Goal: Task Accomplishment & Management: Manage account settings

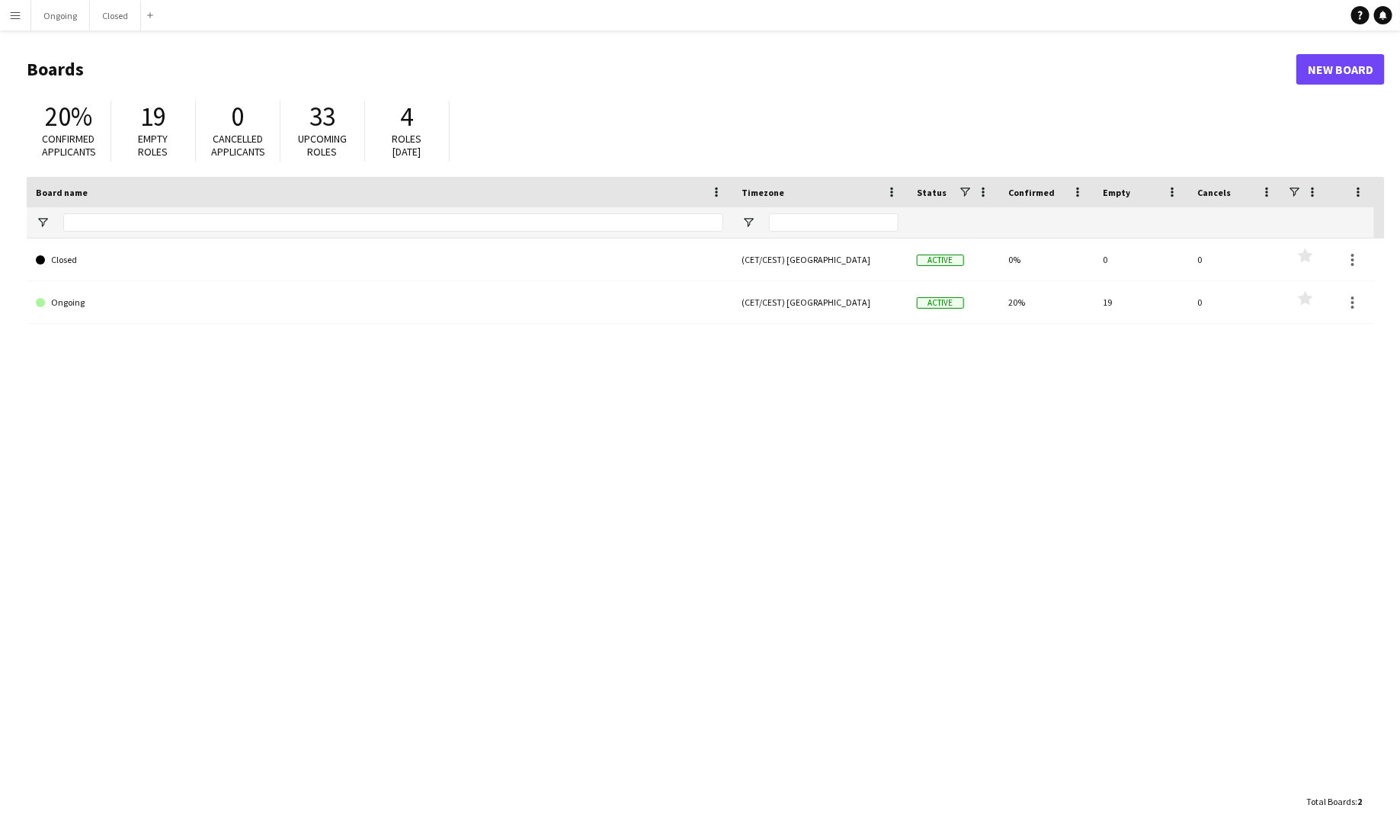
click at [59, 30] on main "Boards New Board 20% Confirmed applicants 19 Empty roles 0 Cancelled applicants…" at bounding box center [700, 434] width 1400 height 809
click at [58, 6] on button "Ongoing Close" at bounding box center [60, 16] width 59 height 29
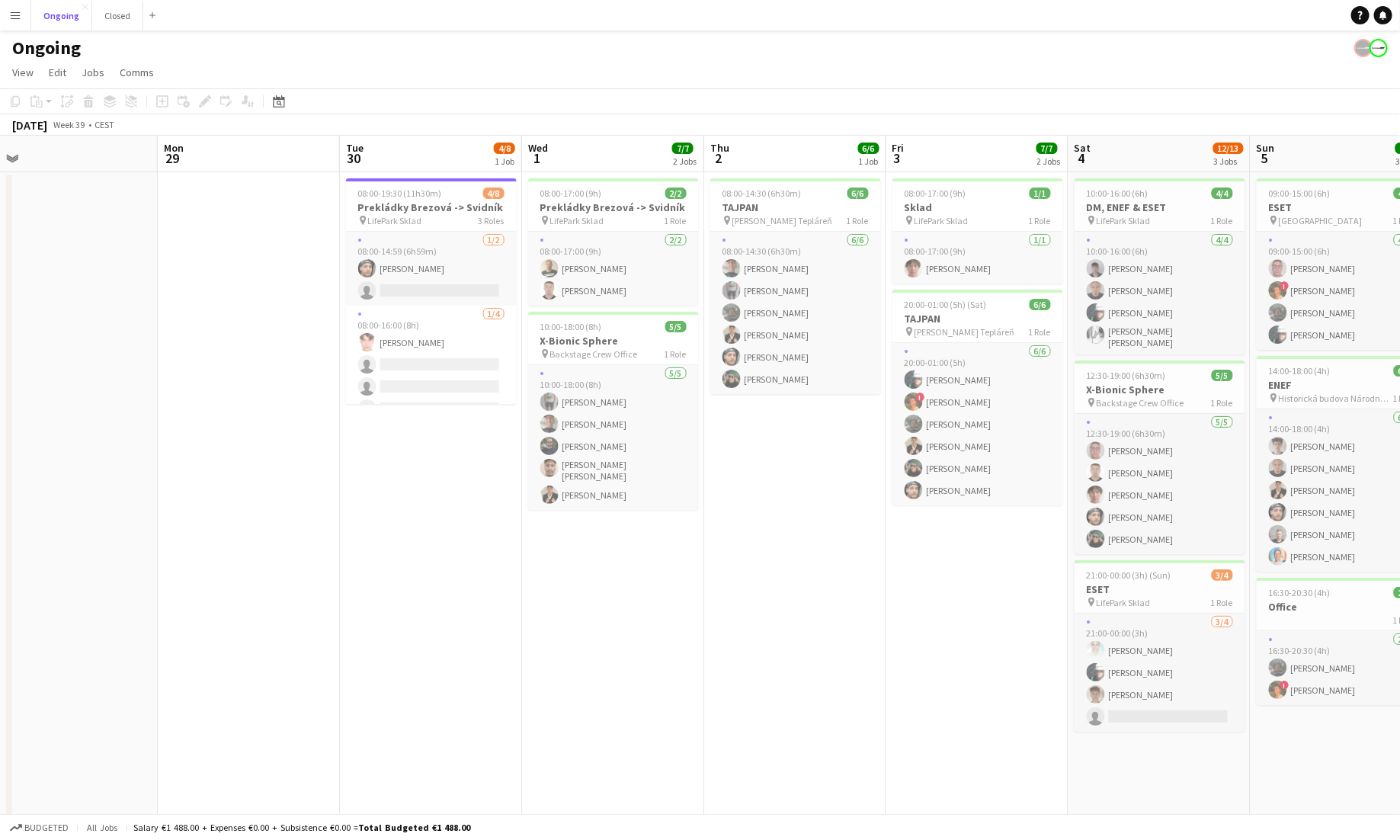
scroll to position [0, 524]
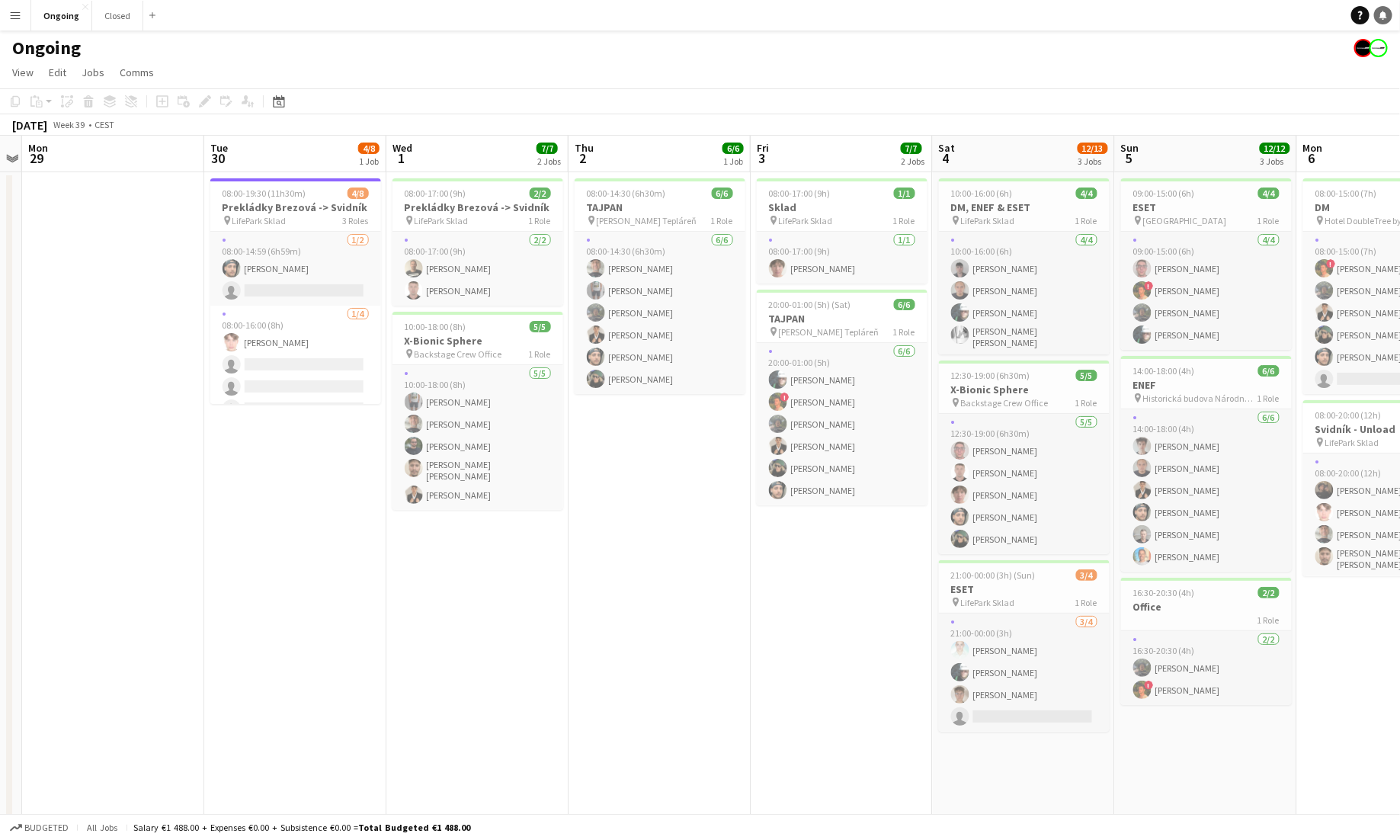
click at [875, 16] on link "Notifications" at bounding box center [1384, 16] width 19 height 19
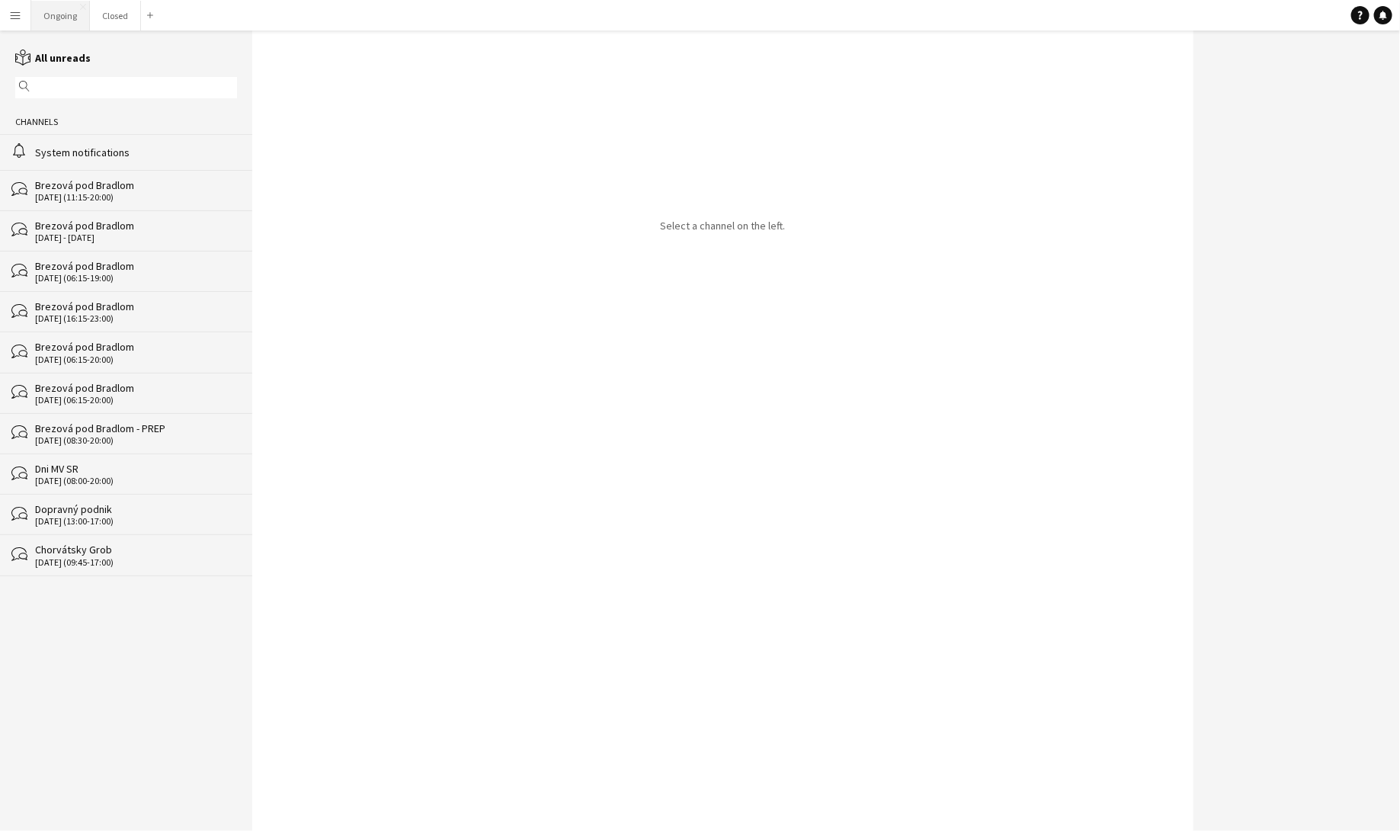
click at [56, 21] on button "Ongoing Close" at bounding box center [60, 16] width 59 height 29
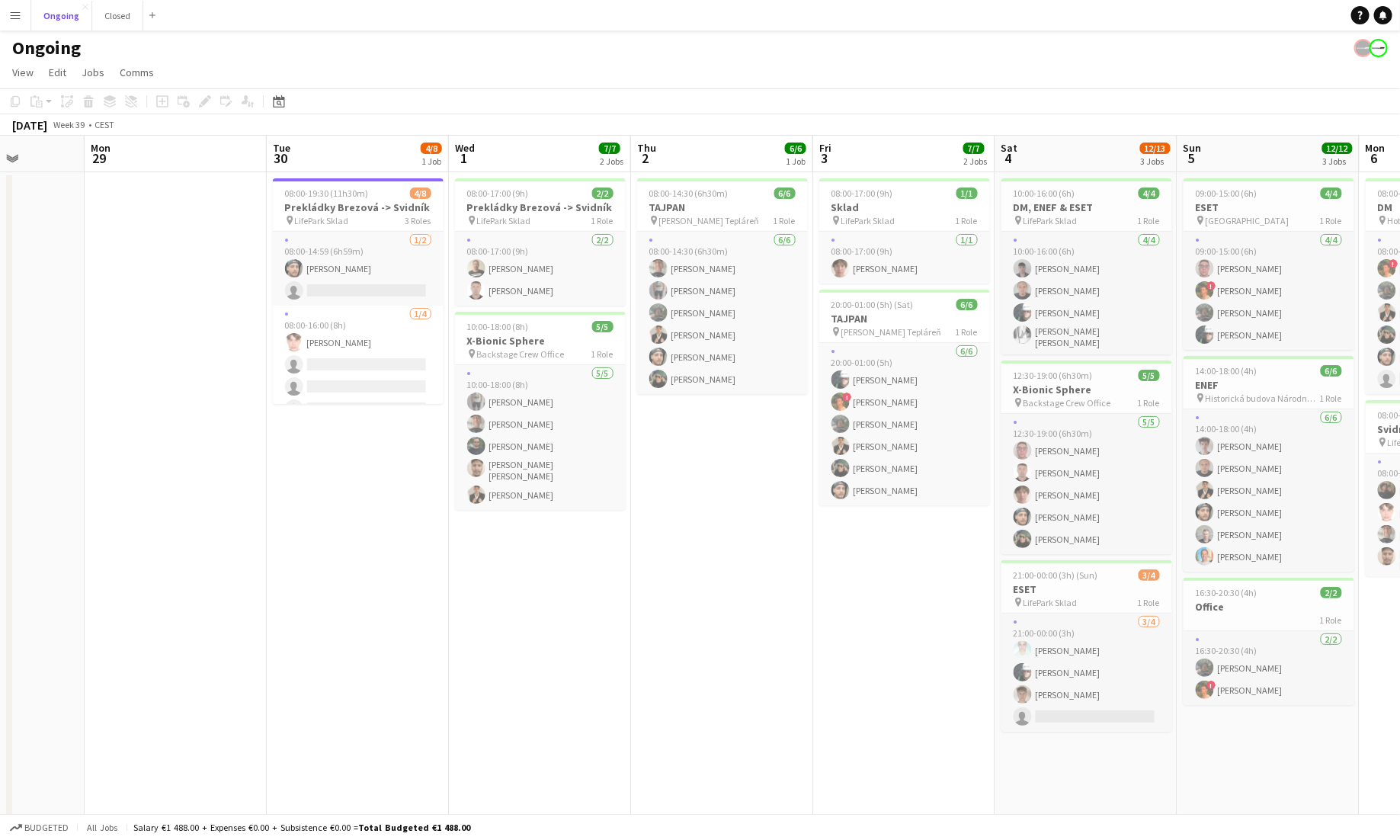
scroll to position [0, 458]
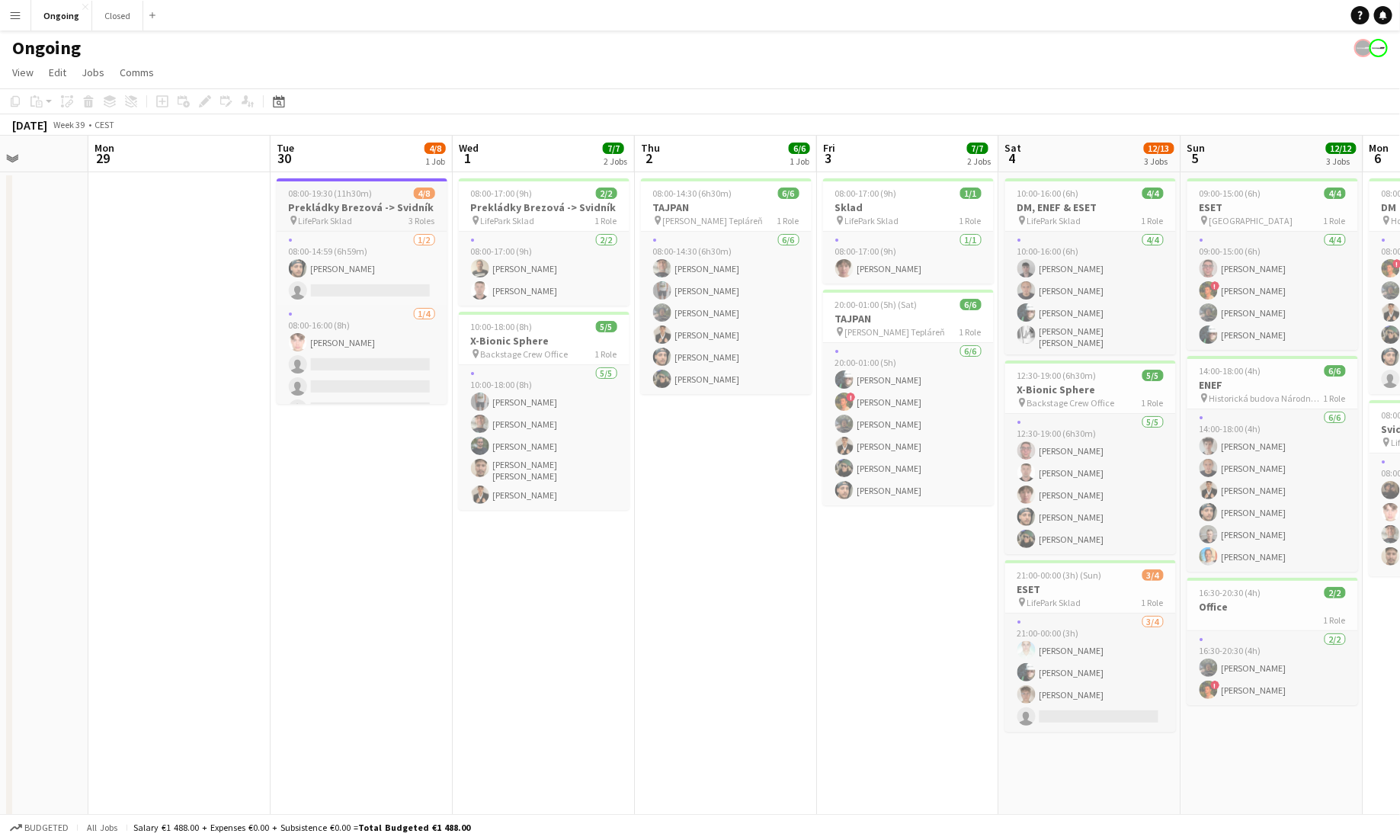
click at [345, 193] on span "08:00-19:30 (11h30m)" at bounding box center [330, 193] width 84 height 12
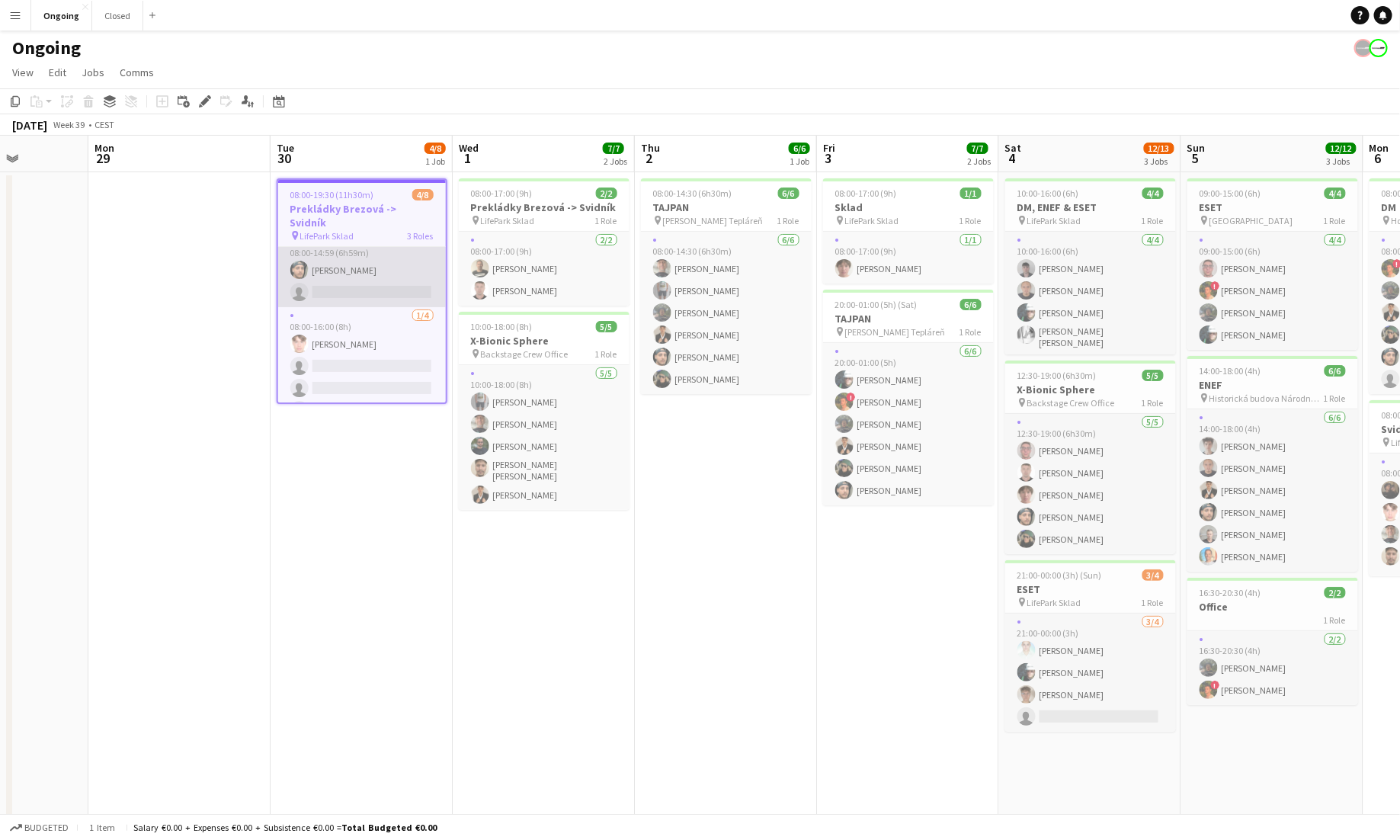
scroll to position [96, 0]
click at [12, 21] on app-icon "Menu" at bounding box center [16, 16] width 12 height 12
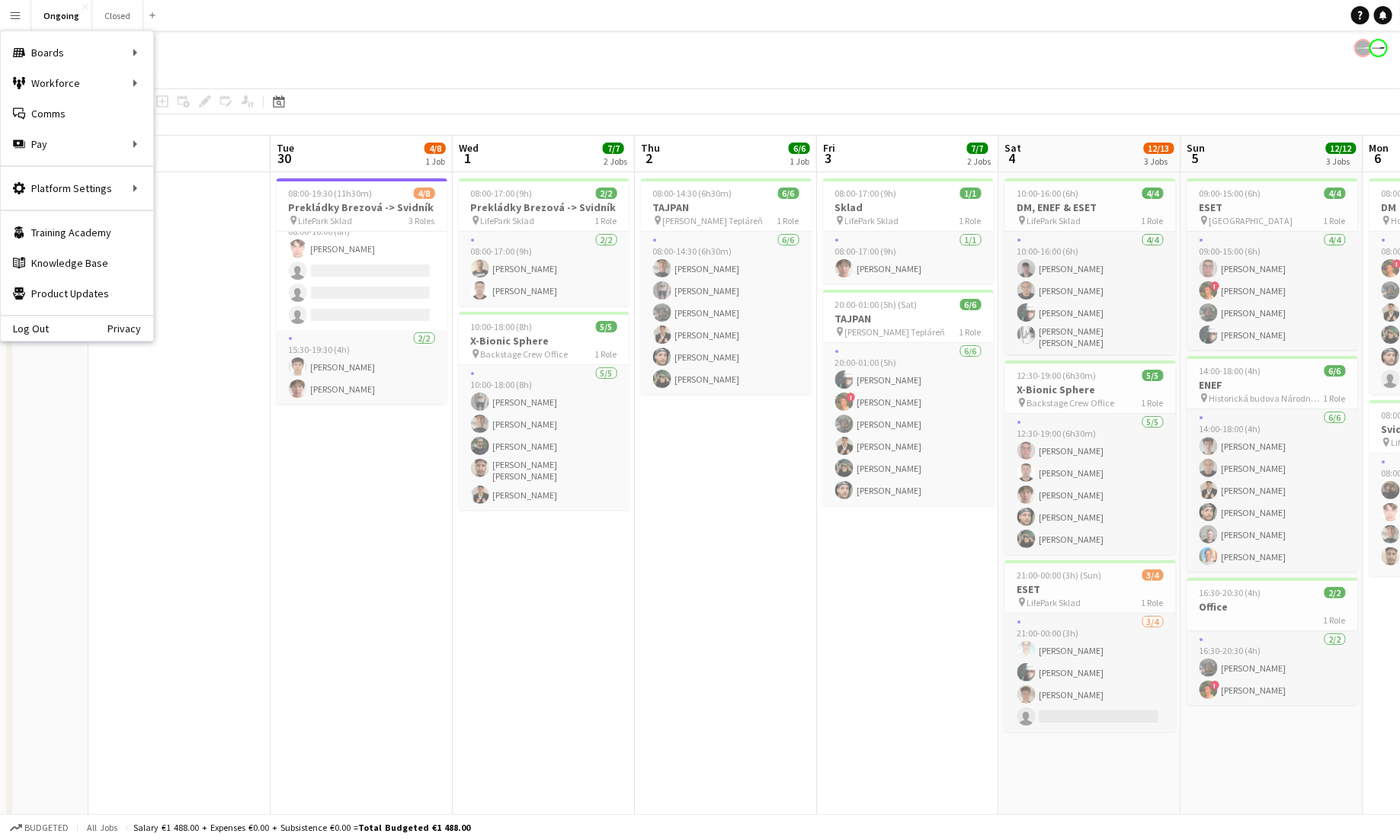
scroll to position [93, 0]
click at [190, 144] on link "Approvals" at bounding box center [230, 143] width 153 height 30
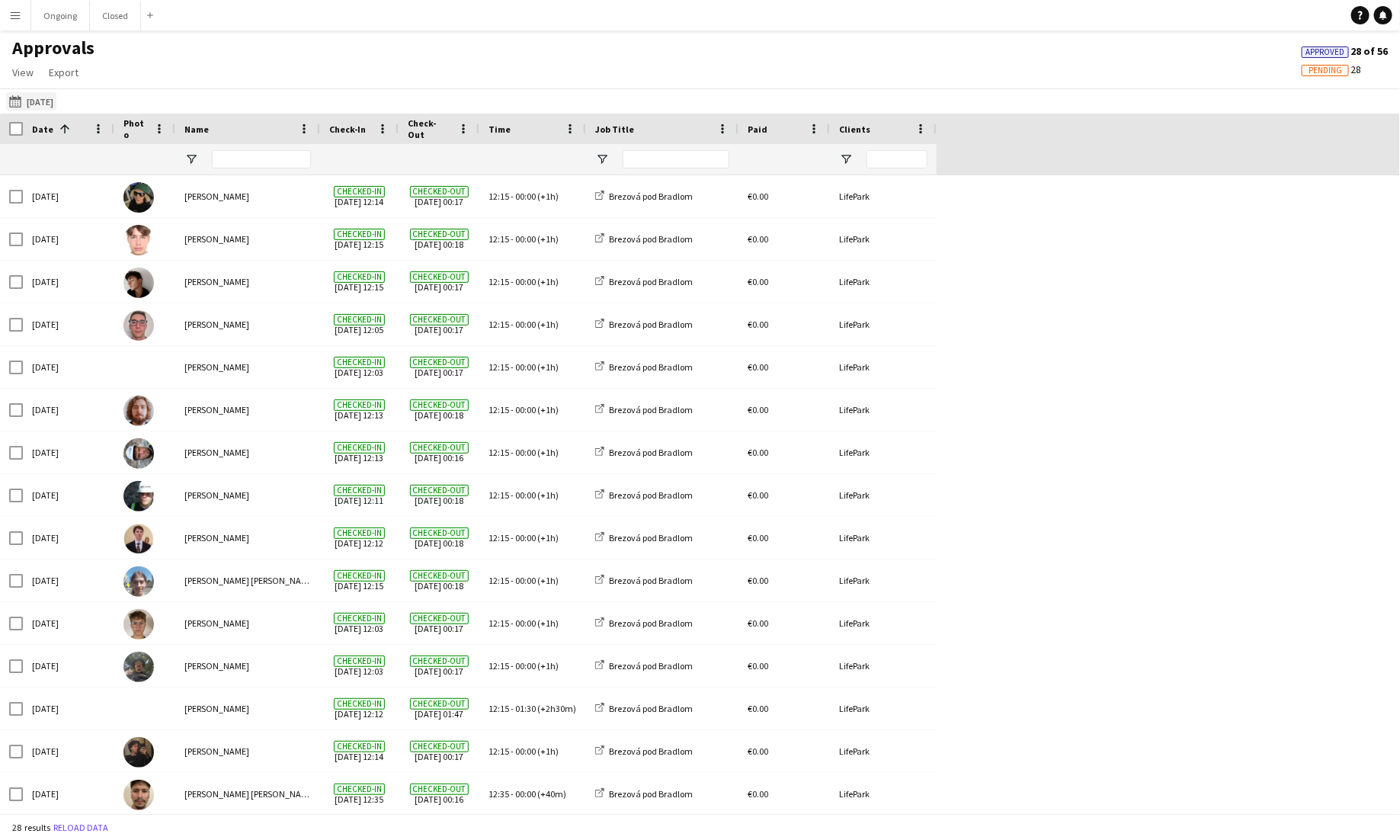
click at [43, 97] on button "[DATE] [DATE]" at bounding box center [31, 102] width 50 height 19
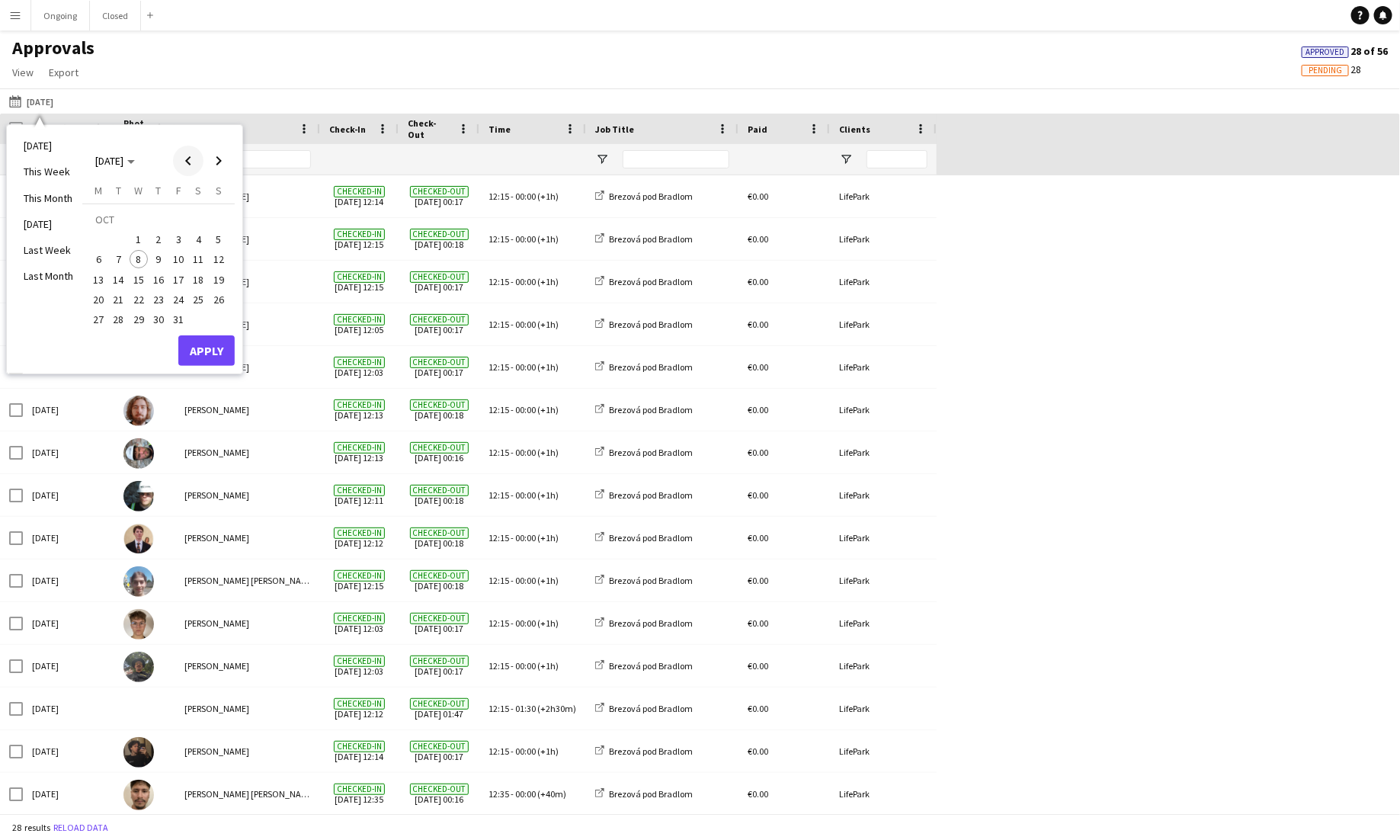
click at [182, 163] on span "Previous month" at bounding box center [188, 161] width 30 height 30
click at [119, 318] on span "30" at bounding box center [119, 320] width 19 height 19
click at [201, 344] on button "Apply" at bounding box center [206, 350] width 57 height 30
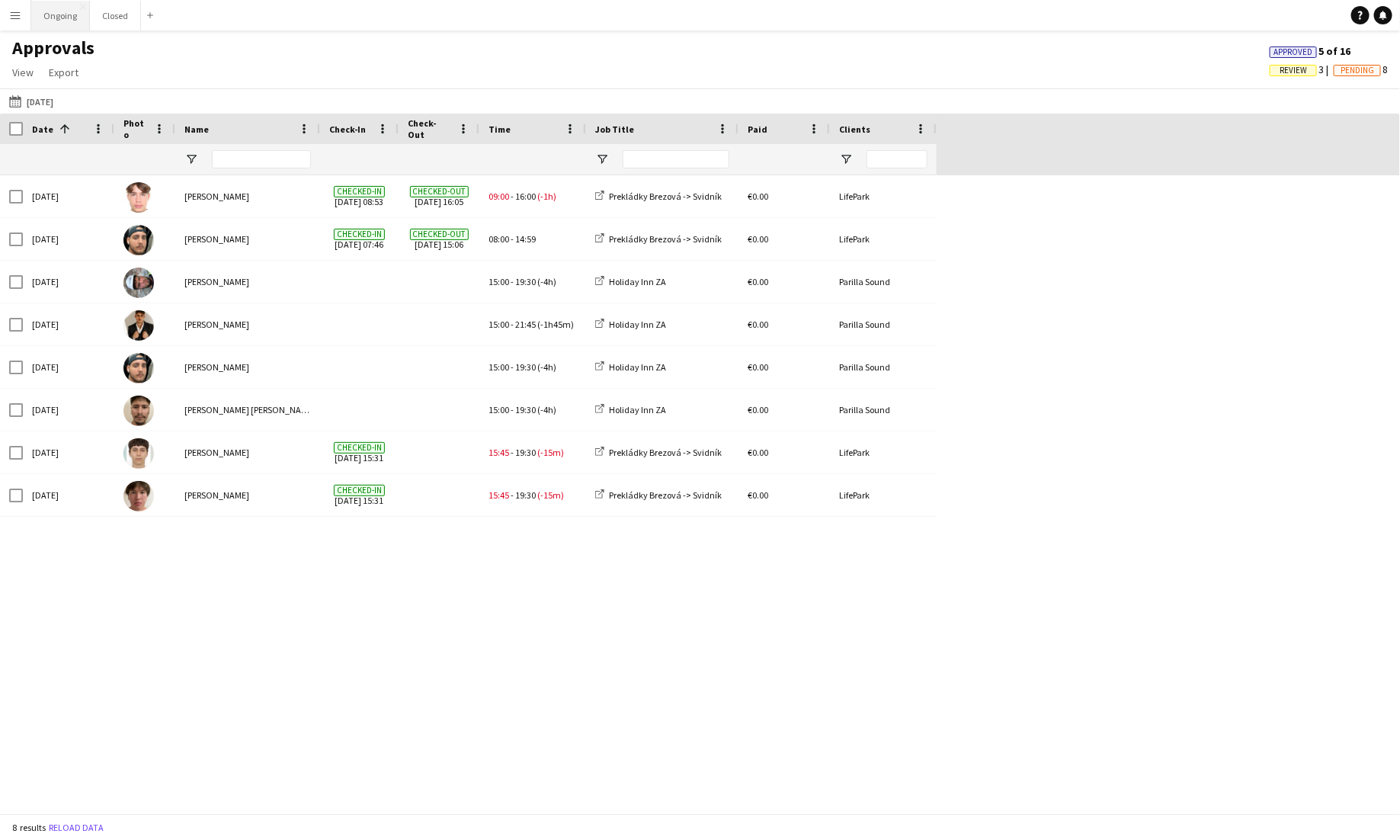
click at [70, 10] on button "Ongoing Close" at bounding box center [60, 16] width 59 height 29
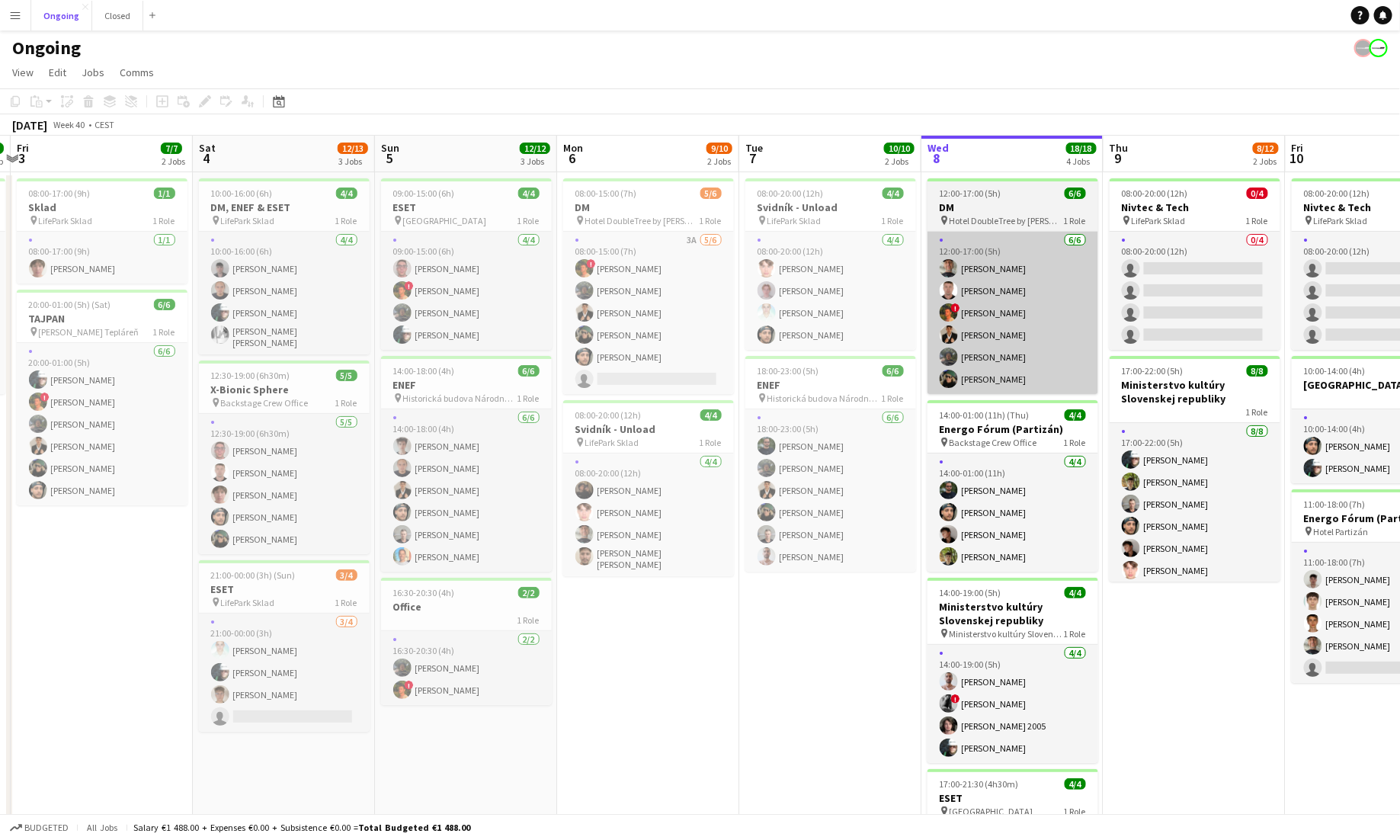
scroll to position [0, 396]
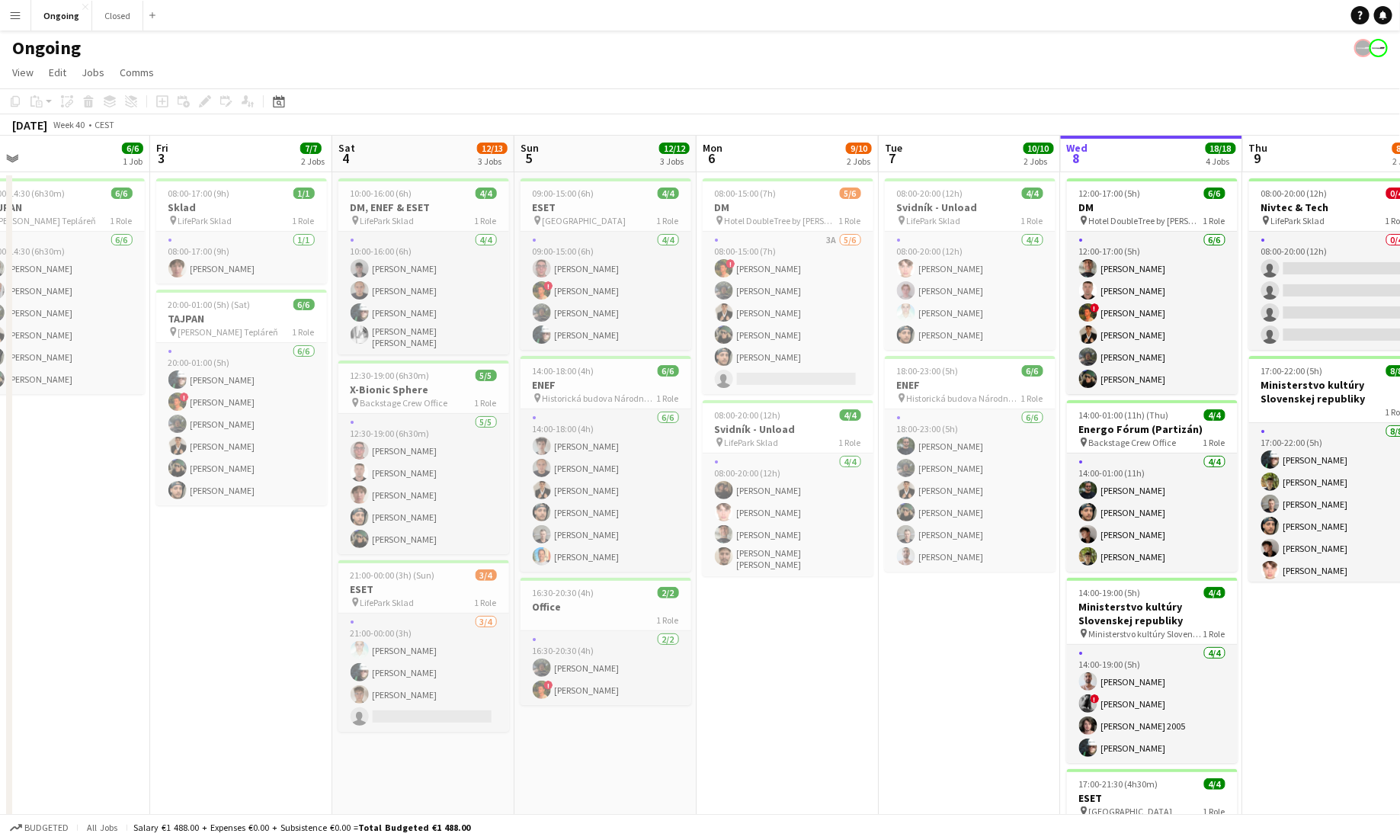
click at [16, 16] on app-icon "Menu" at bounding box center [16, 16] width 12 height 12
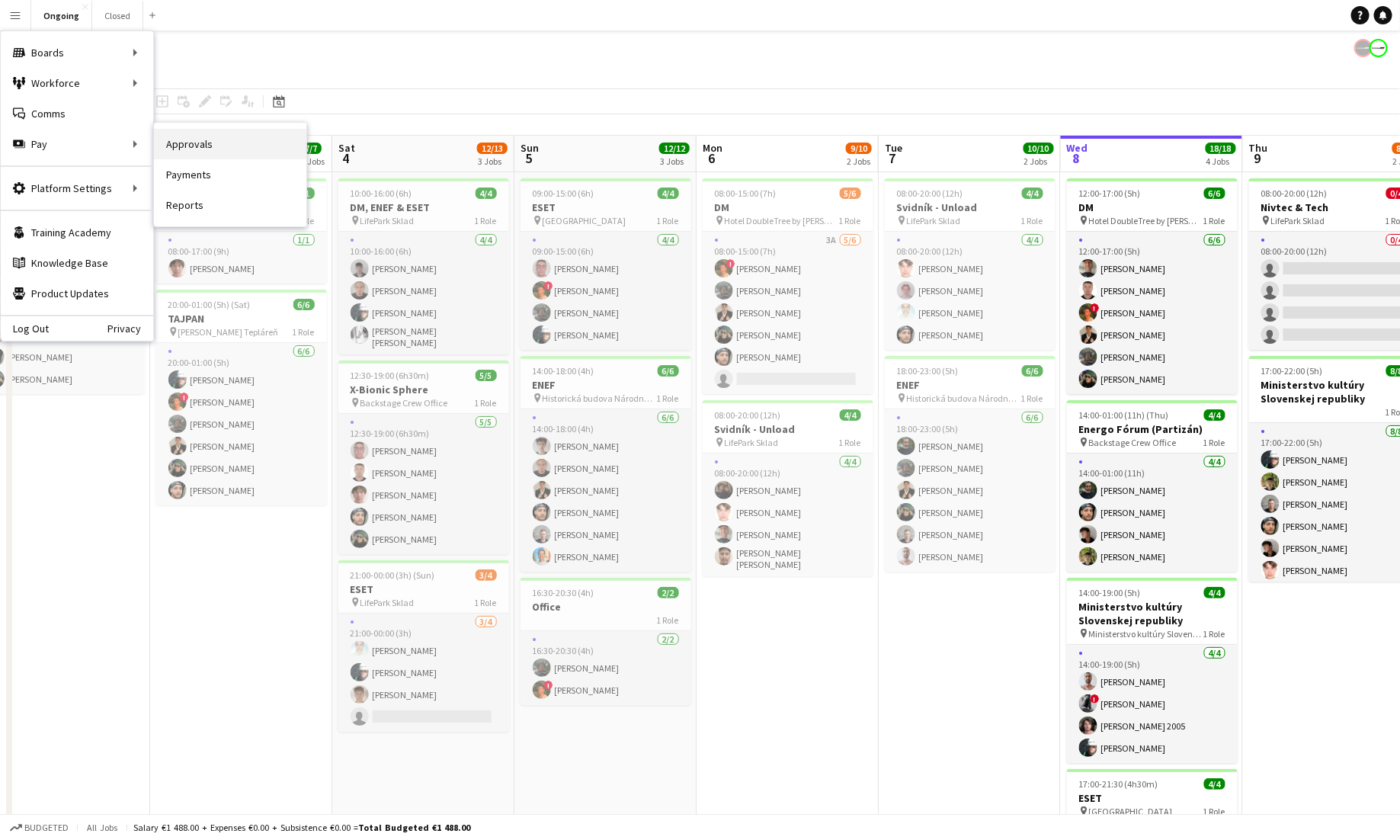
click at [194, 136] on link "Approvals" at bounding box center [230, 143] width 153 height 30
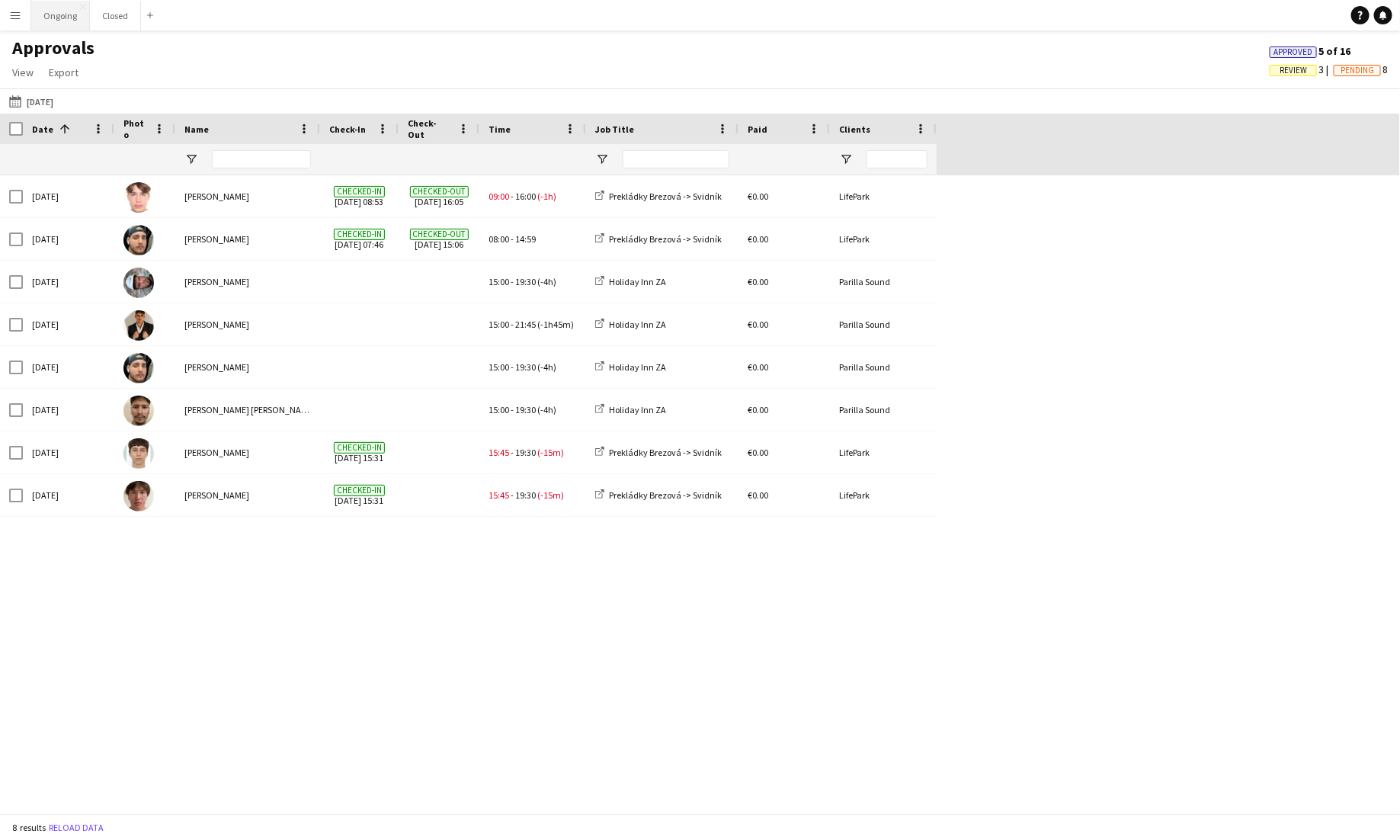
click at [54, 16] on button "Ongoing Close" at bounding box center [60, 16] width 59 height 29
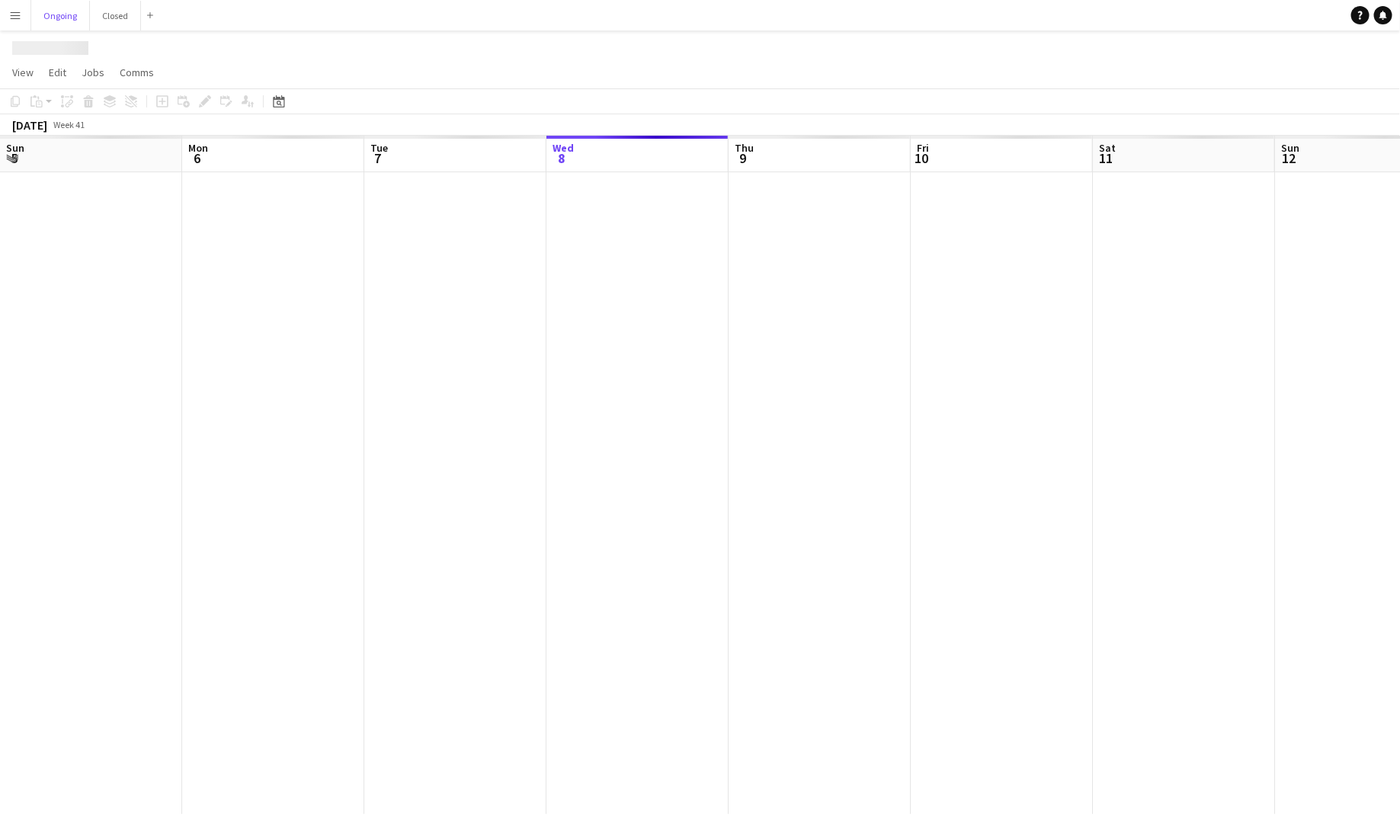
scroll to position [0, 365]
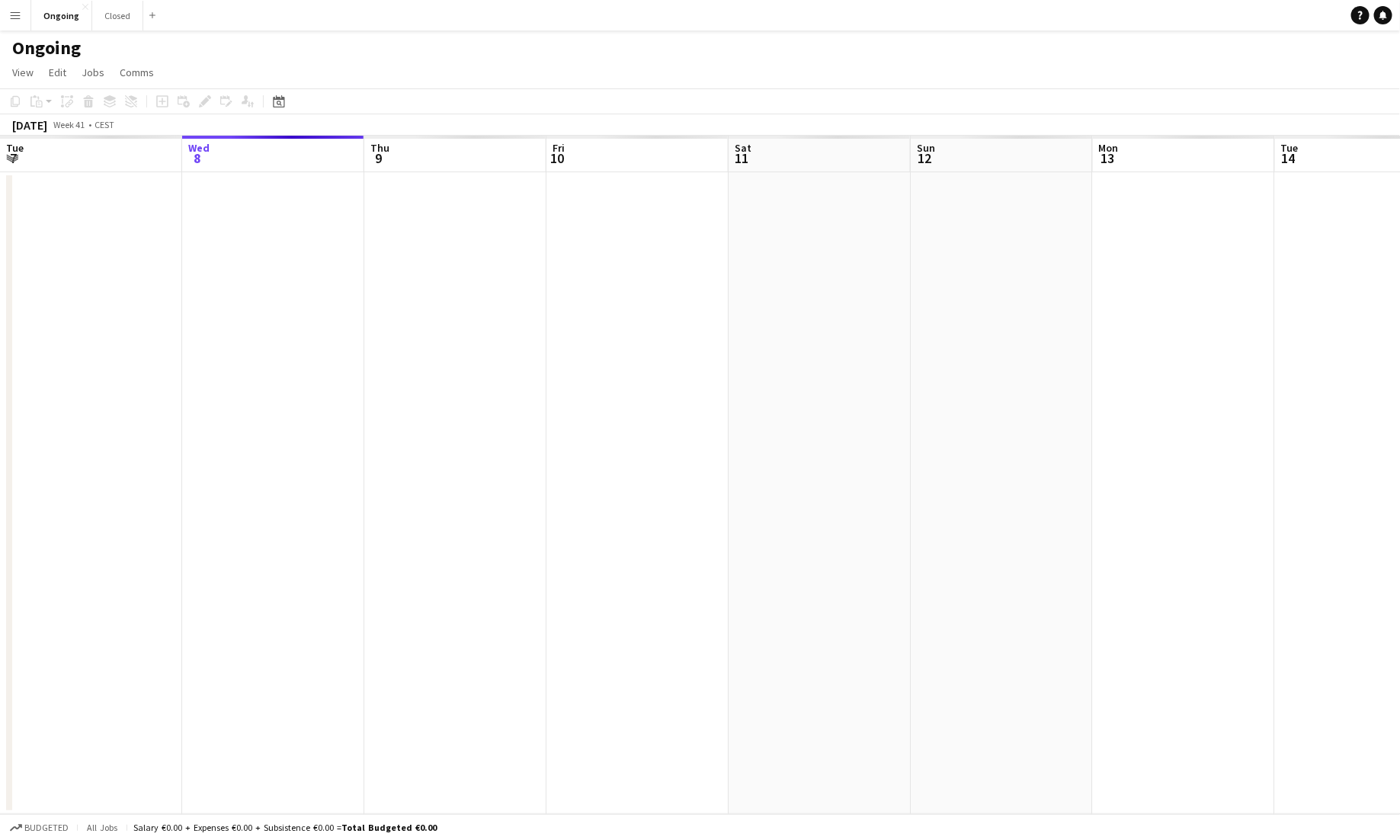
click at [16, 15] on app-icon "Menu" at bounding box center [16, 16] width 12 height 12
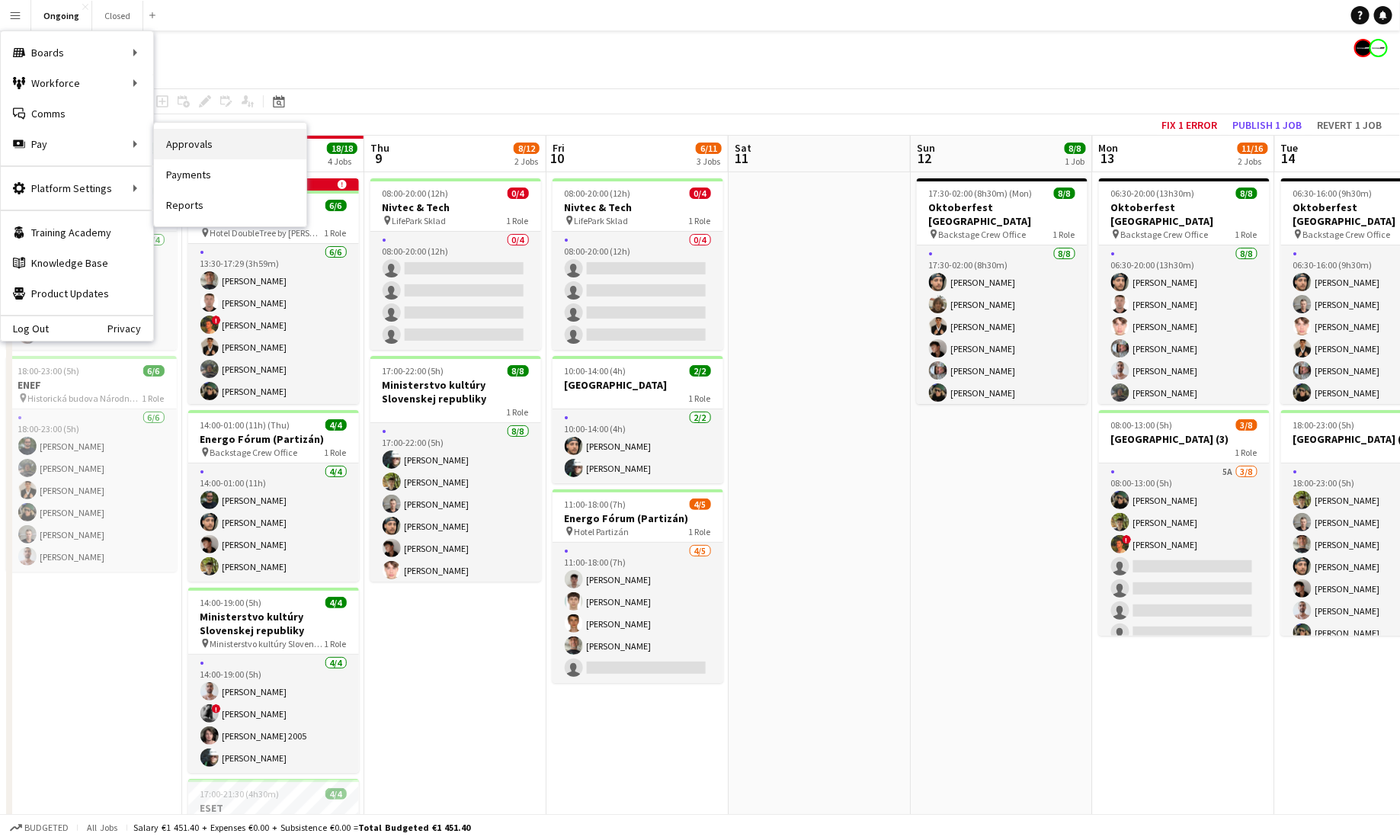
click at [184, 147] on link "Approvals" at bounding box center [230, 143] width 153 height 30
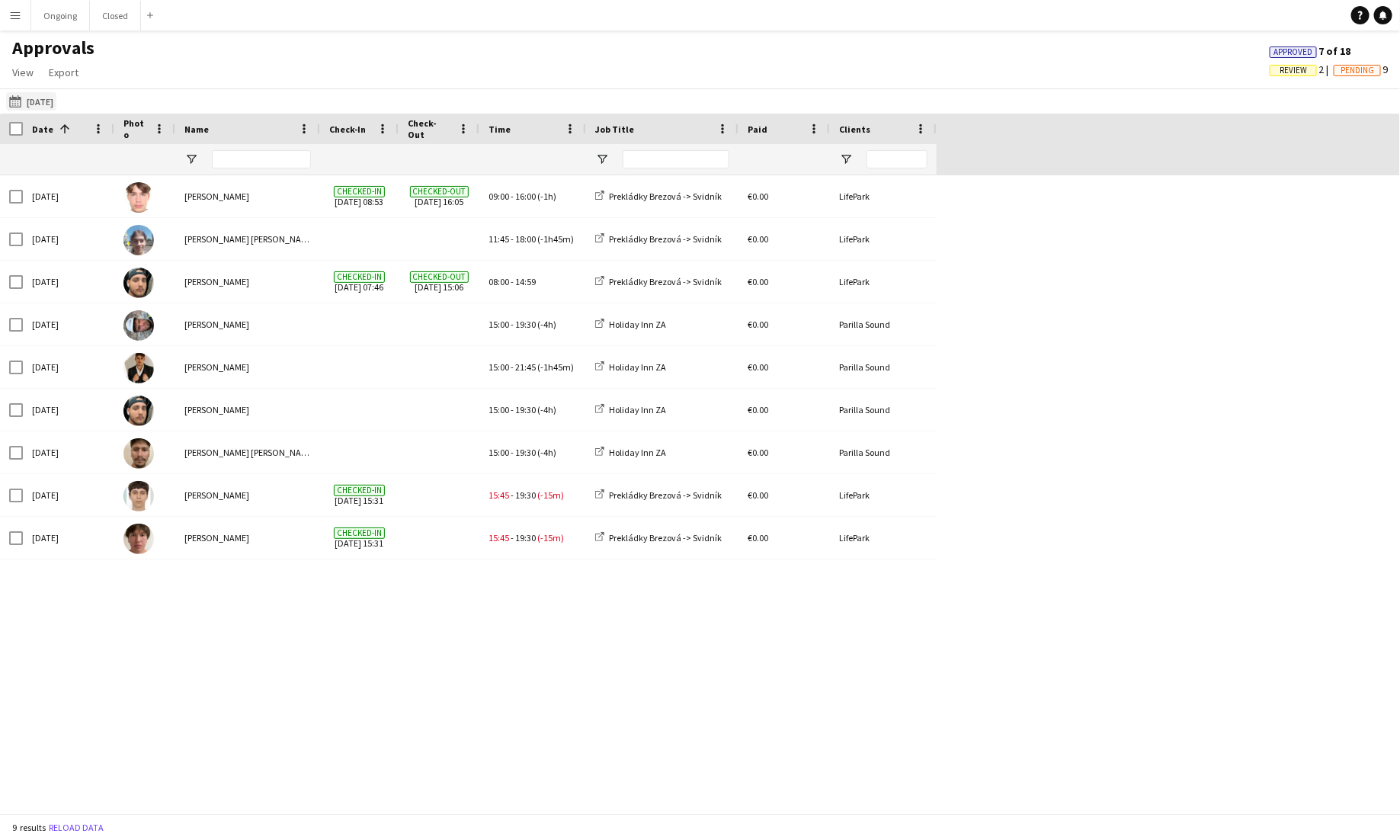
click at [56, 99] on button "[DATE] [DATE]" at bounding box center [31, 102] width 50 height 19
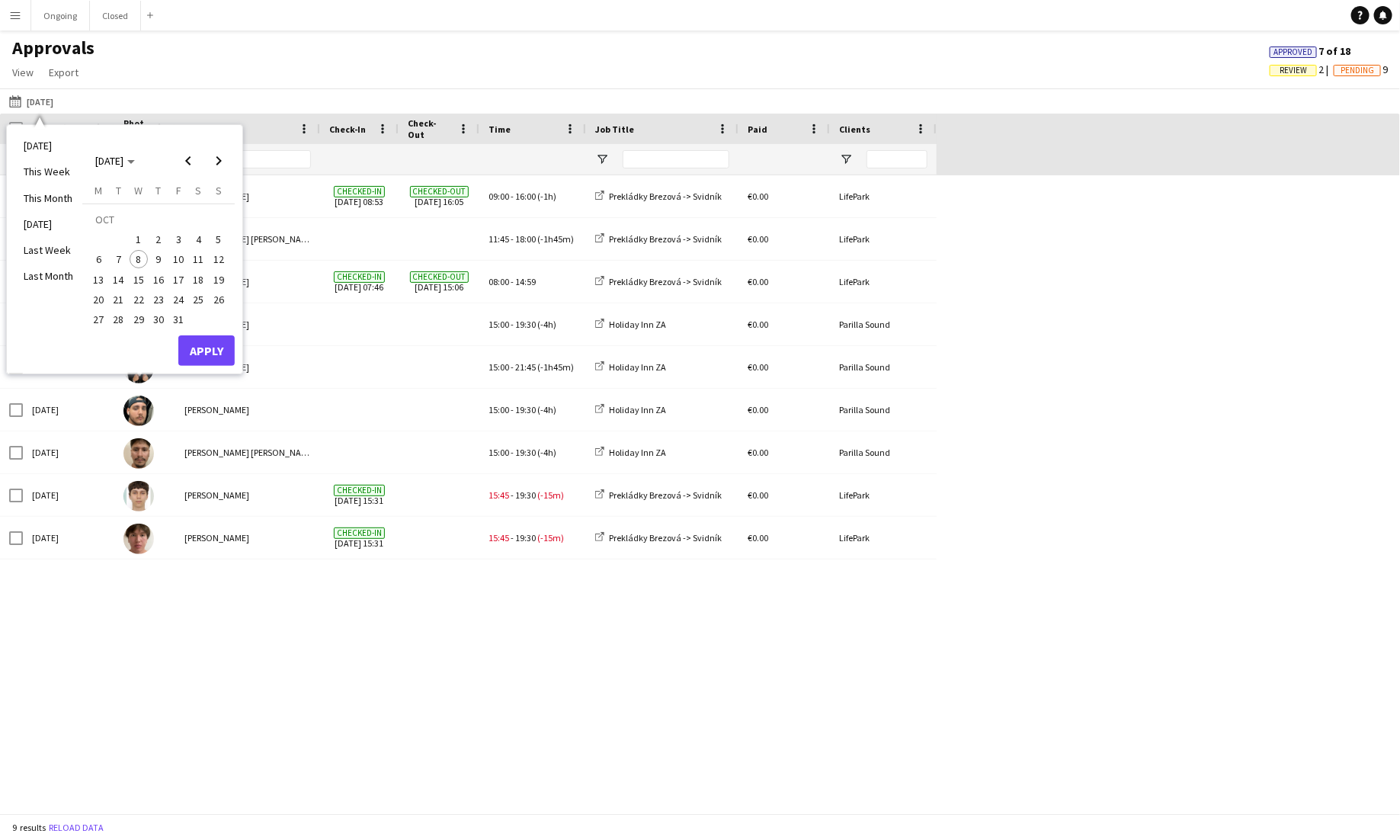
click at [138, 235] on span "1" at bounding box center [139, 240] width 19 height 19
click at [208, 350] on button "Apply" at bounding box center [206, 350] width 57 height 30
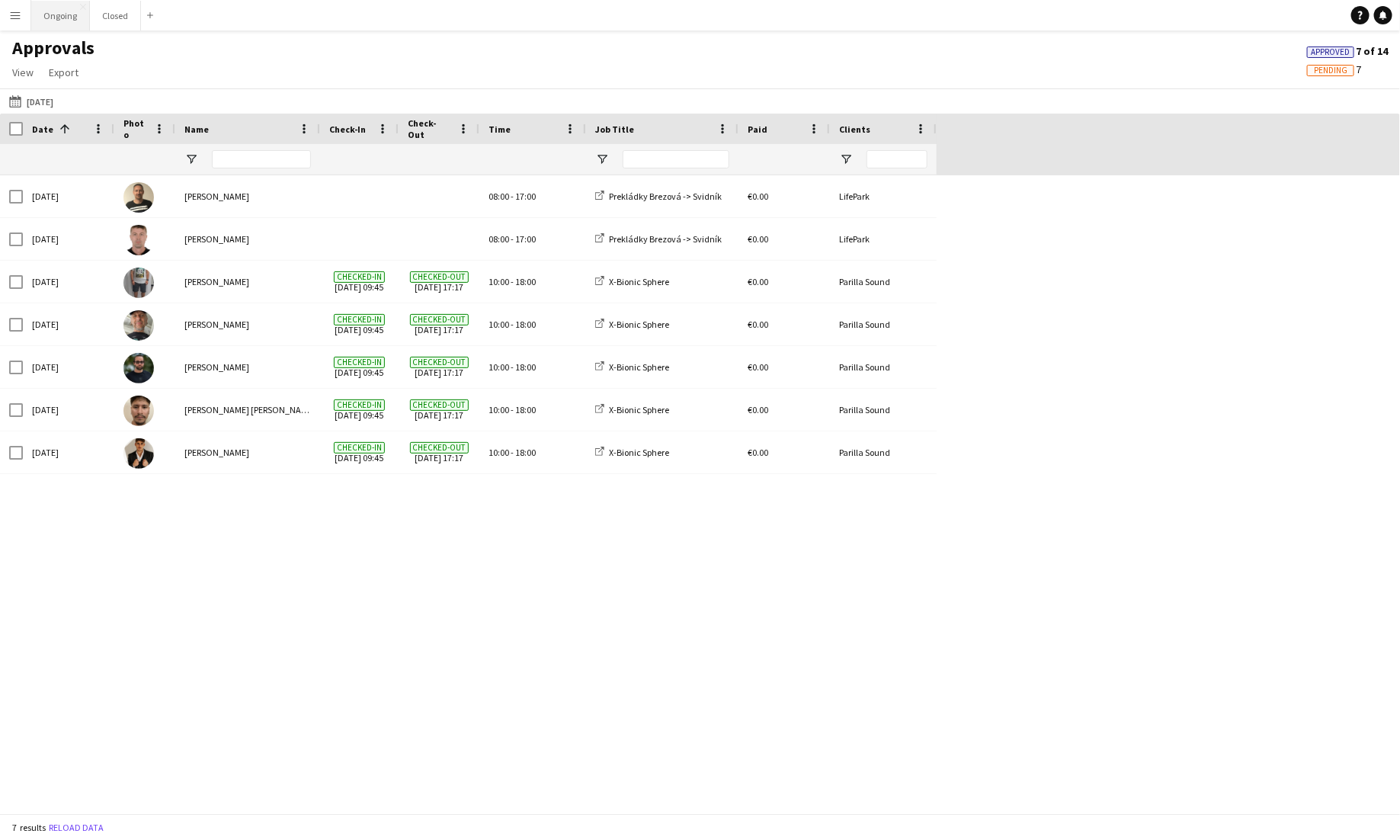
click at [65, 20] on button "Ongoing Close" at bounding box center [60, 16] width 59 height 29
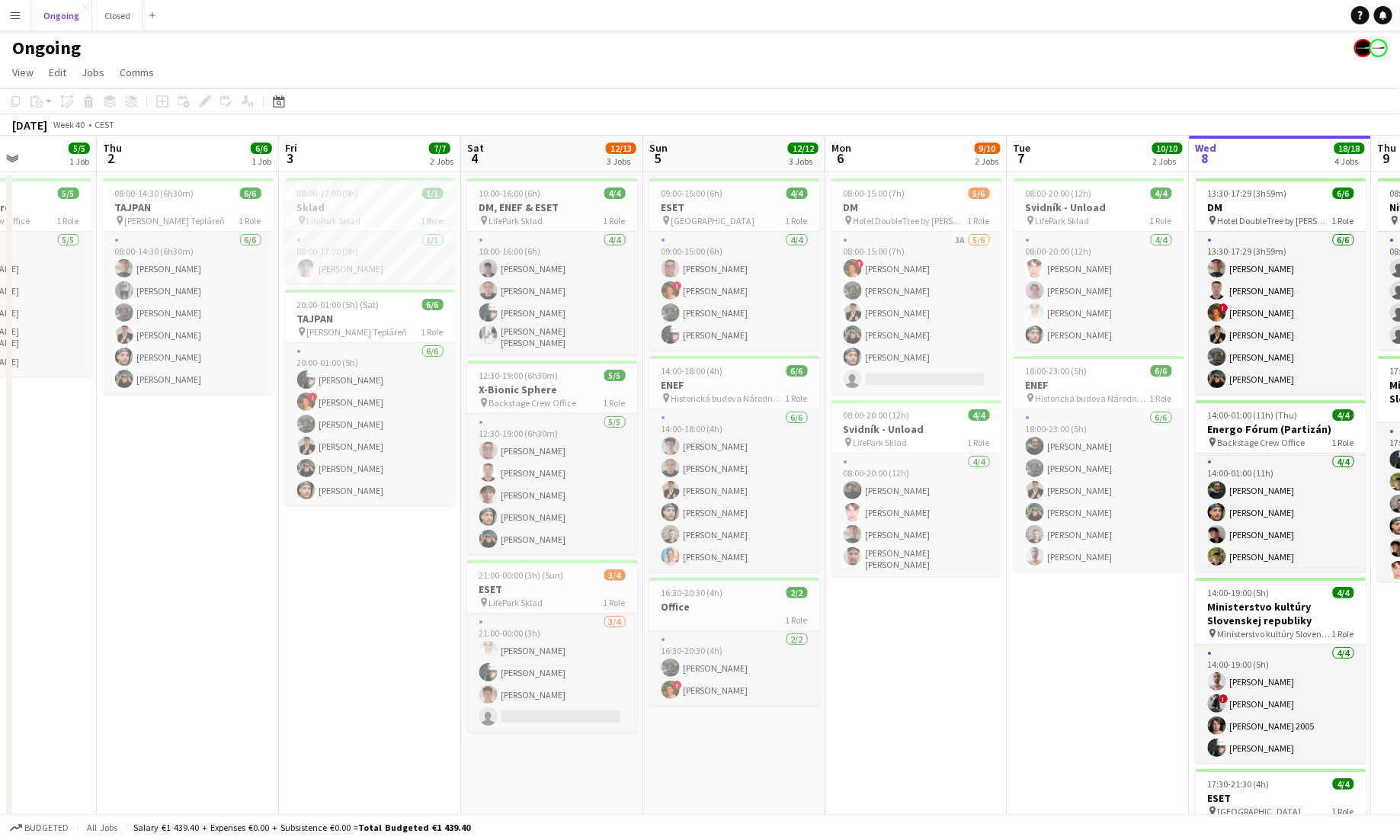
scroll to position [0, 452]
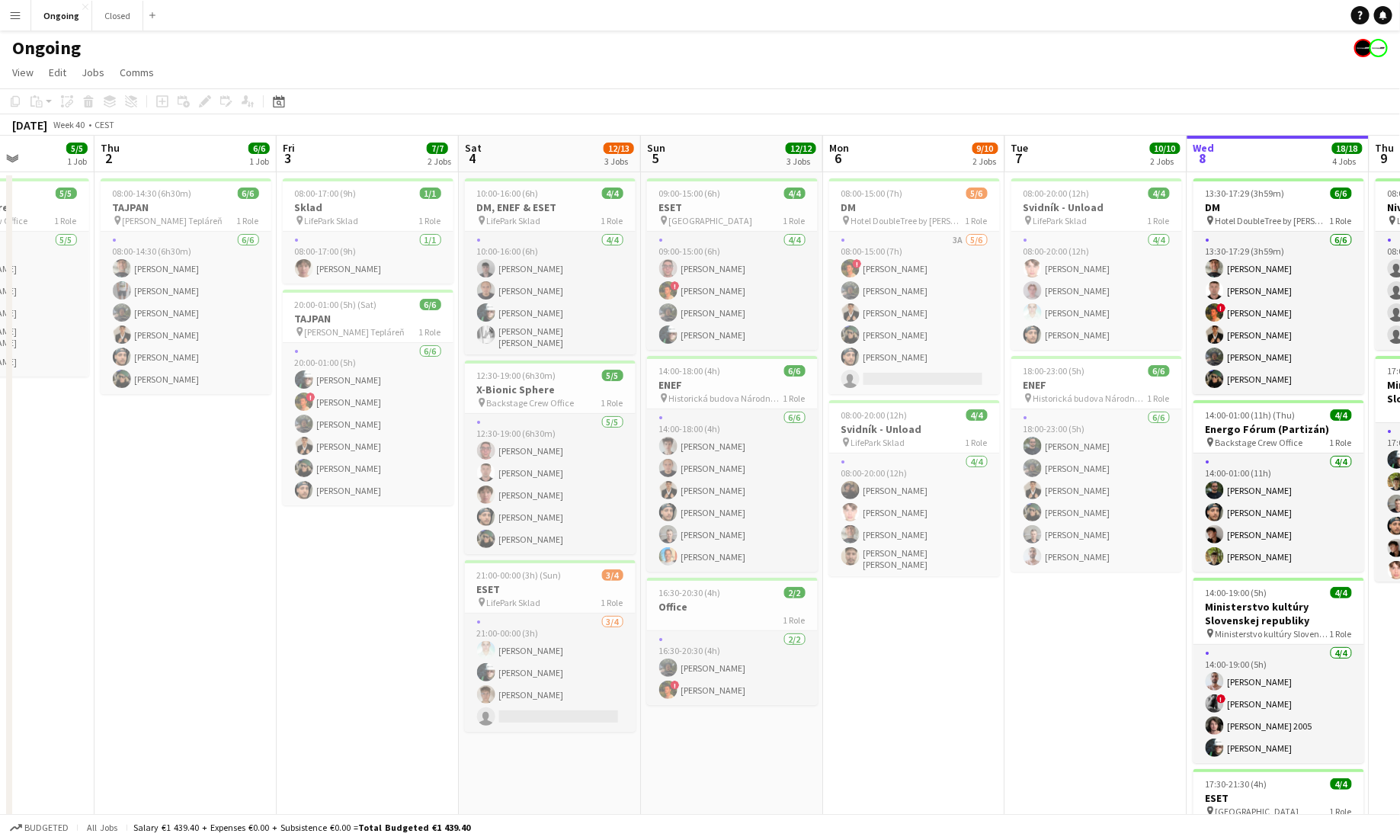
click at [15, 19] on app-icon "Menu" at bounding box center [16, 16] width 12 height 12
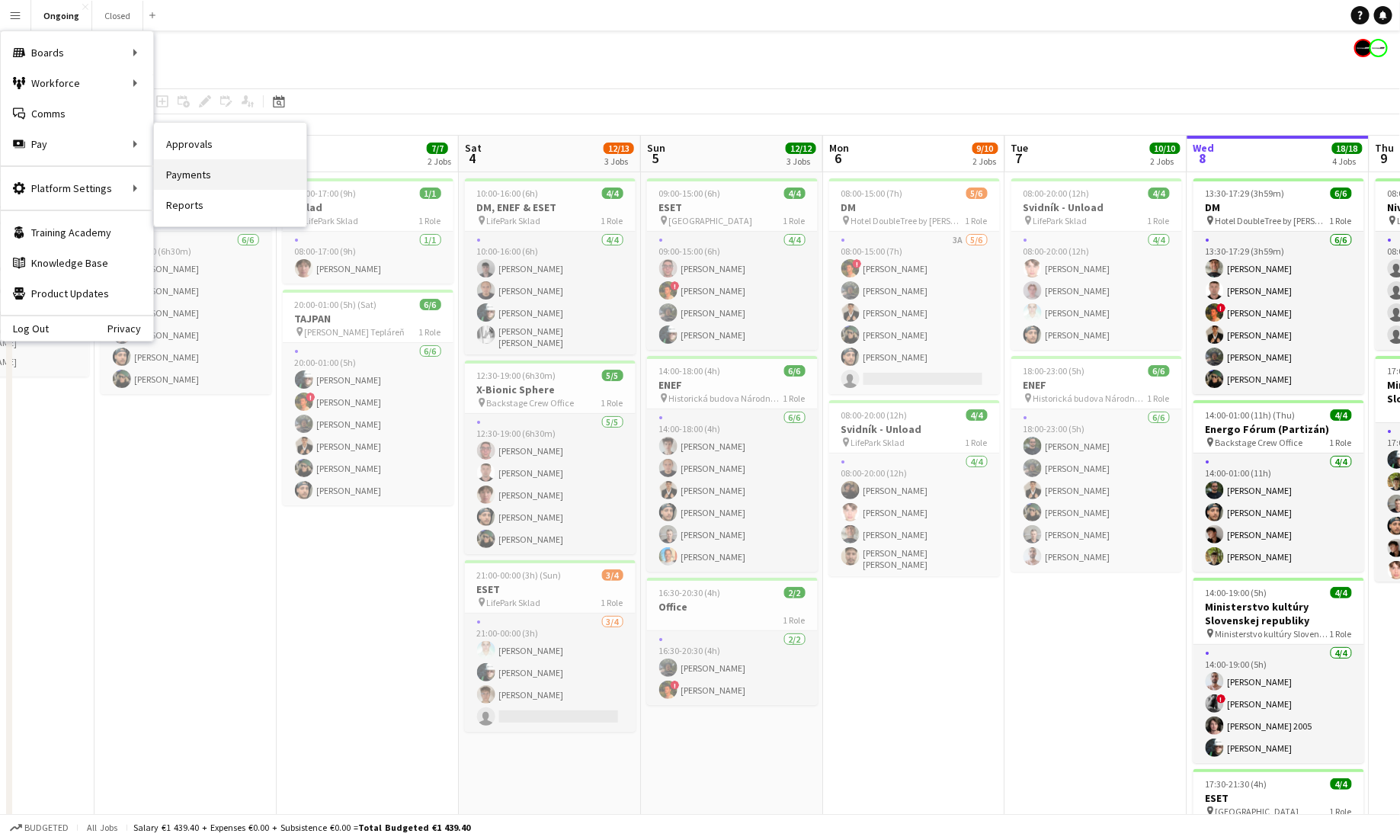
click at [191, 185] on link "Payments" at bounding box center [230, 174] width 153 height 30
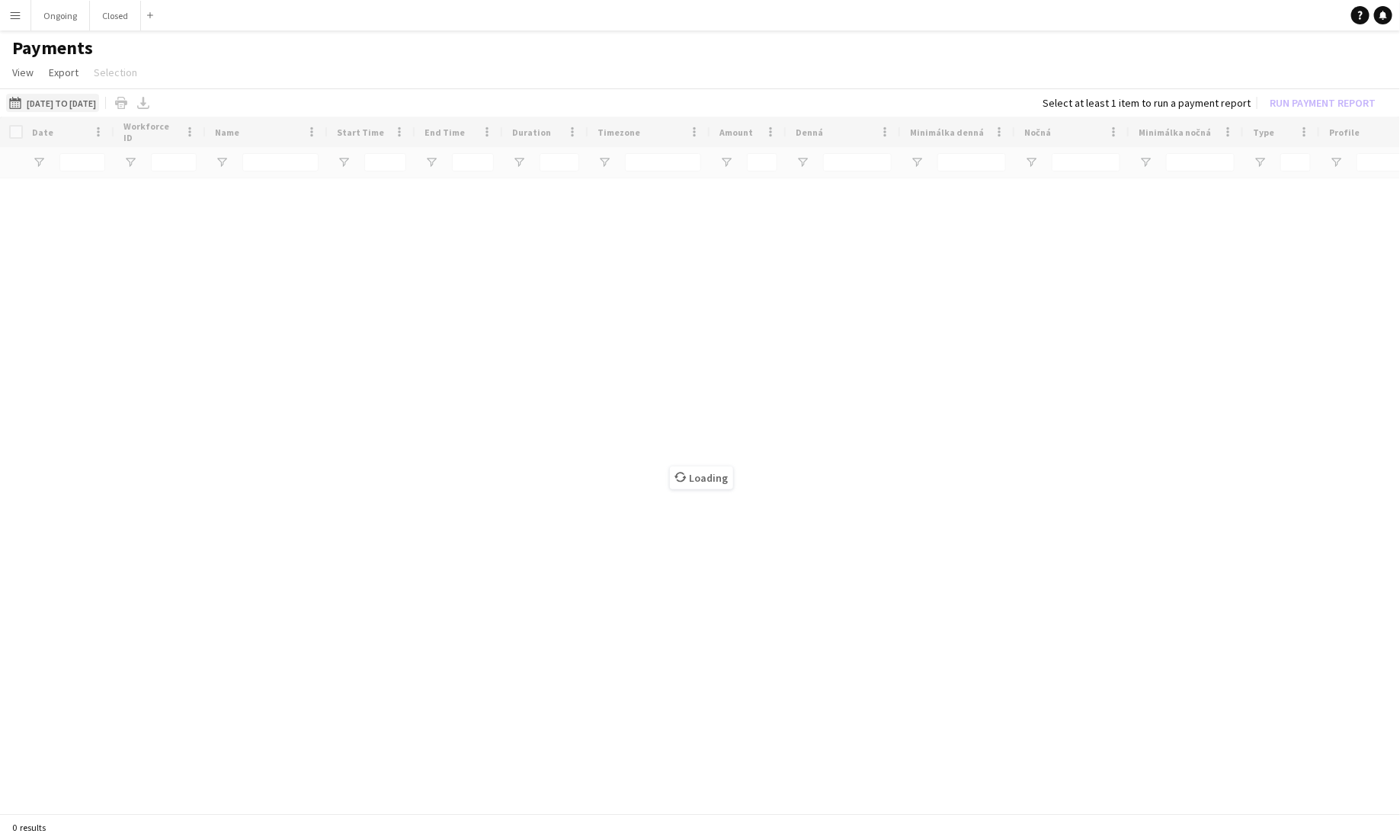
click at [78, 102] on button "[DATE] to [DATE] [DATE] to [DATE]" at bounding box center [53, 103] width 93 height 19
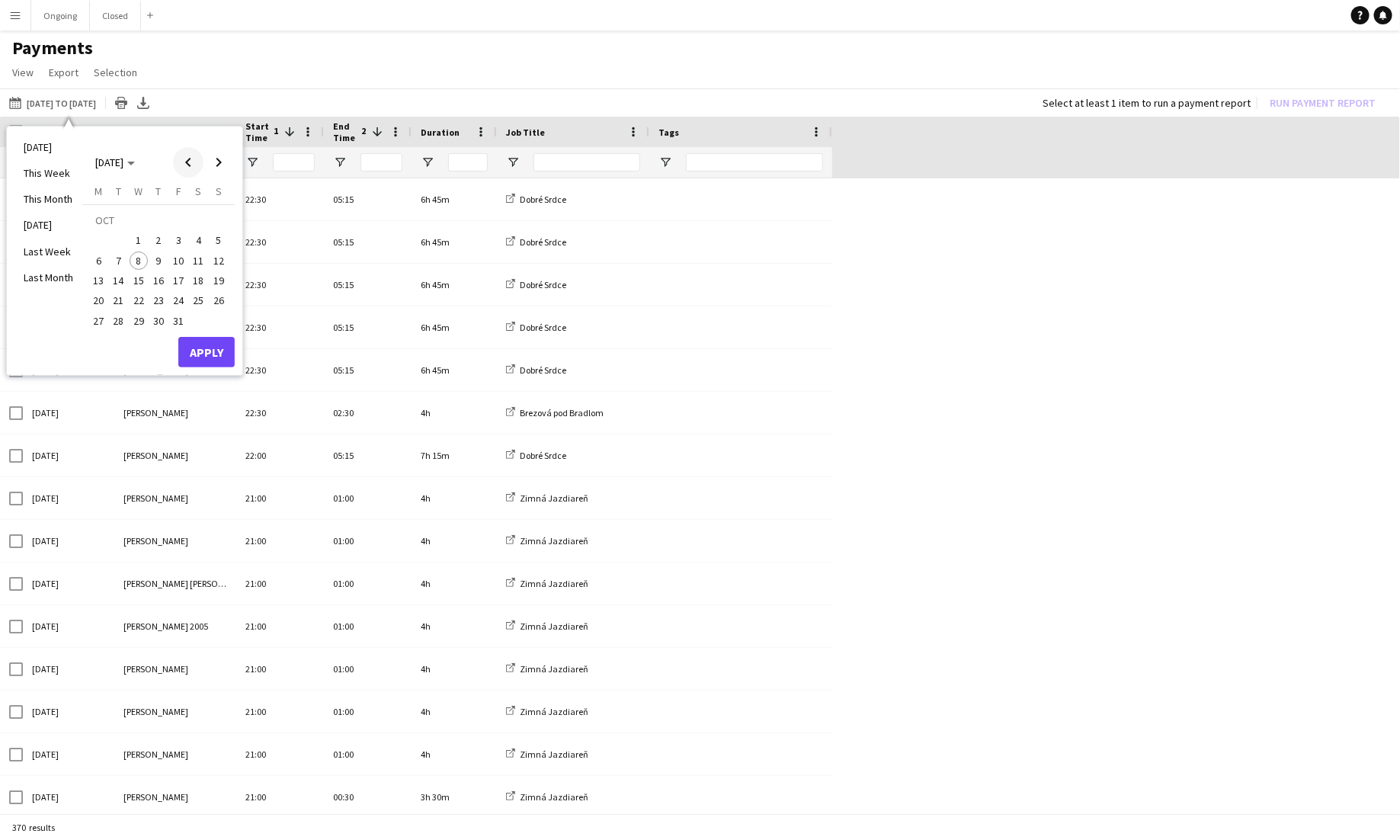
click at [185, 154] on span "Previous month" at bounding box center [188, 162] width 30 height 30
click at [100, 296] on span "22" at bounding box center [99, 301] width 19 height 19
click at [215, 164] on span "Next month" at bounding box center [218, 162] width 30 height 30
click at [155, 240] on span "2" at bounding box center [159, 241] width 19 height 19
click at [205, 347] on button "Apply" at bounding box center [206, 351] width 57 height 30
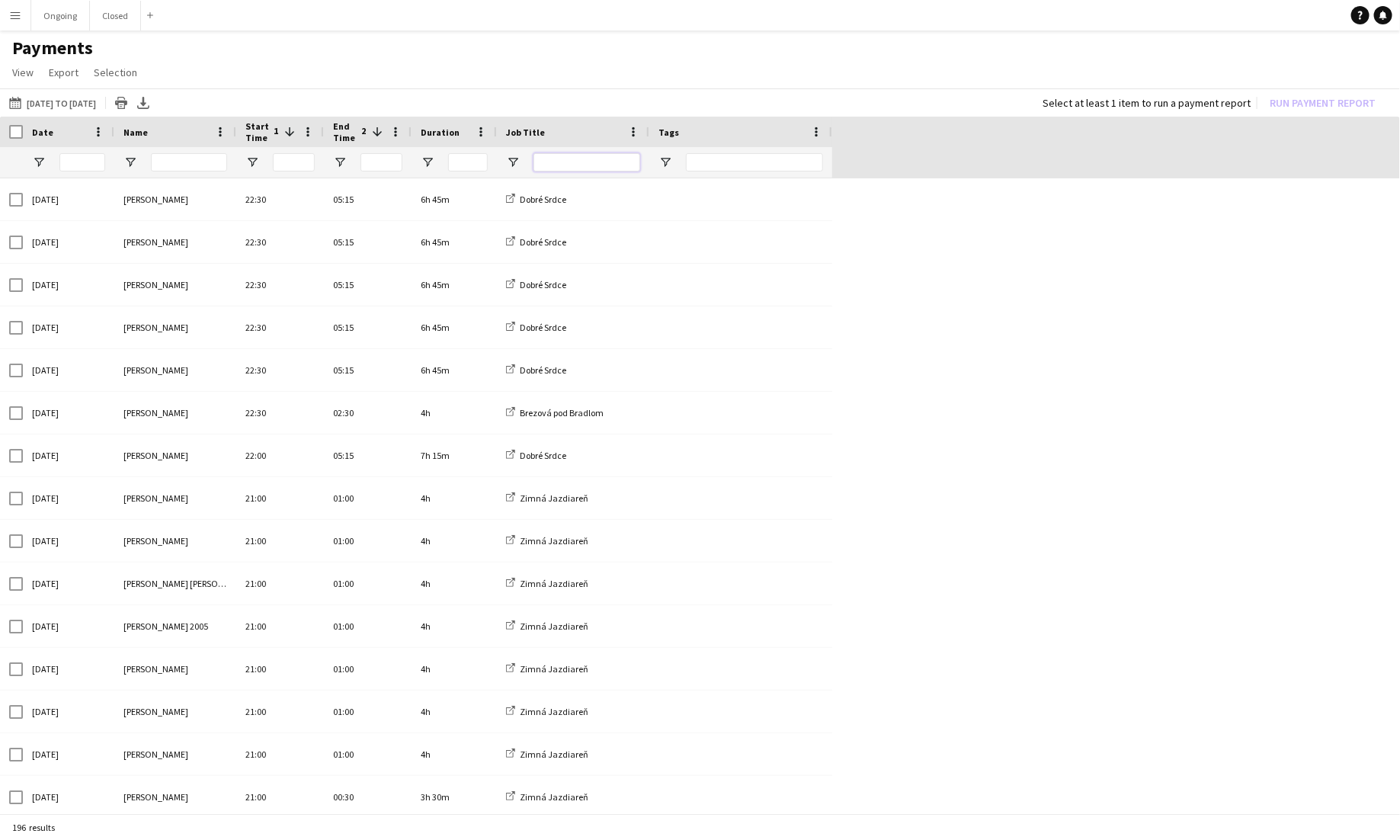
click at [576, 165] on input "Job Title Filter Input" at bounding box center [587, 163] width 107 height 19
click at [518, 164] on span "Open Filter Menu" at bounding box center [513, 162] width 14 height 14
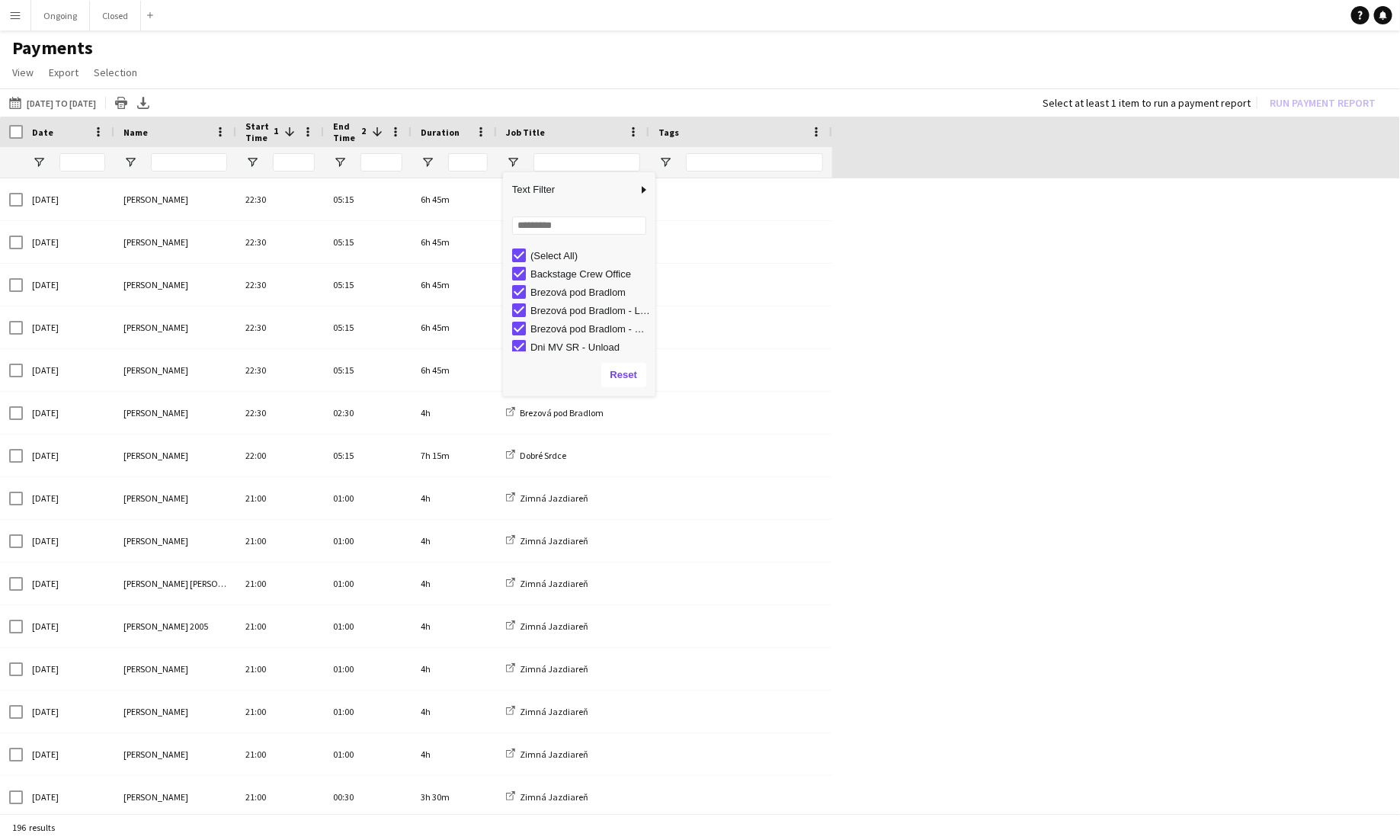
click at [550, 255] on div "(Select All)" at bounding box center [590, 255] width 120 height 12
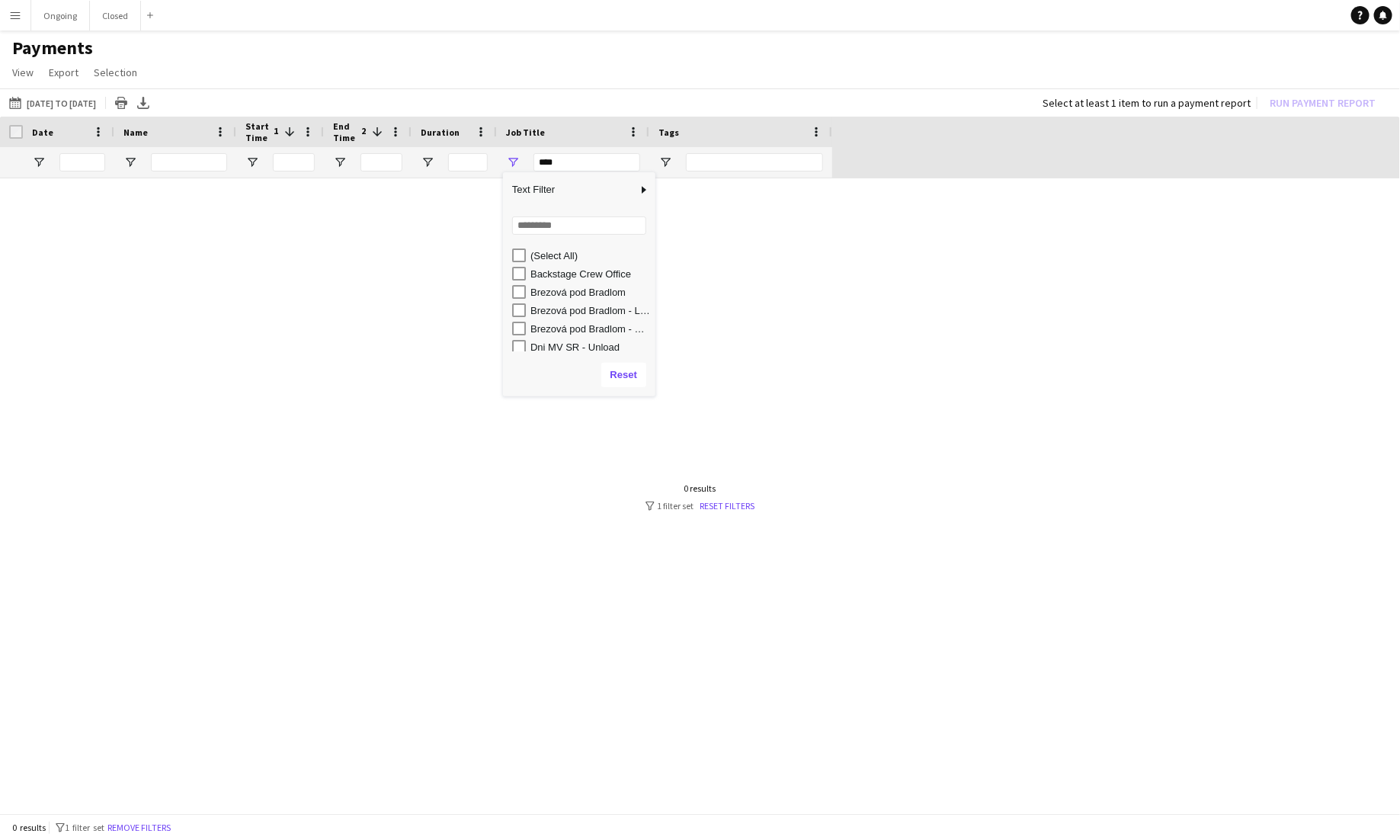
click at [568, 294] on div "Brezová pod Bradlom" at bounding box center [590, 292] width 120 height 12
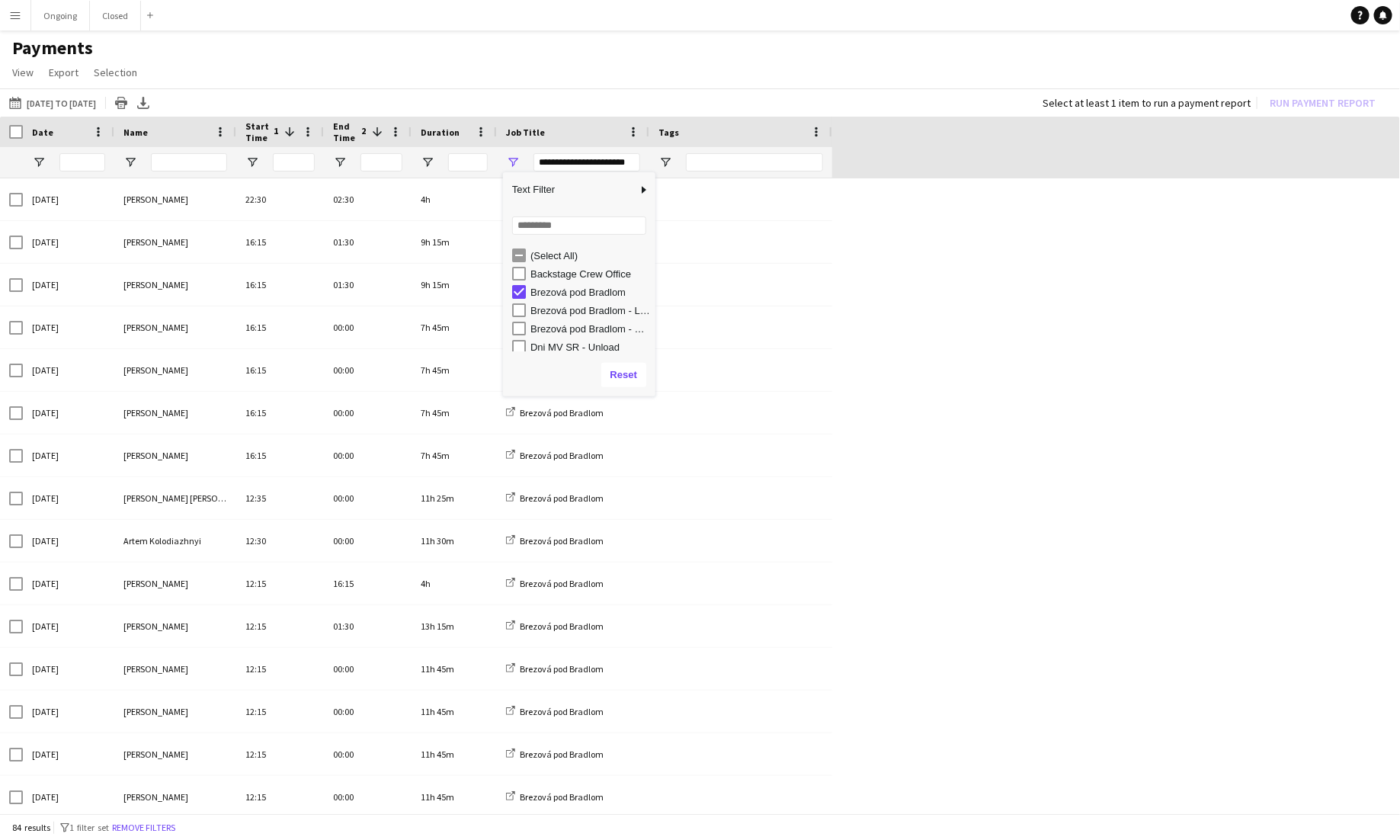
click at [568, 294] on div "Brezová pod Bradlom" at bounding box center [590, 292] width 120 height 12
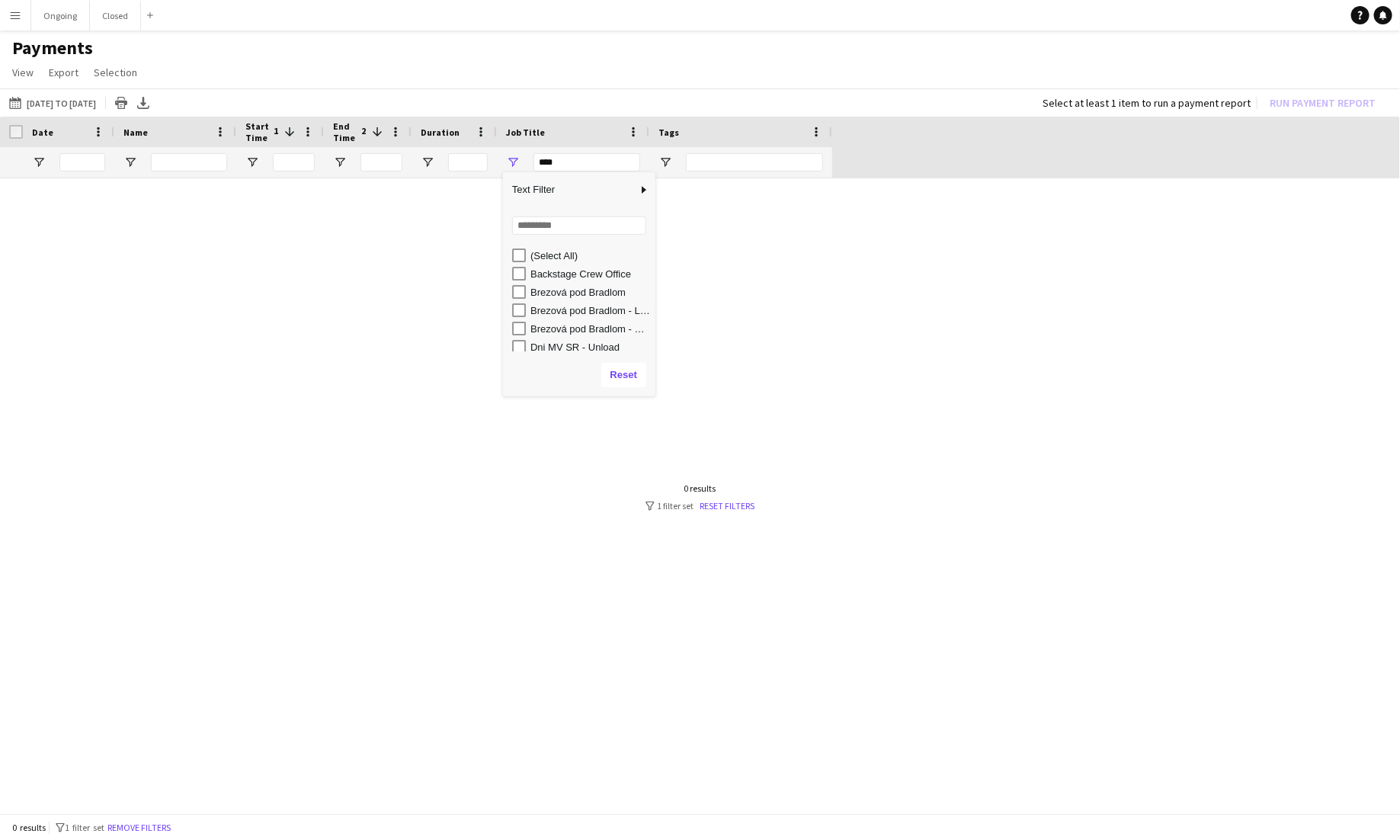
click at [568, 315] on div "Brezová pod Bradlom - LOCAL" at bounding box center [590, 310] width 120 height 12
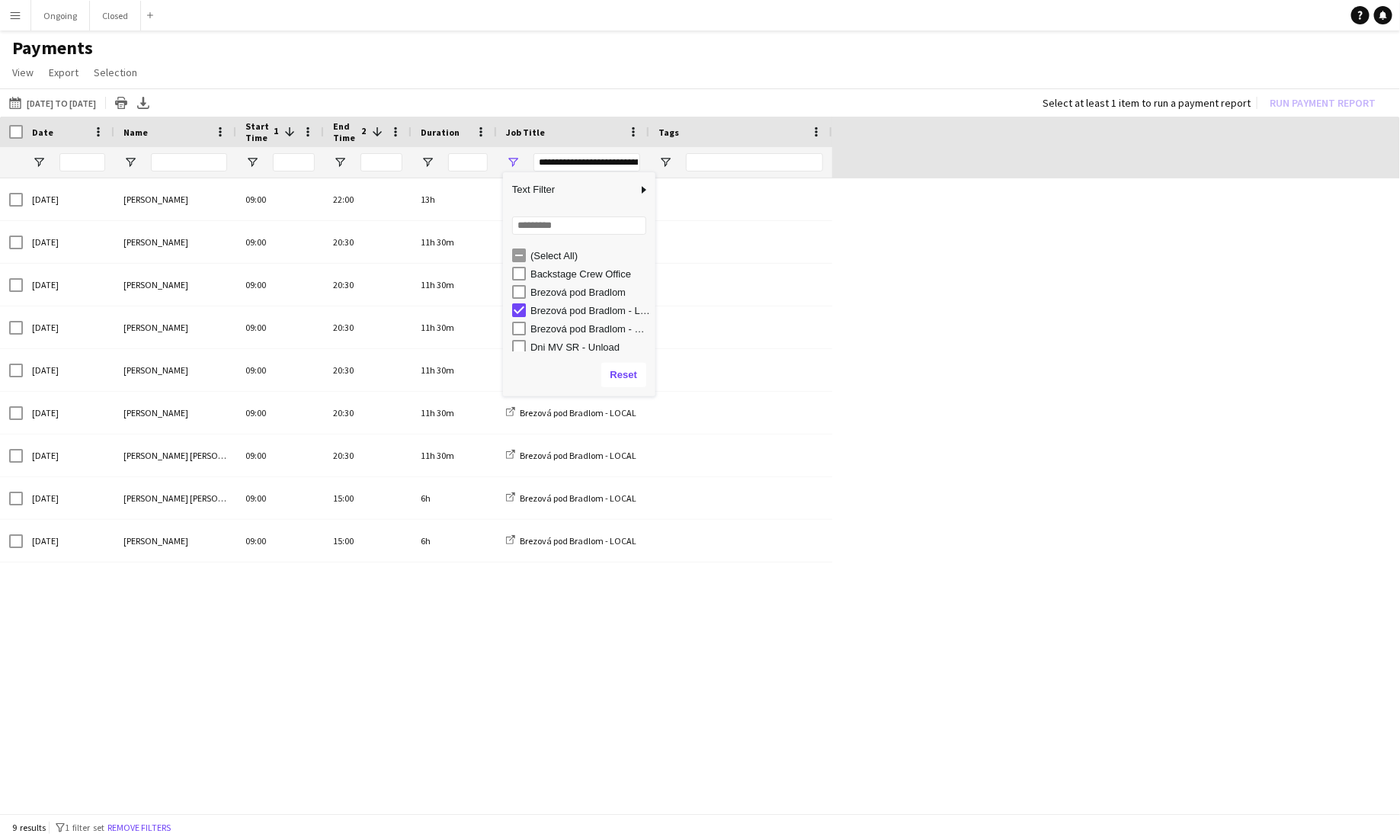
click at [569, 313] on div "Brezová pod Bradlom - LOCAL" at bounding box center [590, 310] width 120 height 12
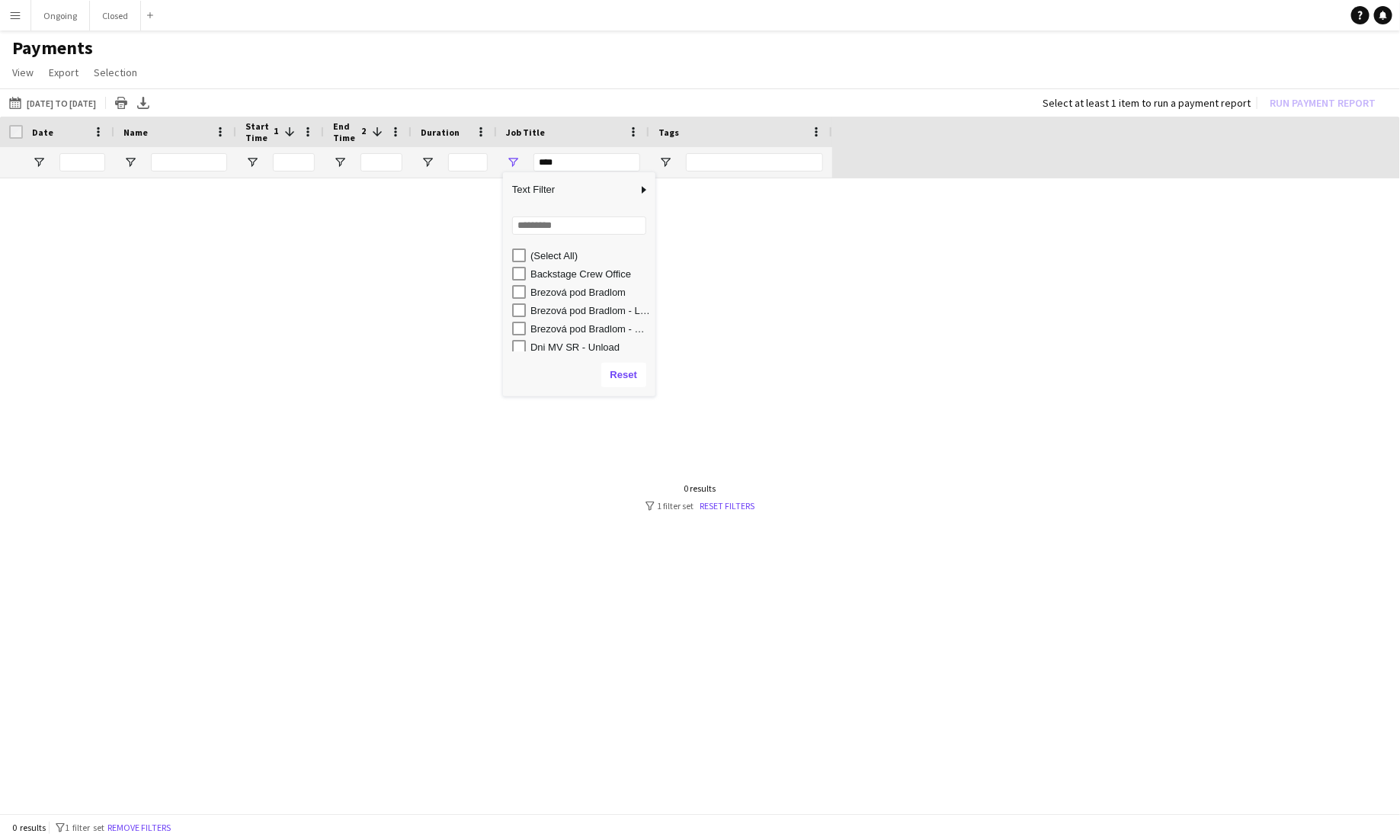
click at [569, 323] on div "Brezová pod Bradlom - PREP" at bounding box center [590, 329] width 120 height 12
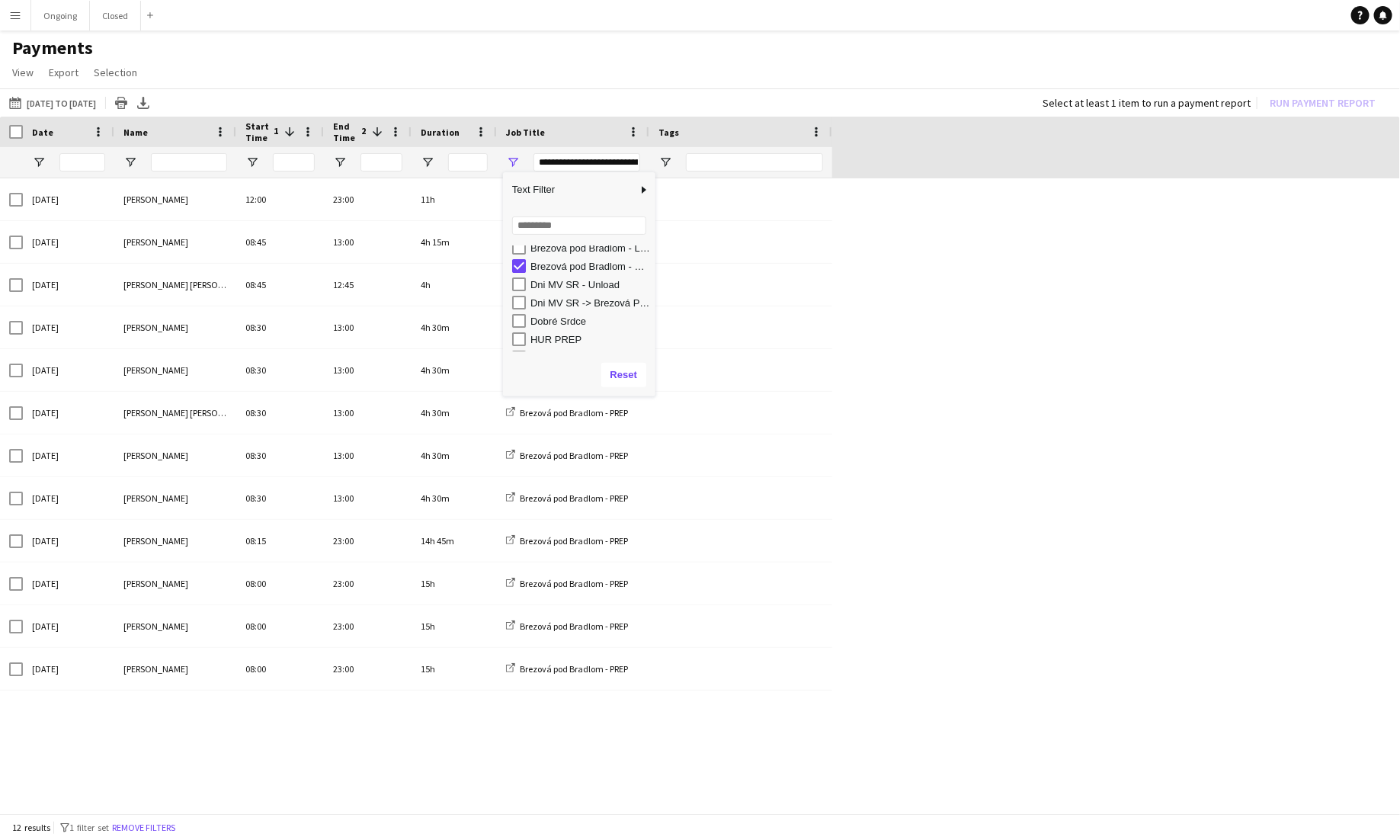
scroll to position [76, 0]
click at [577, 287] on div "Dni MV SR -> Brezová PREKLÁDKY" at bounding box center [590, 289] width 120 height 12
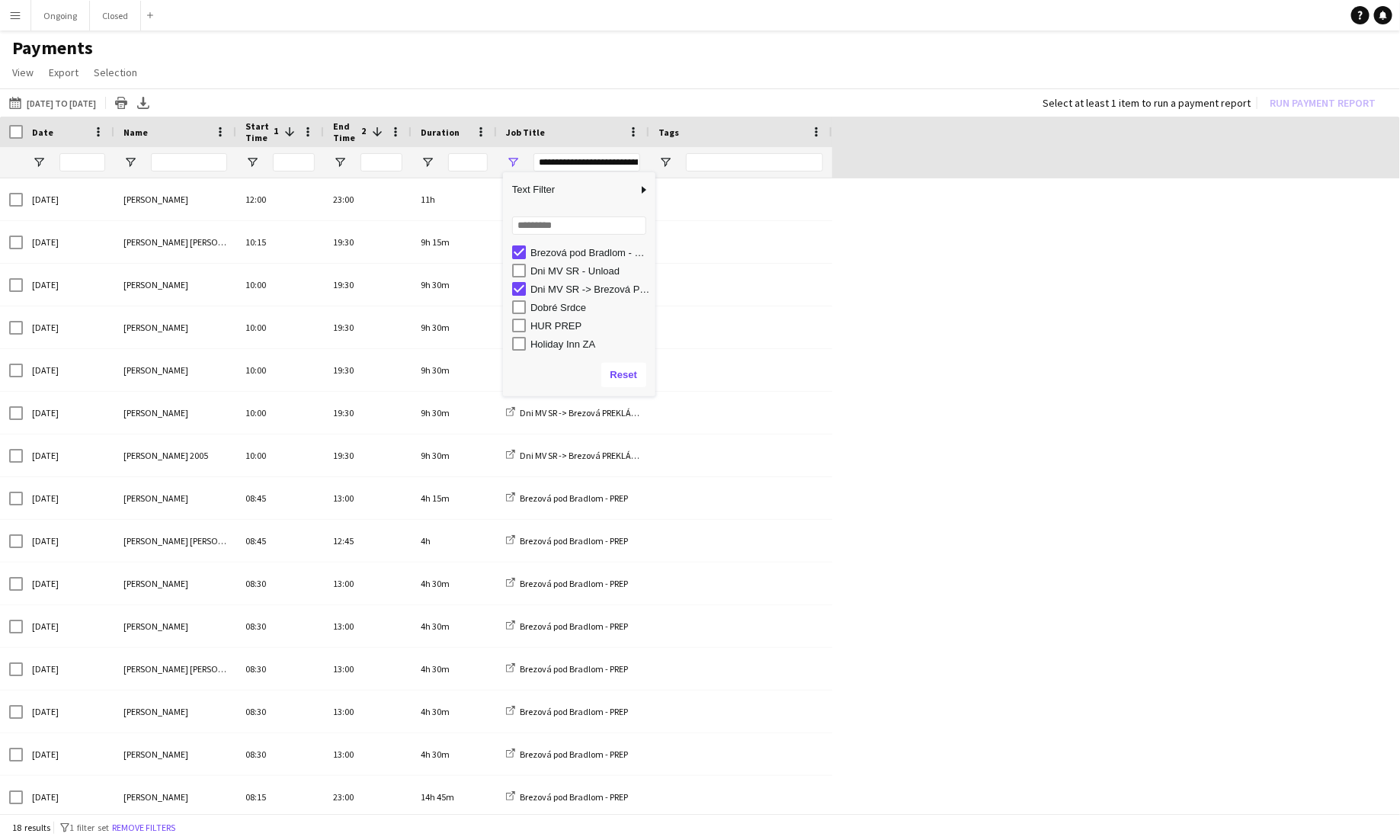
click at [579, 251] on div "Brezová pod Bradlom - PREP" at bounding box center [590, 252] width 120 height 12
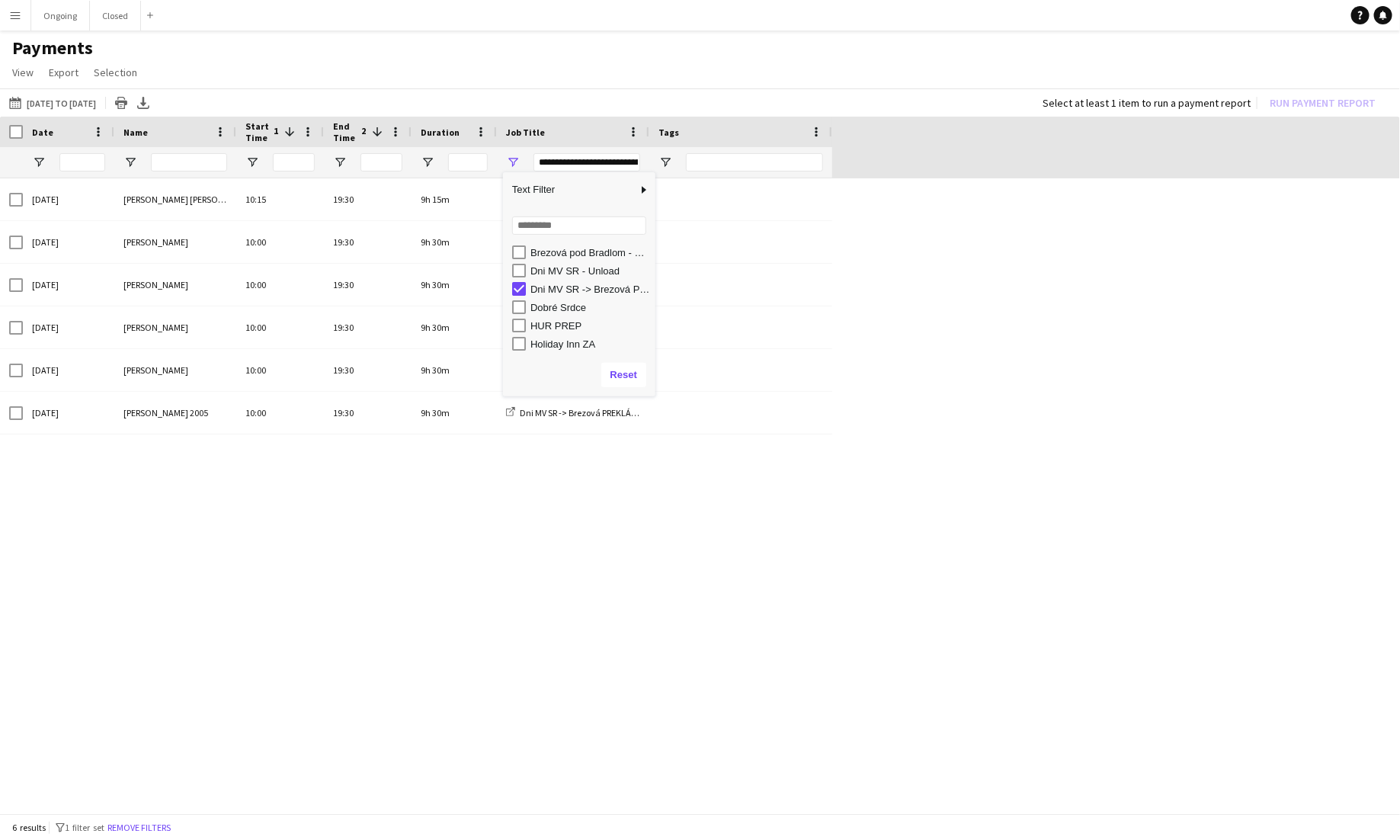
scroll to position [73, 0]
click at [60, 109] on button "[DATE] to [DATE] [DATE] to [DATE]" at bounding box center [53, 103] width 93 height 19
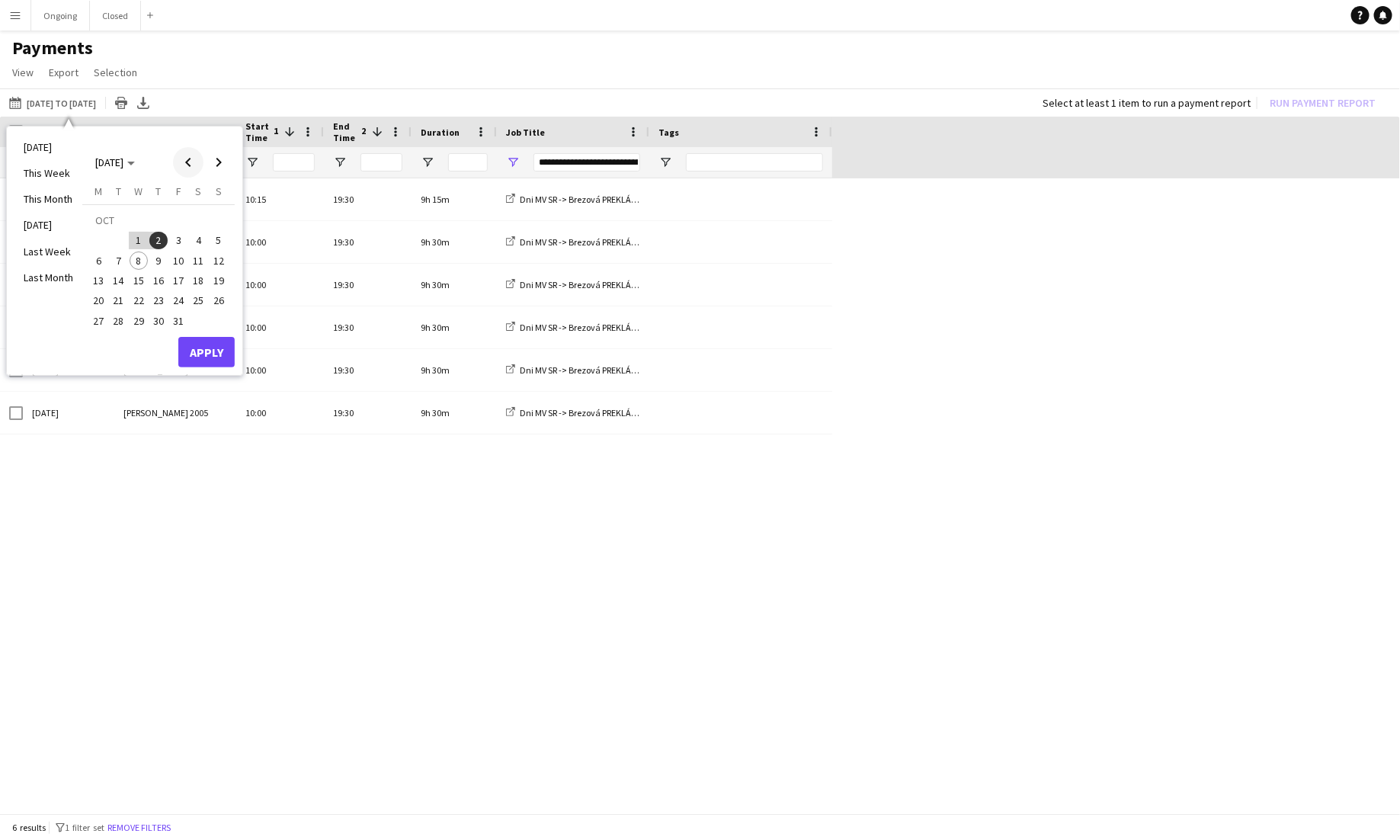
click at [190, 164] on span "Previous month" at bounding box center [188, 162] width 30 height 30
click at [121, 299] on span "23" at bounding box center [119, 301] width 19 height 19
click at [220, 161] on span "Next month" at bounding box center [218, 162] width 30 height 30
click at [141, 240] on span "1" at bounding box center [139, 241] width 19 height 19
click at [202, 345] on button "Apply" at bounding box center [206, 351] width 57 height 30
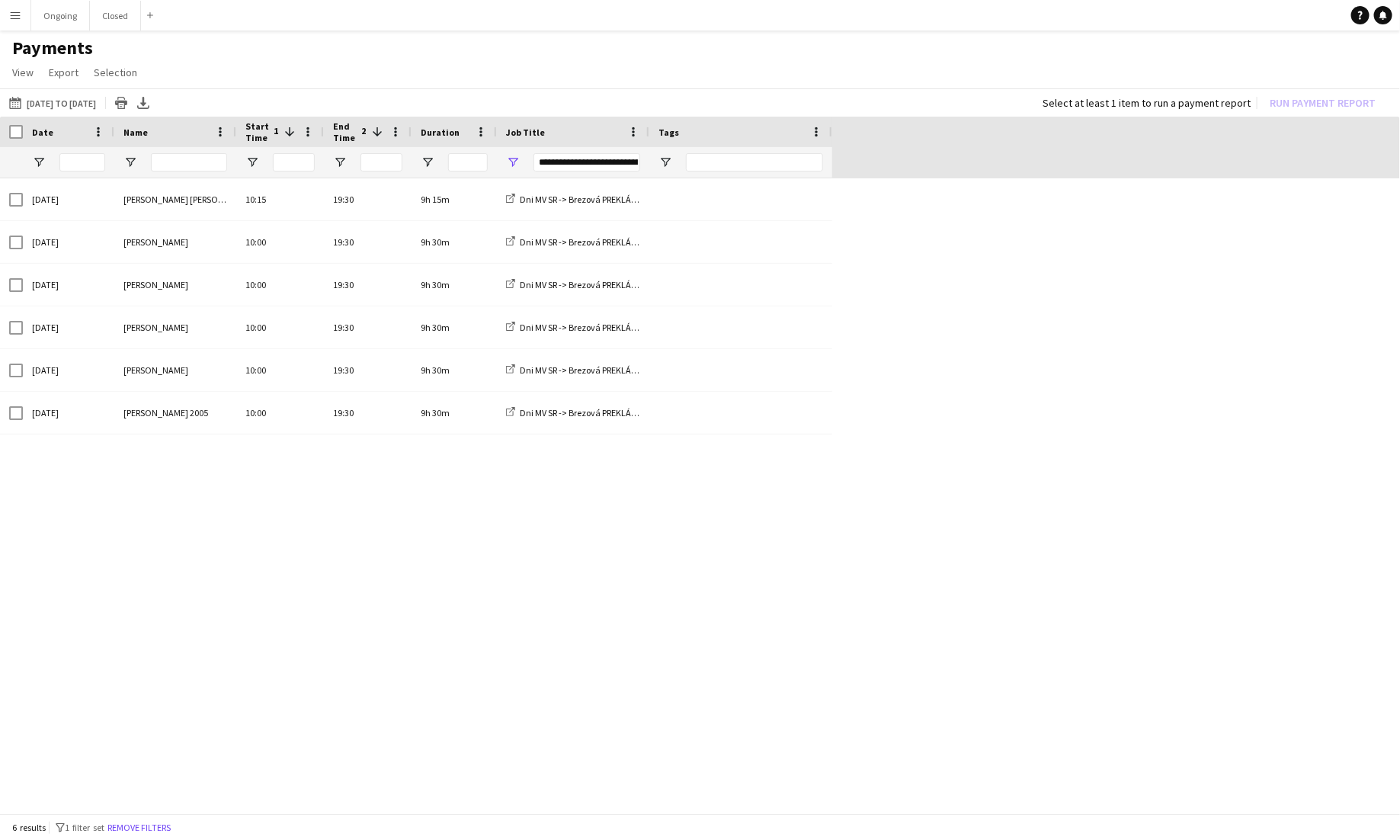
click at [565, 157] on div "**********" at bounding box center [587, 163] width 107 height 19
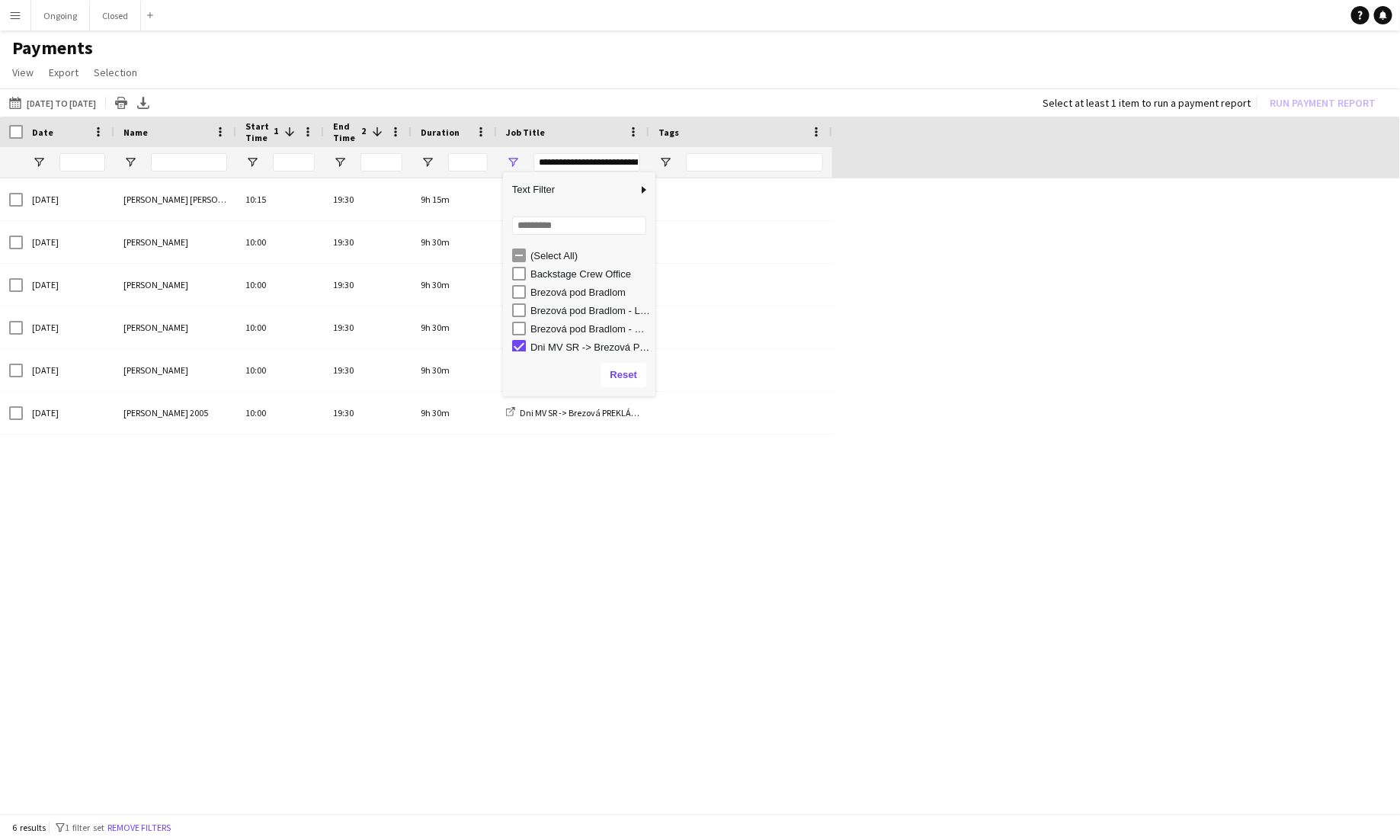
click at [575, 323] on div "Brezová pod Bradlom - PREP" at bounding box center [590, 329] width 120 height 12
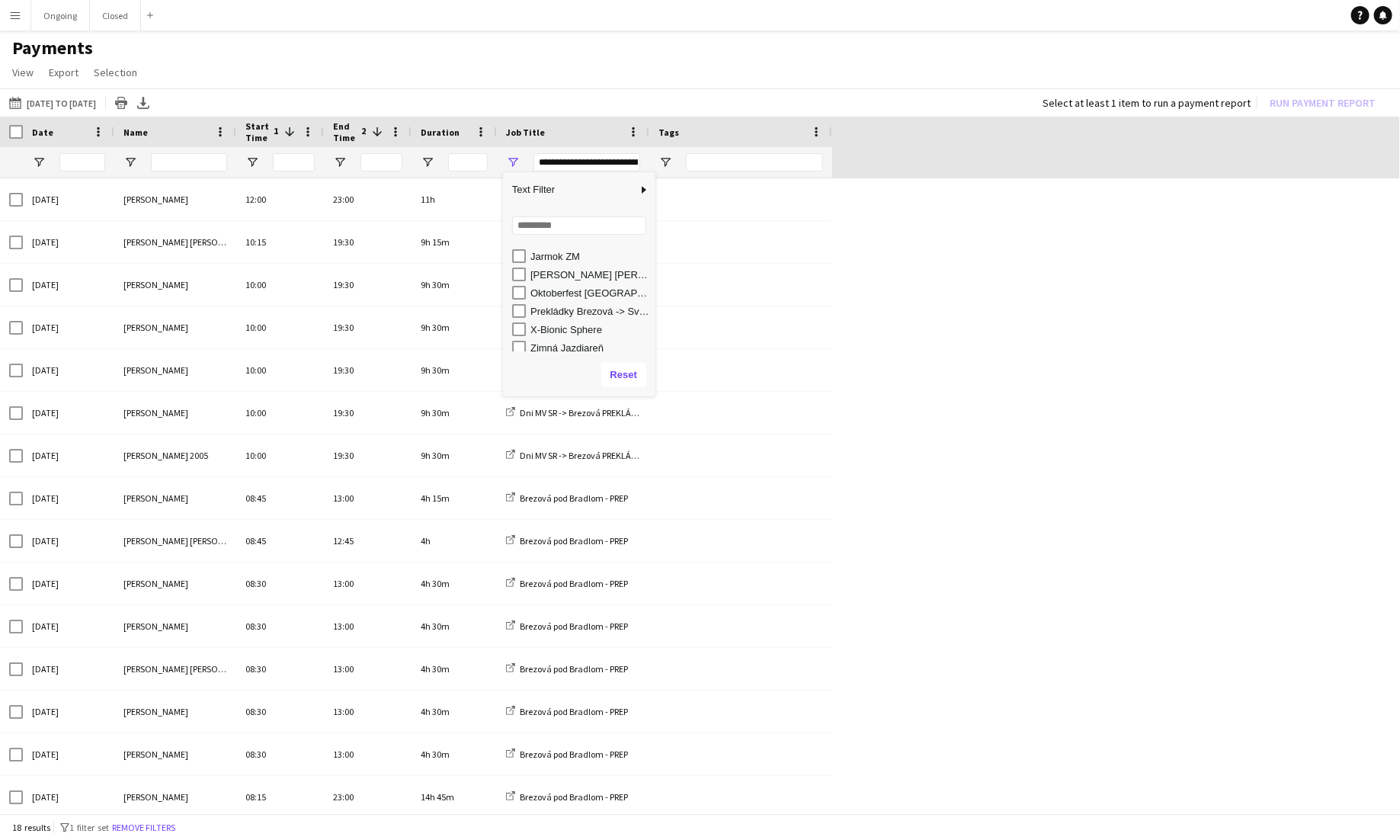
scroll to position [130, 0]
click at [565, 308] on div "Prekládky Brezová -> Svidník" at bounding box center [590, 309] width 120 height 12
type input "**********"
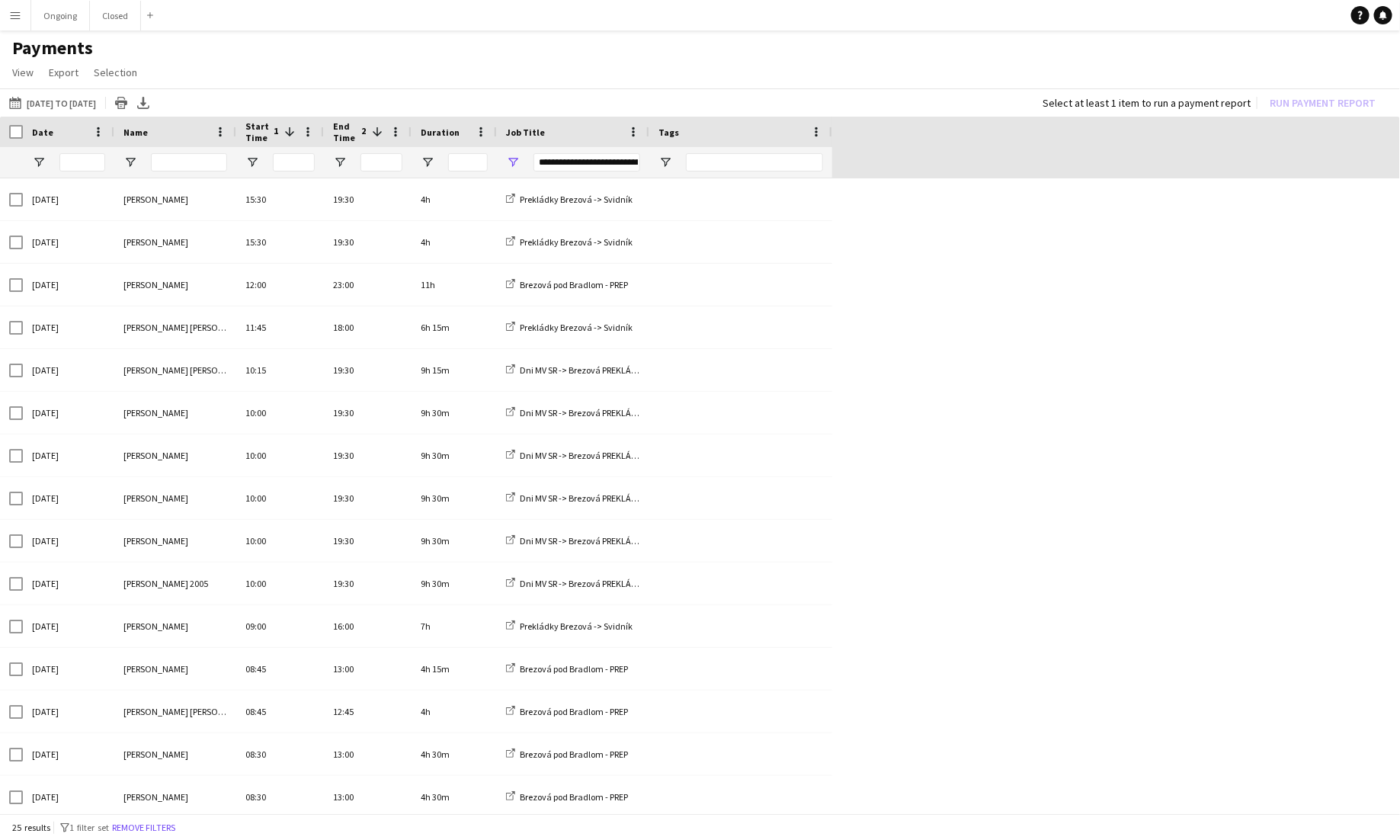
click at [875, 381] on div "[DATE] [PERSON_NAME] [PERSON_NAME] 10:15 19:30 9h 15m Dni [PERSON_NAME] -> Brez…" at bounding box center [700, 712] width 1400 height 1067
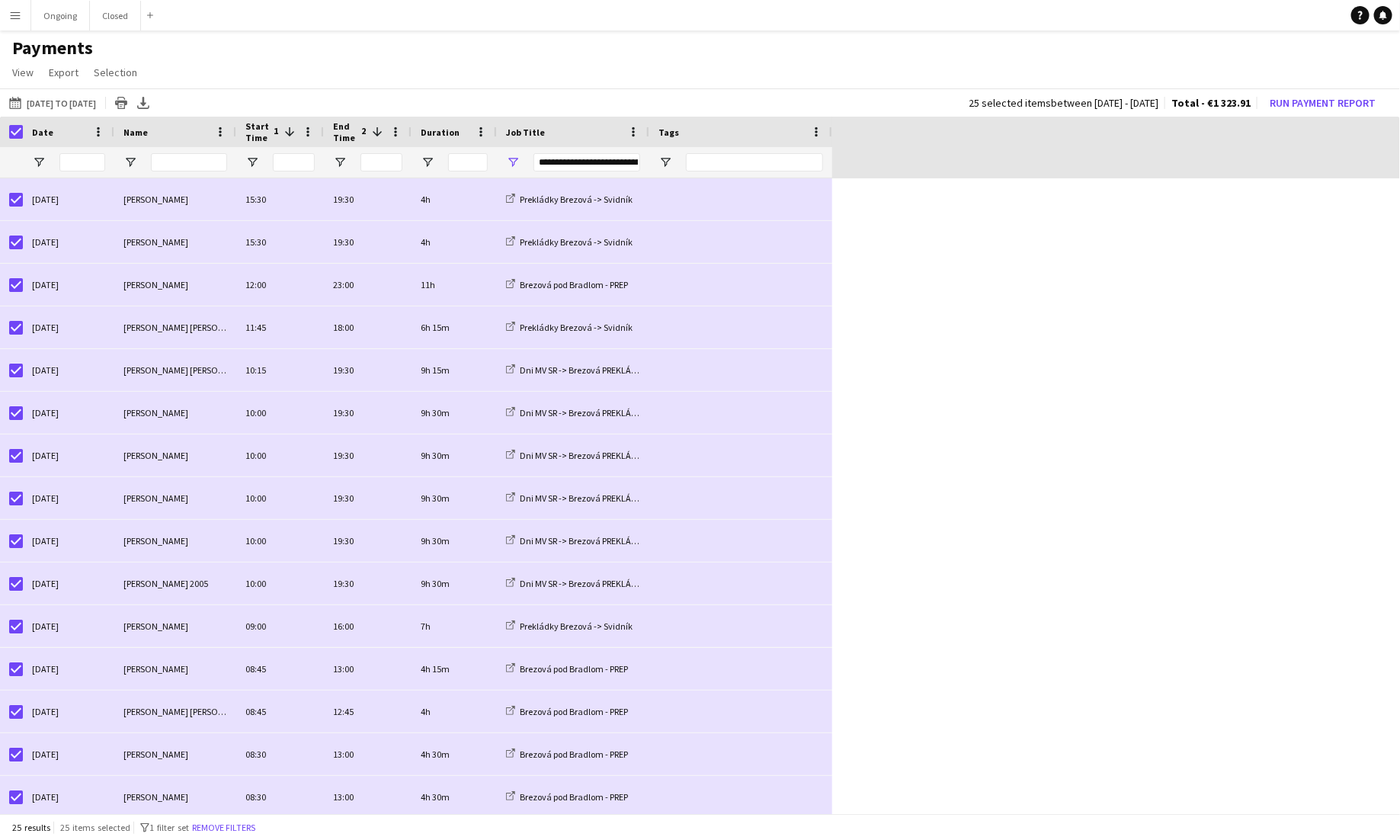
click at [22, 21] on button "Menu" at bounding box center [15, 15] width 30 height 30
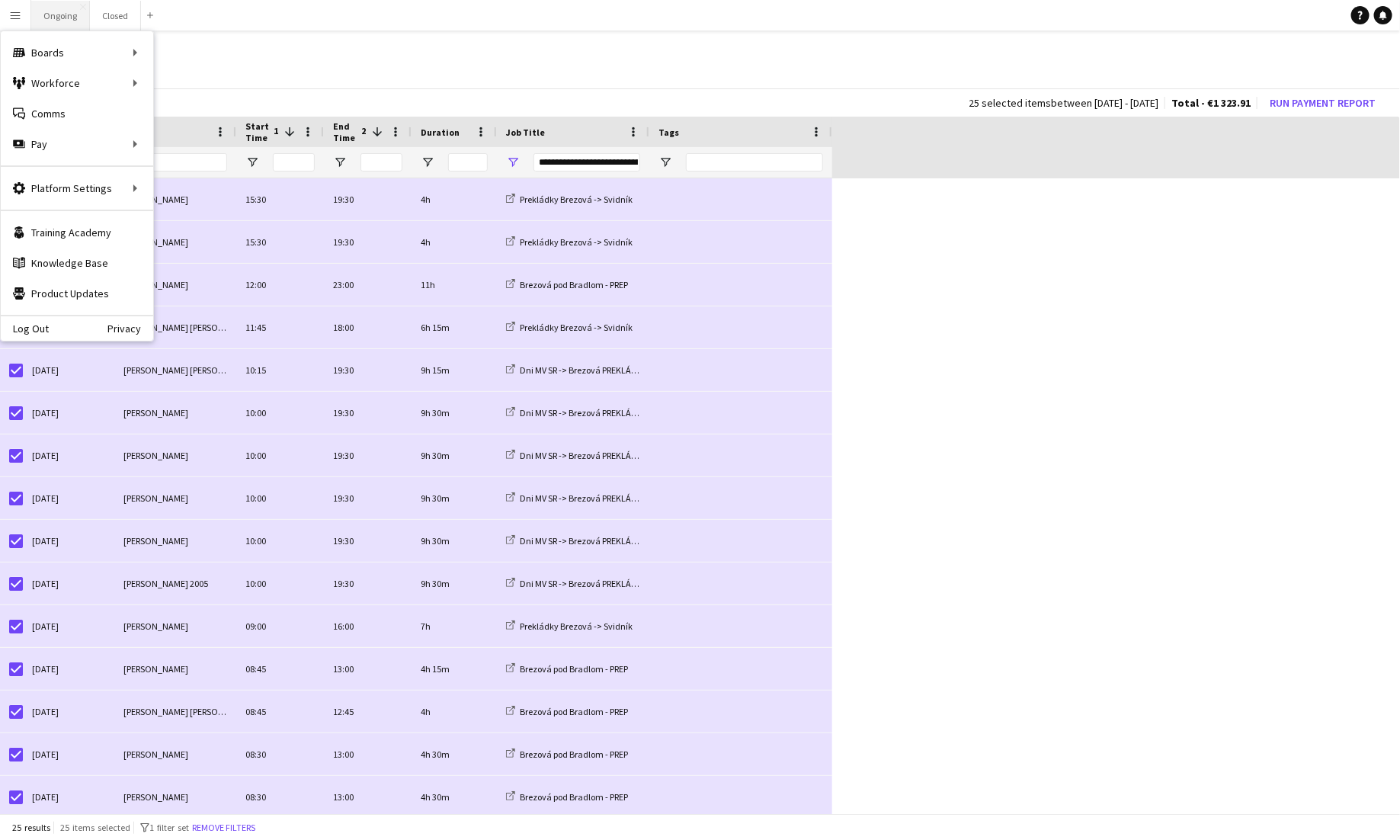
click at [59, 19] on button "Ongoing Close" at bounding box center [60, 16] width 59 height 29
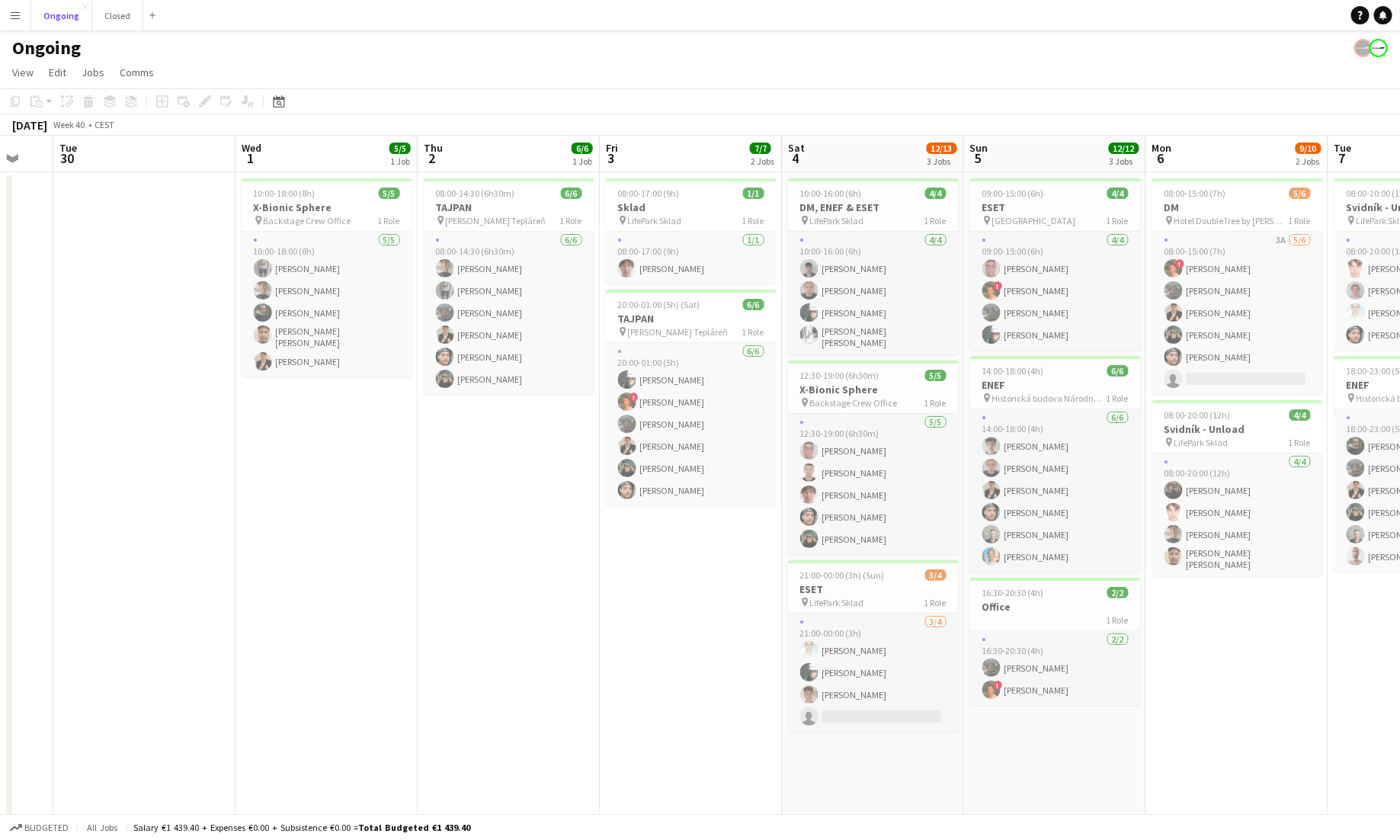
scroll to position [0, 482]
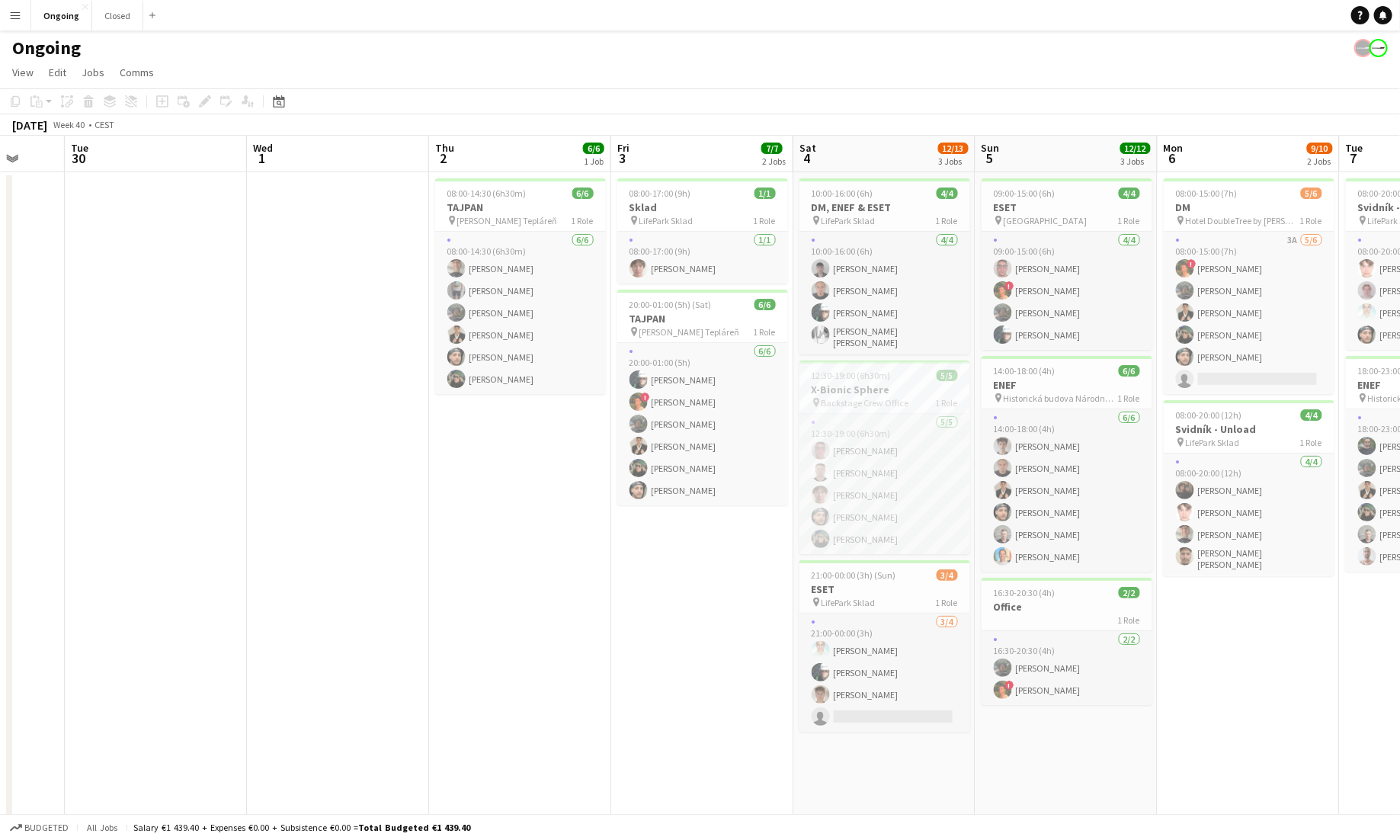
click at [25, 16] on button "Menu" at bounding box center [15, 15] width 30 height 30
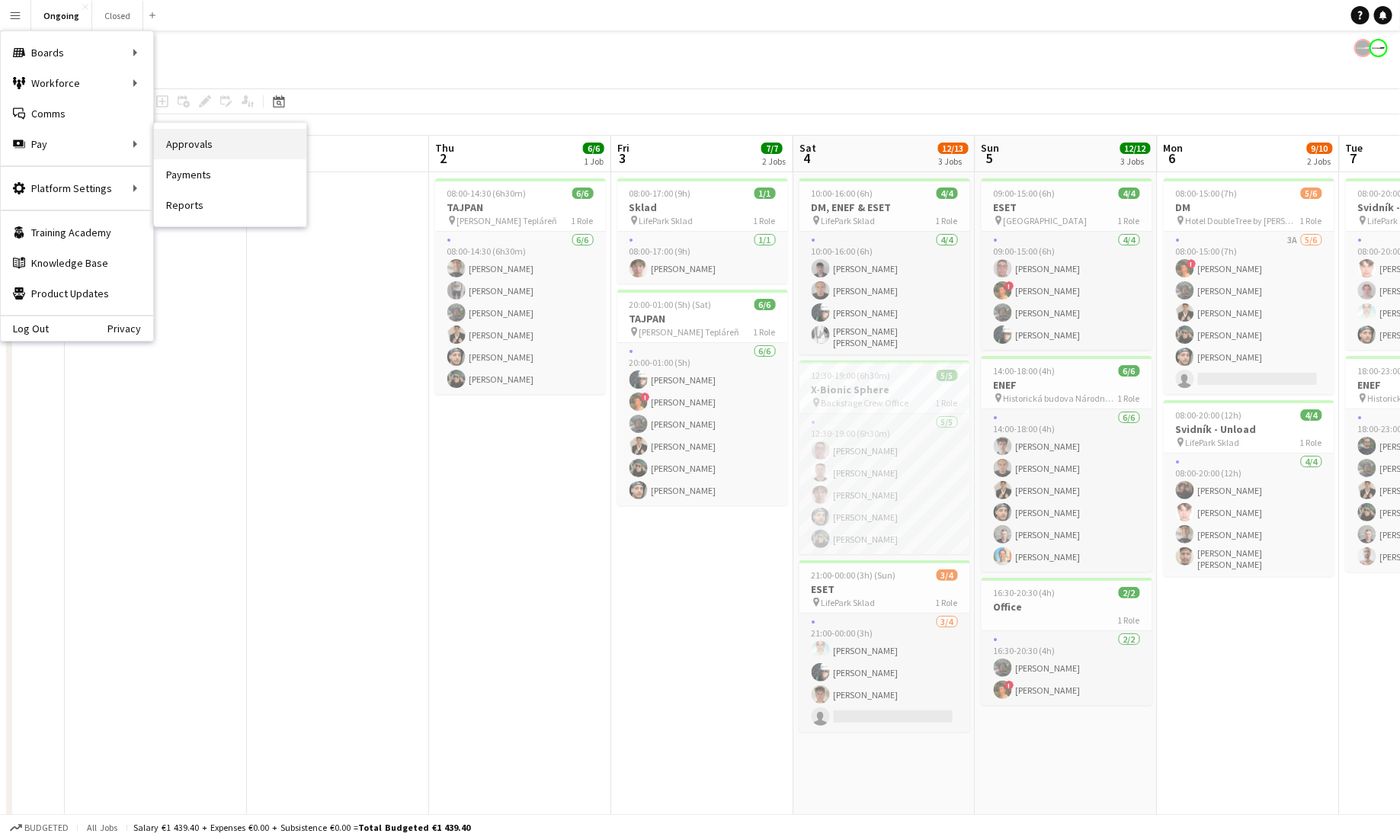
click at [174, 141] on link "Approvals" at bounding box center [230, 143] width 153 height 30
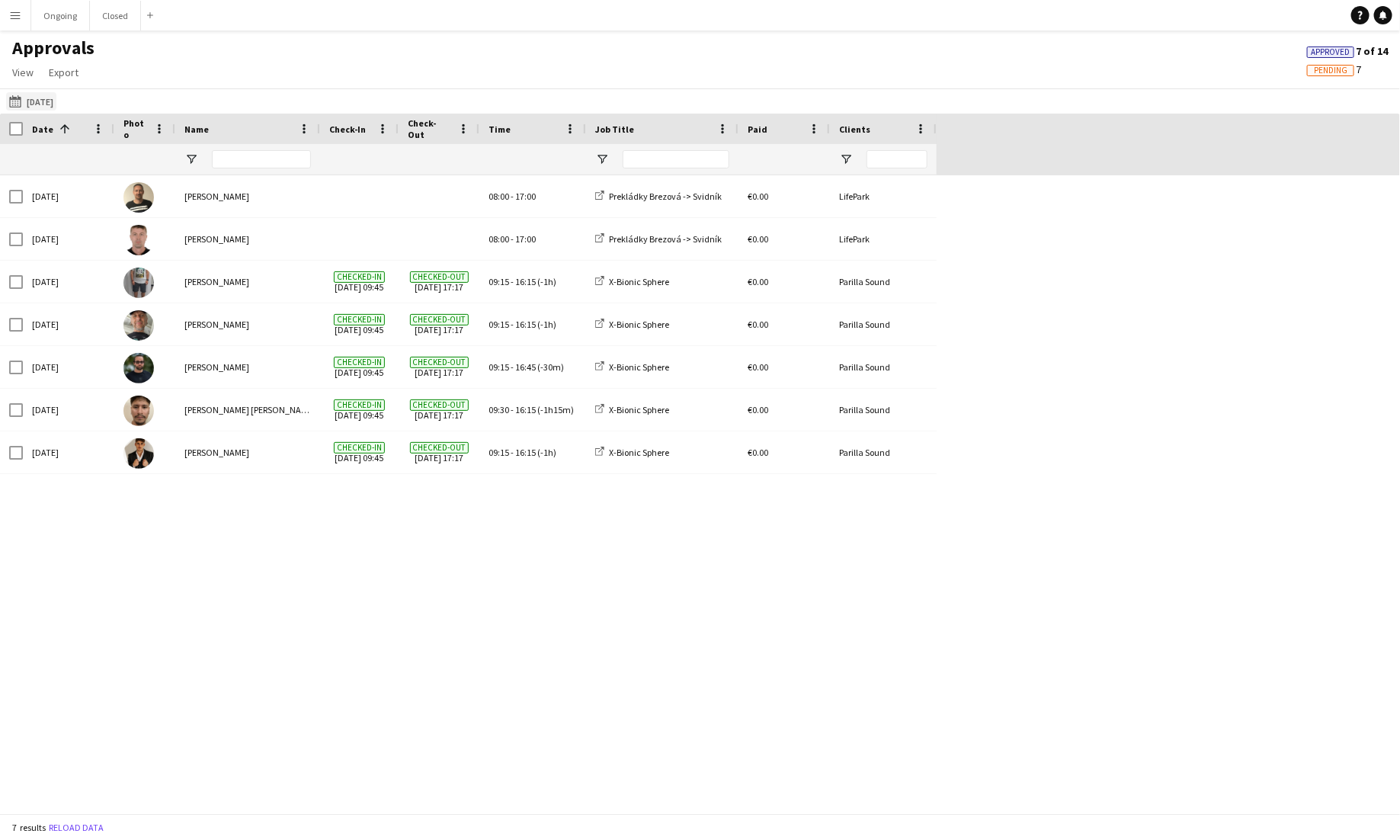
click at [54, 98] on button "[DATE] [DATE]" at bounding box center [31, 102] width 50 height 19
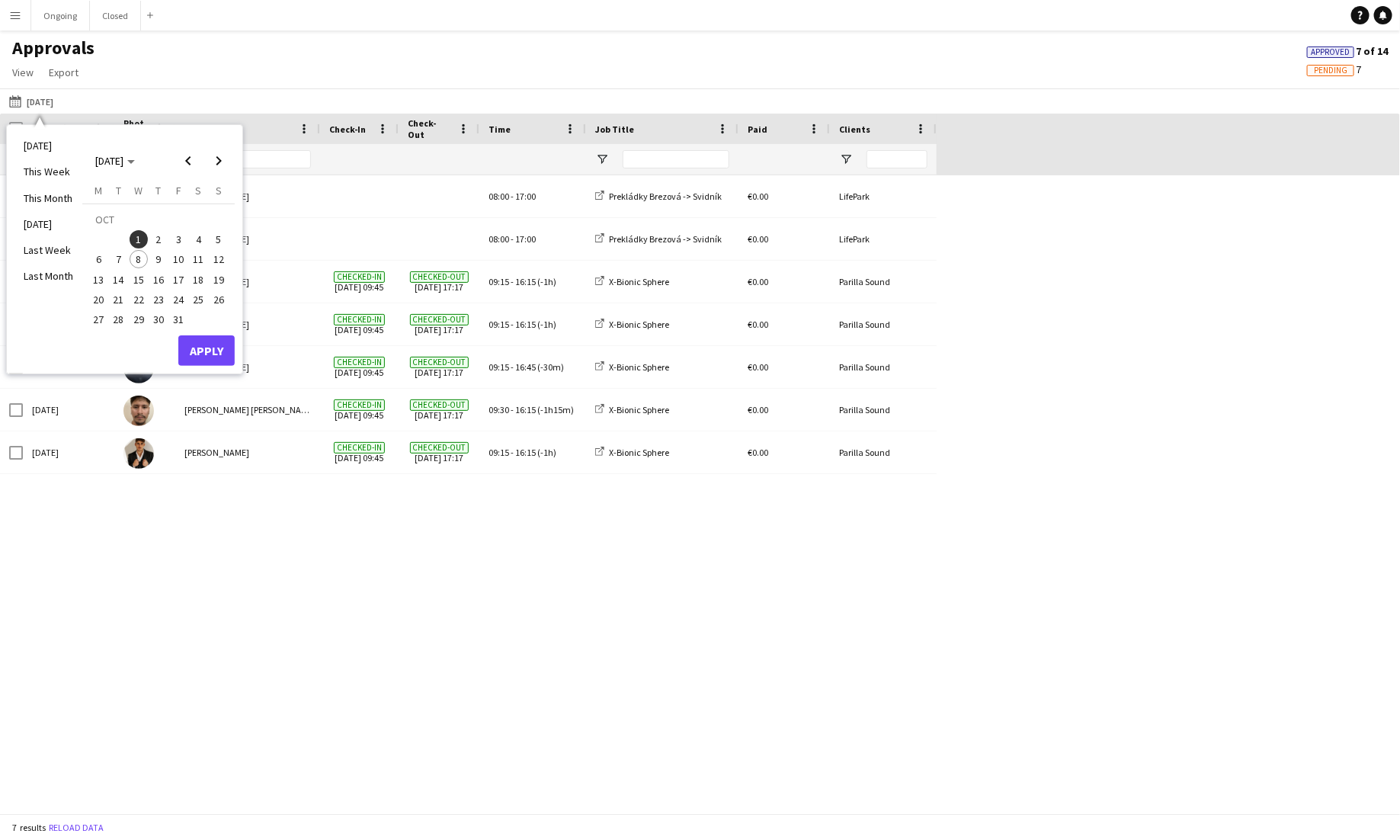
click at [194, 237] on span "4" at bounding box center [199, 240] width 19 height 19
click at [202, 351] on button "Apply" at bounding box center [206, 350] width 57 height 30
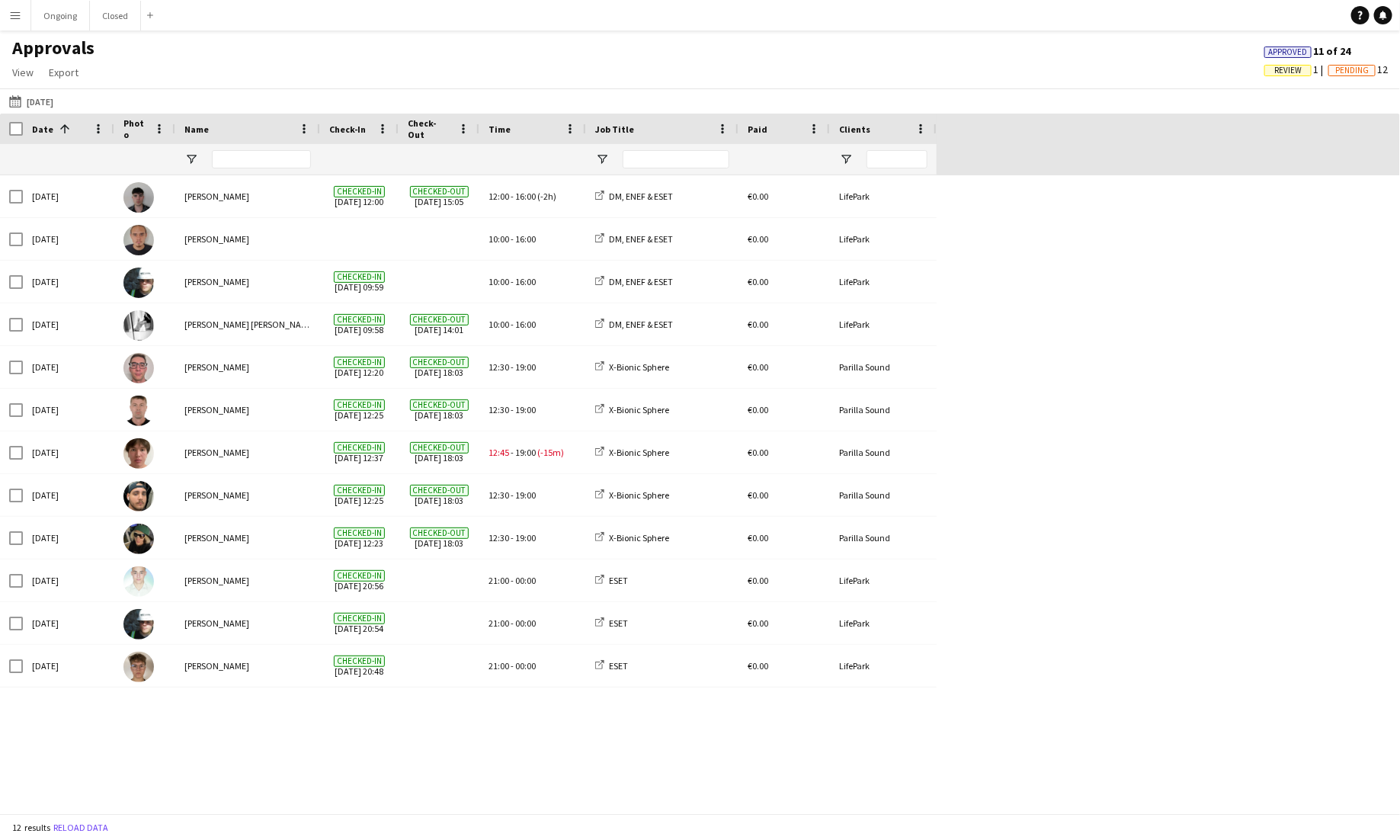
click at [16, 16] on app-icon "Menu" at bounding box center [16, 16] width 12 height 12
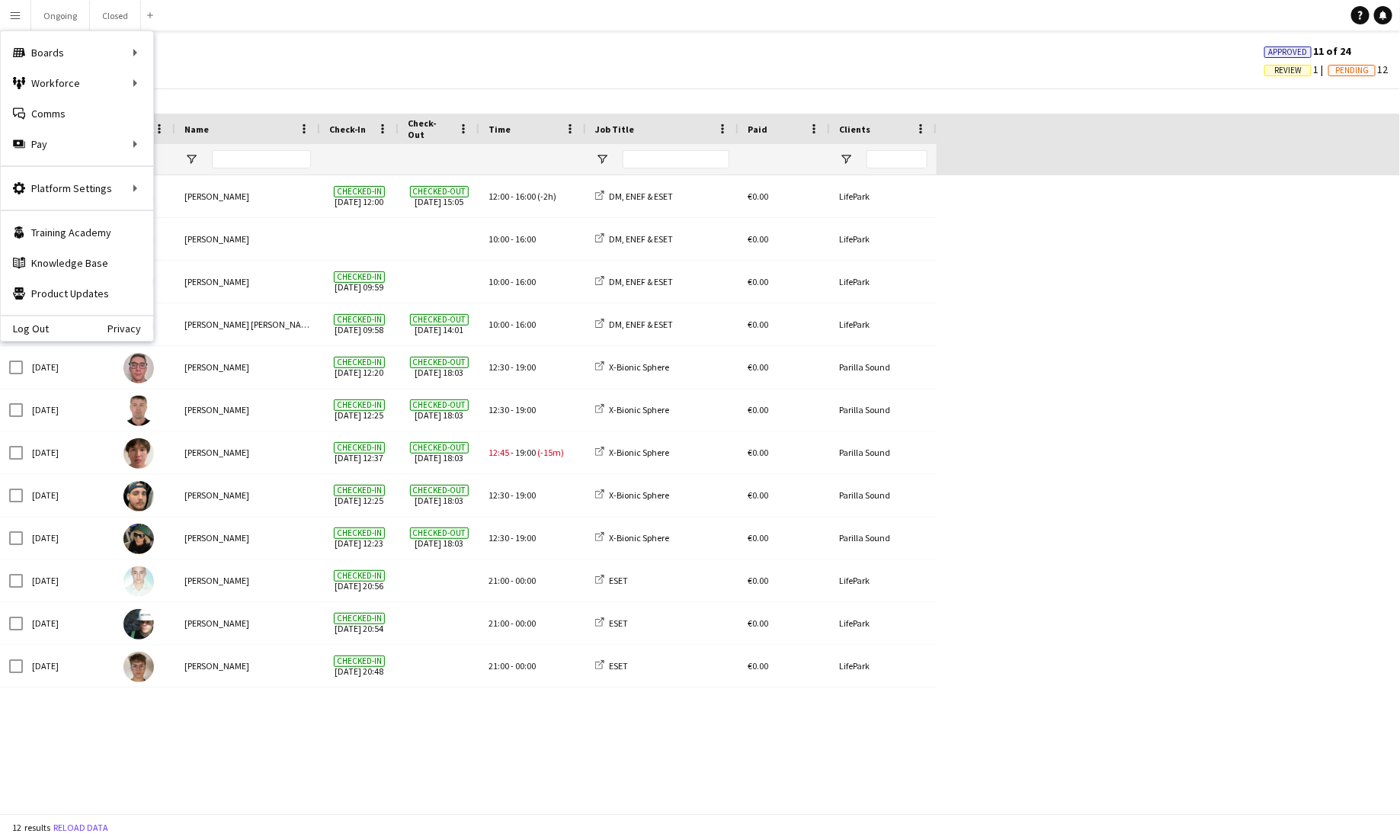
click at [442, 79] on div "Approvals View Customise view Customise filters Reset Filters Reset View Reset …" at bounding box center [700, 62] width 1400 height 52
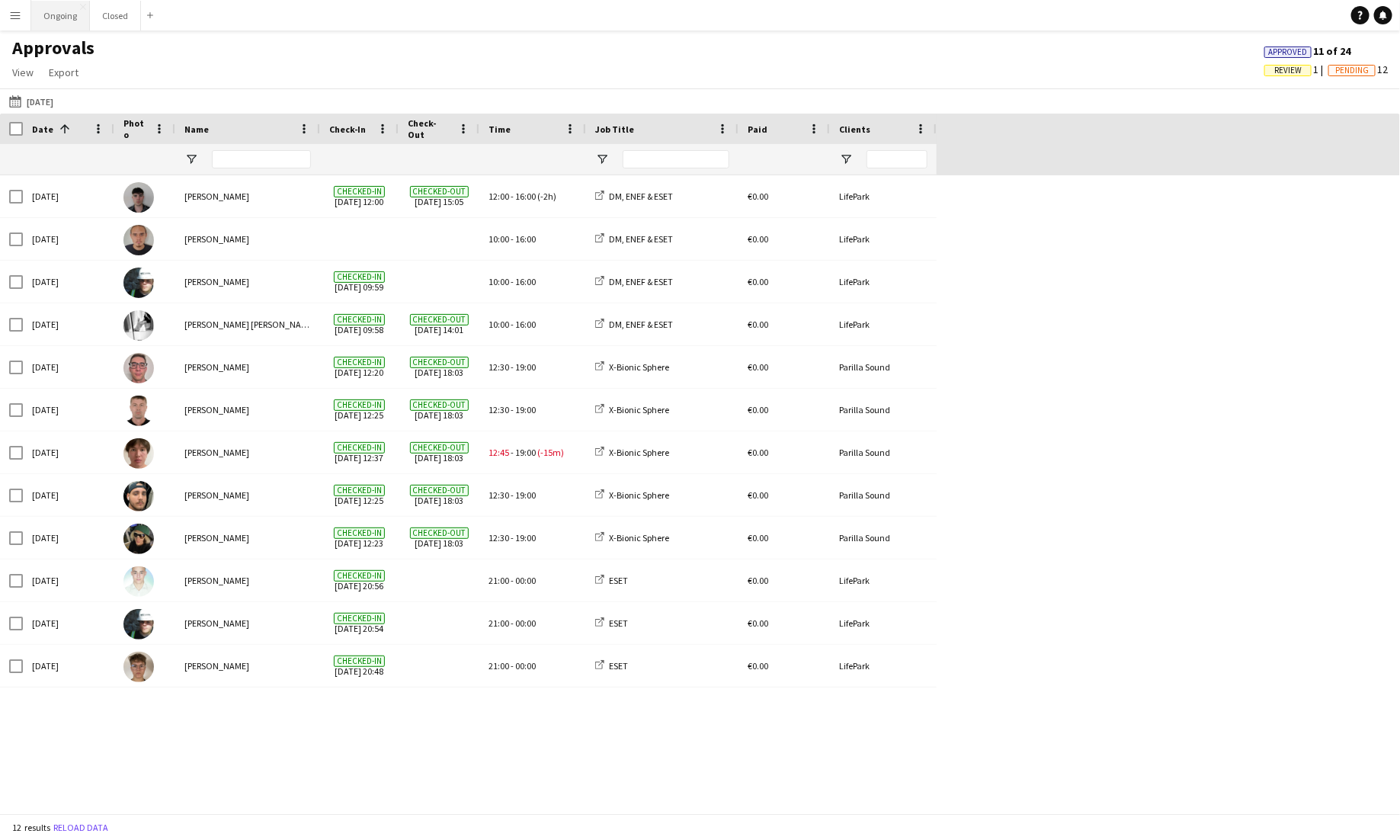
click at [60, 21] on button "Ongoing Close" at bounding box center [60, 16] width 59 height 29
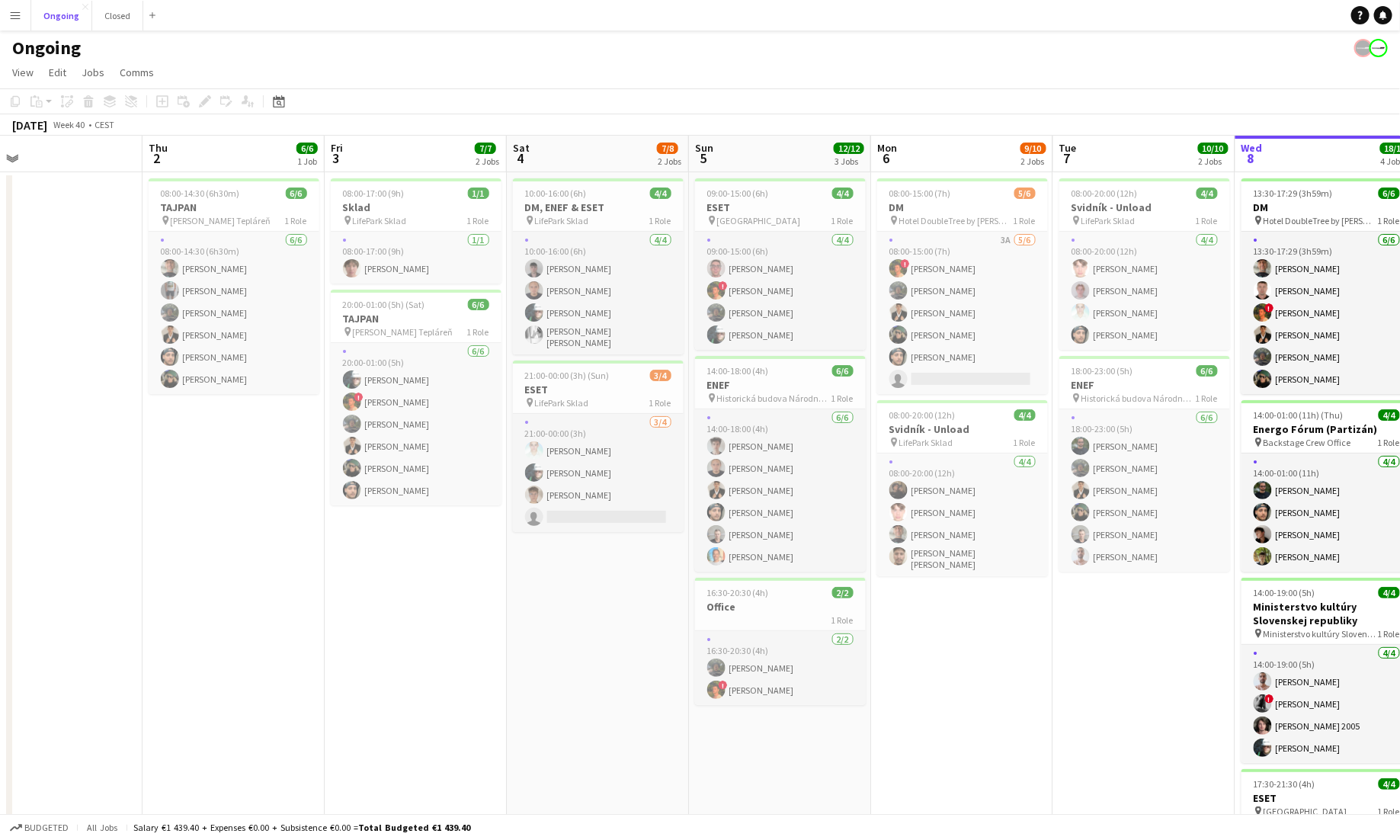
scroll to position [0, 403]
click at [16, 11] on app-icon "Menu" at bounding box center [16, 16] width 12 height 12
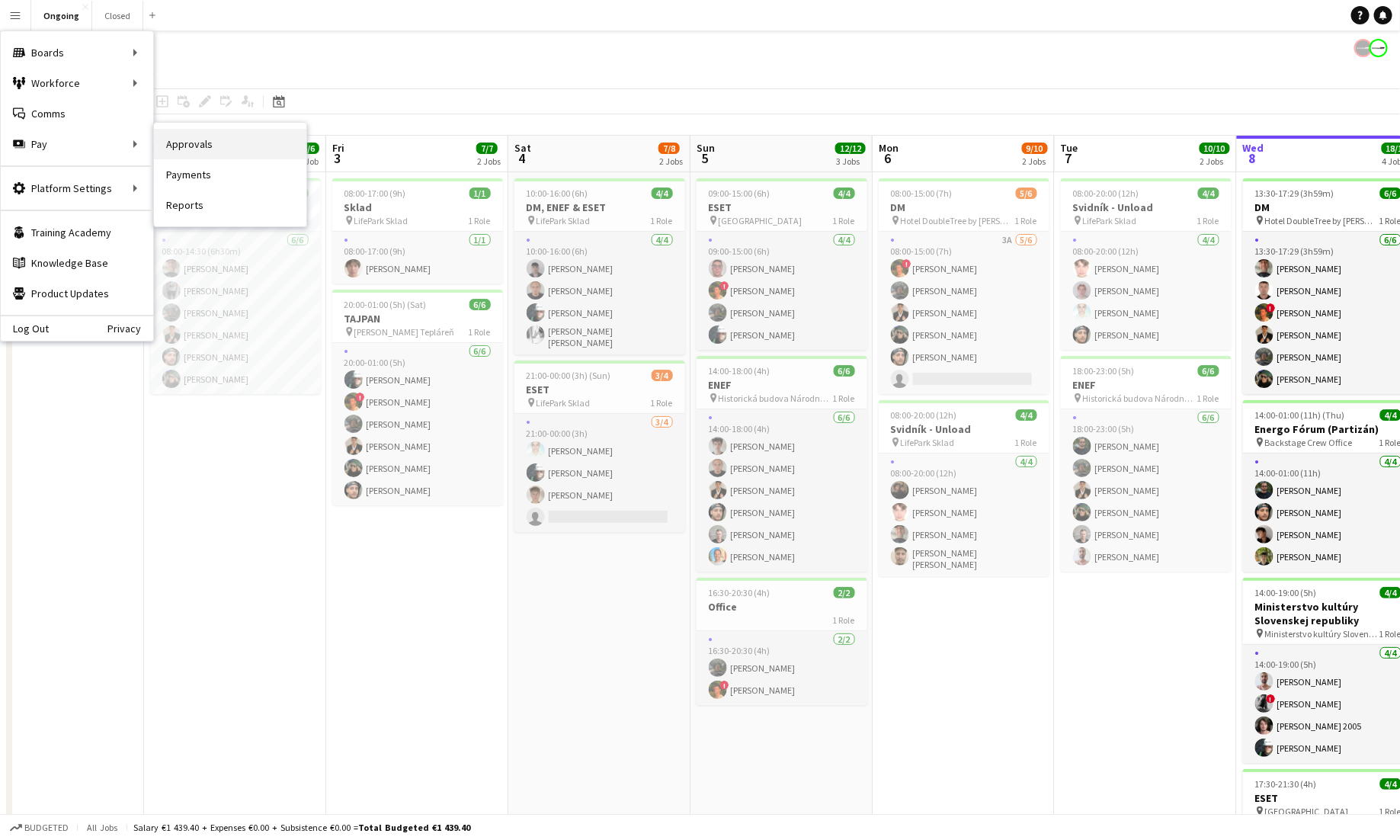
click at [175, 148] on link "Approvals" at bounding box center [230, 143] width 153 height 30
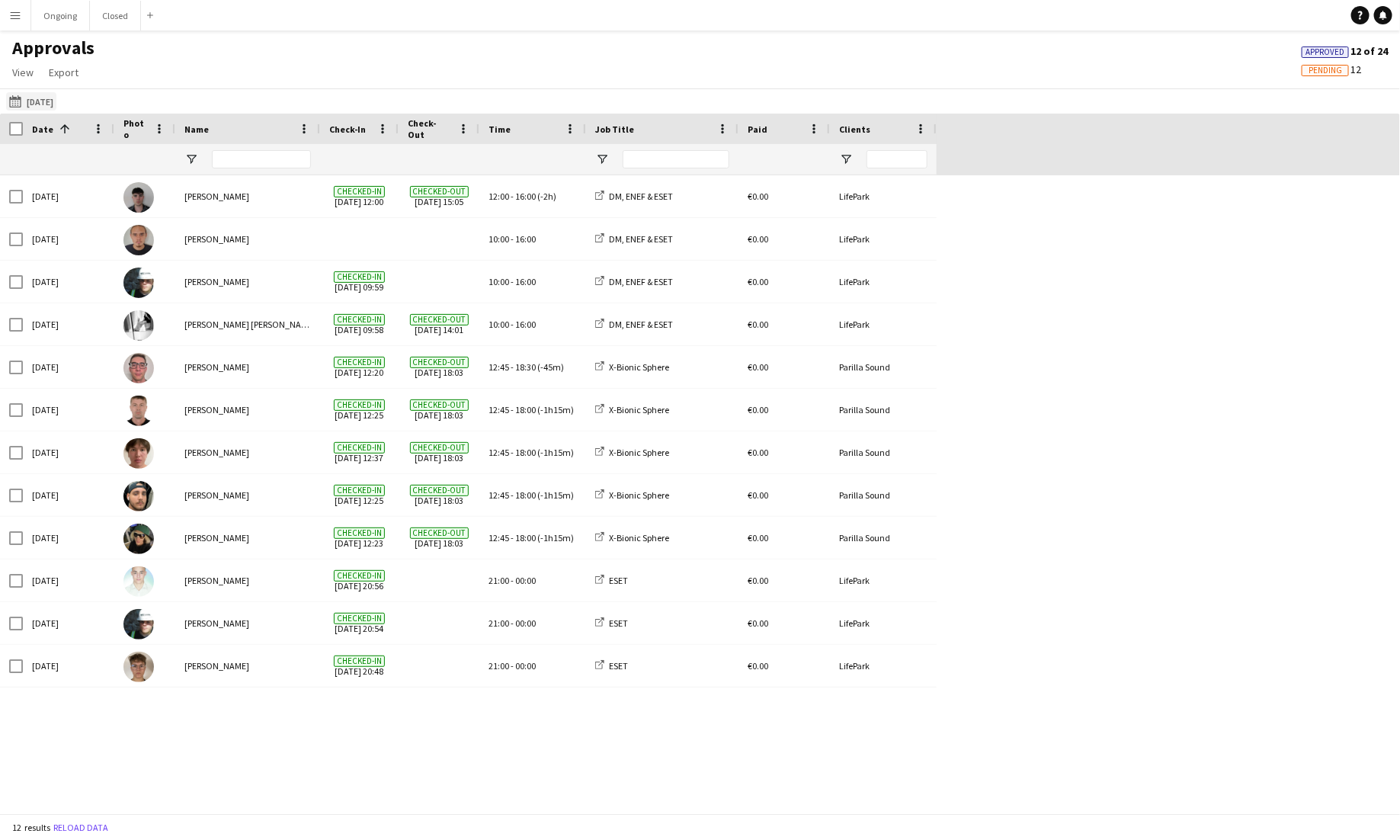
click at [57, 99] on button "[DATE] [DATE]" at bounding box center [31, 102] width 50 height 19
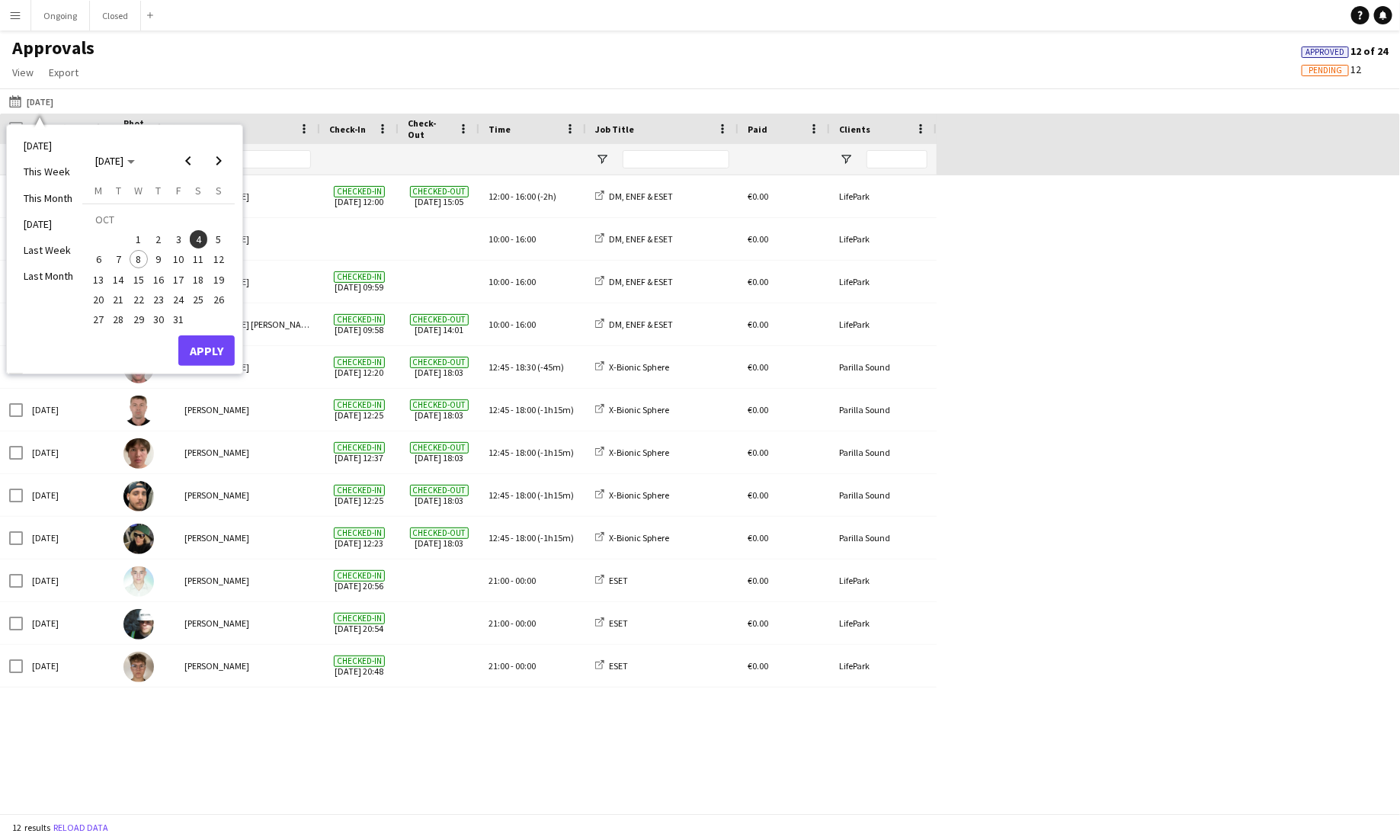
click at [155, 237] on span "2" at bounding box center [159, 240] width 19 height 19
click at [199, 337] on button "Apply" at bounding box center [206, 350] width 57 height 30
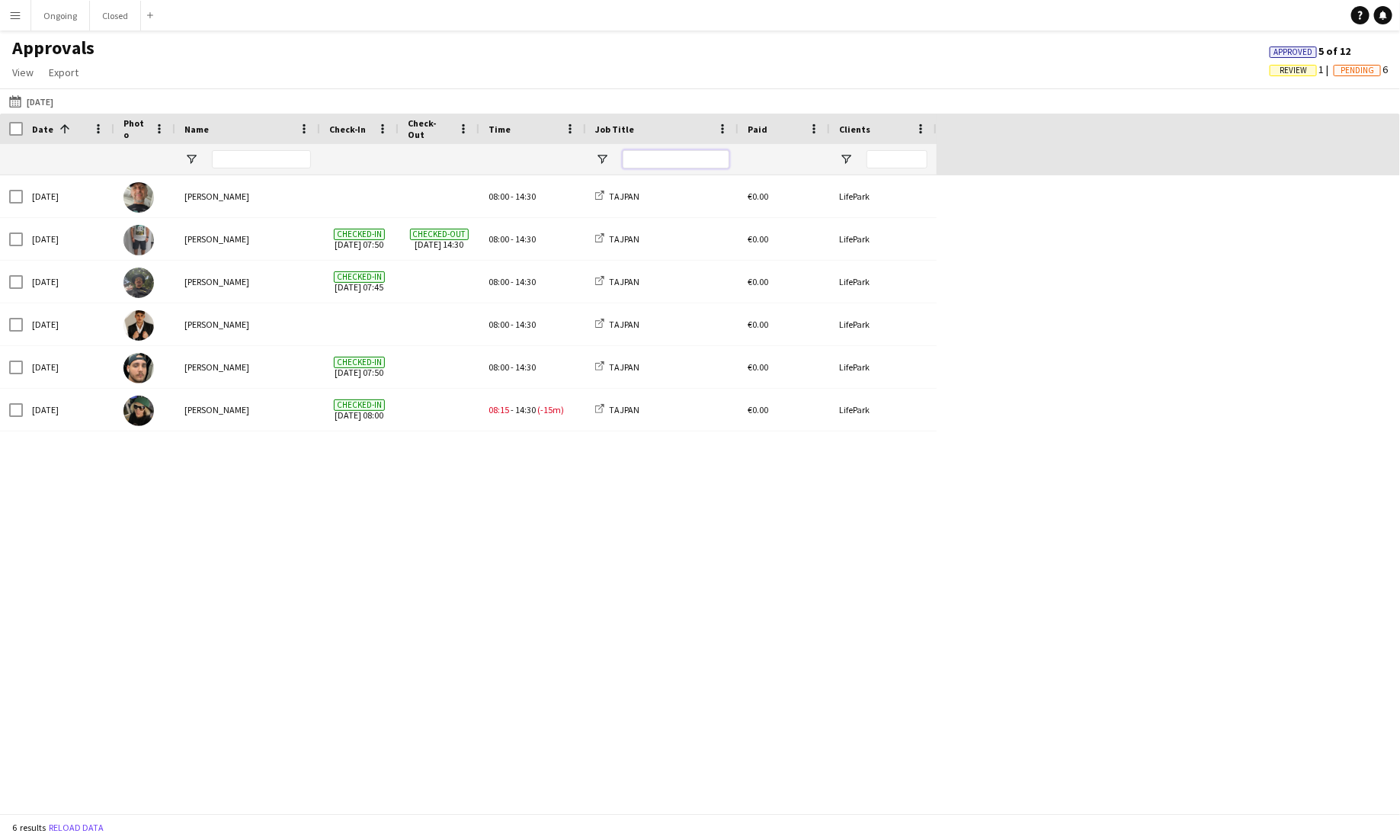
click at [676, 160] on input "Job Title Filter Input" at bounding box center [676, 160] width 107 height 19
click at [622, 523] on div "[DATE] [PERSON_NAME] 08:00 - 14:30 TAJPAN €0.00 LifePark [DATE] [PERSON_NAME] C…" at bounding box center [700, 494] width 1400 height 638
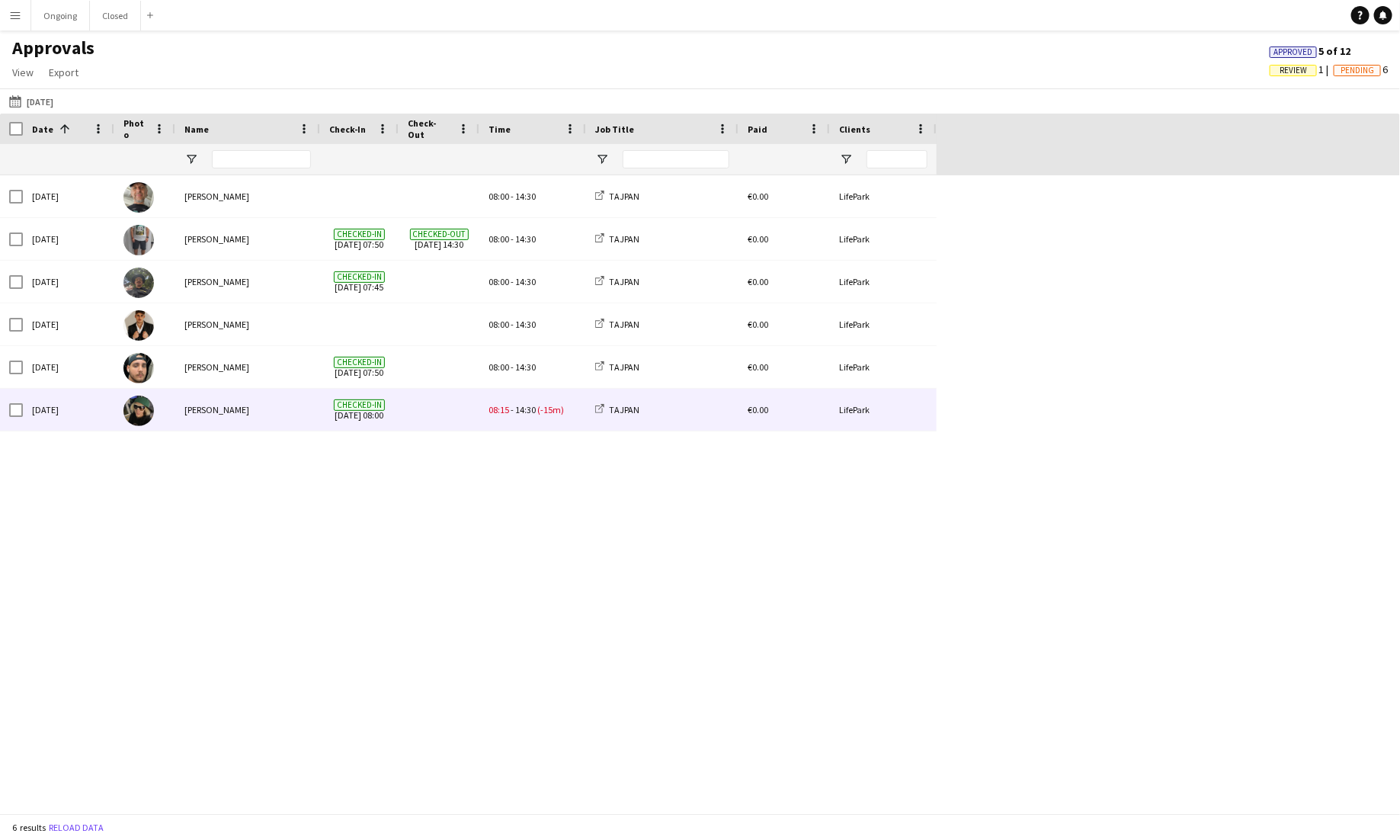
click at [417, 422] on span at bounding box center [439, 410] width 63 height 42
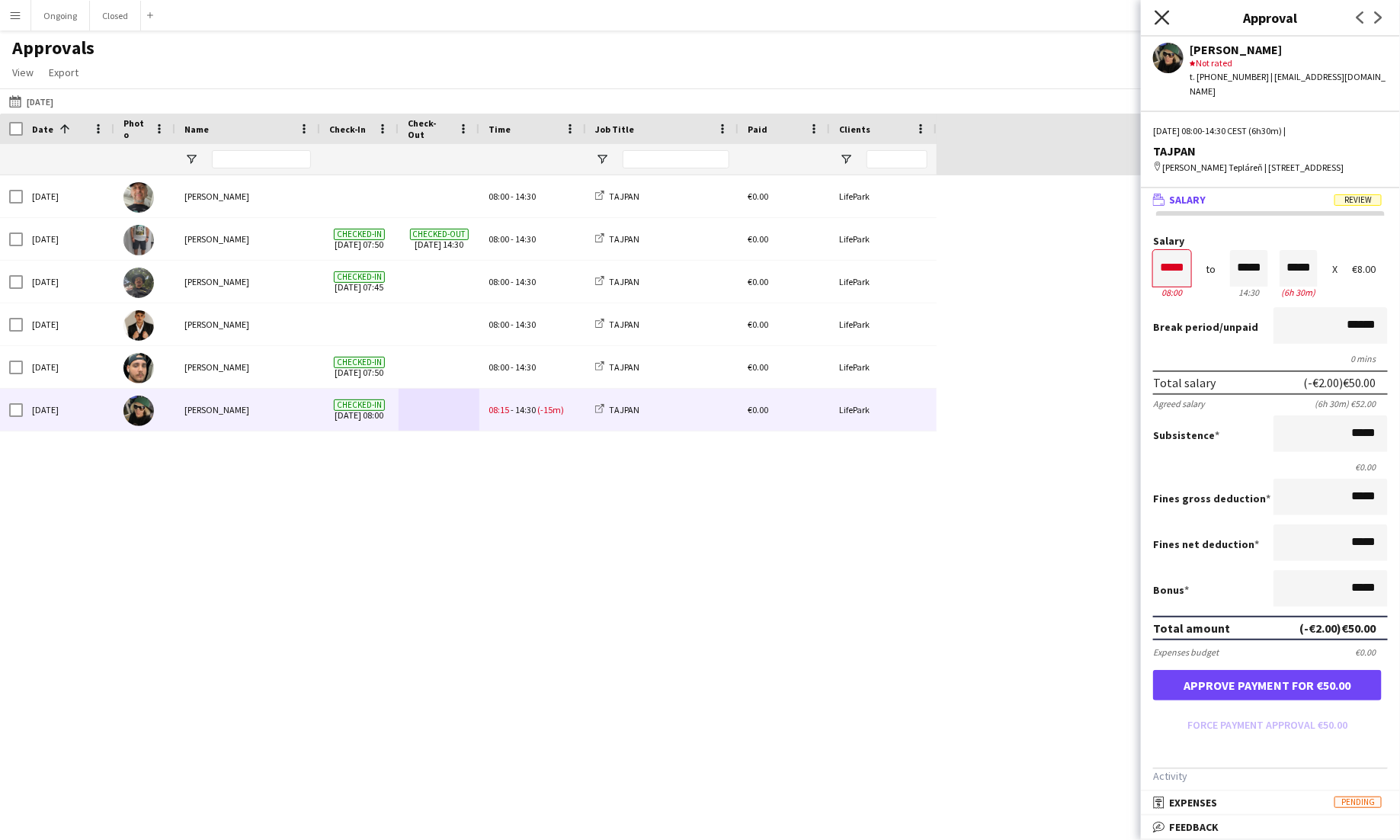
click at [875, 19] on icon at bounding box center [1162, 17] width 15 height 15
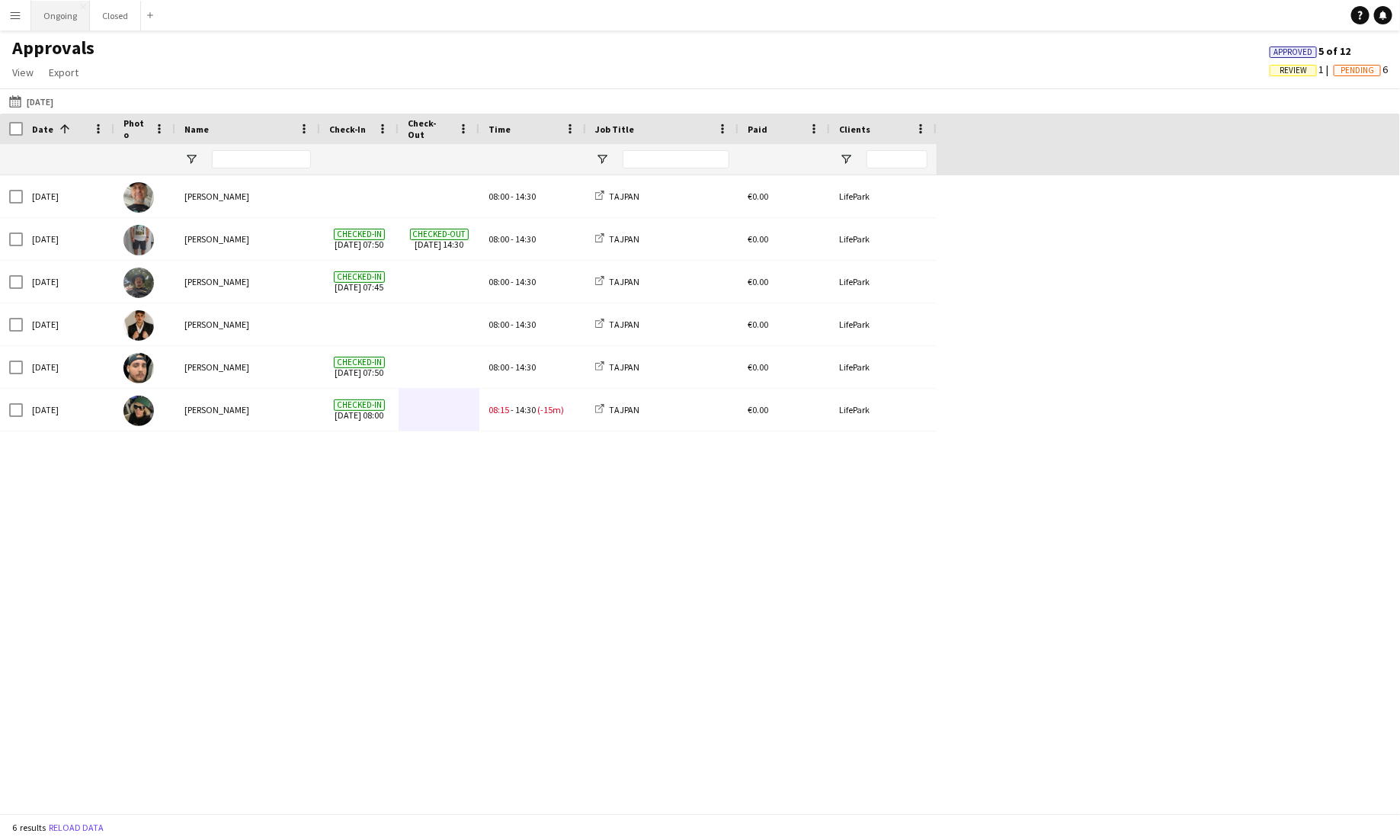
click at [65, 15] on button "Ongoing Close" at bounding box center [60, 16] width 59 height 29
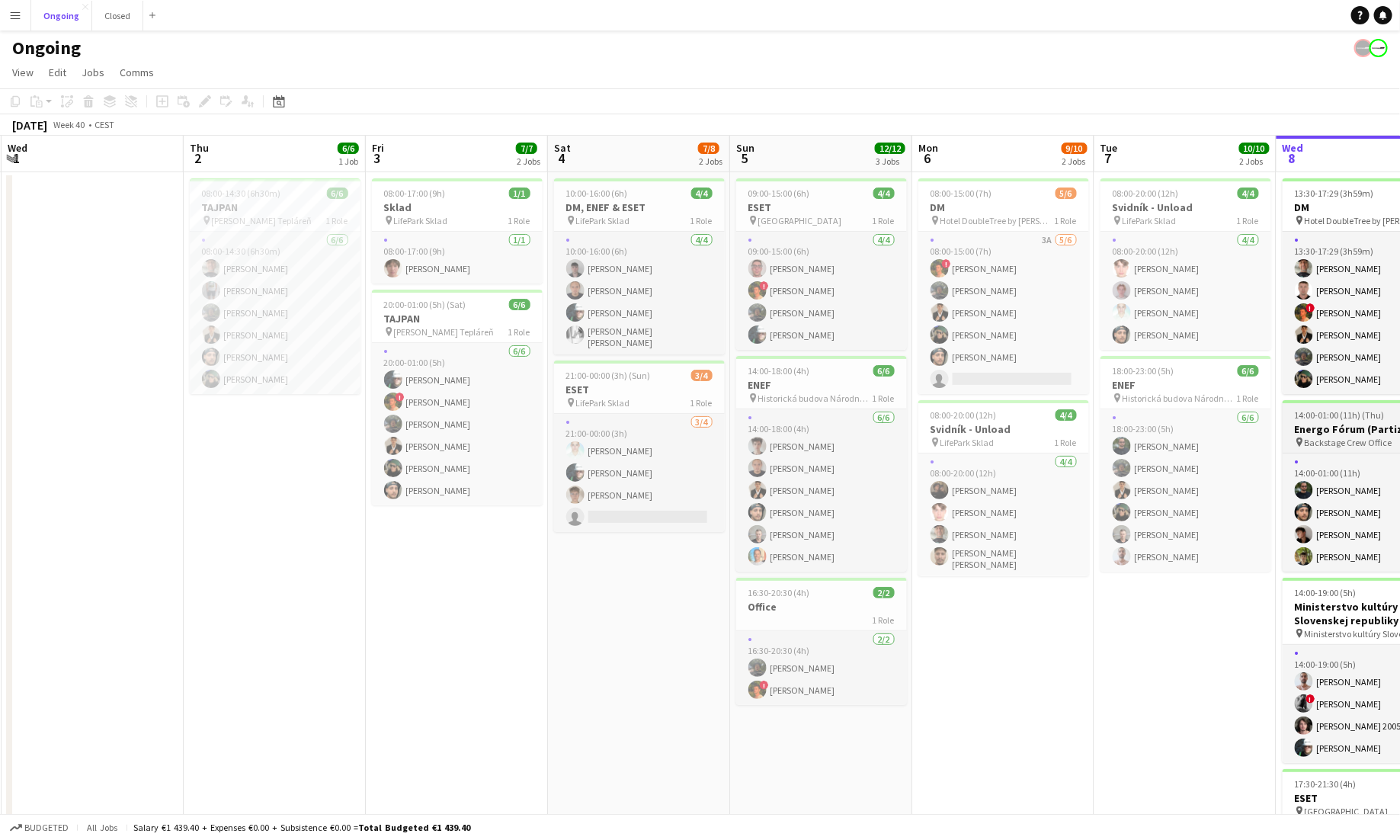
scroll to position [0, 349]
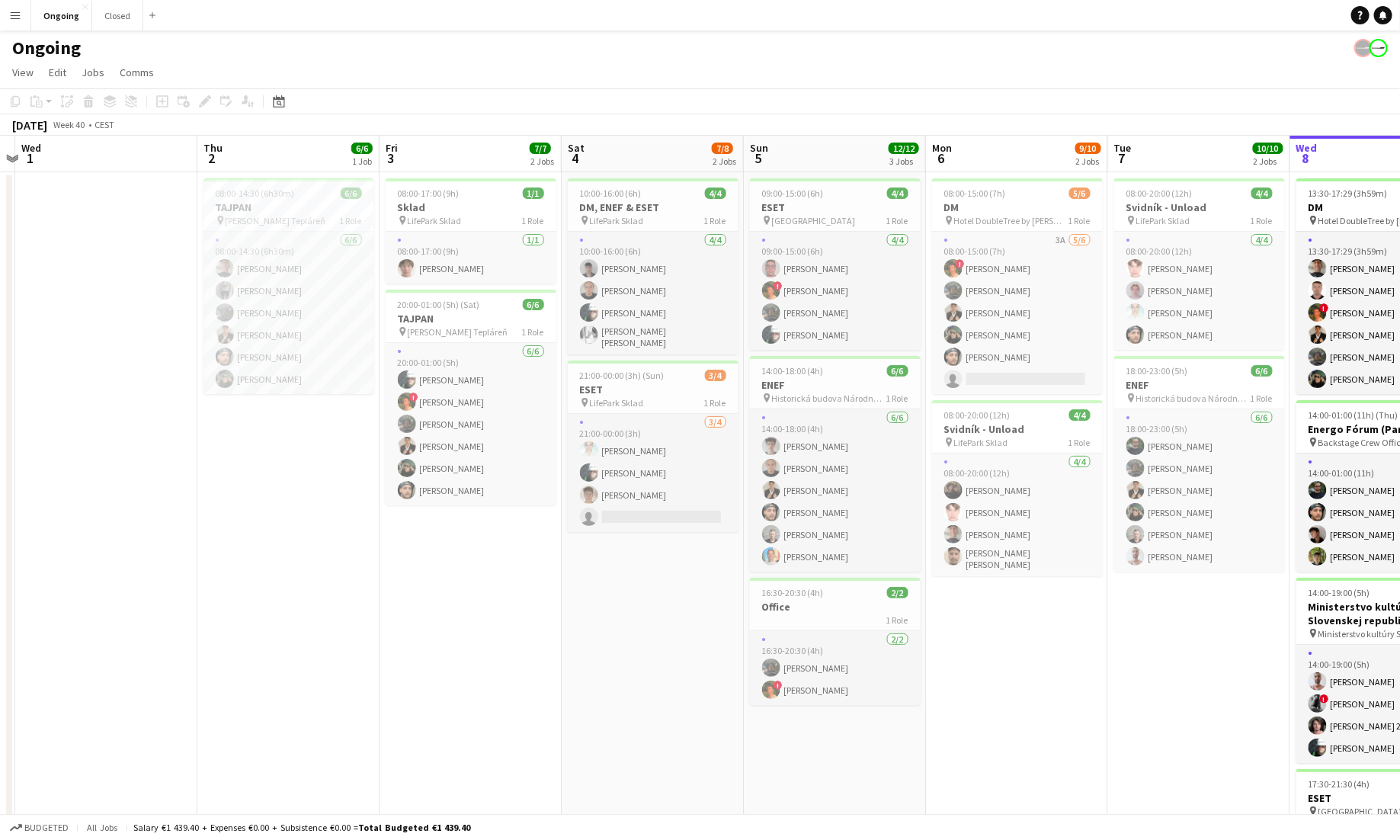
click at [19, 12] on app-icon "Menu" at bounding box center [16, 16] width 12 height 12
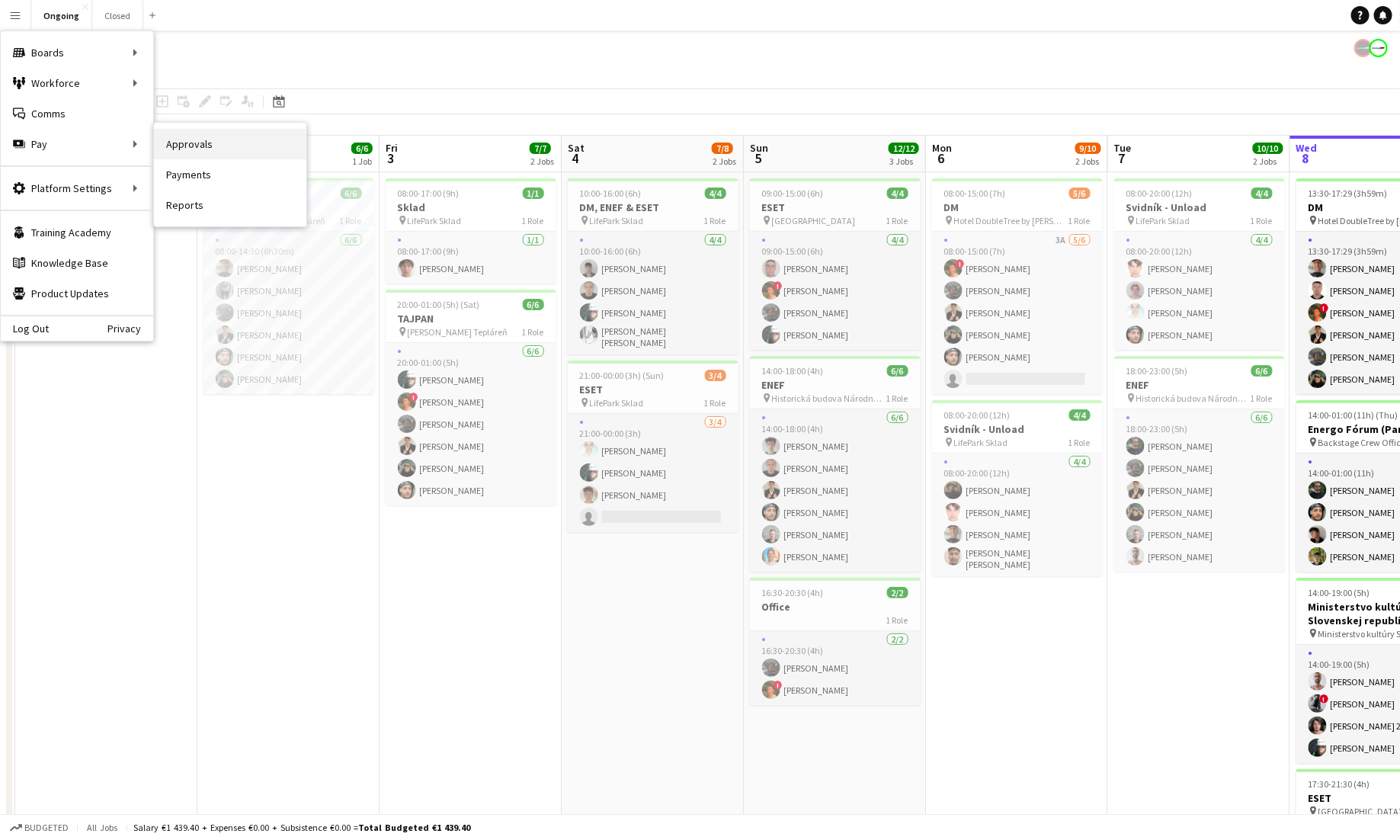
click at [192, 149] on link "Approvals" at bounding box center [230, 143] width 153 height 30
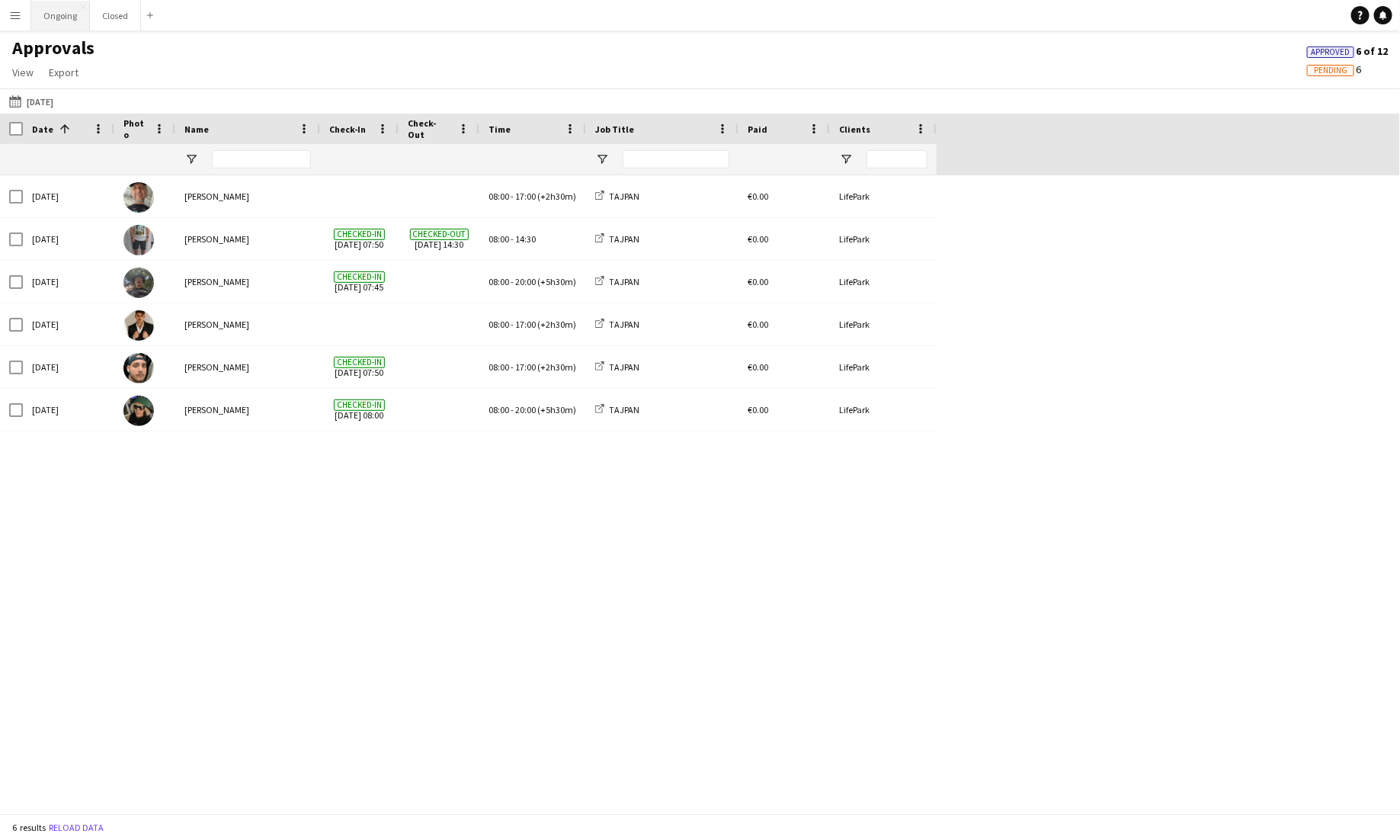
click at [64, 14] on button "Ongoing Close" at bounding box center [60, 16] width 59 height 29
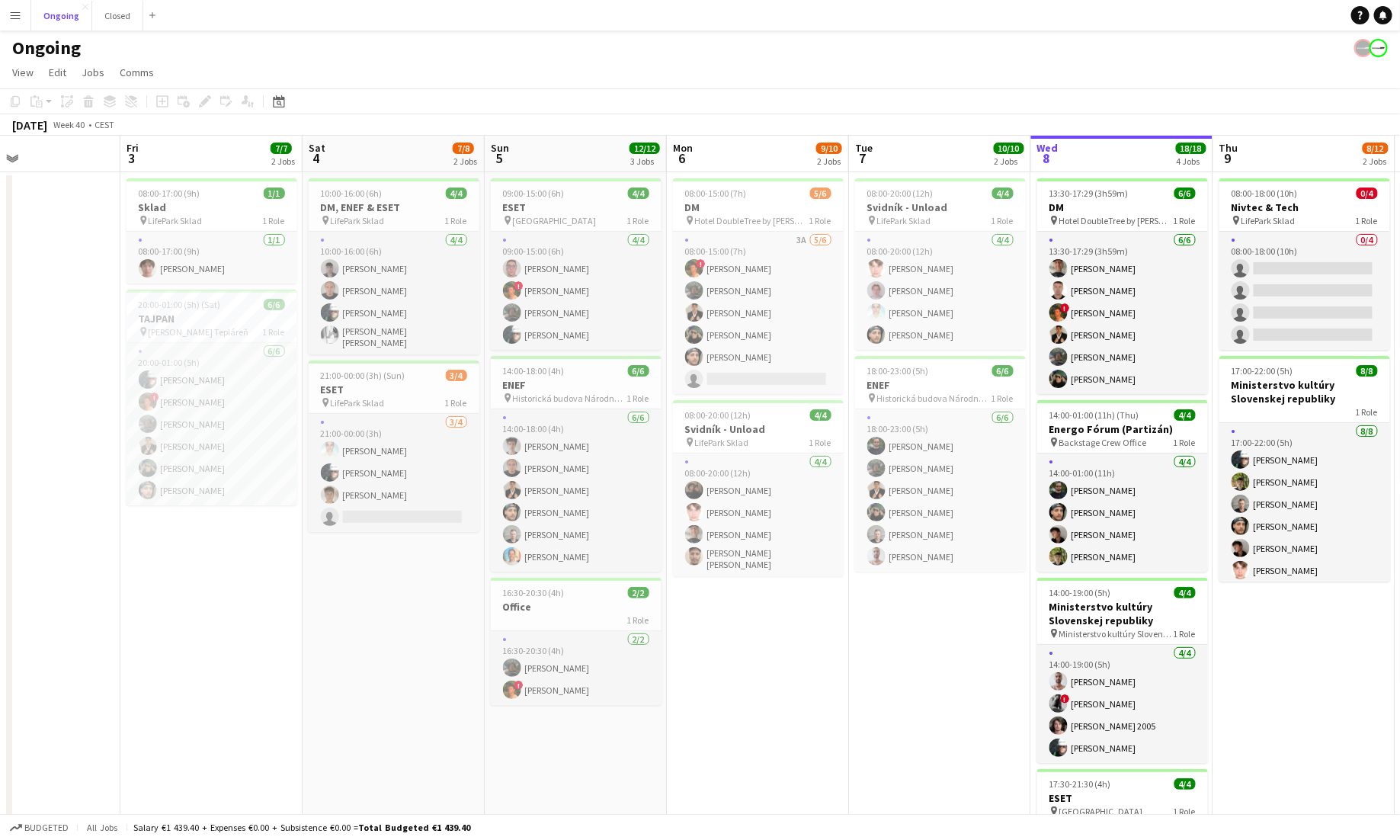
scroll to position [0, 425]
click at [16, 8] on button "Menu" at bounding box center [15, 15] width 30 height 30
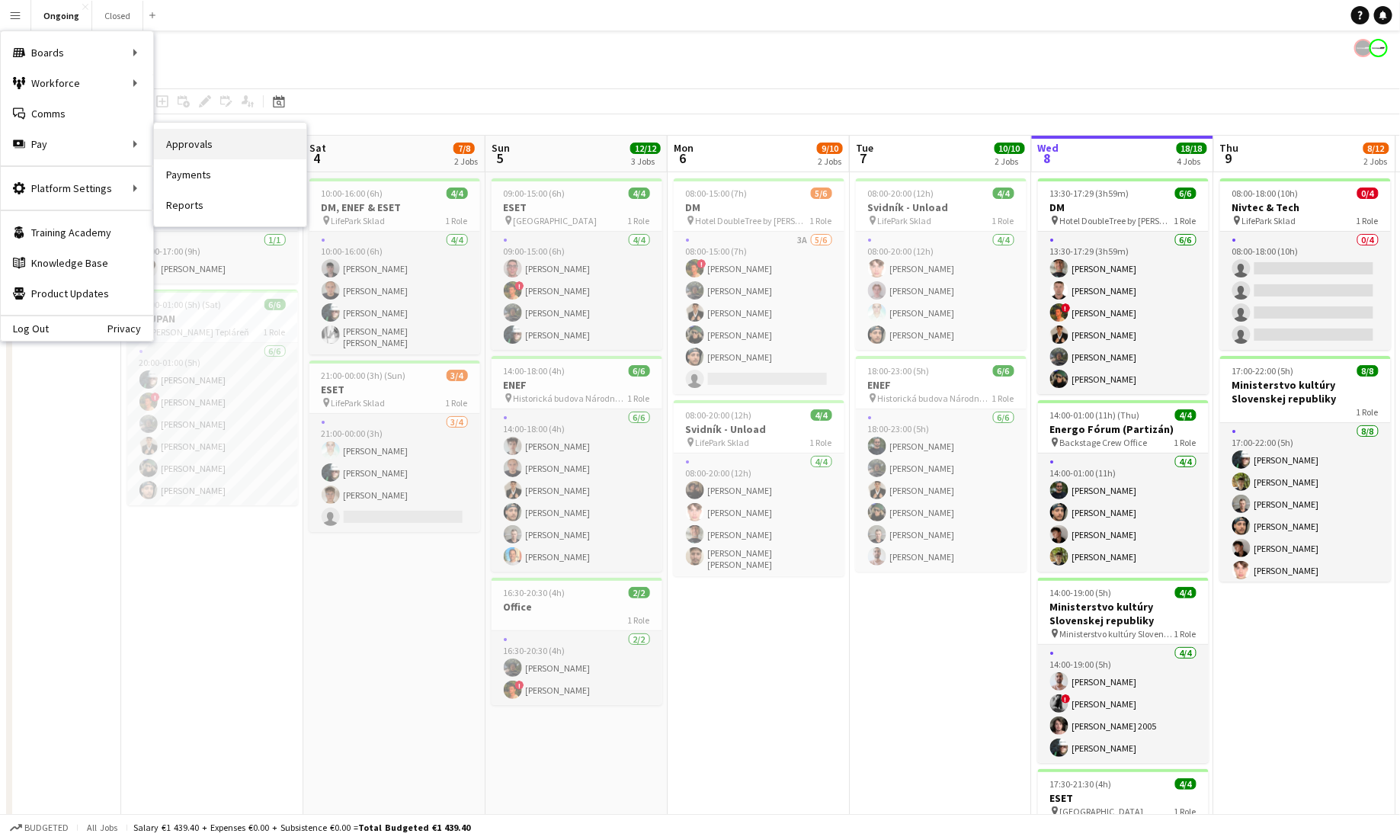
click at [169, 150] on link "Approvals" at bounding box center [230, 143] width 153 height 30
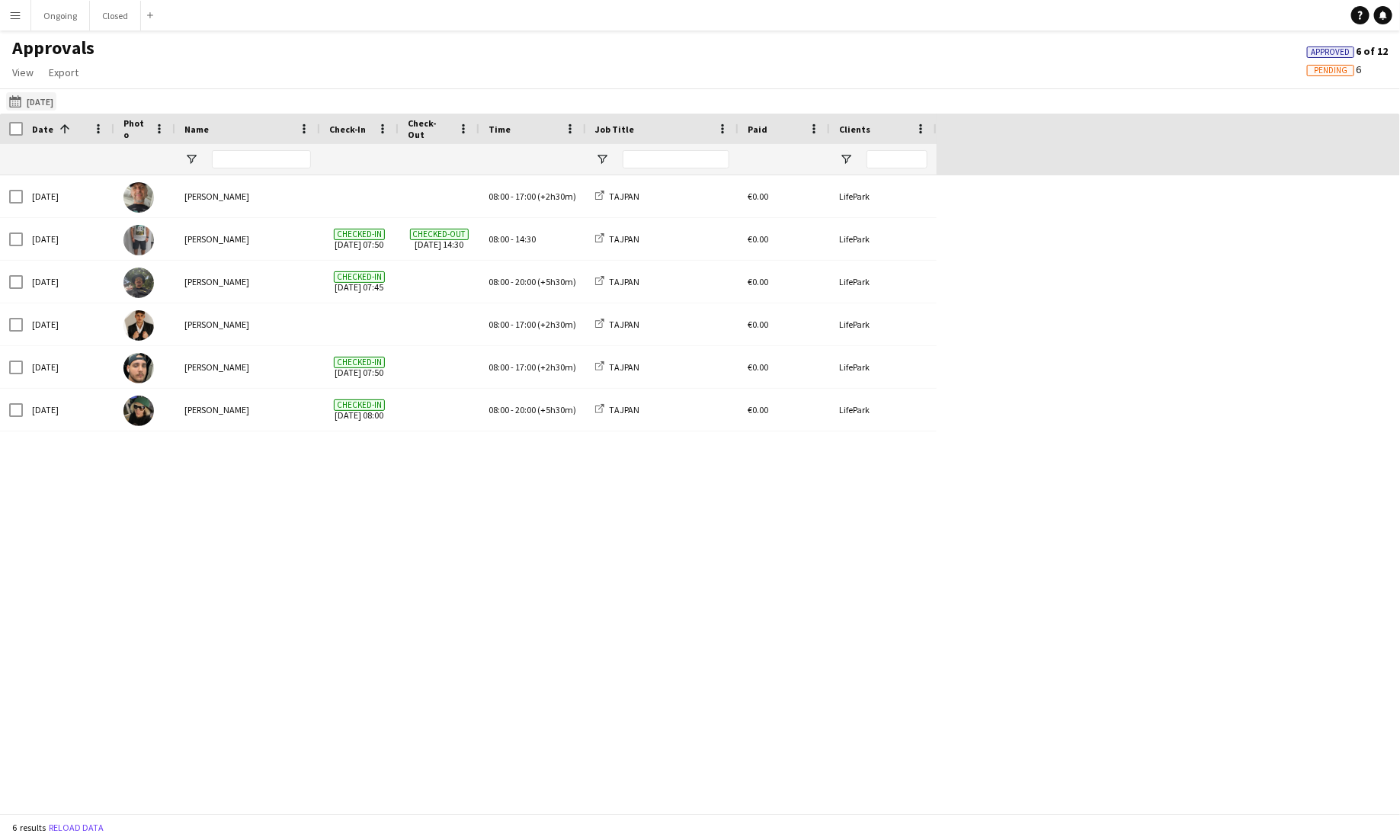
click at [27, 99] on button "[DATE] [DATE]" at bounding box center [31, 102] width 50 height 19
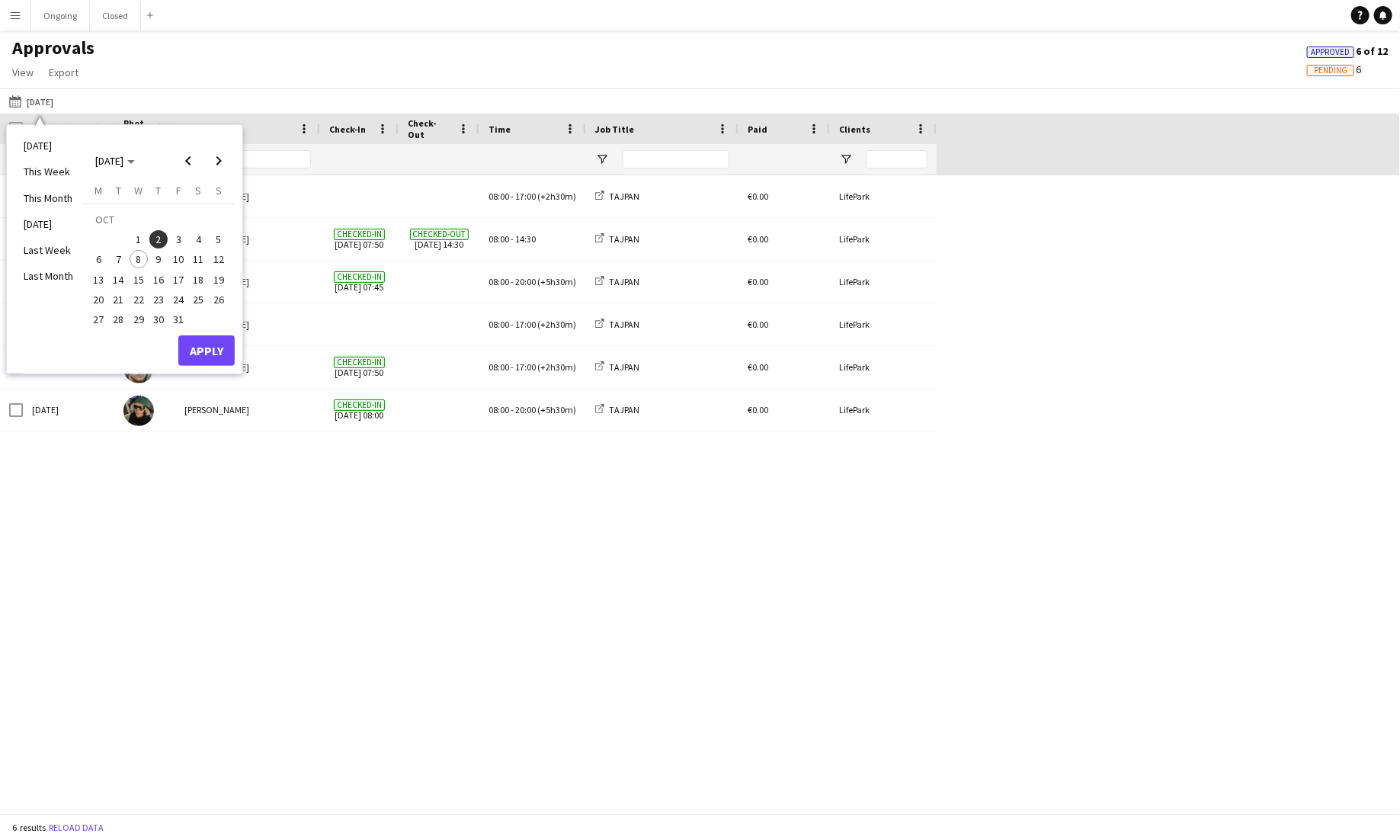
click at [179, 238] on span "3" at bounding box center [178, 240] width 19 height 19
click at [199, 346] on button "Apply" at bounding box center [206, 350] width 57 height 30
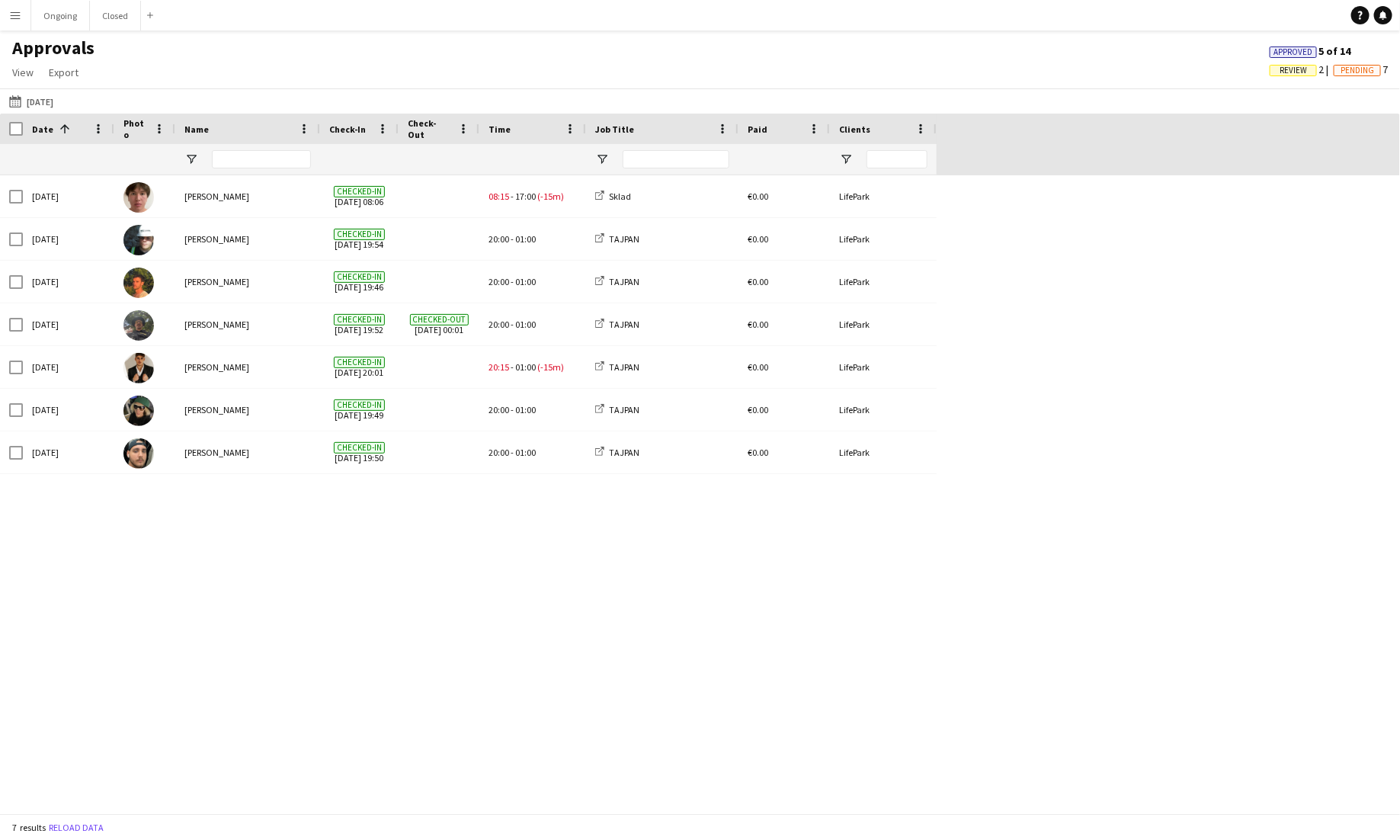
click at [712, 149] on div at bounding box center [676, 159] width 107 height 30
click at [69, 17] on button "Ongoing Close" at bounding box center [60, 16] width 59 height 29
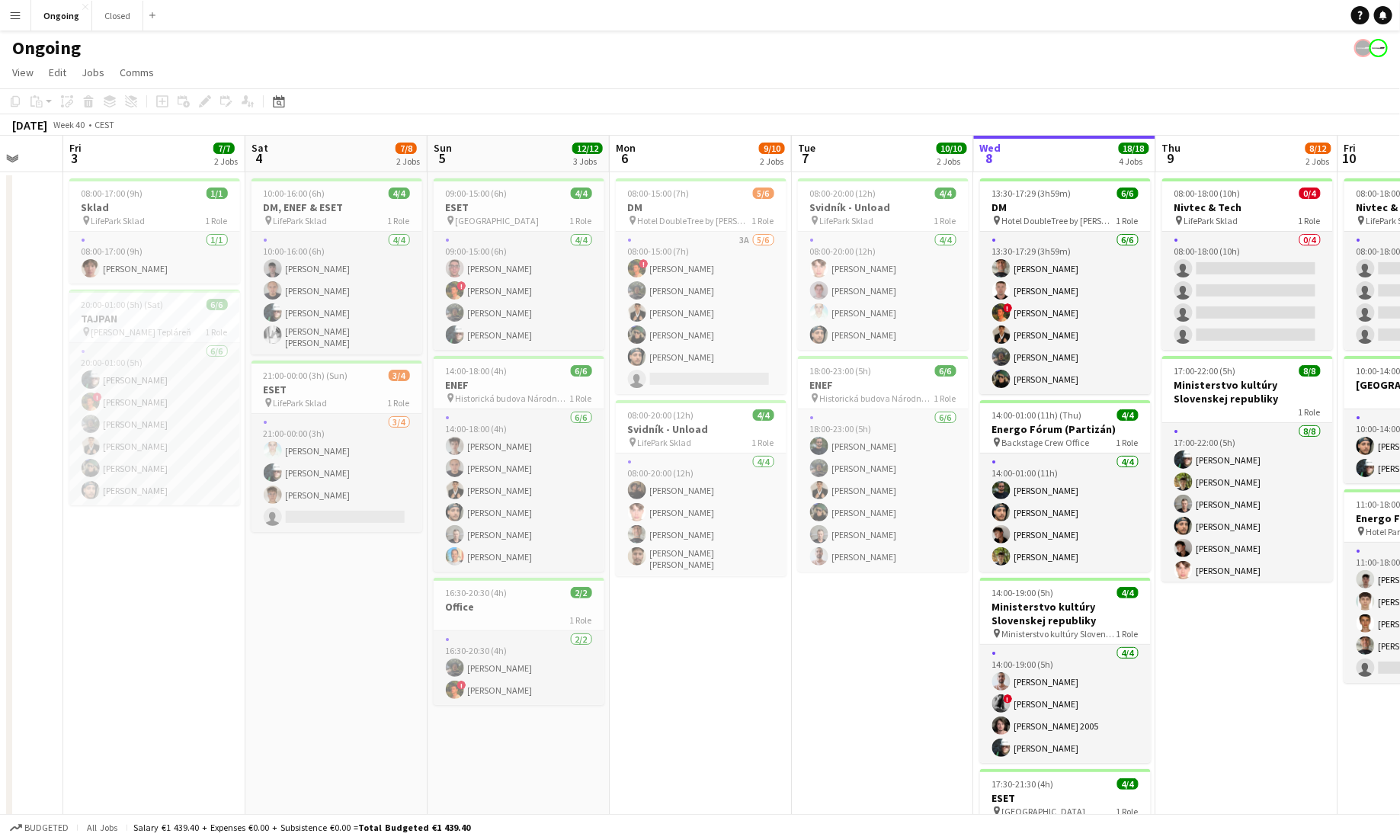
click at [16, 14] on app-icon "Menu" at bounding box center [16, 16] width 12 height 12
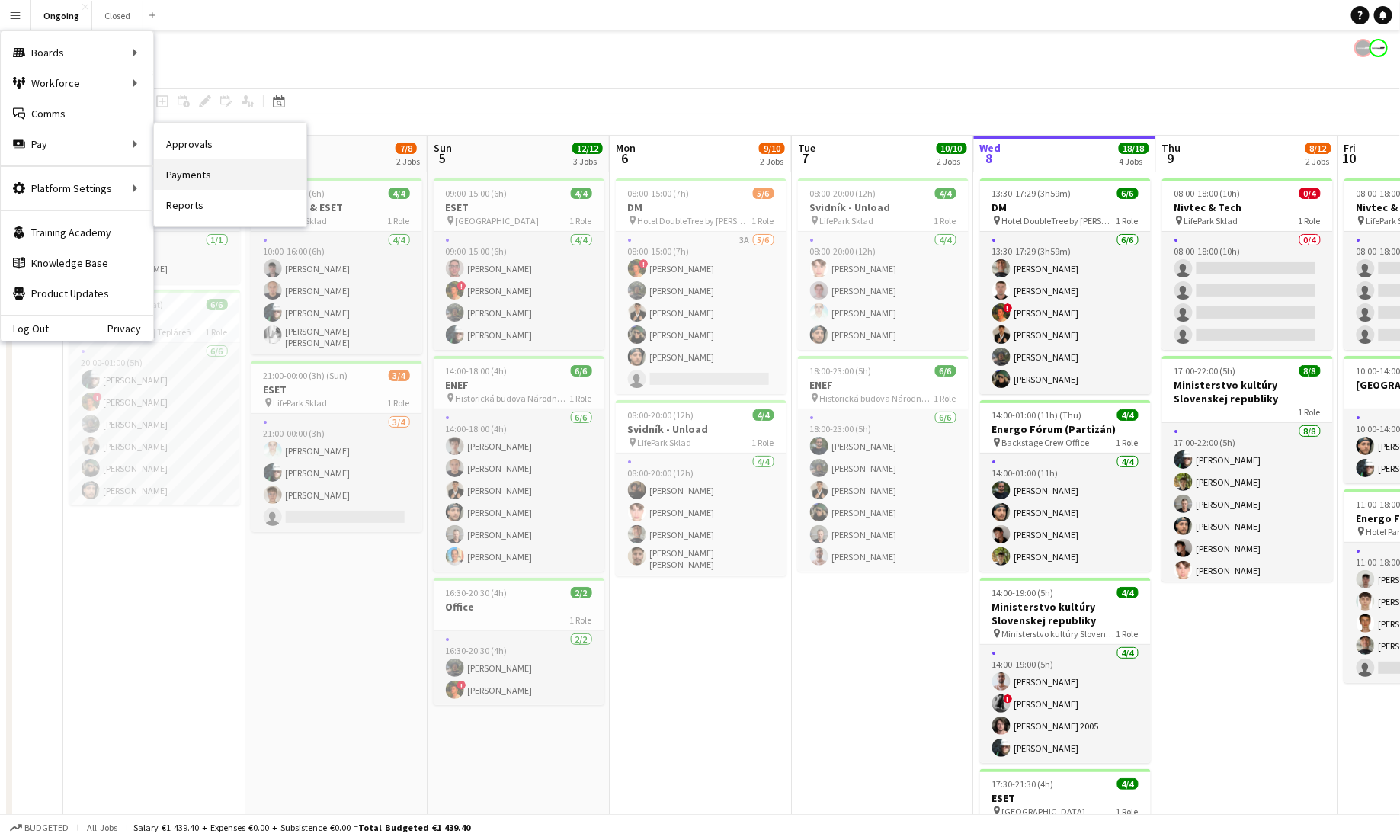
click at [177, 176] on link "Payments" at bounding box center [230, 174] width 153 height 30
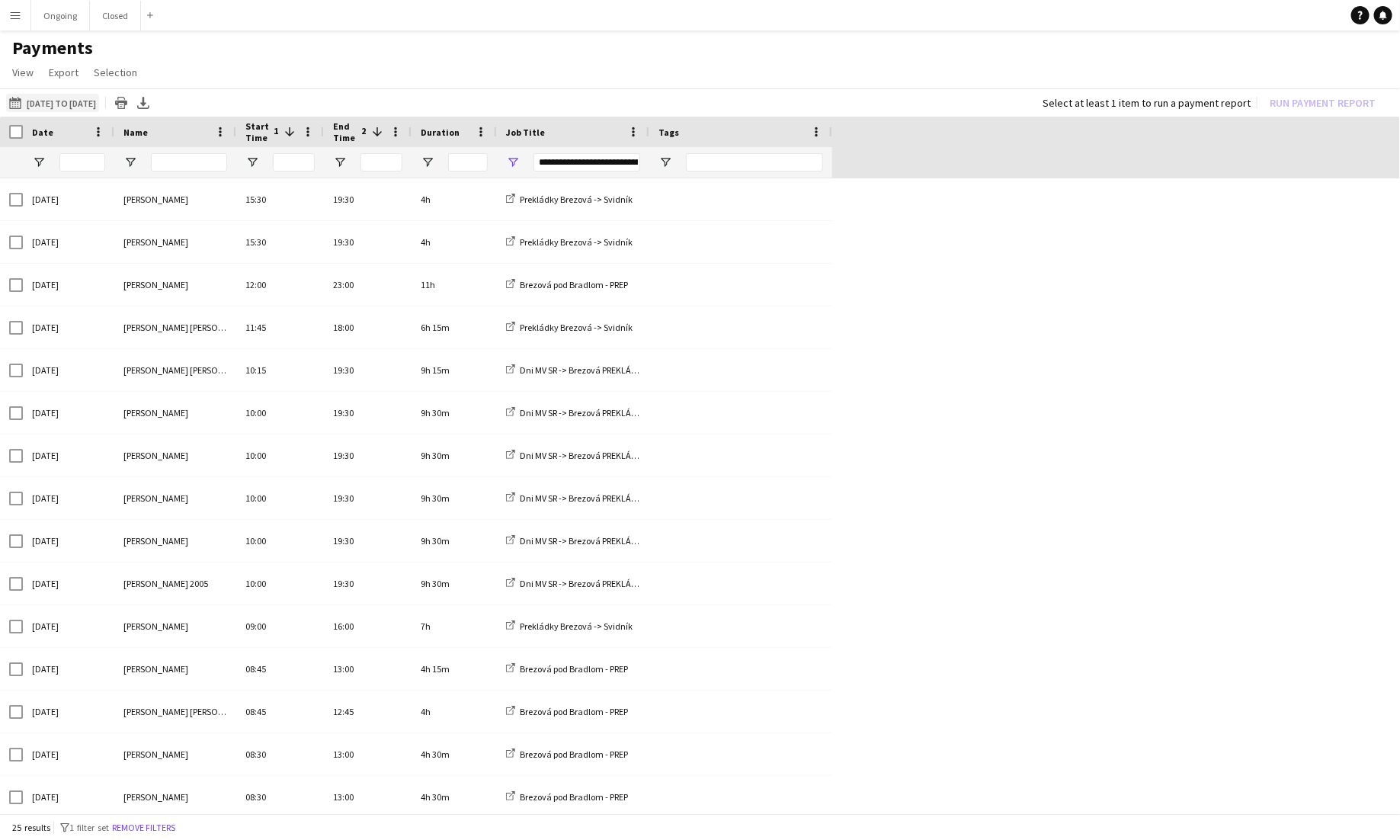
click at [63, 106] on button "[DATE] to [DATE] [DATE] to [DATE]" at bounding box center [53, 103] width 93 height 19
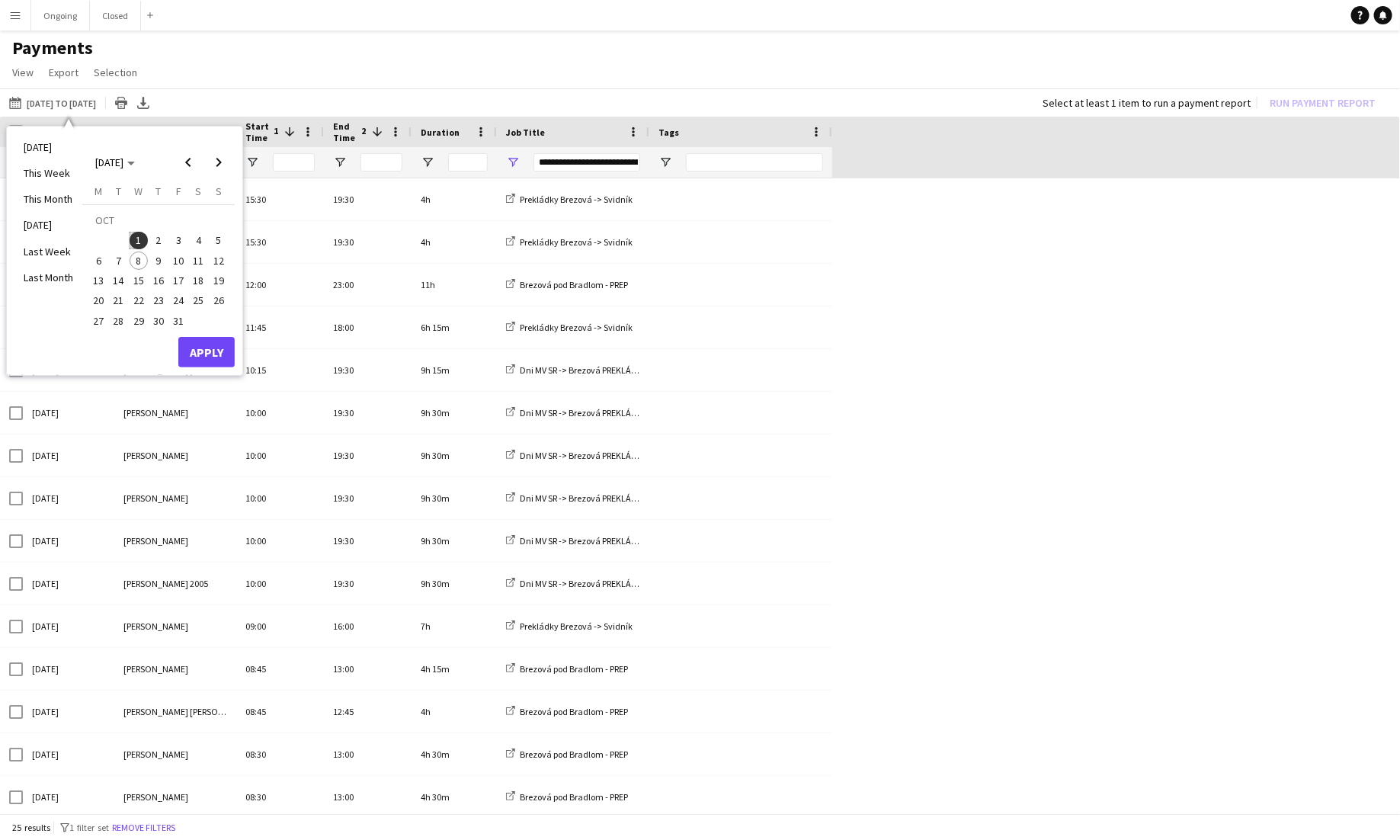
click at [137, 234] on span "1" at bounding box center [139, 241] width 19 height 19
click at [181, 235] on span "3" at bounding box center [178, 241] width 19 height 19
click at [199, 345] on button "Apply" at bounding box center [206, 351] width 57 height 30
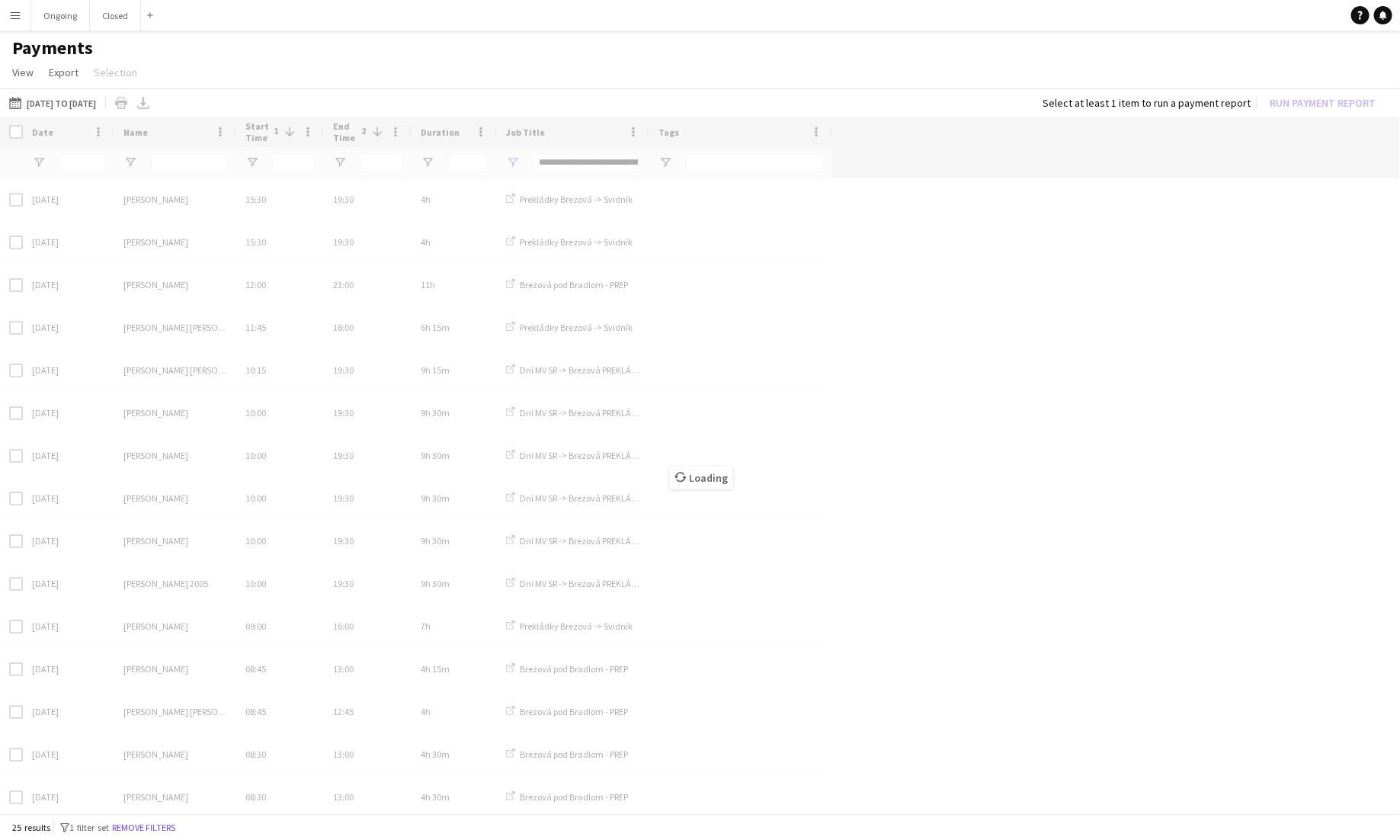
type input "**********"
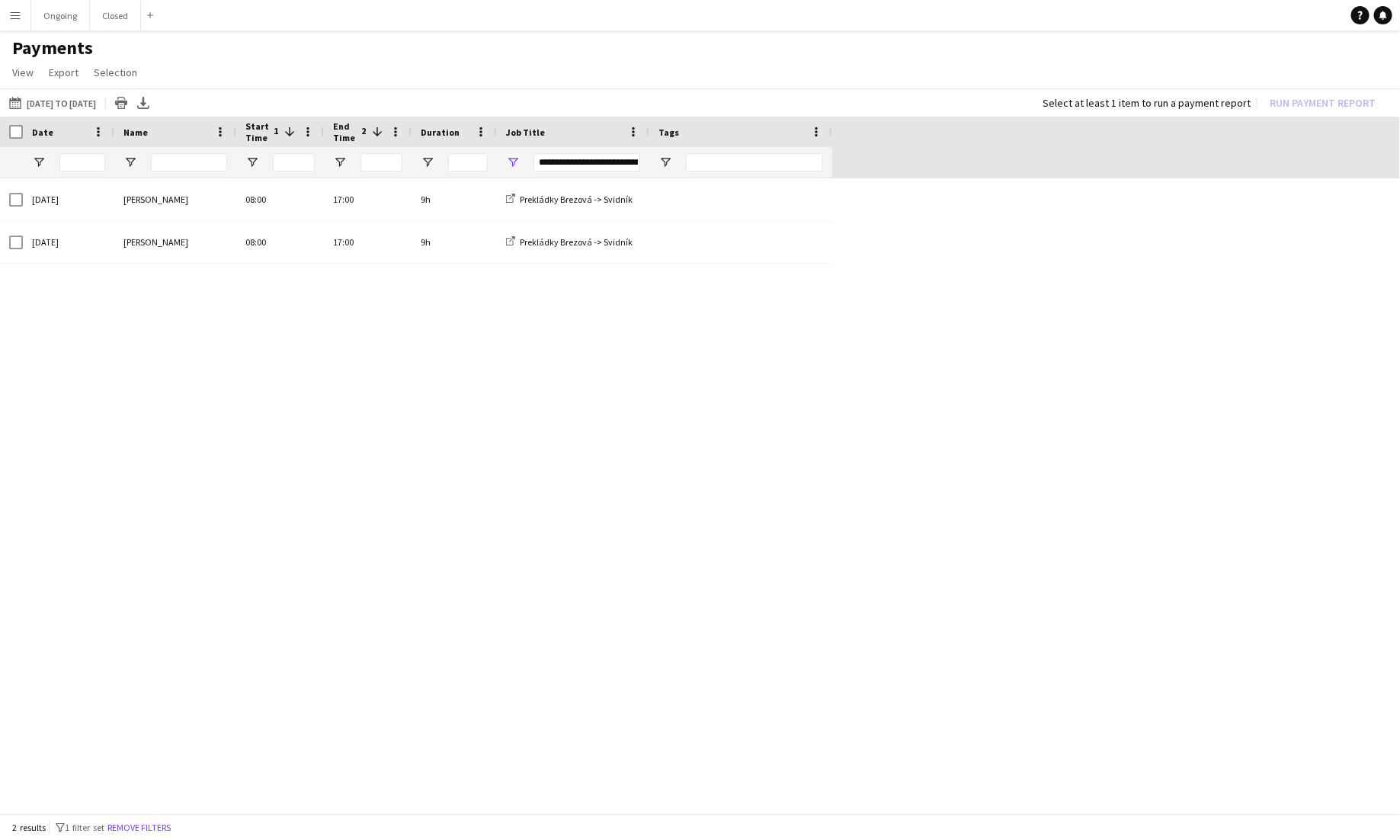
click at [586, 162] on div "**********" at bounding box center [587, 163] width 107 height 19
click at [552, 256] on div "(Select All)" at bounding box center [590, 255] width 120 height 12
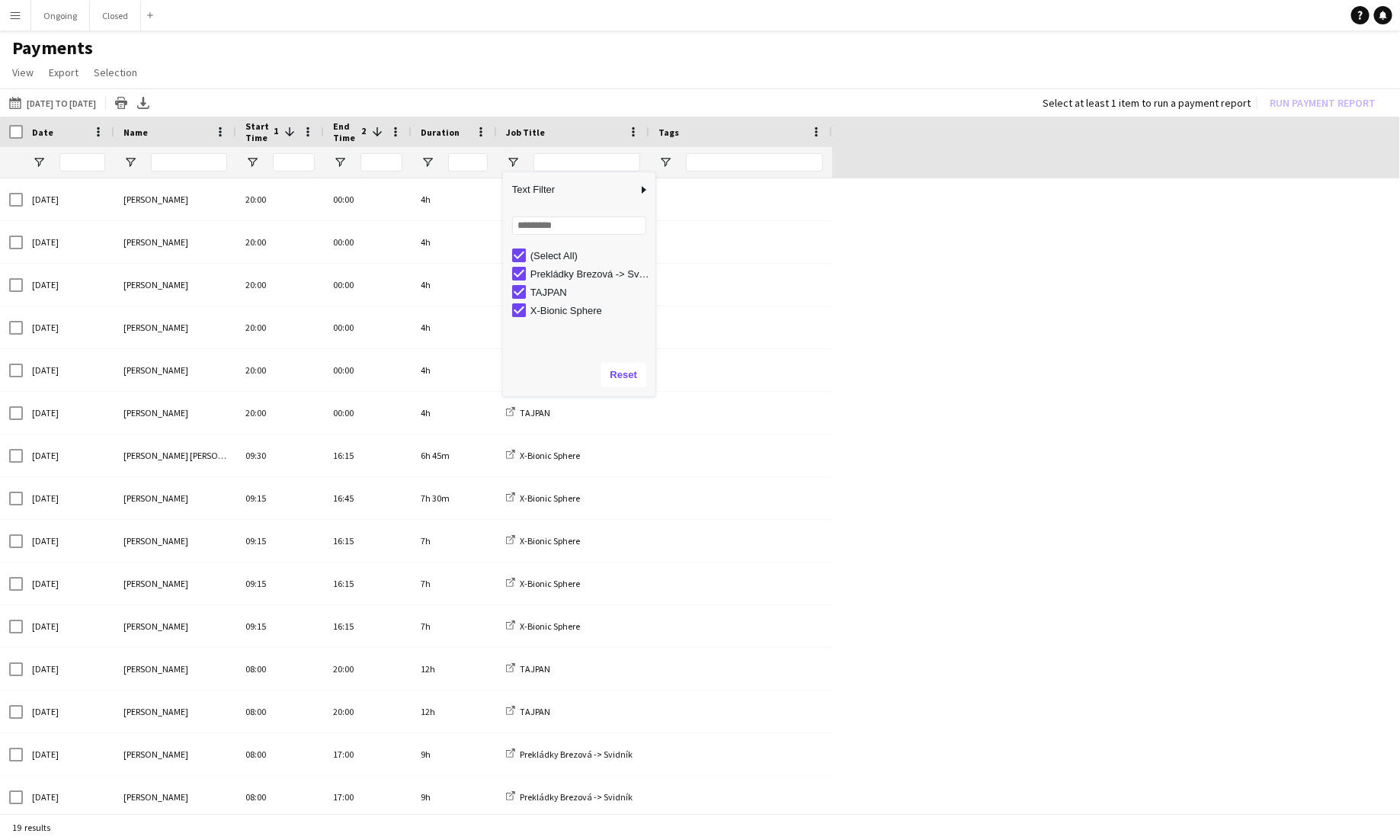
click at [533, 251] on div "(Select All)" at bounding box center [590, 255] width 120 height 12
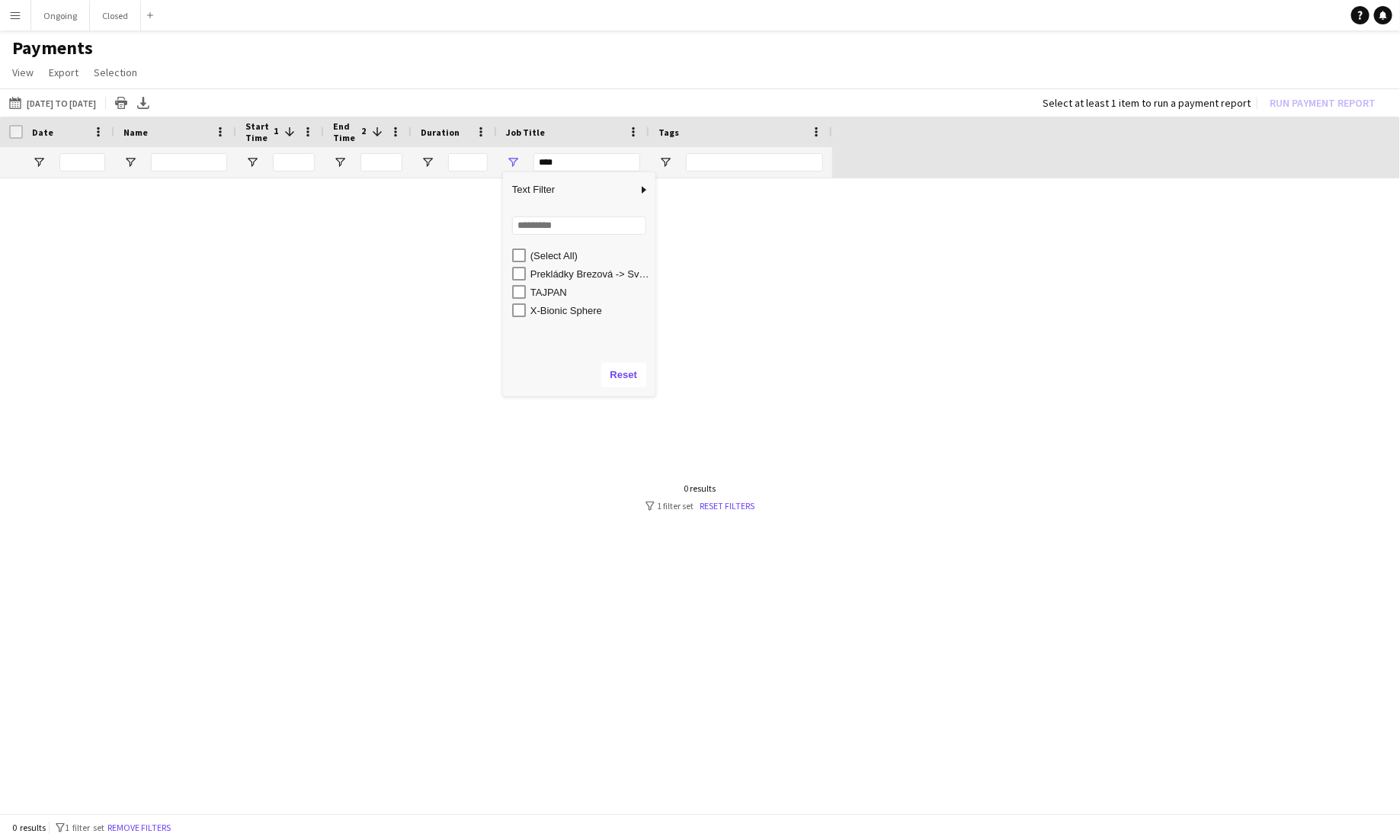
click at [533, 292] on div "TAJPAN" at bounding box center [590, 292] width 120 height 12
type input "**********"
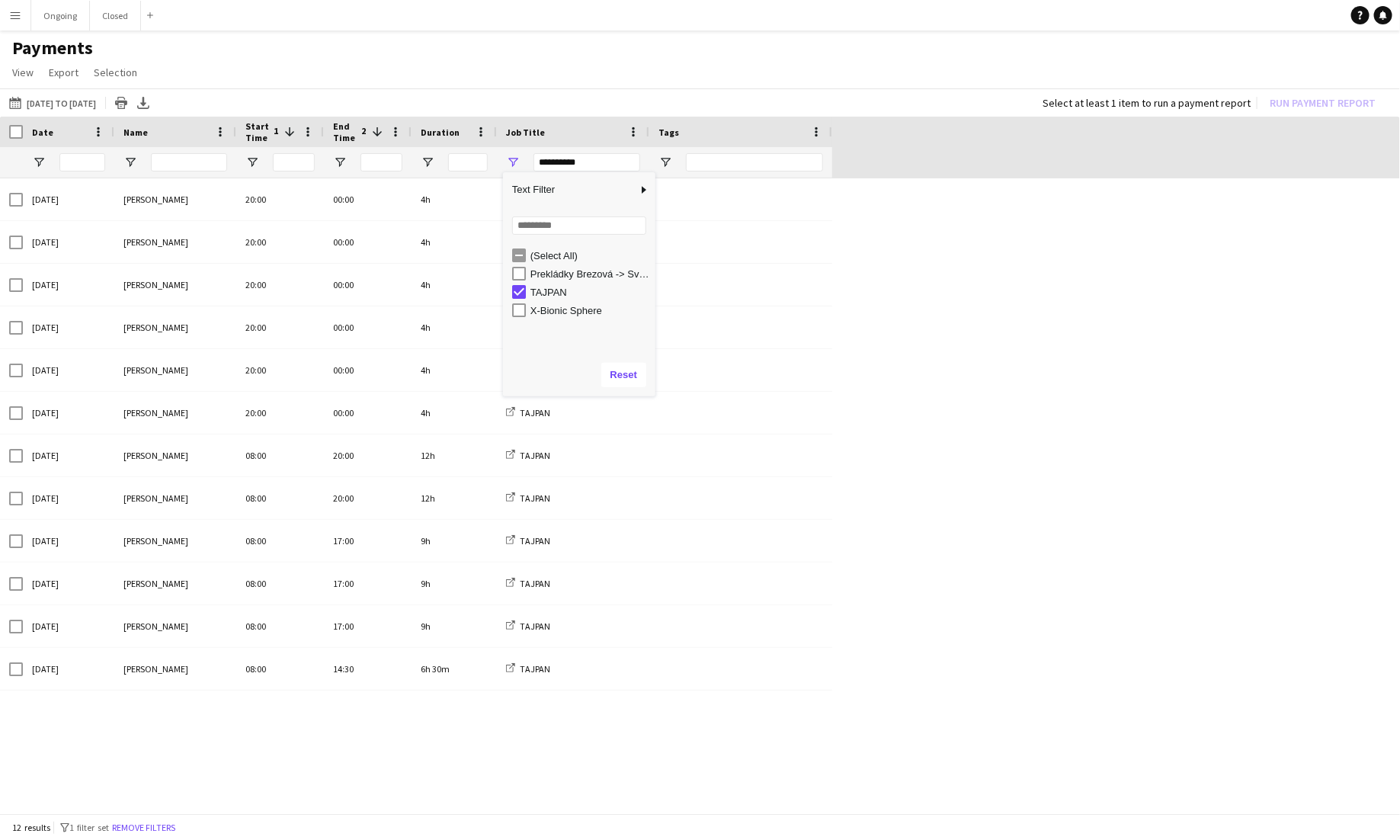
click at [24, 128] on div "Date" at bounding box center [68, 131] width 92 height 30
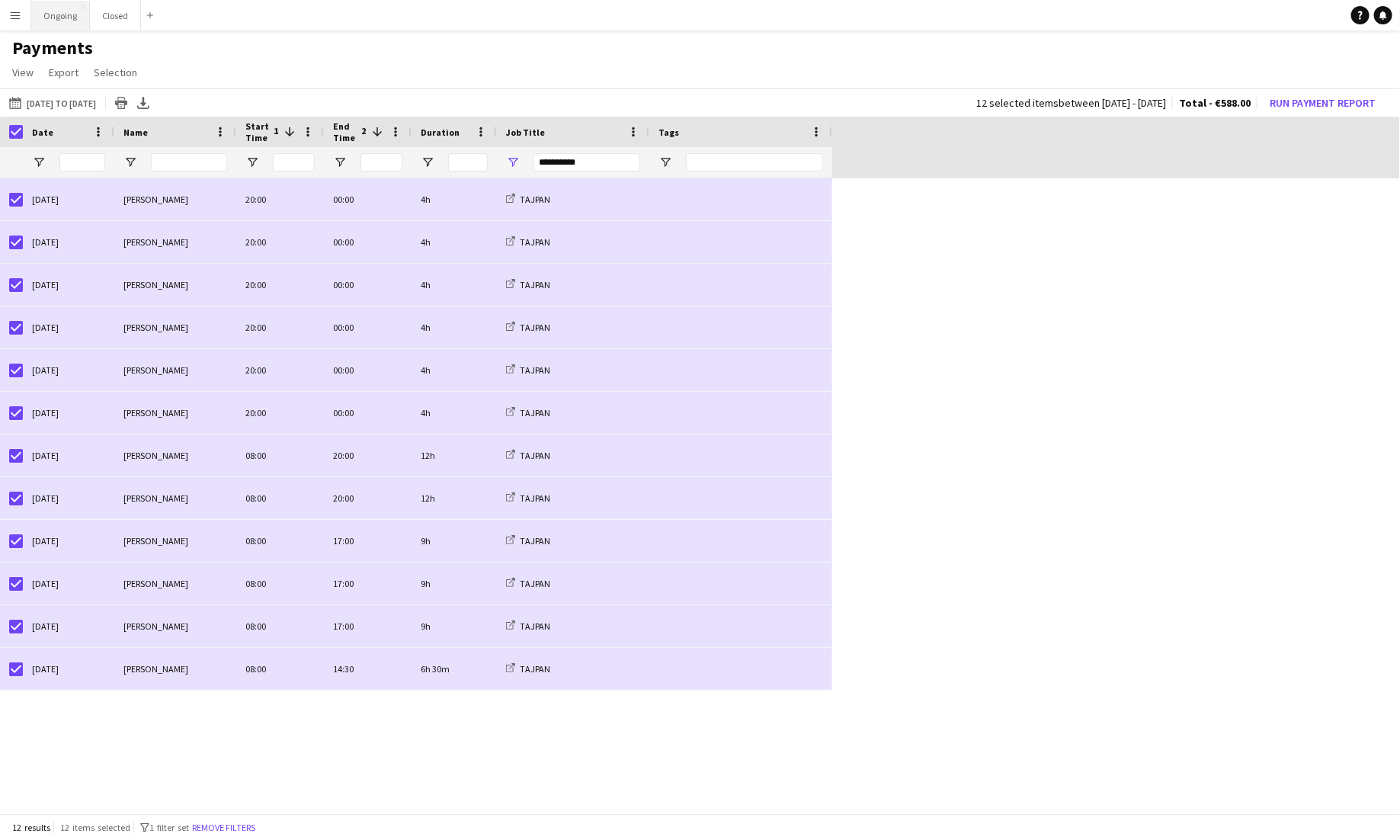
click at [49, 15] on button "Ongoing Close" at bounding box center [60, 16] width 59 height 29
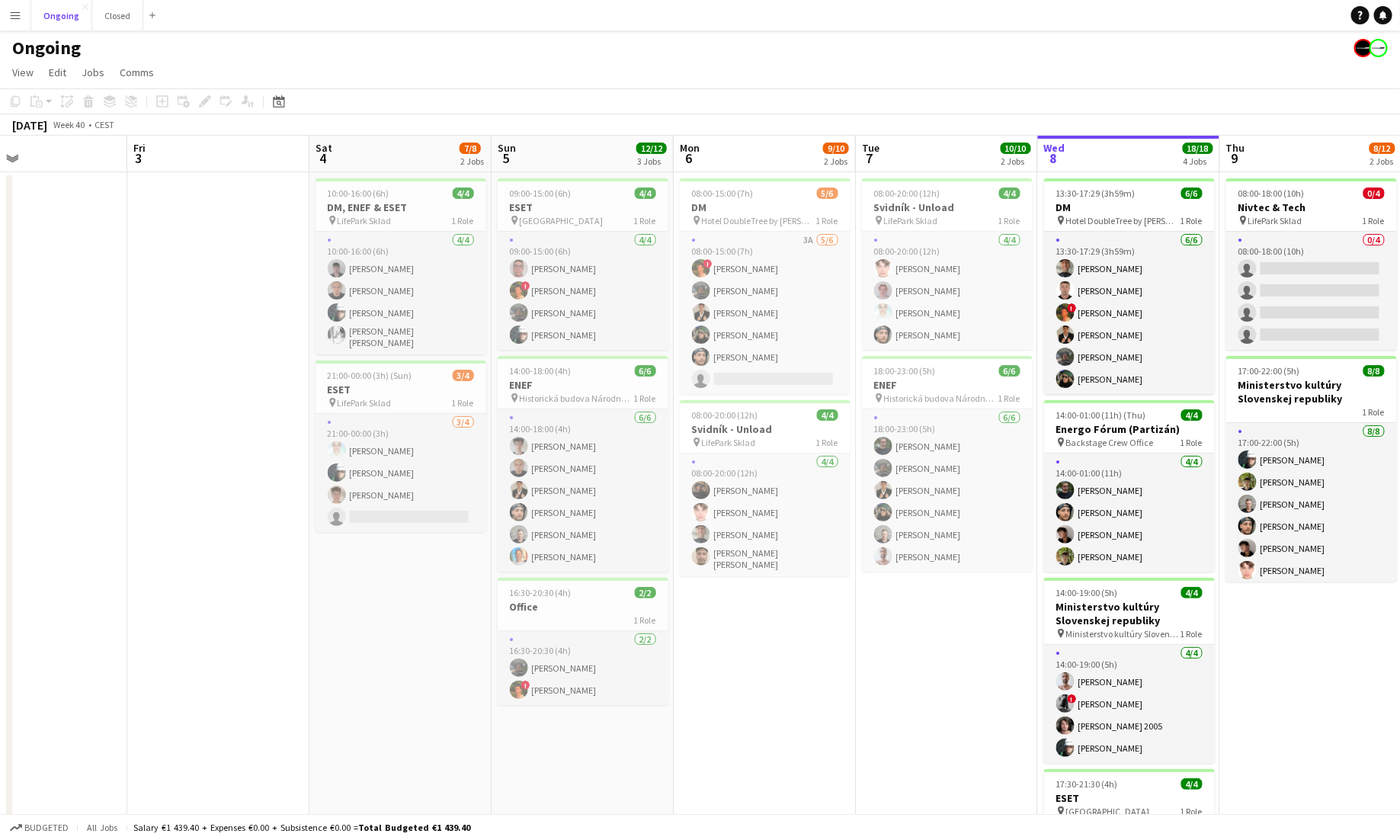
scroll to position [0, 475]
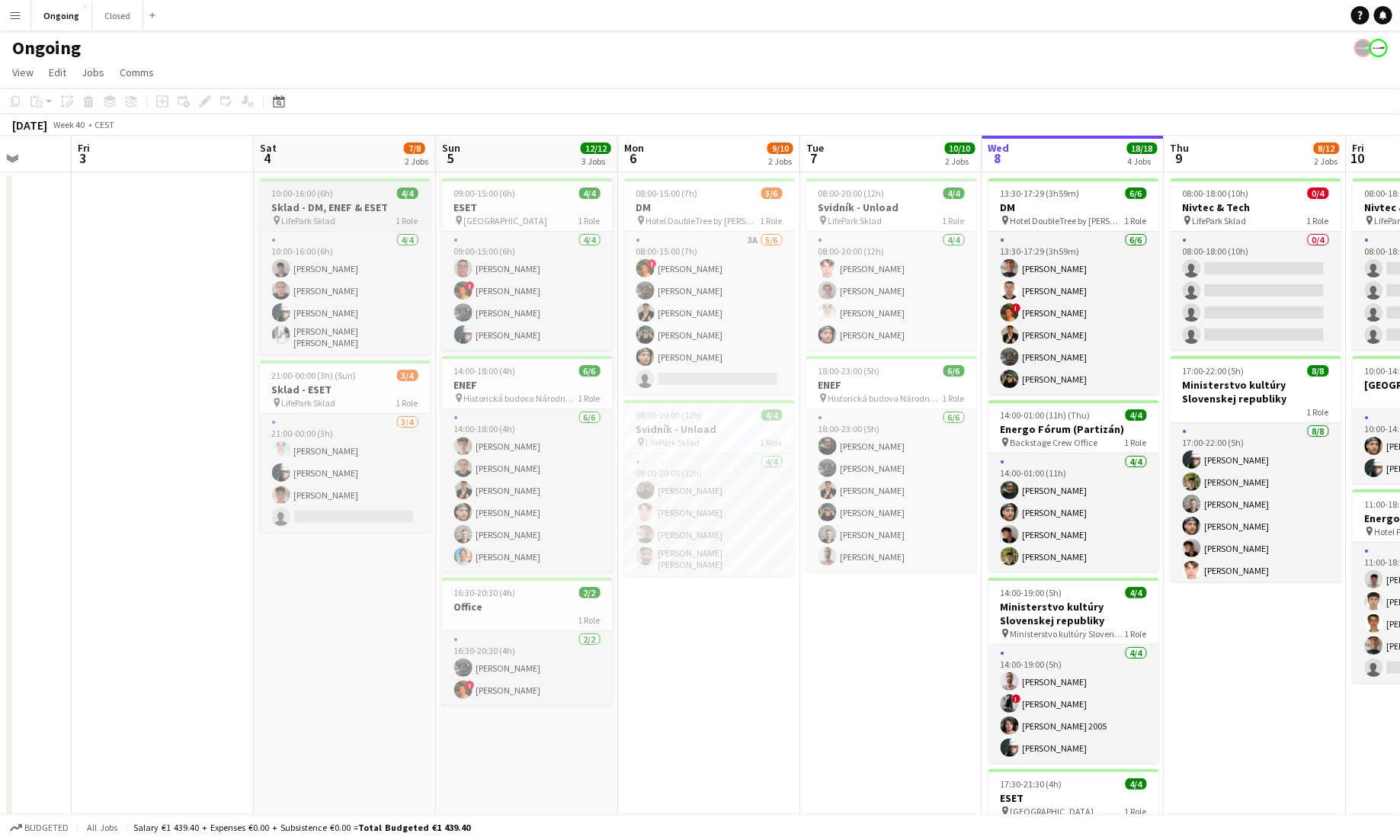
click at [346, 216] on div "pin LifePark Sklad 1 Role" at bounding box center [345, 220] width 171 height 12
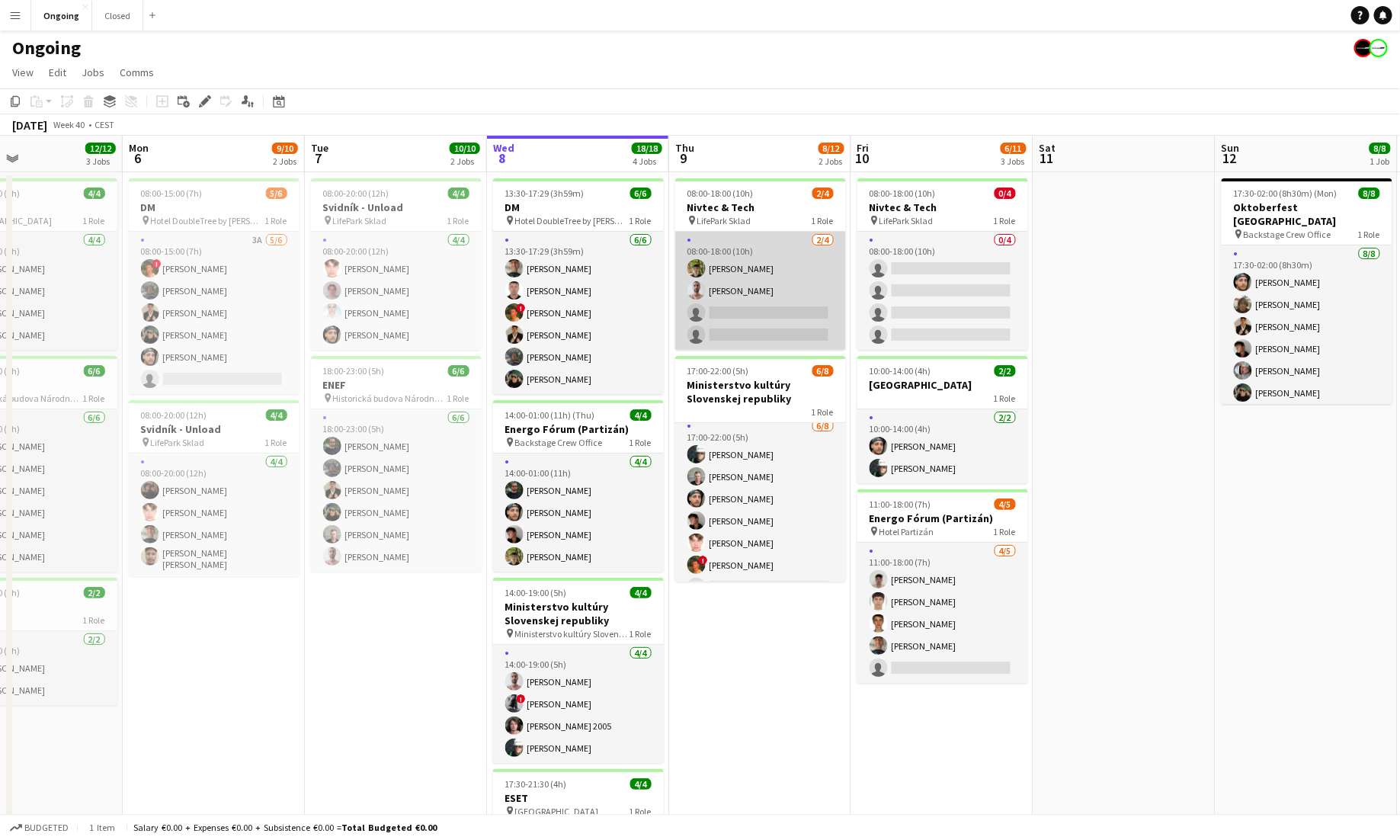
scroll to position [0, 0]
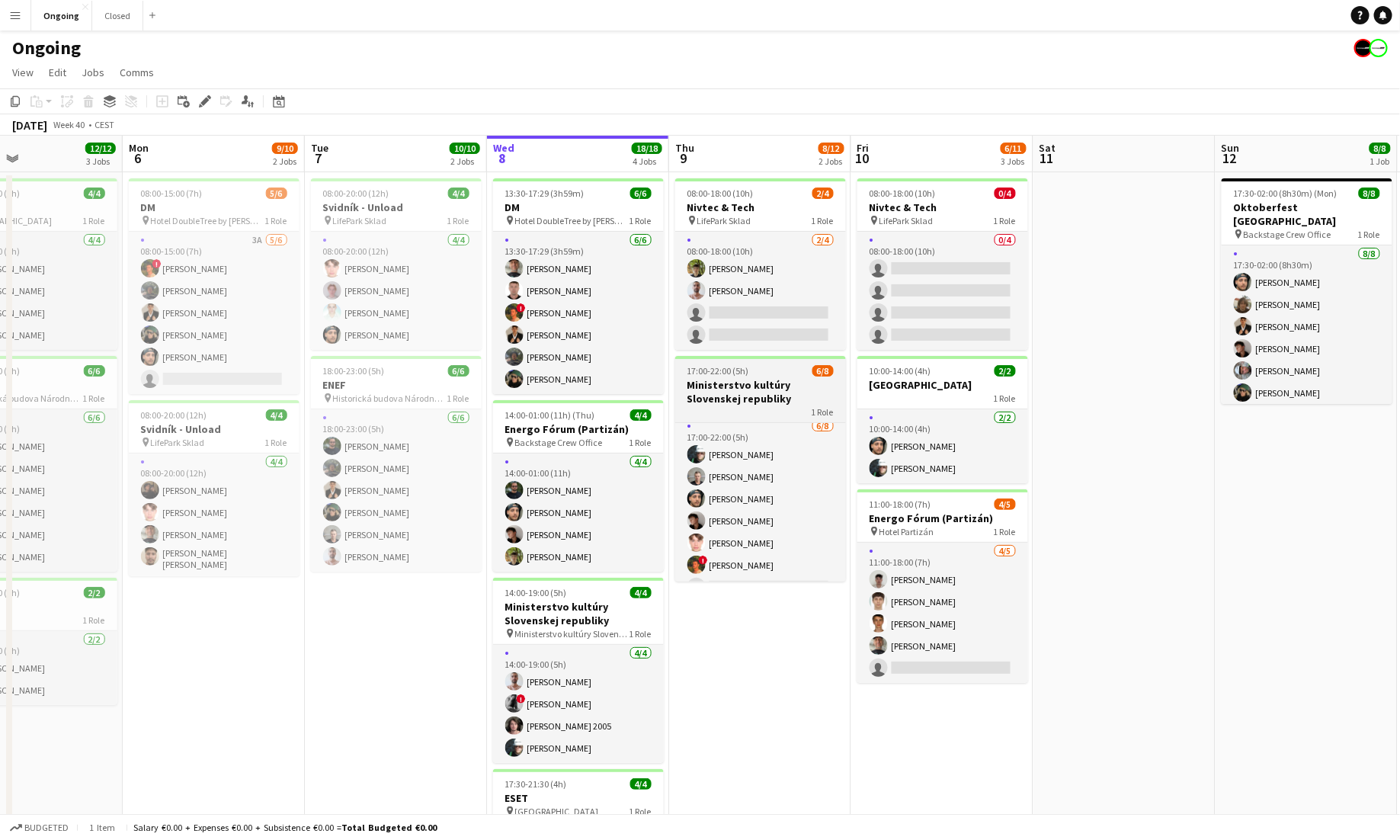
click at [751, 398] on h3 "Ministerstvo kultúry Slovenskej republiky" at bounding box center [761, 391] width 171 height 27
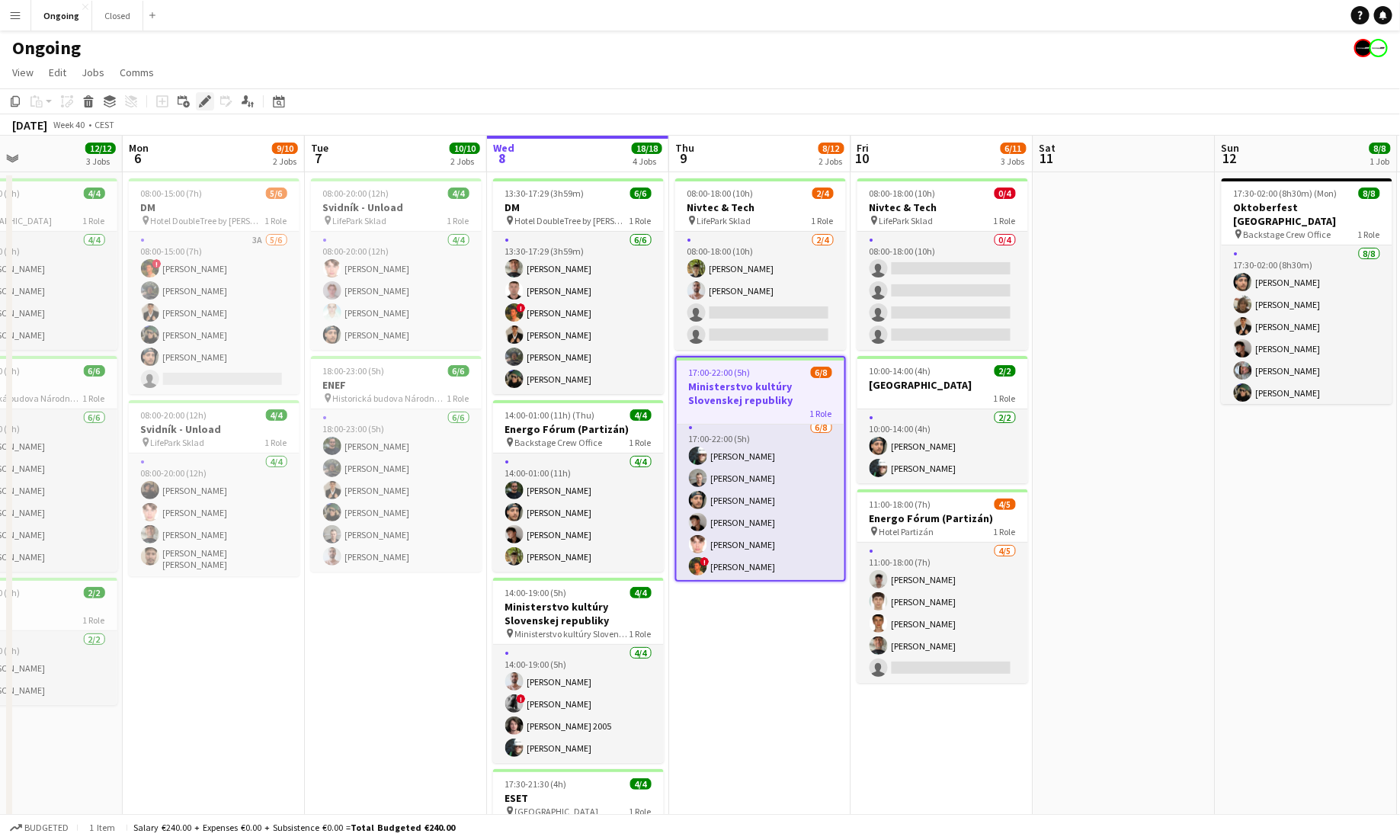
click at [199, 100] on icon "Edit" at bounding box center [206, 102] width 12 height 12
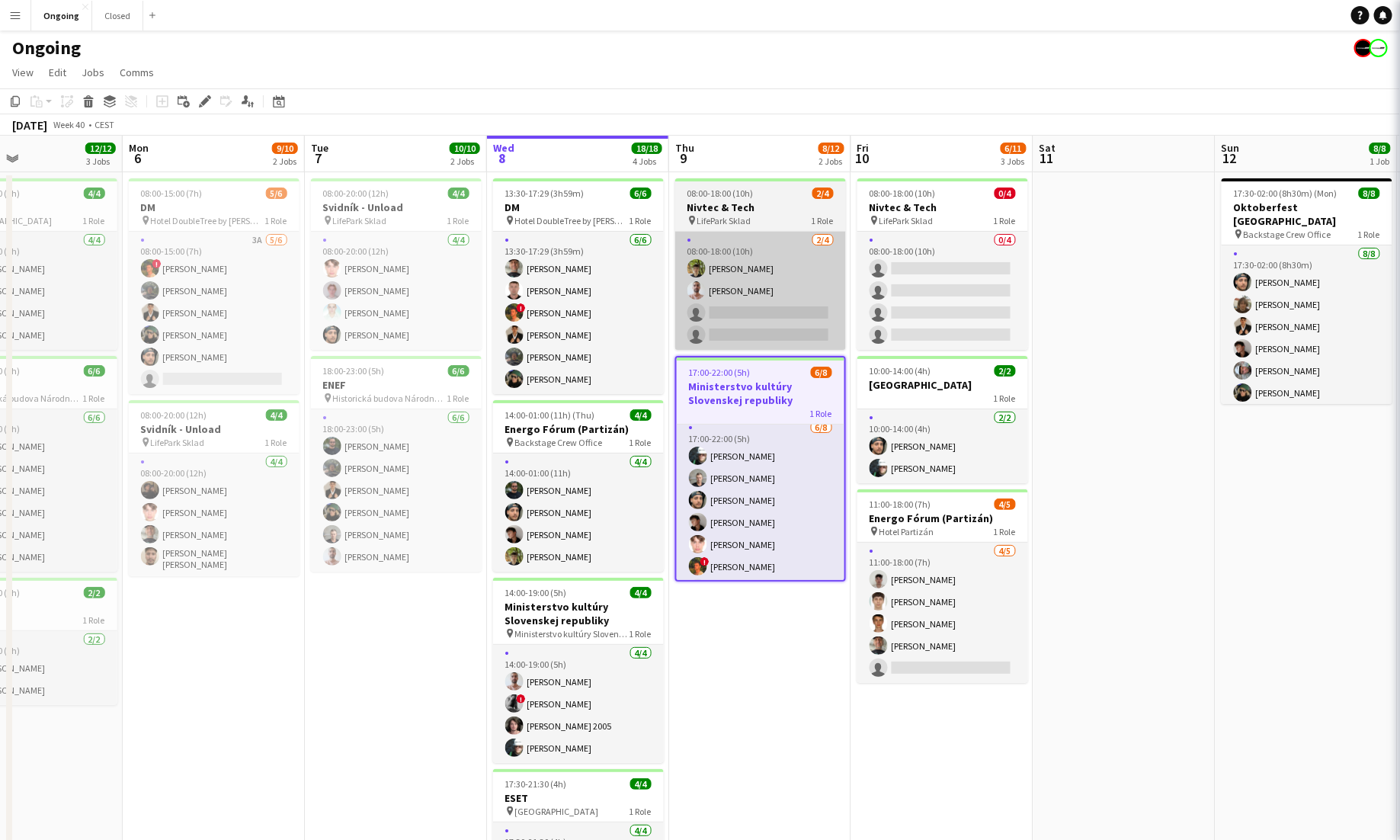
type input "*******"
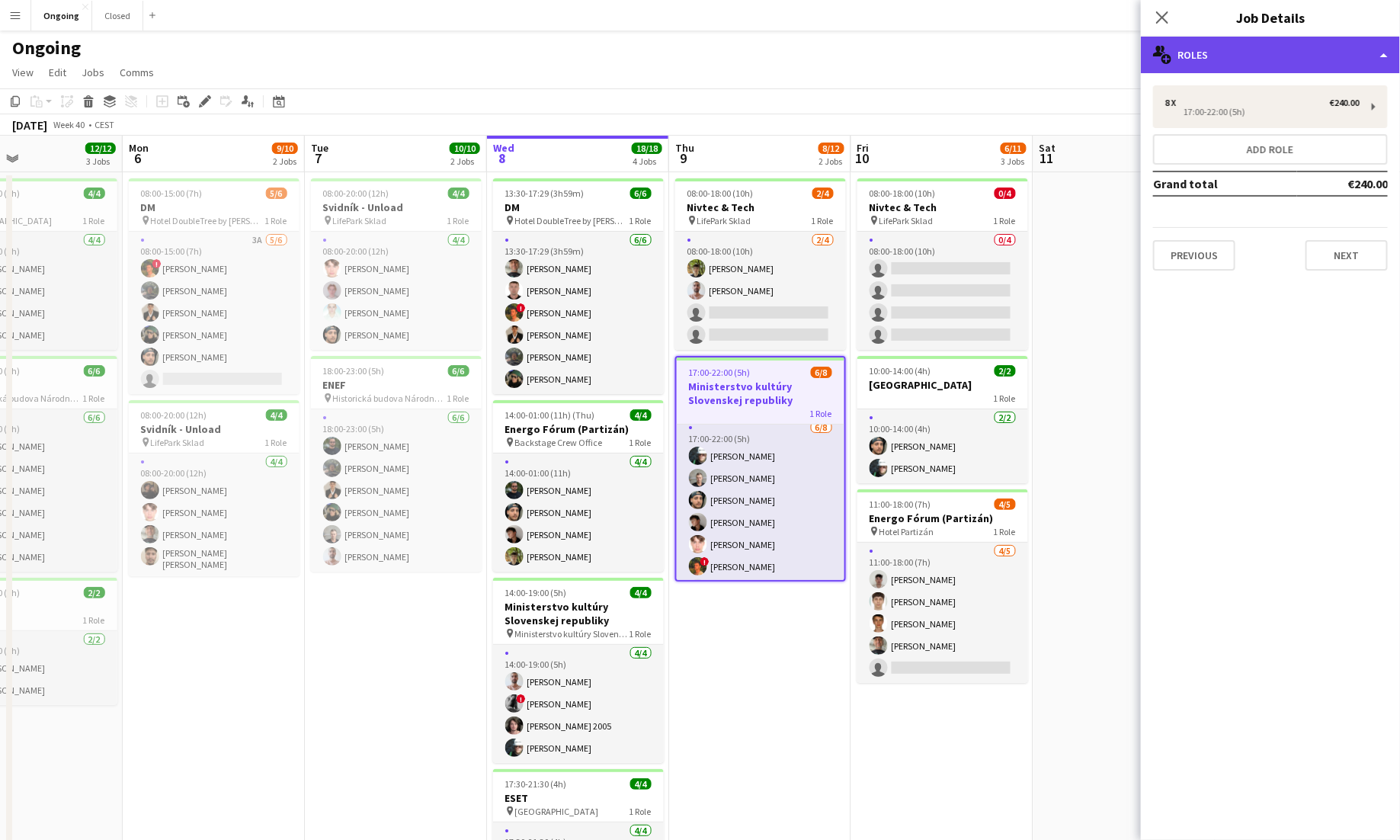
click at [875, 64] on div "multiple-users-add Roles" at bounding box center [1270, 54] width 259 height 36
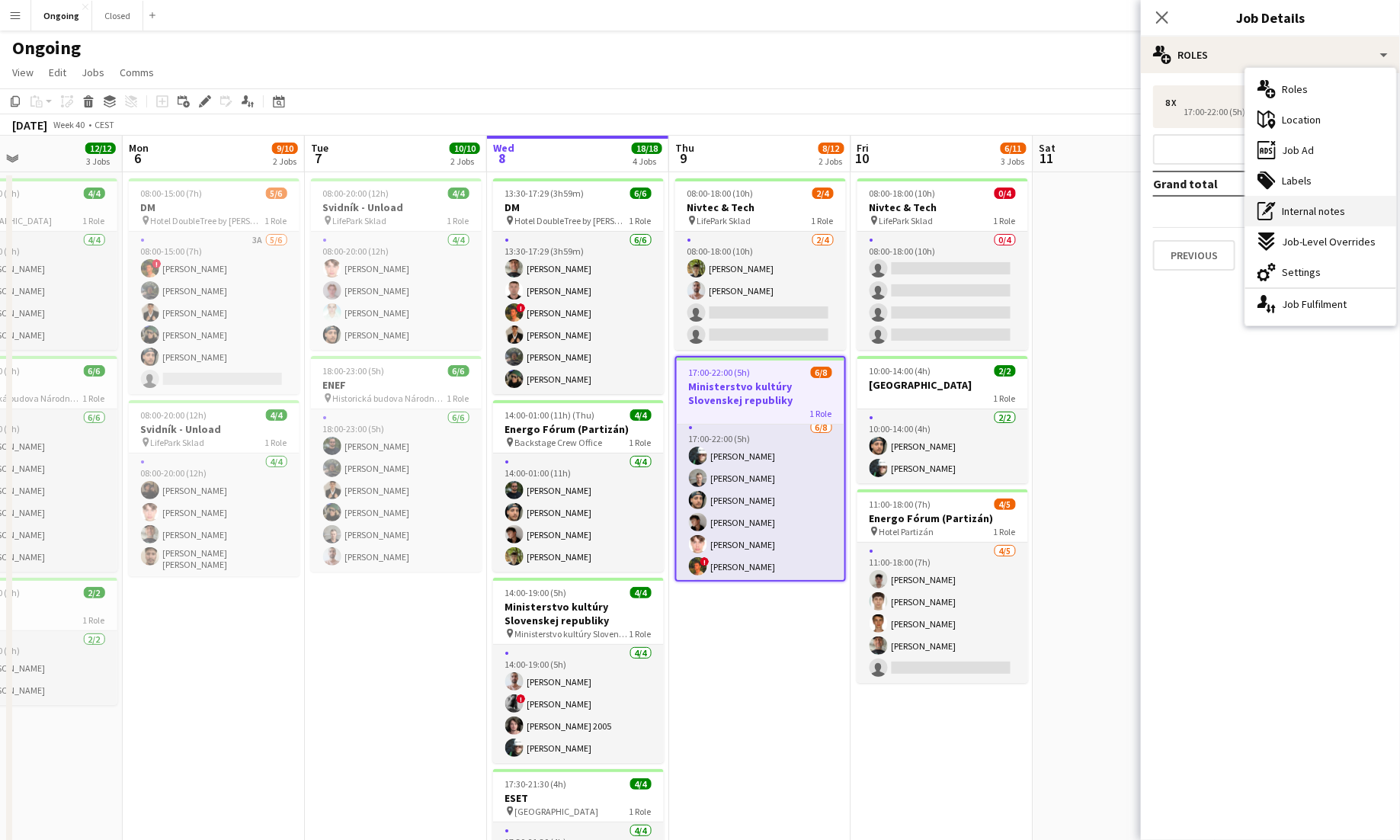
click at [875, 222] on div "pen-write Internal notes" at bounding box center [1321, 211] width 151 height 30
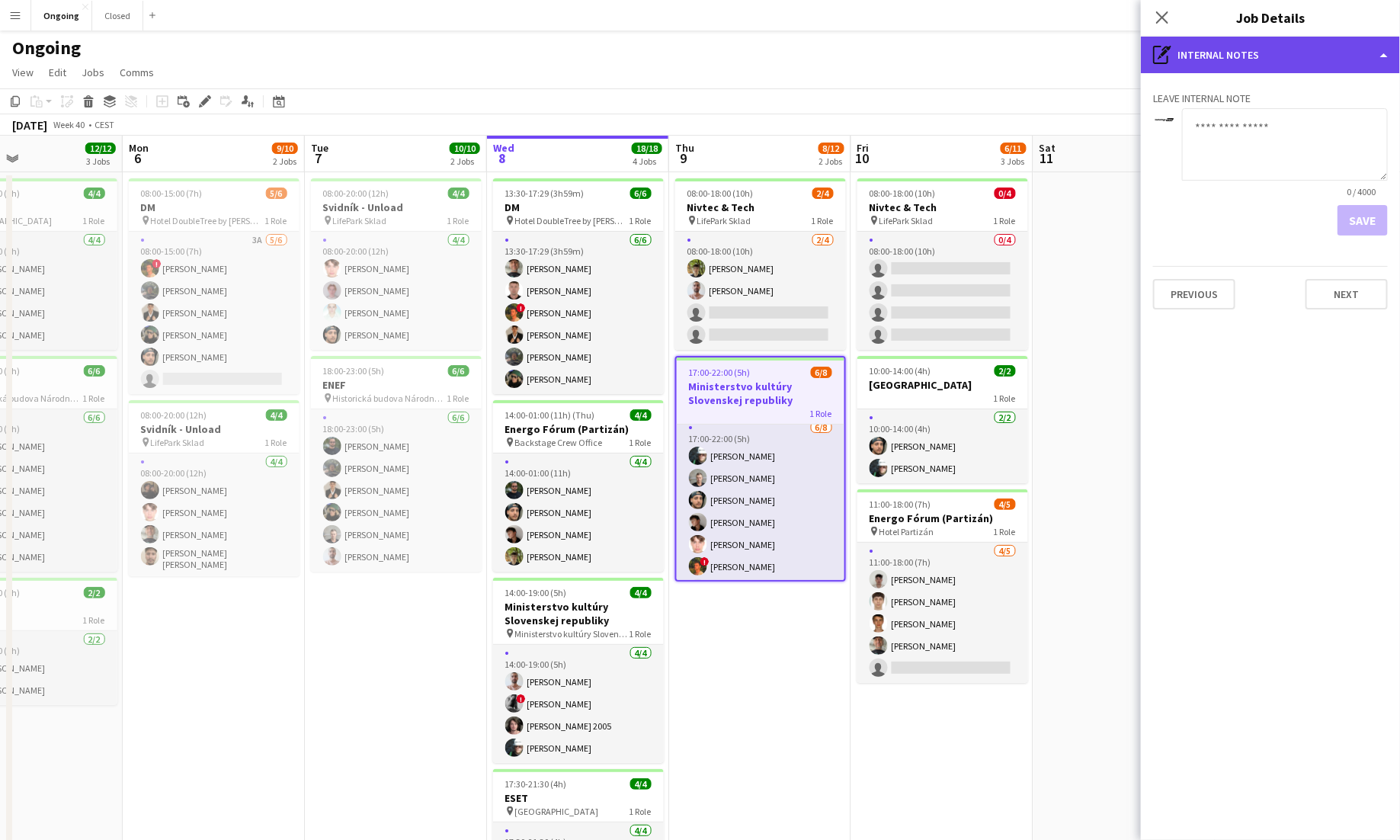
click at [875, 61] on div "pen-write Internal notes" at bounding box center [1270, 54] width 259 height 36
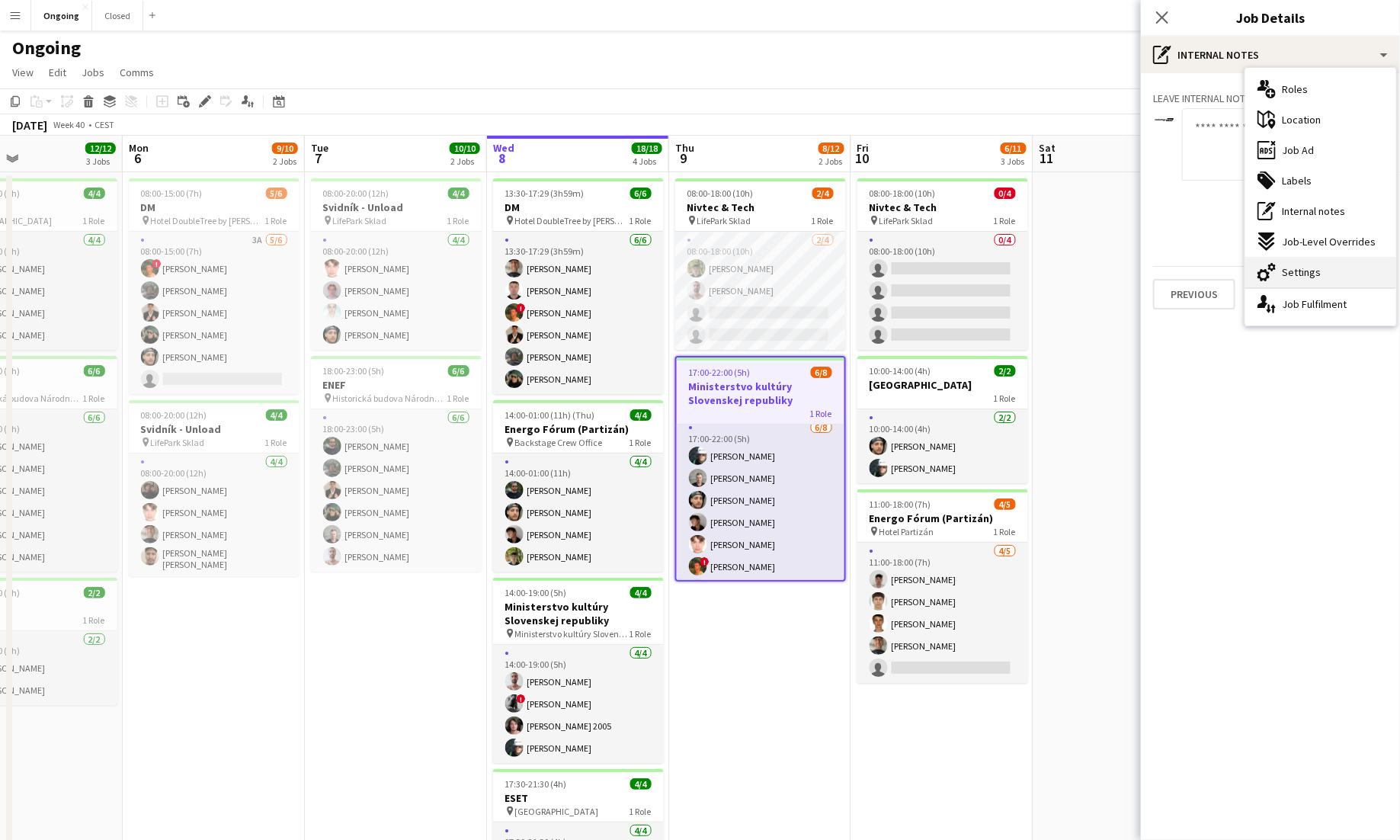
click at [875, 270] on span "Settings" at bounding box center [1301, 272] width 39 height 14
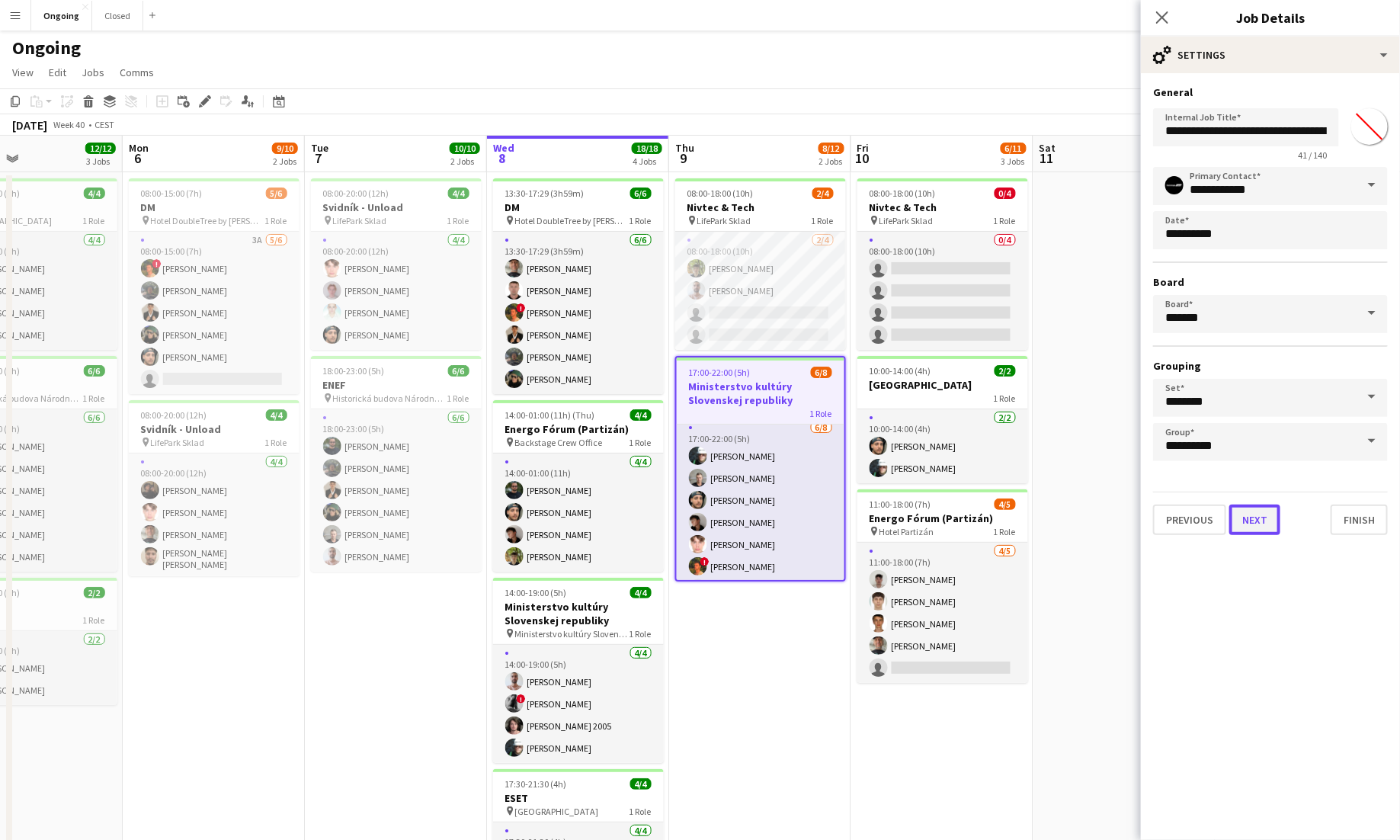
click at [875, 523] on button "Next" at bounding box center [1255, 520] width 51 height 30
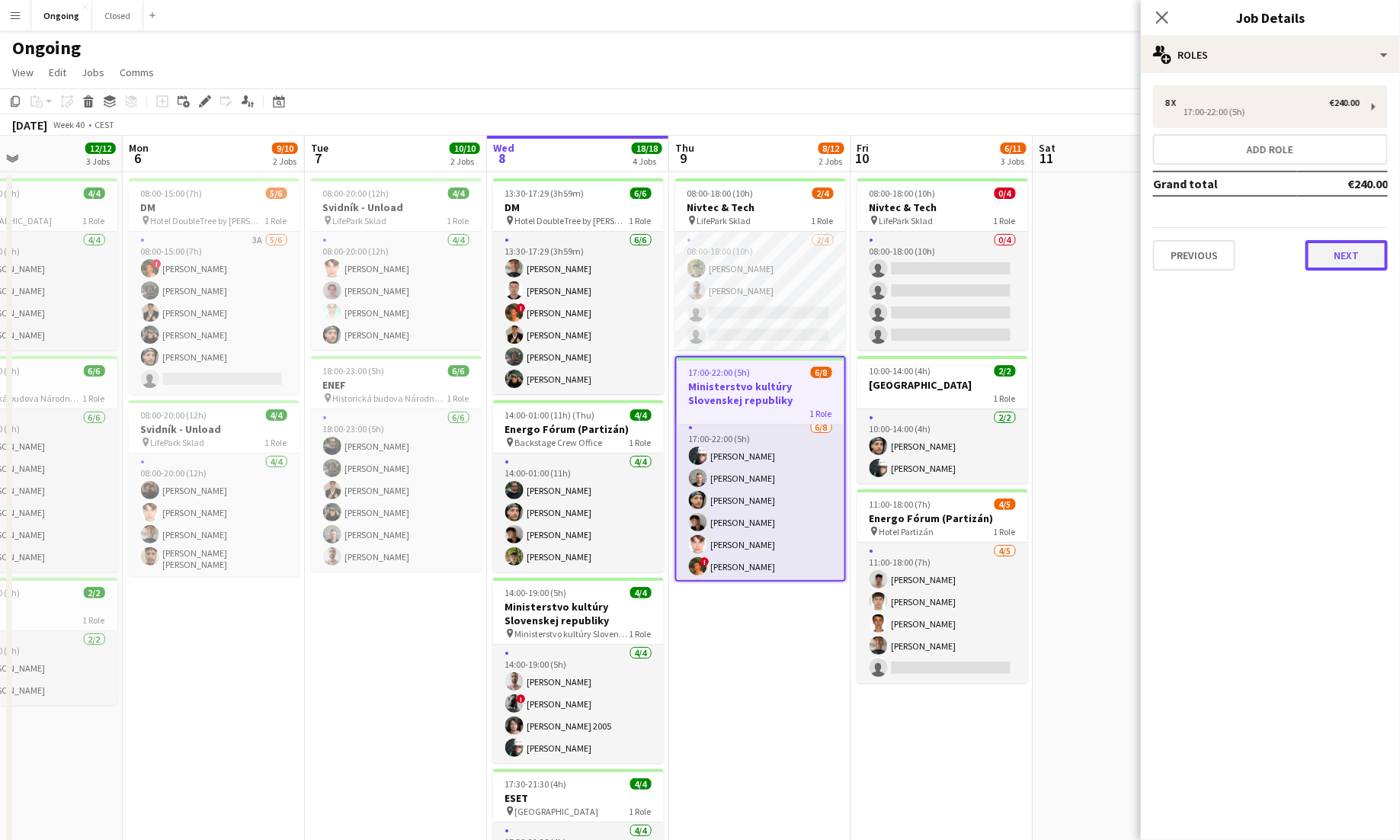
click at [875, 265] on button "Next" at bounding box center [1347, 255] width 82 height 30
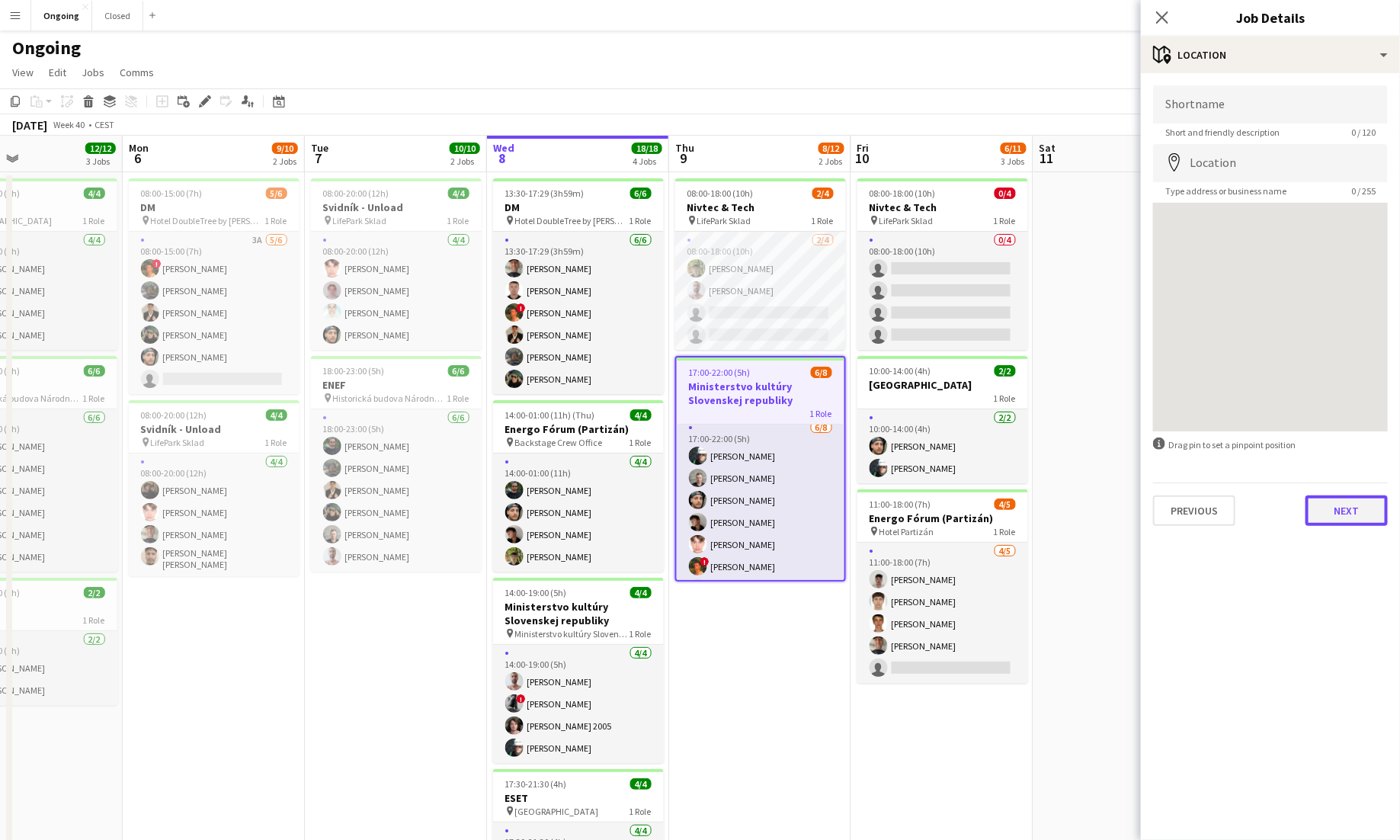
click at [875, 516] on button "Next" at bounding box center [1347, 510] width 82 height 30
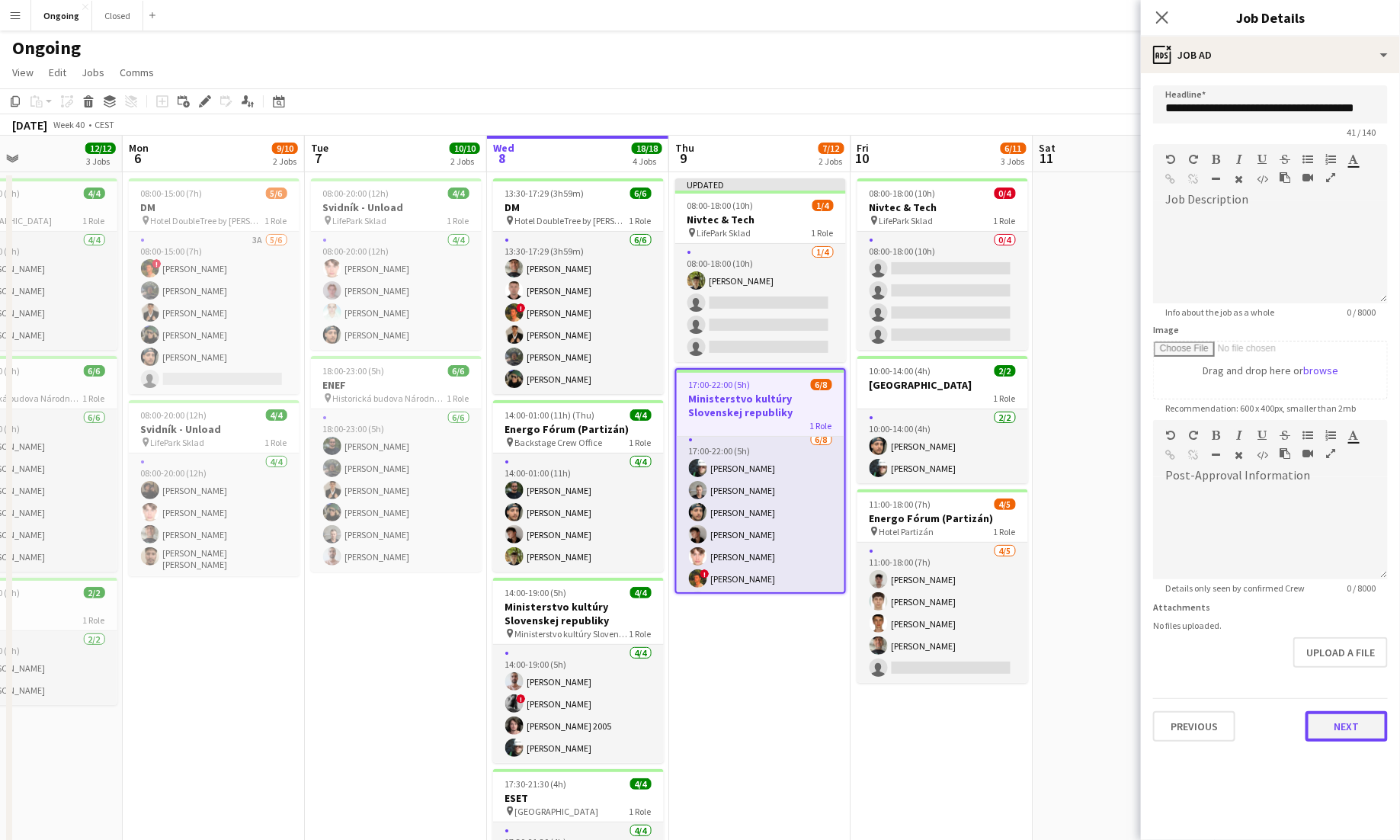
click at [875, 733] on button "Next" at bounding box center [1347, 726] width 82 height 30
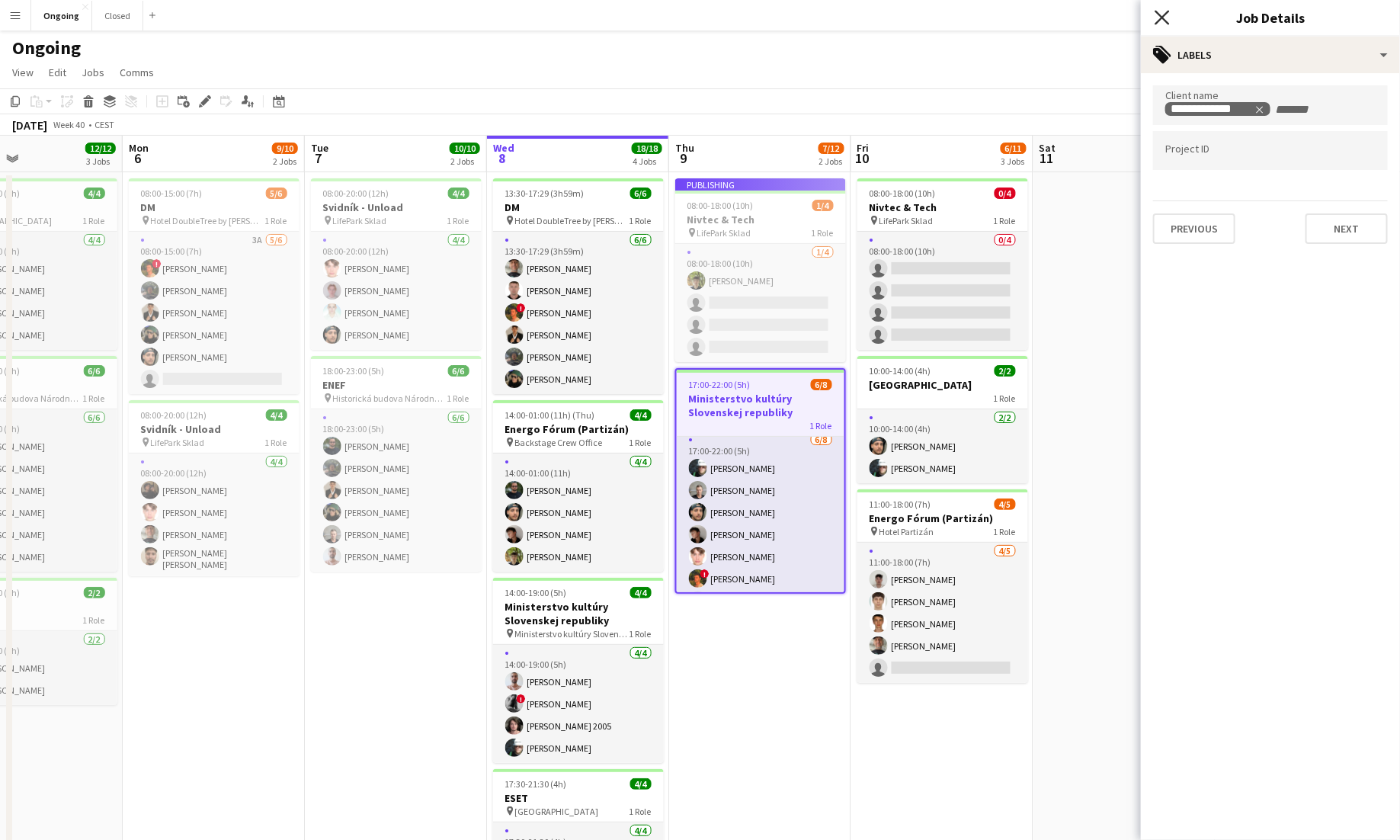
click at [875, 15] on icon "Close pop-in" at bounding box center [1162, 17] width 15 height 15
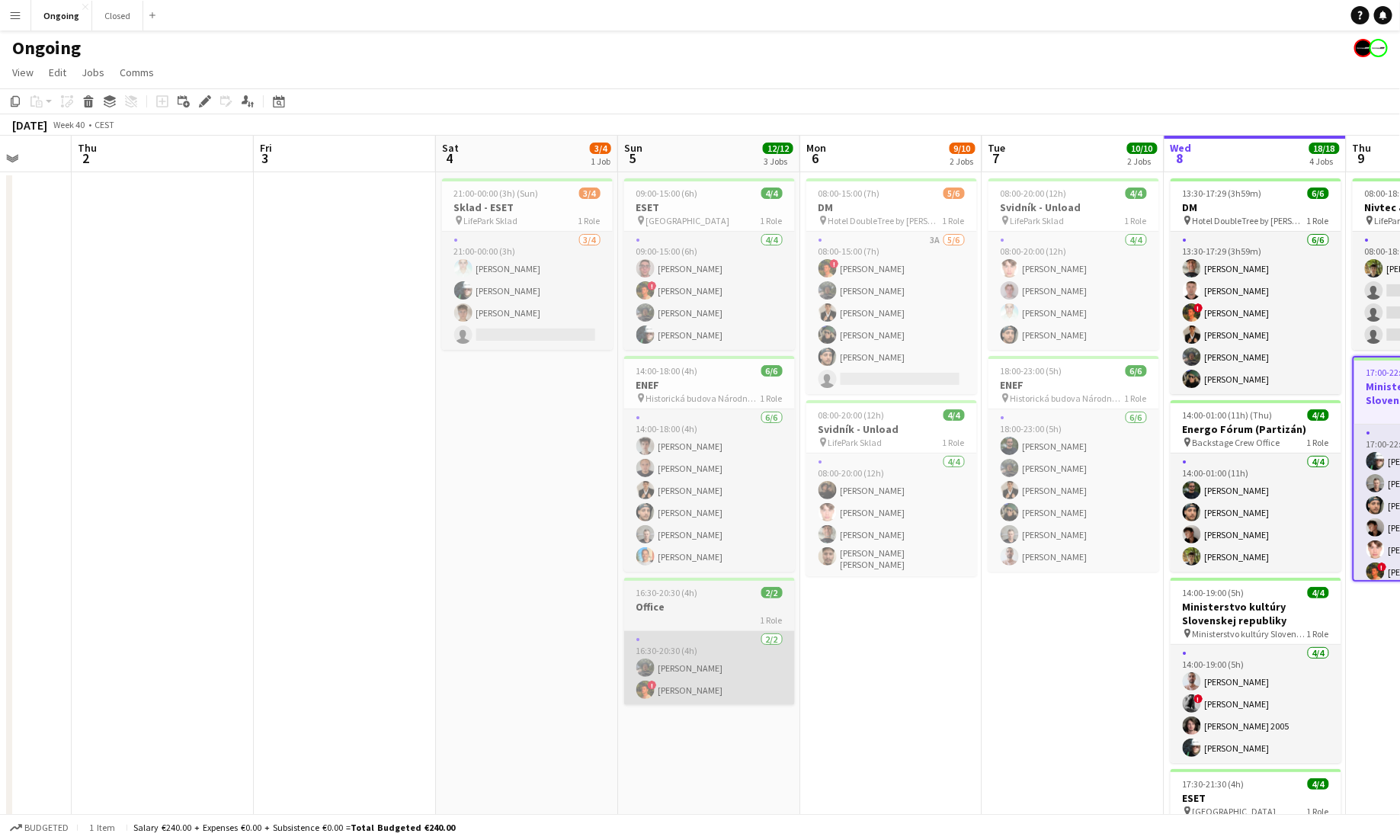
scroll to position [0, 466]
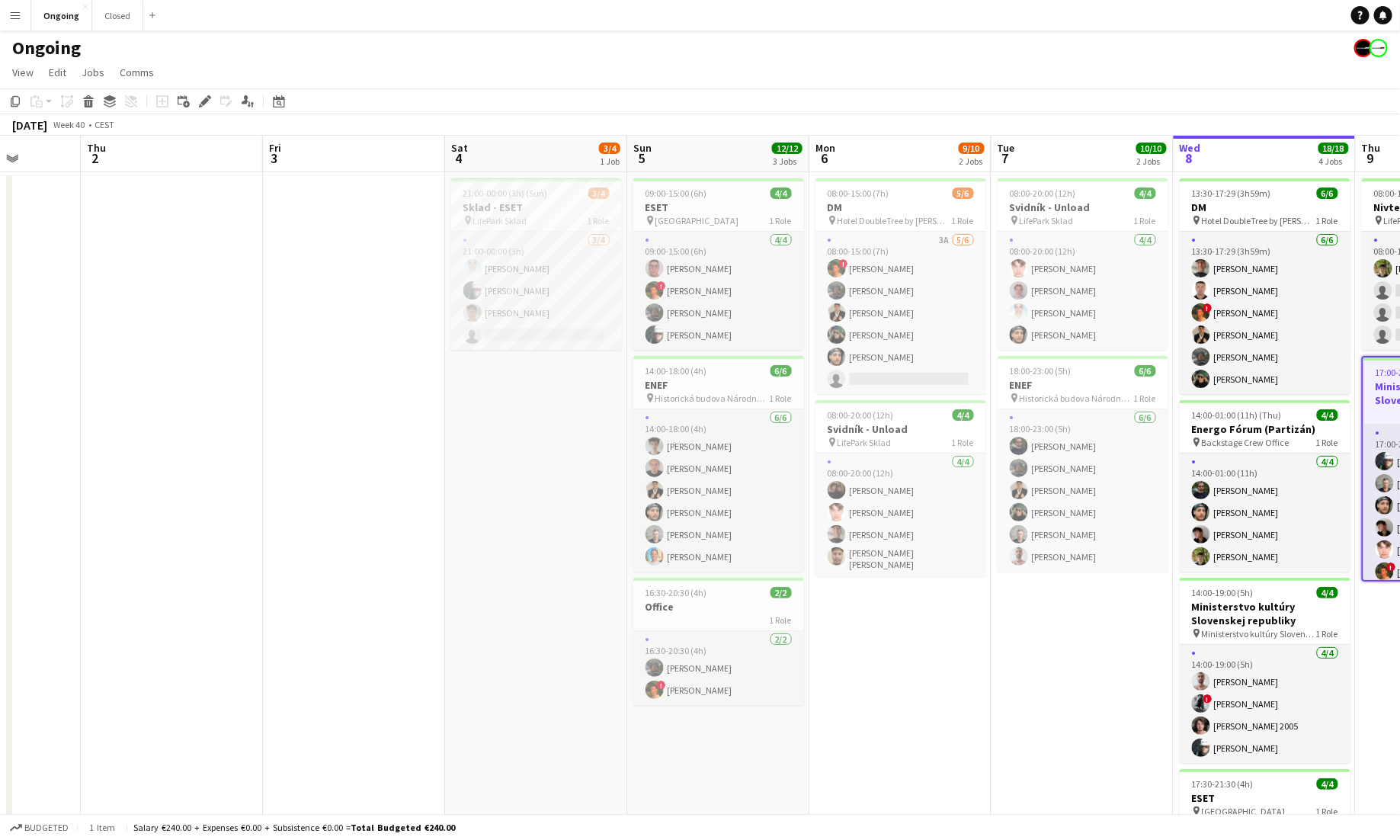
click at [12, 20] on app-icon "Menu" at bounding box center [16, 16] width 12 height 12
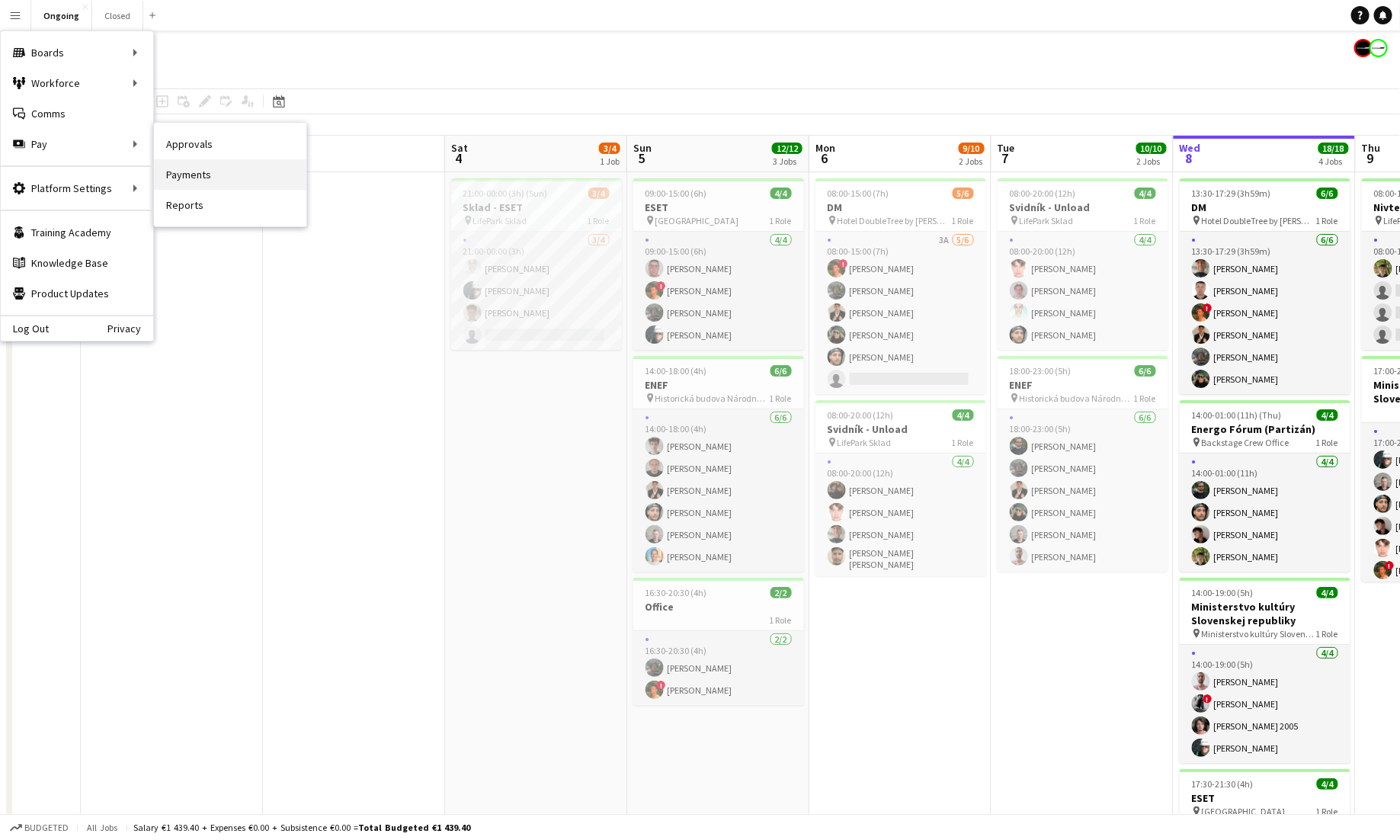
click at [195, 171] on link "Payments" at bounding box center [230, 174] width 153 height 30
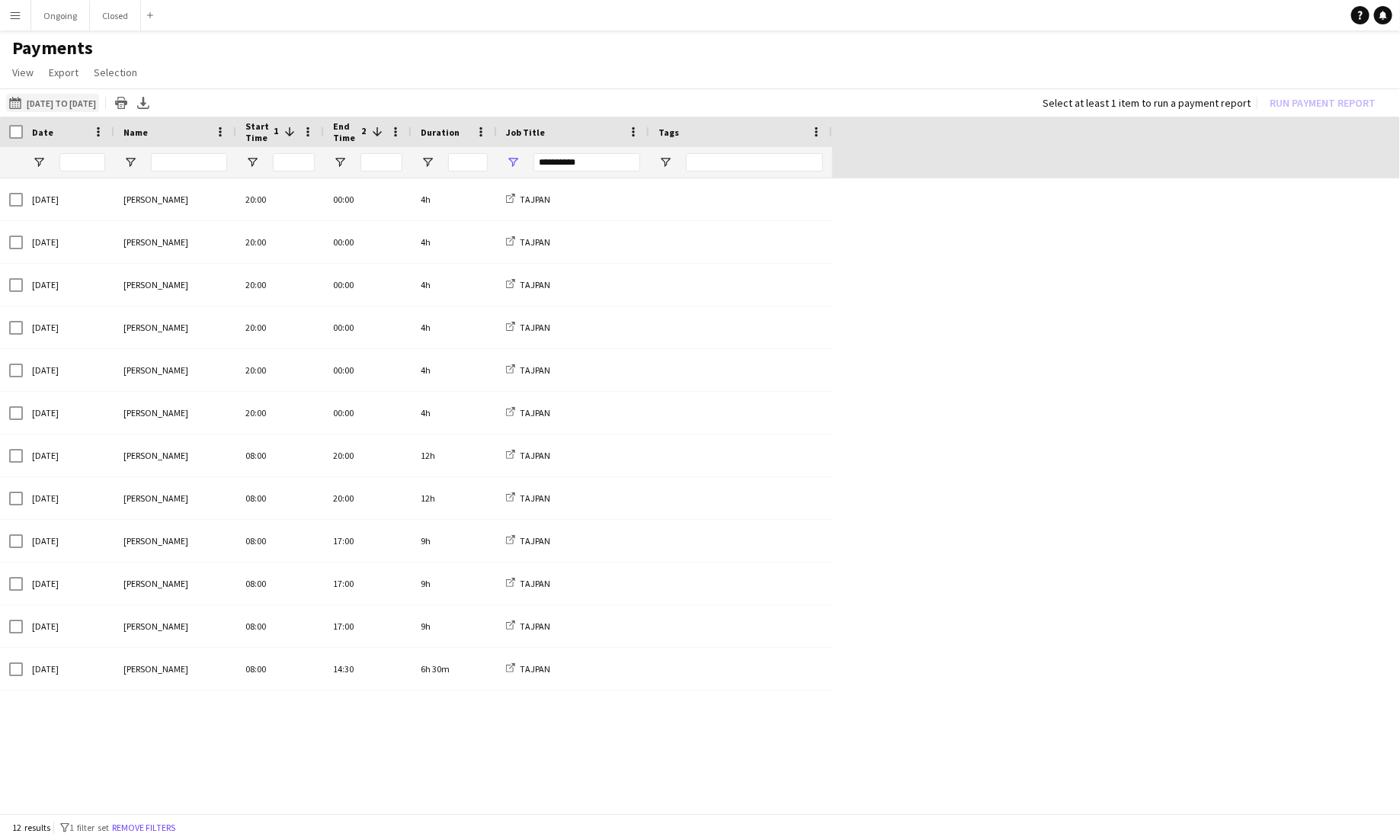
click at [46, 106] on button "[DATE] to [DATE] [DATE] to [DATE]" at bounding box center [53, 103] width 93 height 19
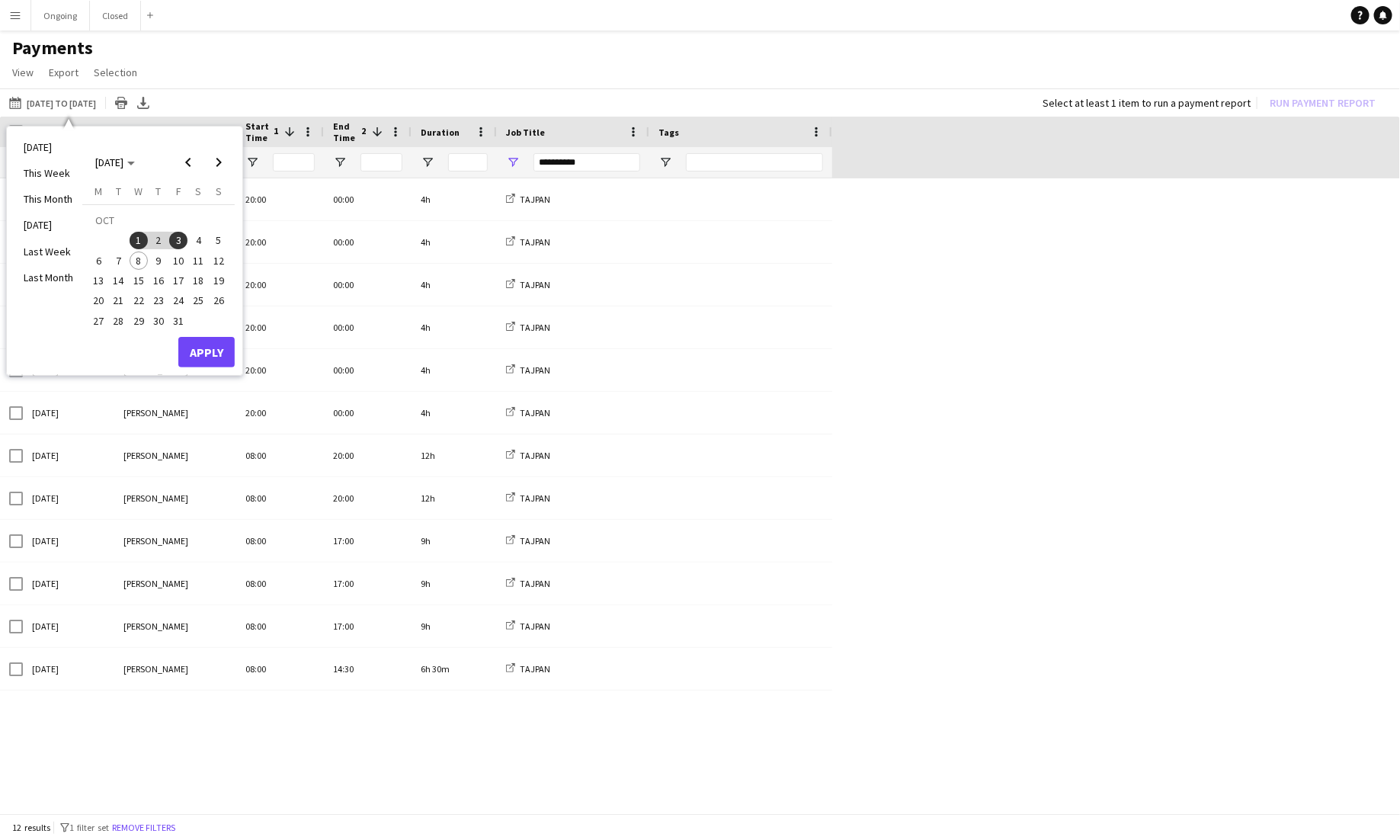
click at [181, 236] on span "3" at bounding box center [178, 241] width 19 height 19
click at [199, 238] on span "4" at bounding box center [199, 241] width 19 height 19
click at [204, 368] on div "[DATE] This Week This Month [DATE] Last Week Last Month [DATE] [DATE] [DATE] M …" at bounding box center [125, 251] width 236 height 248
click at [201, 343] on button "Apply" at bounding box center [206, 351] width 57 height 30
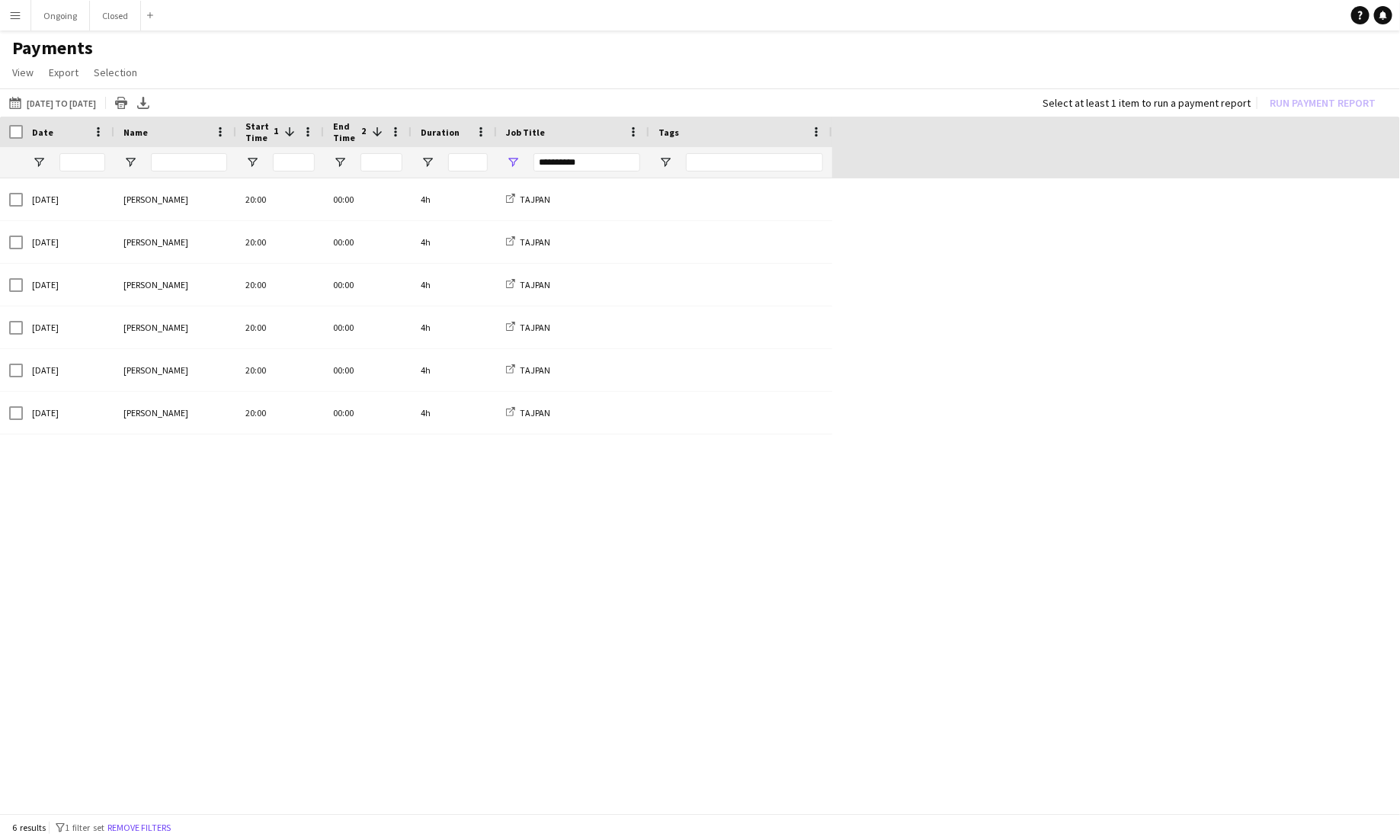
click at [567, 155] on div "**********" at bounding box center [587, 163] width 107 height 19
click at [544, 250] on div "(Select All)" at bounding box center [590, 255] width 120 height 12
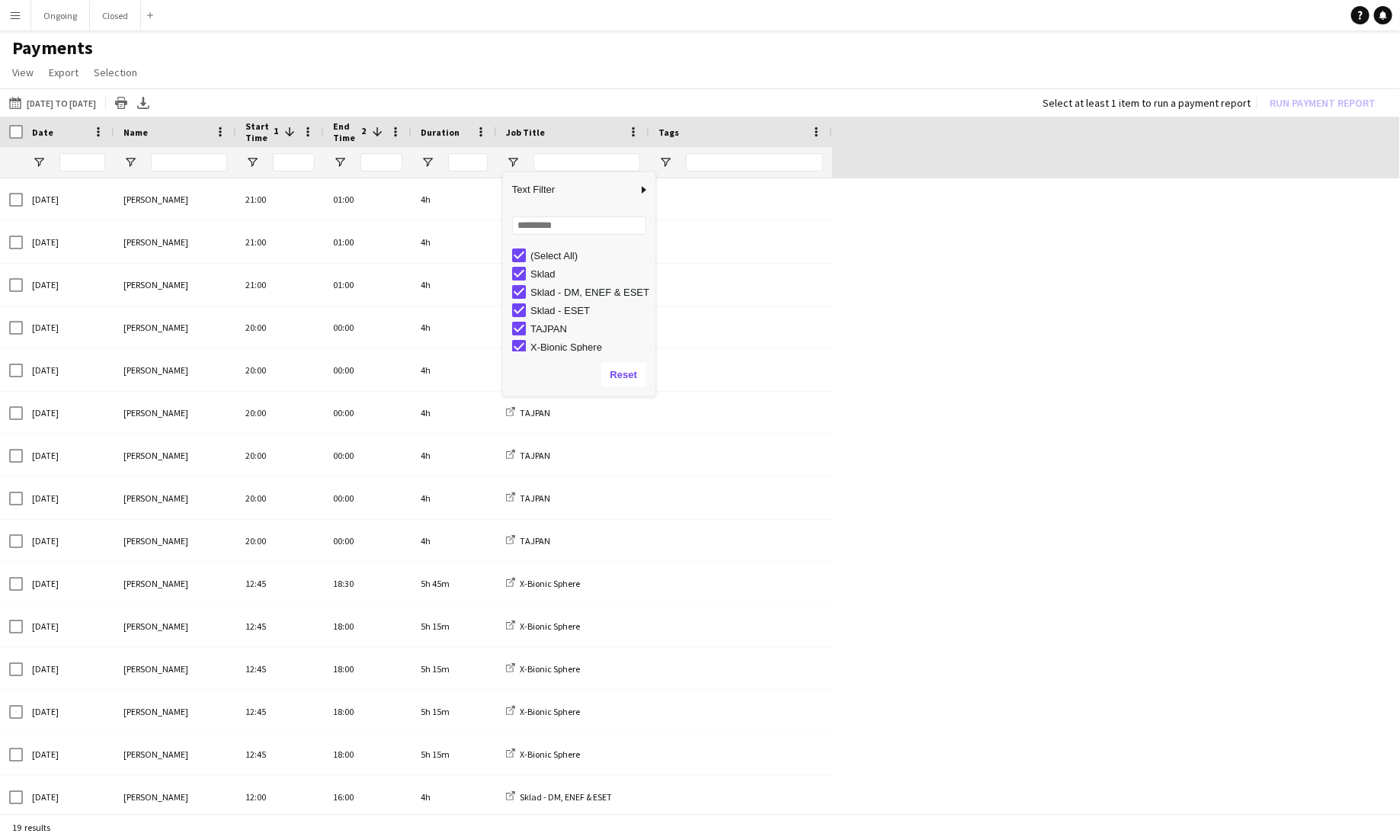
click at [541, 250] on div "(Select All)" at bounding box center [590, 255] width 120 height 12
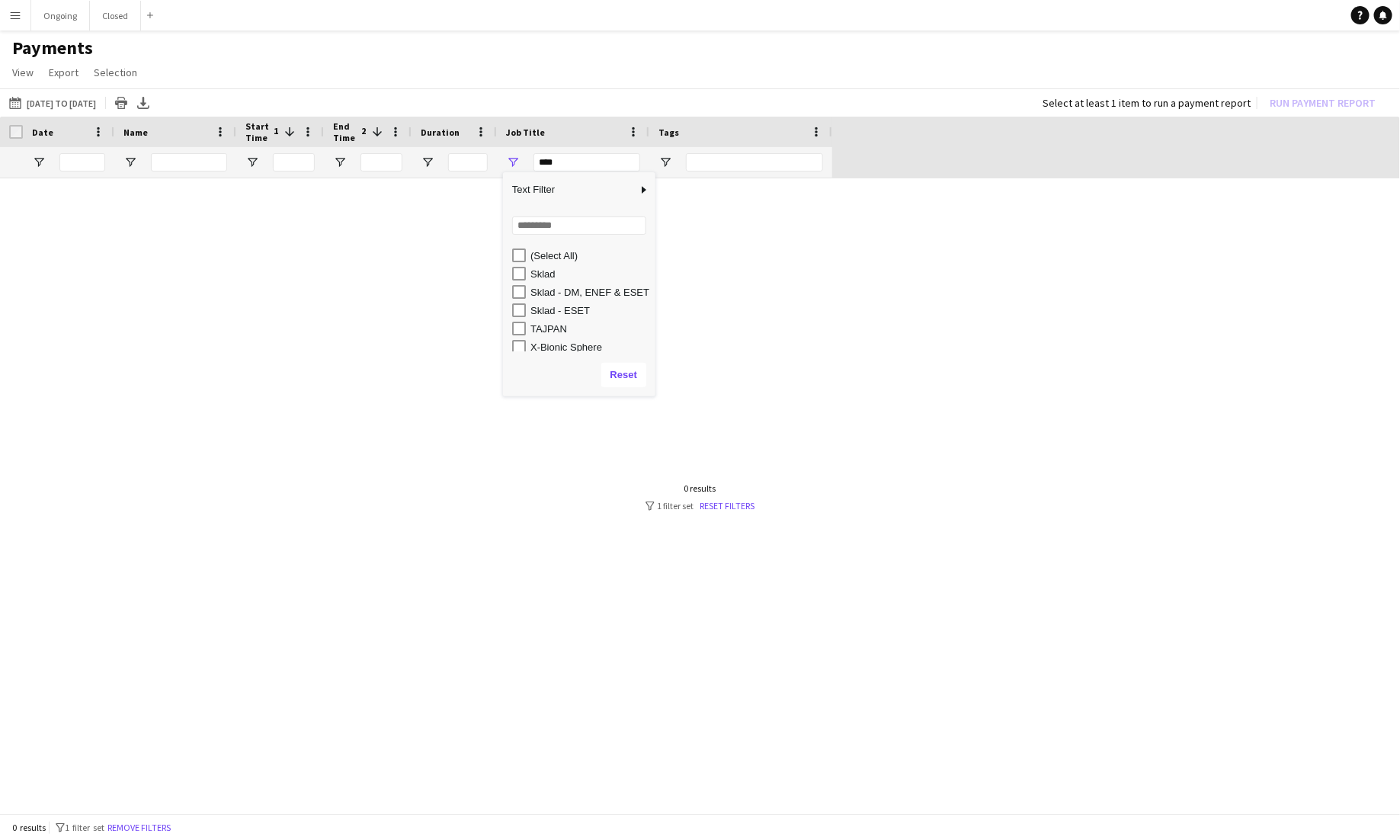
click at [541, 270] on div "Sklad" at bounding box center [590, 274] width 120 height 12
click at [542, 287] on div "Sklad - DM, ENEF & ESET" at bounding box center [590, 292] width 120 height 12
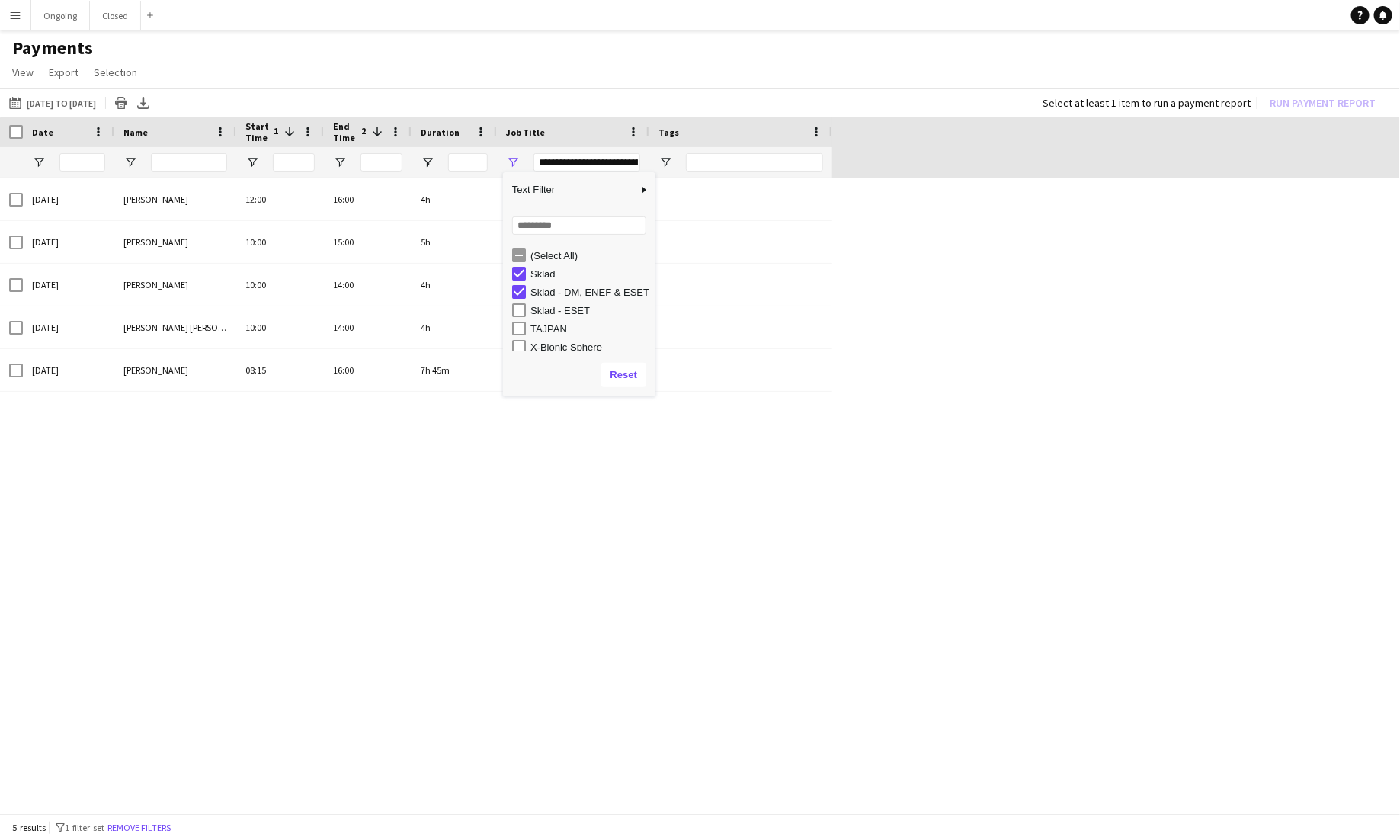
click at [544, 310] on div "Sklad - ESET" at bounding box center [590, 310] width 120 height 12
type input "**********"
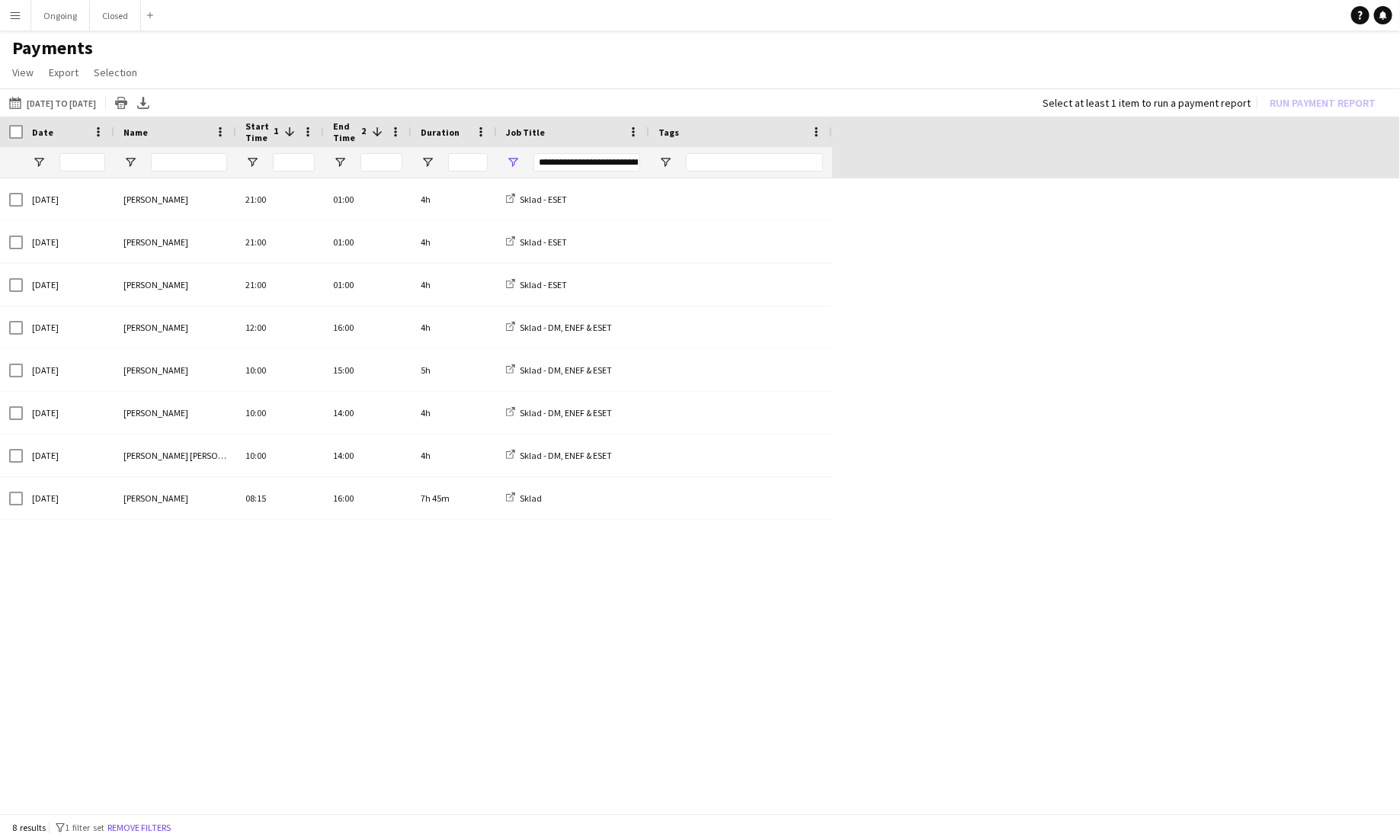
click at [874, 413] on div "[DATE] [PERSON_NAME] 08:15 16:00 7h 45m Sklad [DATE] [PERSON_NAME] 12:00 16:00 …" at bounding box center [700, 497] width 1400 height 638
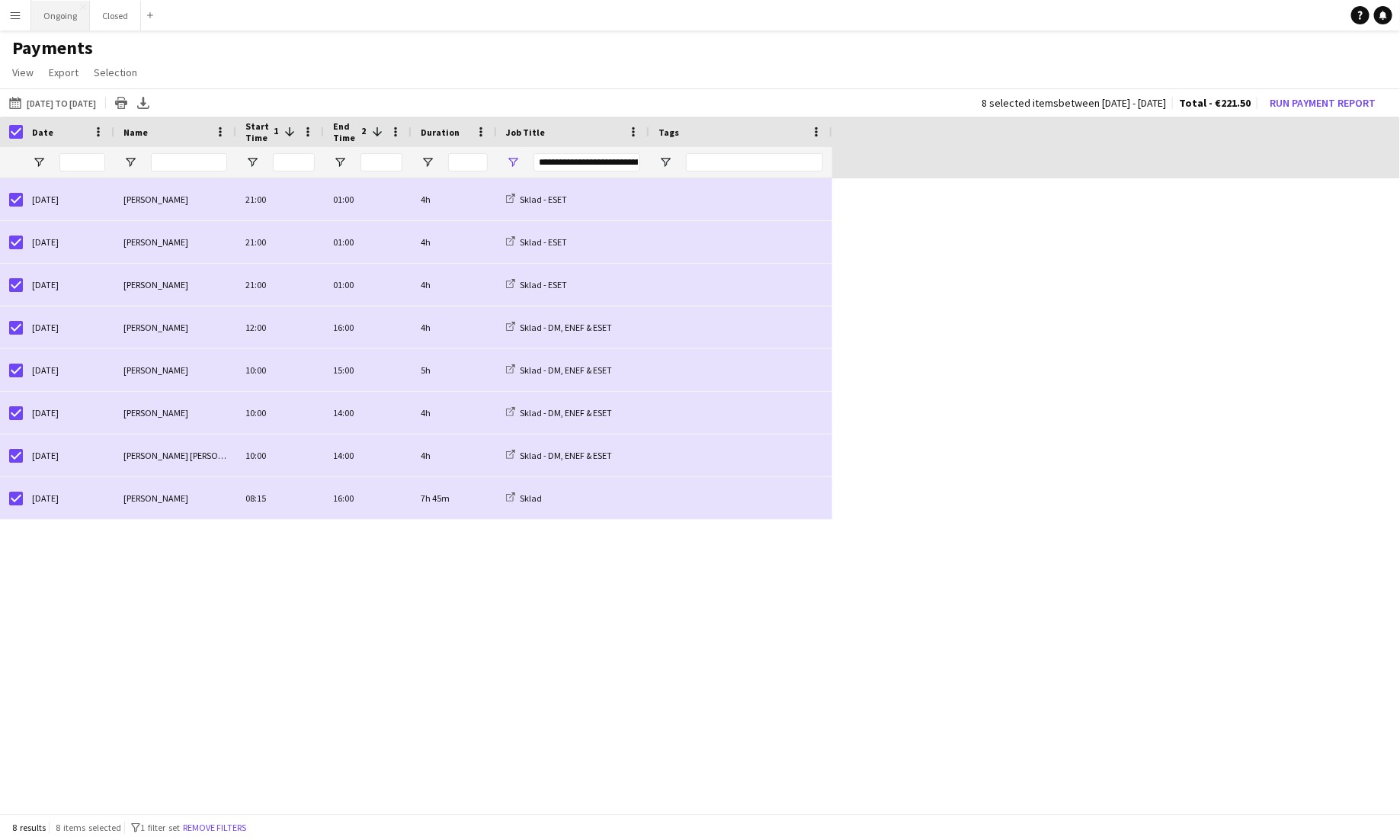
click at [54, 9] on button "Ongoing Close" at bounding box center [60, 16] width 59 height 29
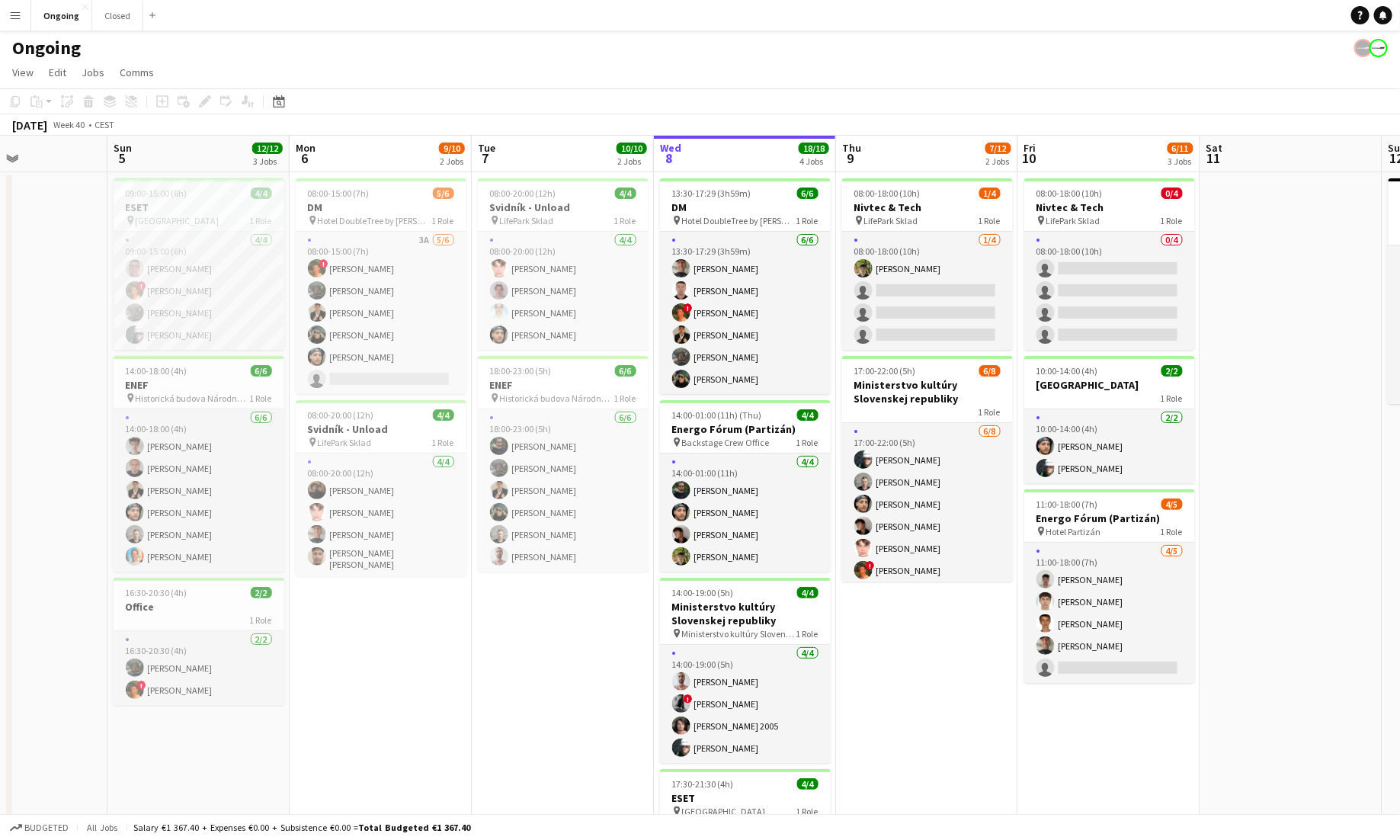
click at [25, 11] on button "Menu" at bounding box center [15, 15] width 30 height 30
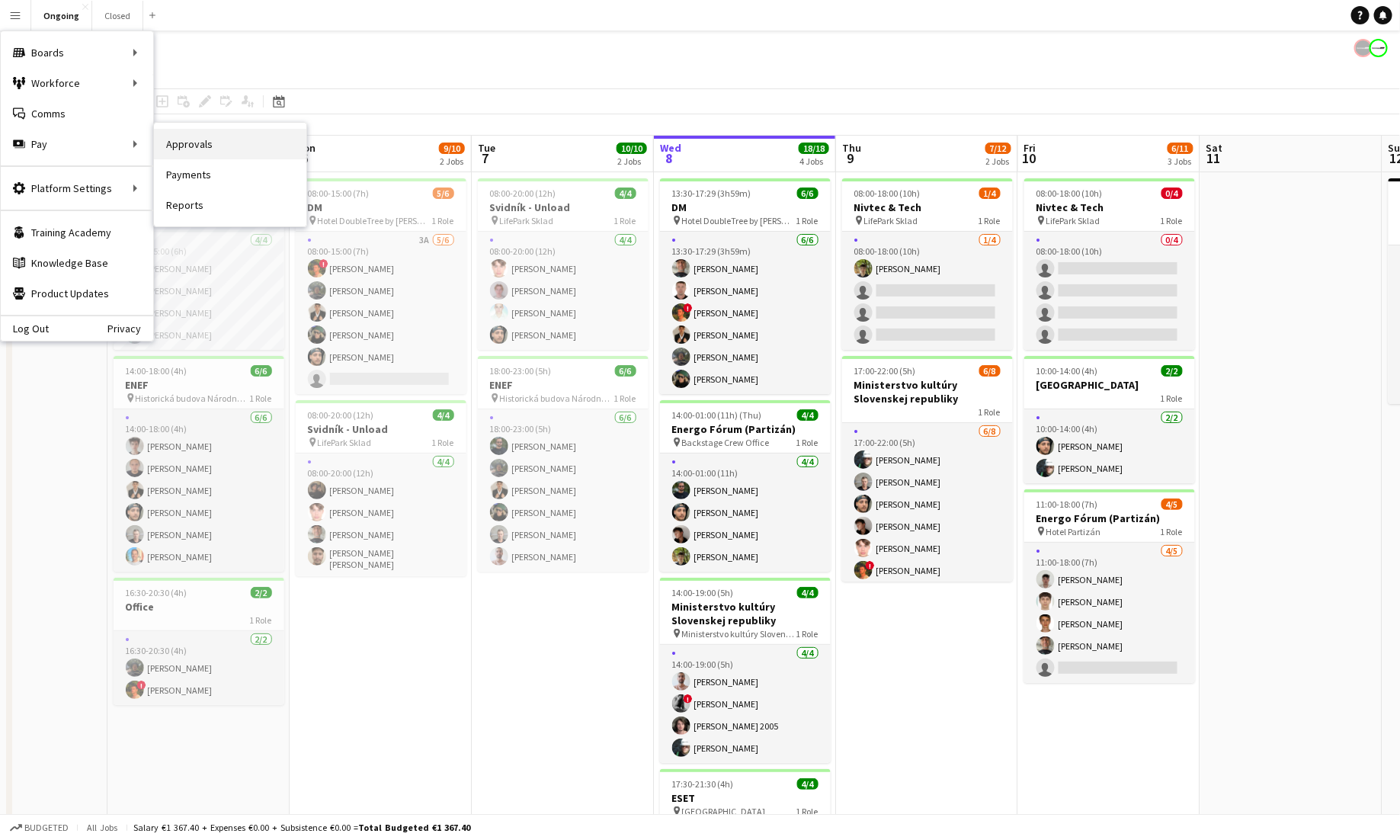
click at [179, 148] on link "Approvals" at bounding box center [230, 143] width 153 height 30
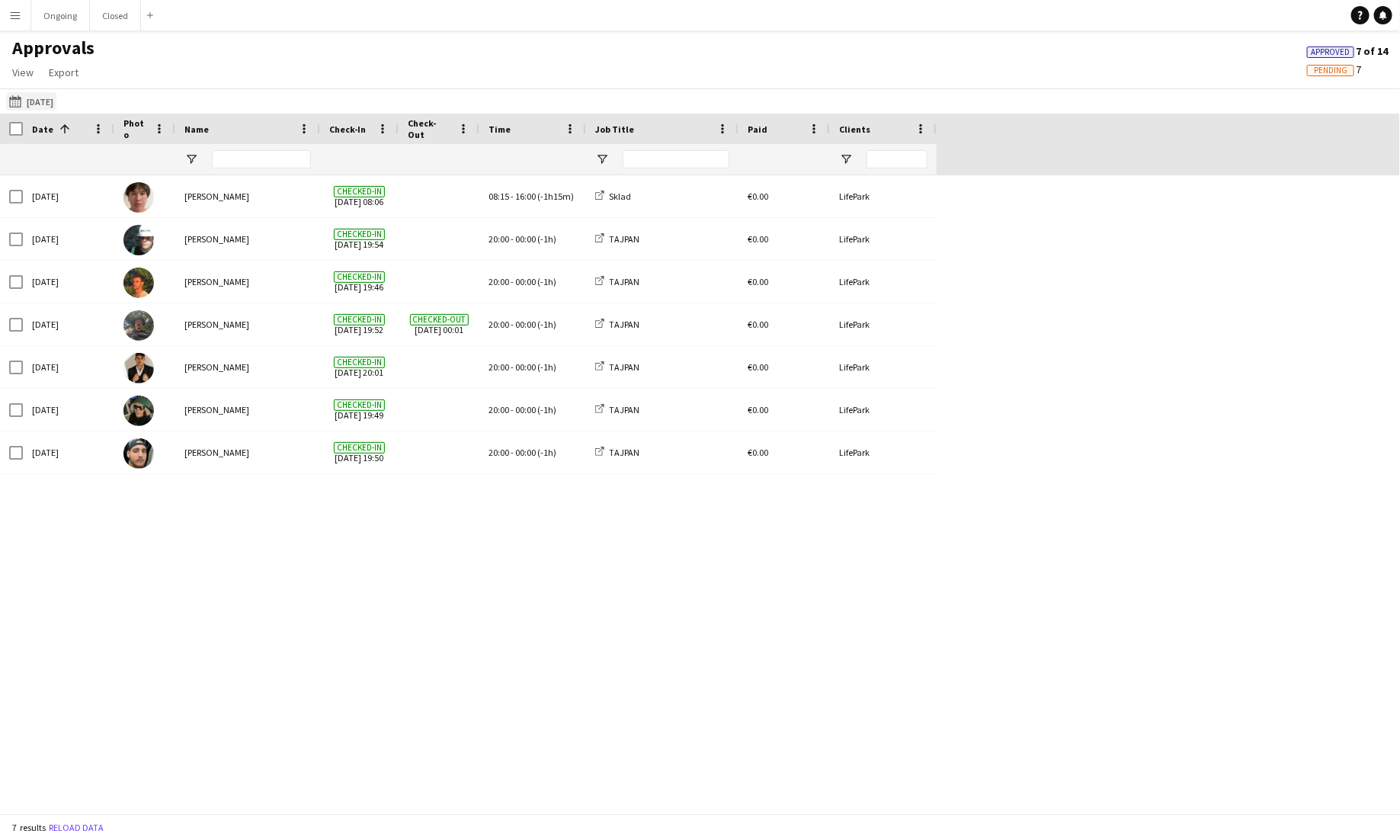
click at [57, 99] on button "[DATE] [DATE]" at bounding box center [31, 102] width 50 height 19
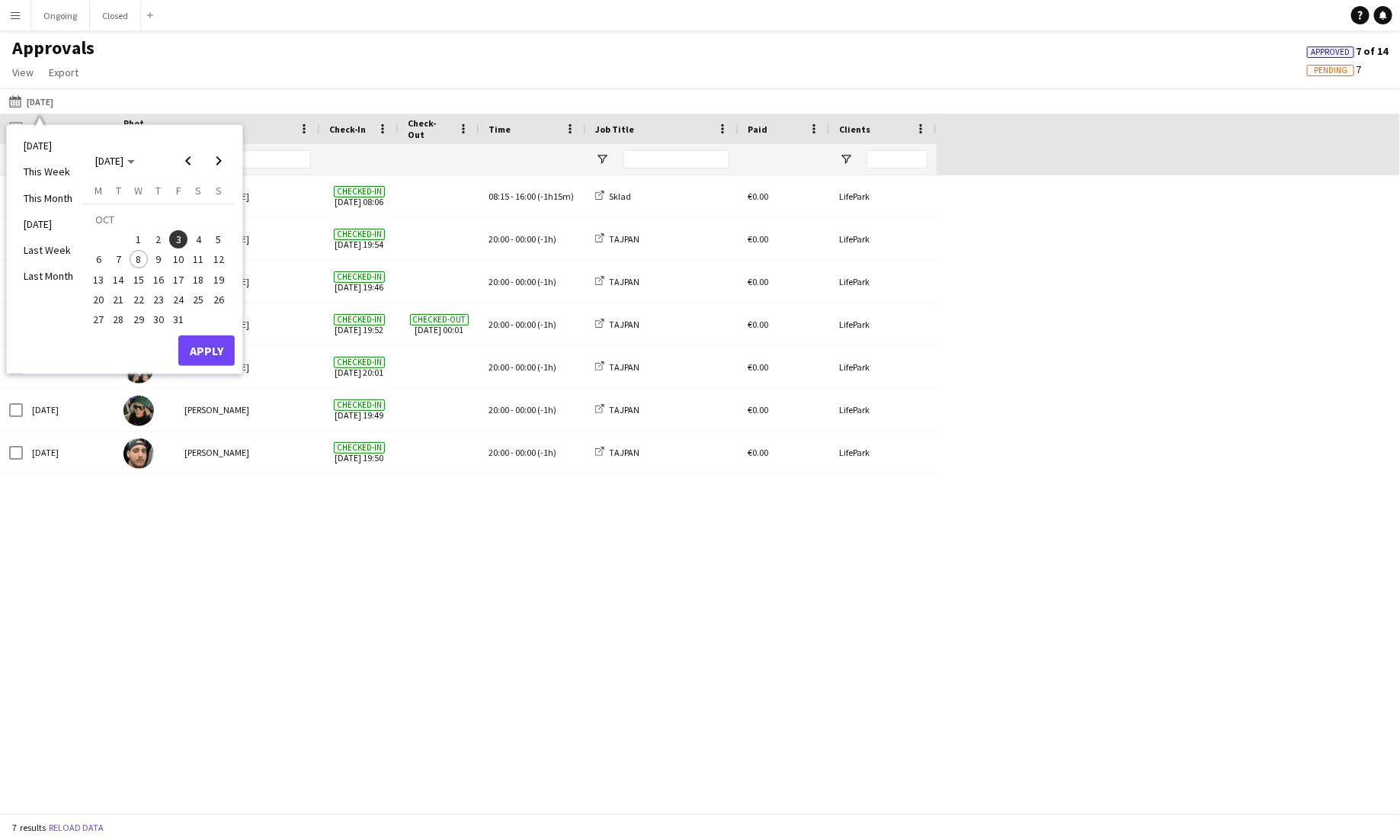
click at [214, 238] on span "5" at bounding box center [219, 240] width 19 height 19
click at [220, 350] on button "Apply" at bounding box center [206, 350] width 57 height 30
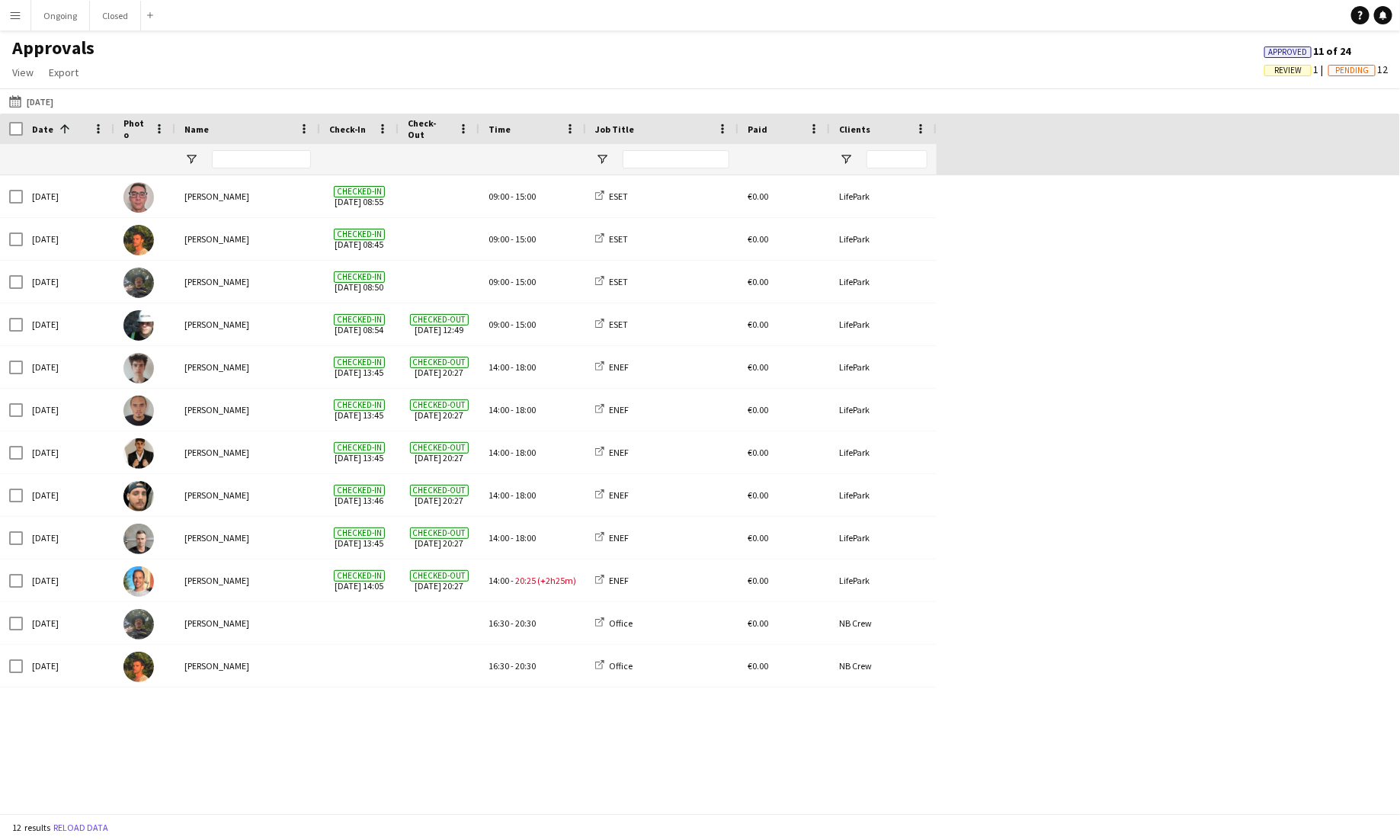
click at [649, 757] on div "[DATE] [PERSON_NAME] Checked-in [DATE] 08:55 09:00 - 15:00 ESET €0.00 LifePark …" at bounding box center [700, 494] width 1400 height 638
click at [47, 13] on button "Ongoing Close" at bounding box center [60, 16] width 59 height 29
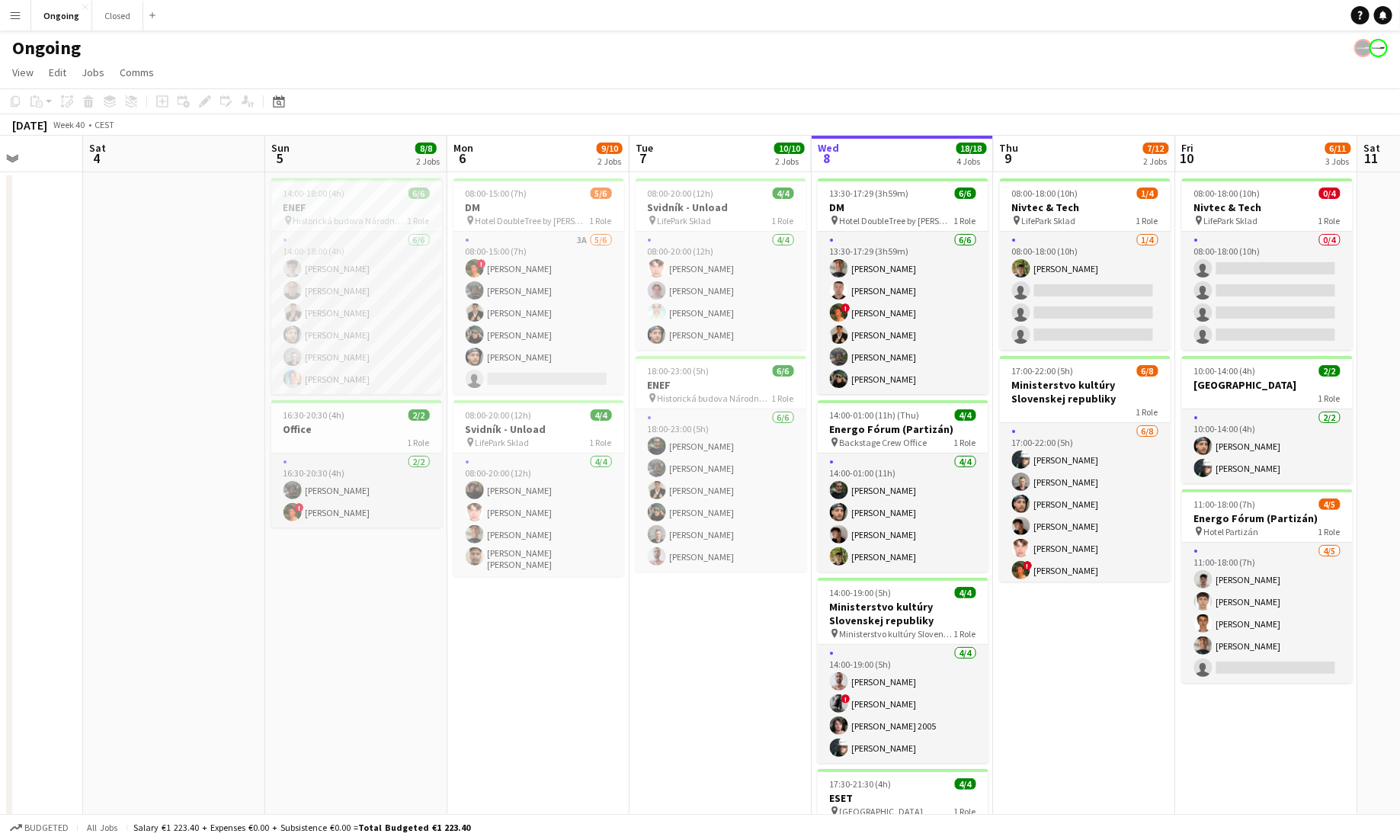
click at [19, 20] on app-icon "Menu" at bounding box center [16, 16] width 12 height 12
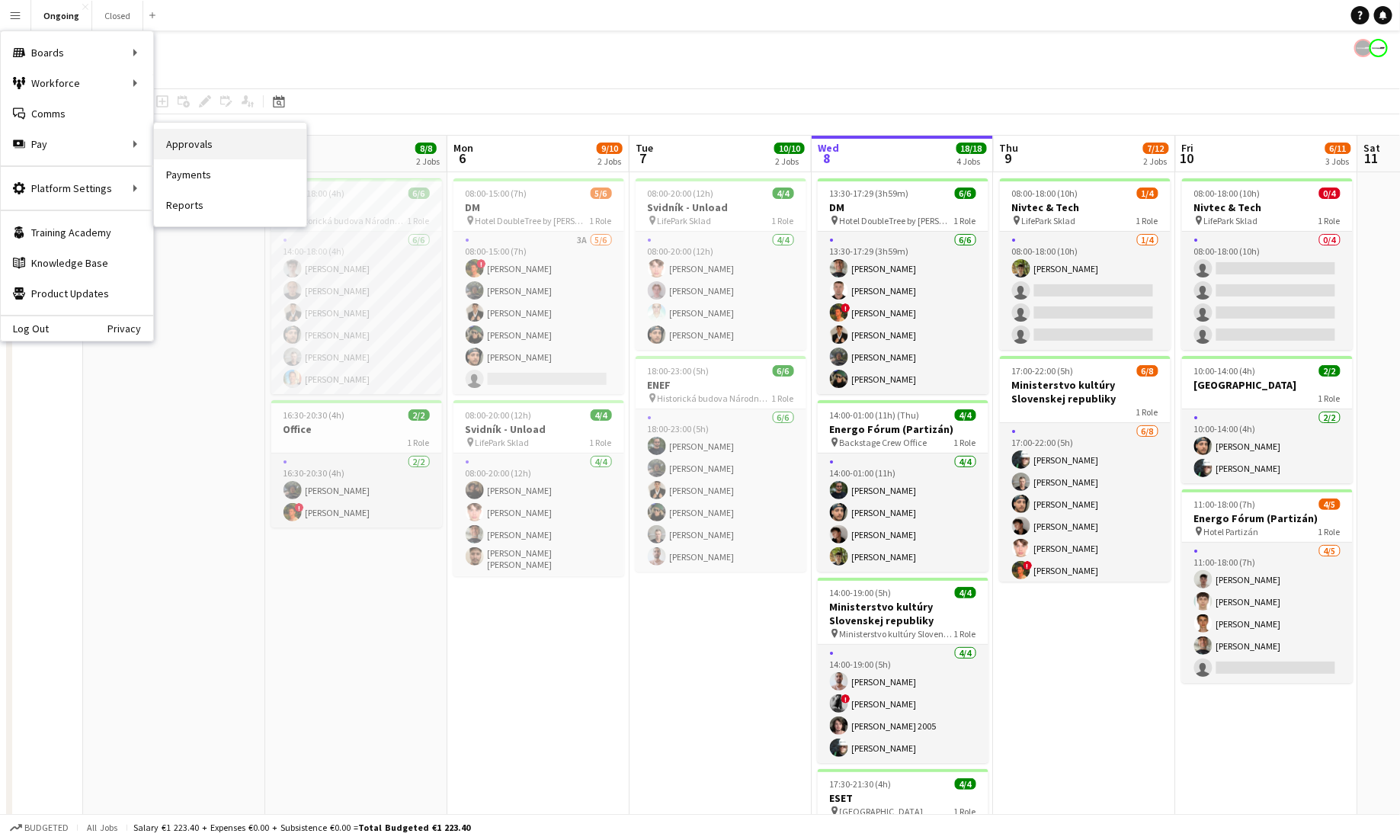
click at [190, 148] on link "Approvals" at bounding box center [230, 143] width 153 height 30
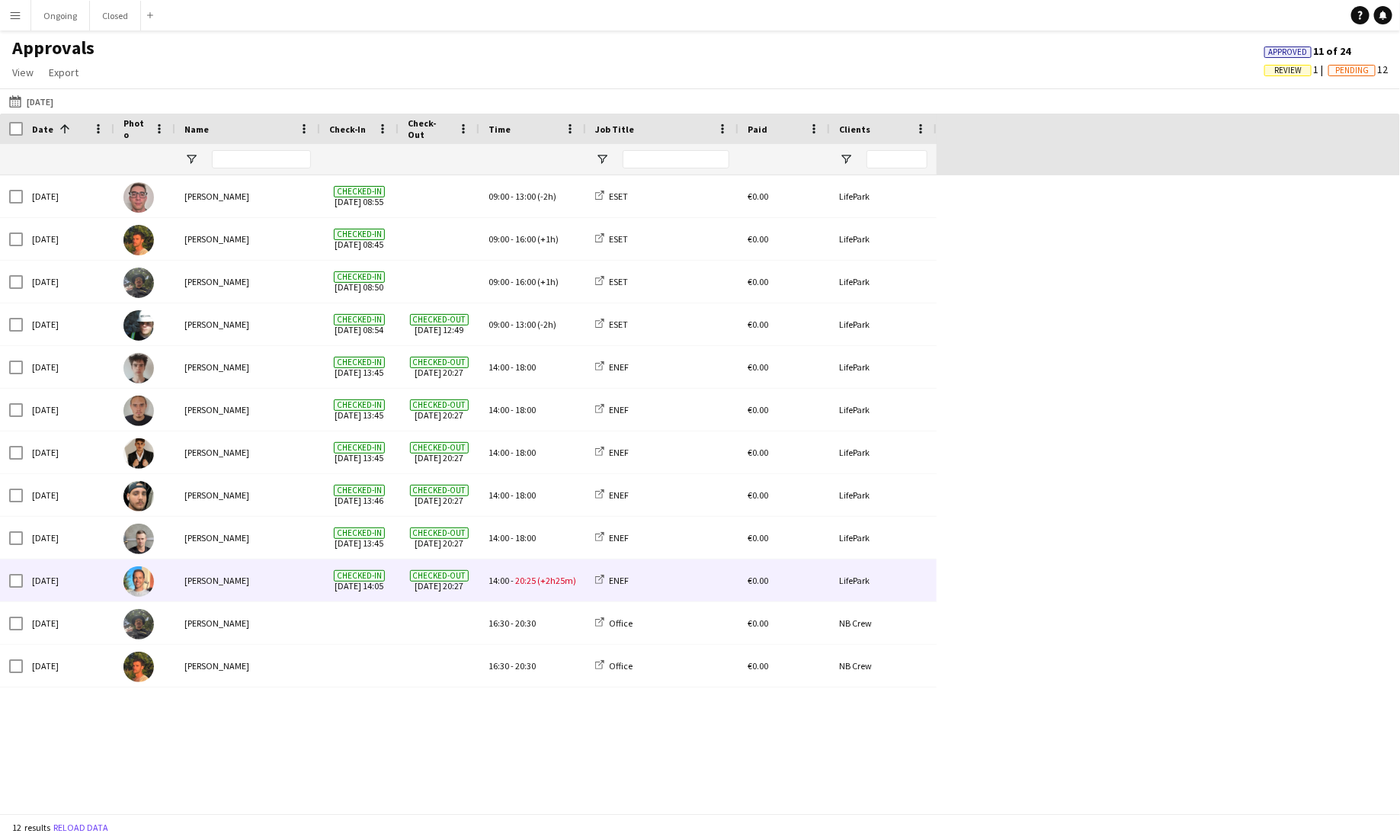
click at [476, 565] on div "Checked-out [DATE] 20:27" at bounding box center [439, 580] width 81 height 42
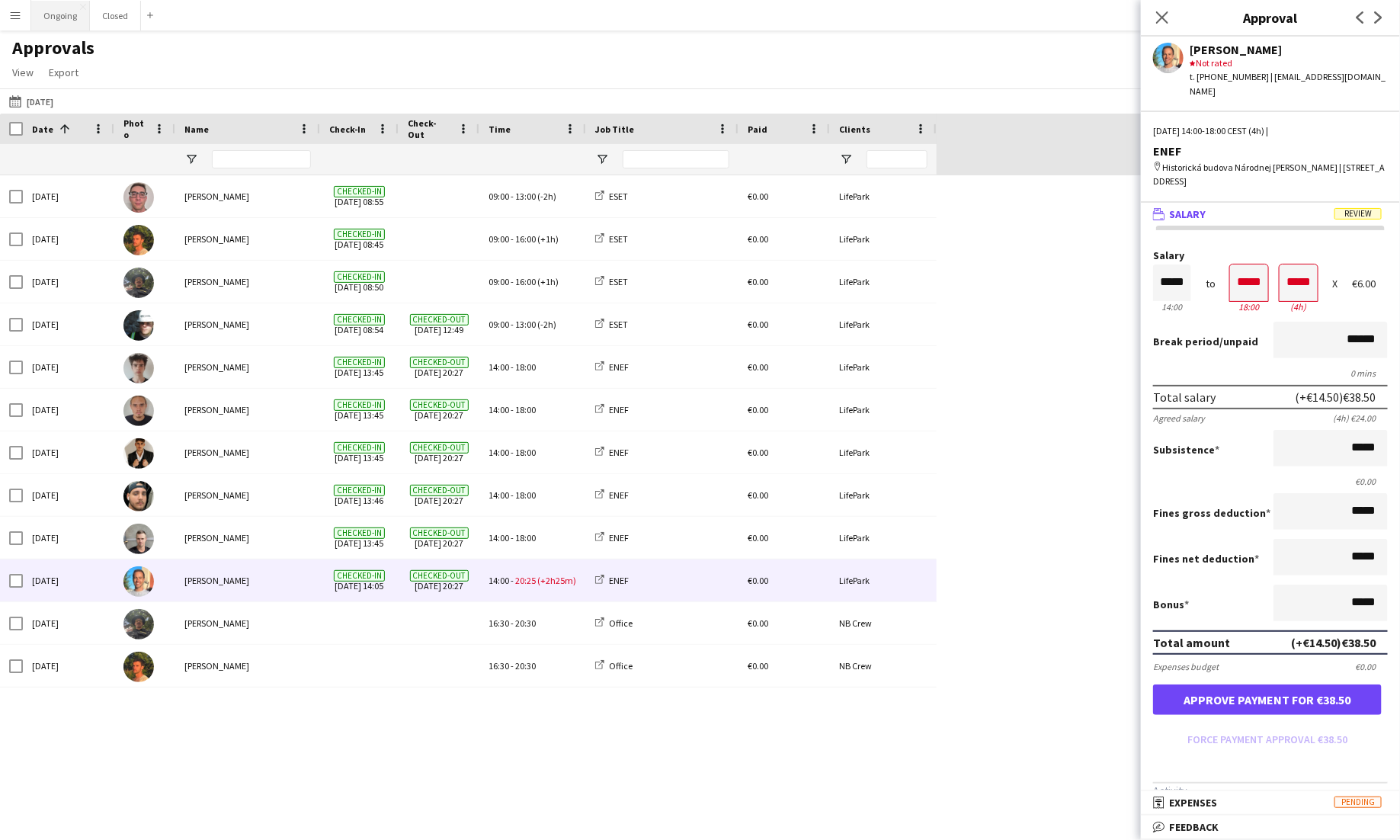
click at [53, 16] on button "Ongoing Close" at bounding box center [60, 16] width 59 height 29
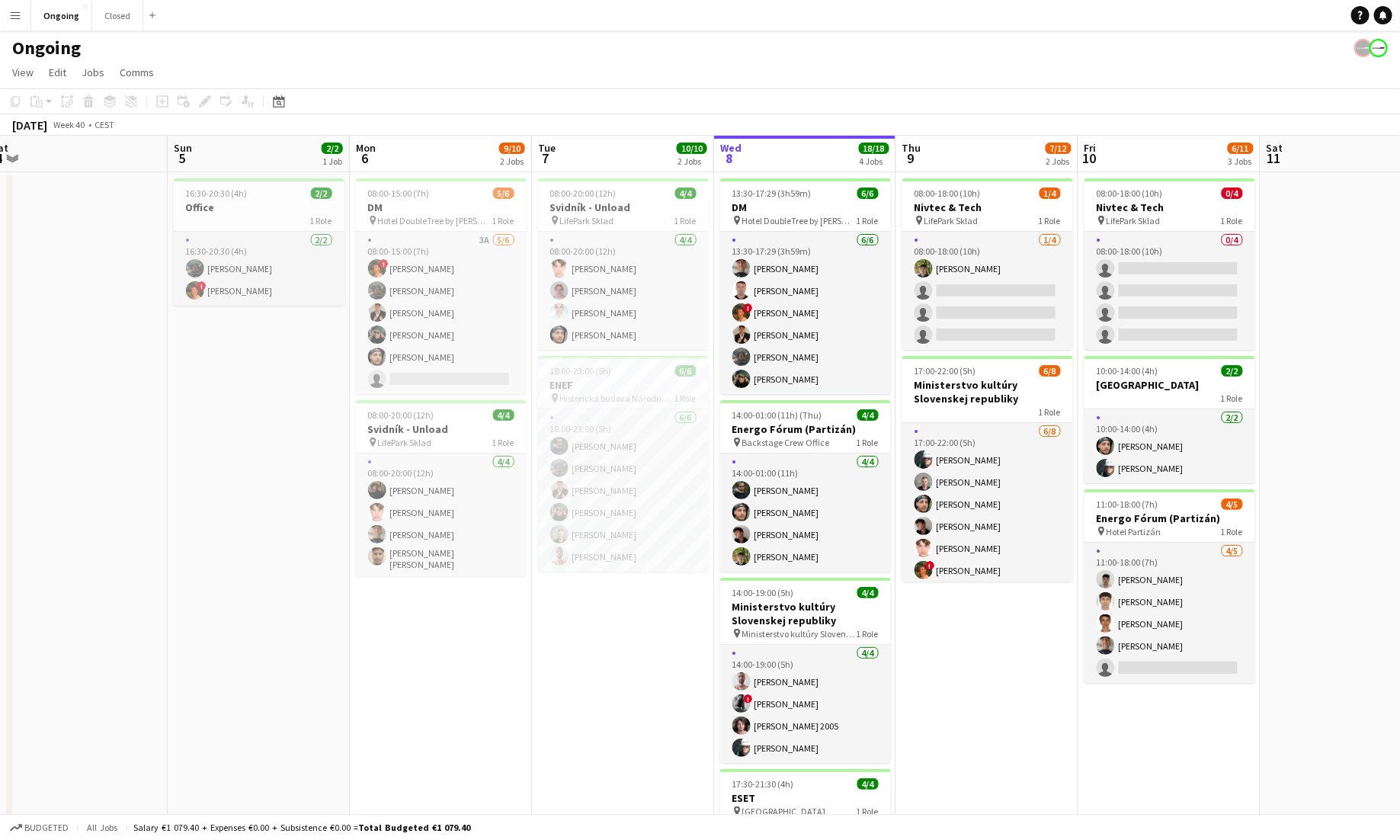
click at [7, 9] on button "Menu" at bounding box center [15, 15] width 30 height 30
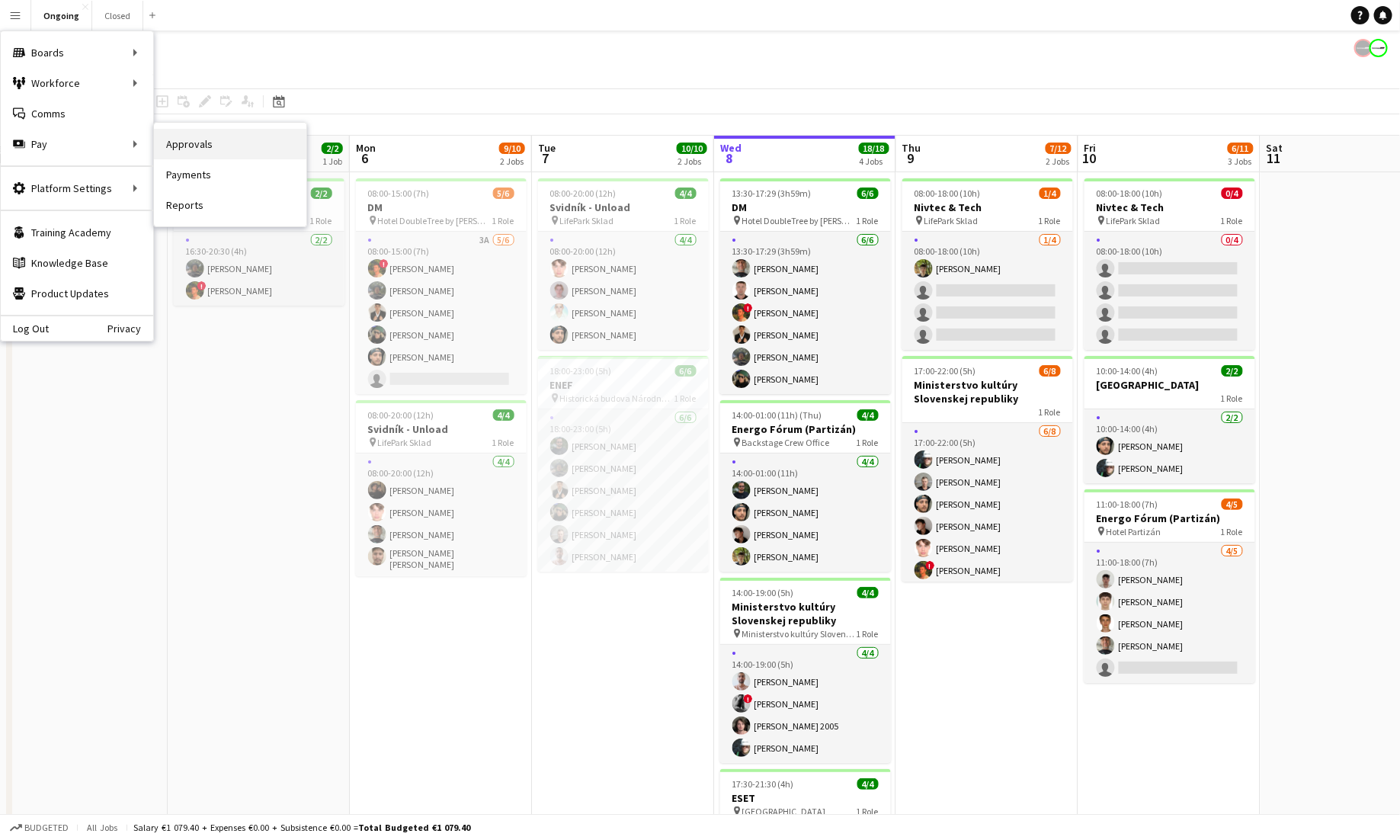
click at [179, 142] on link "Approvals" at bounding box center [230, 143] width 153 height 30
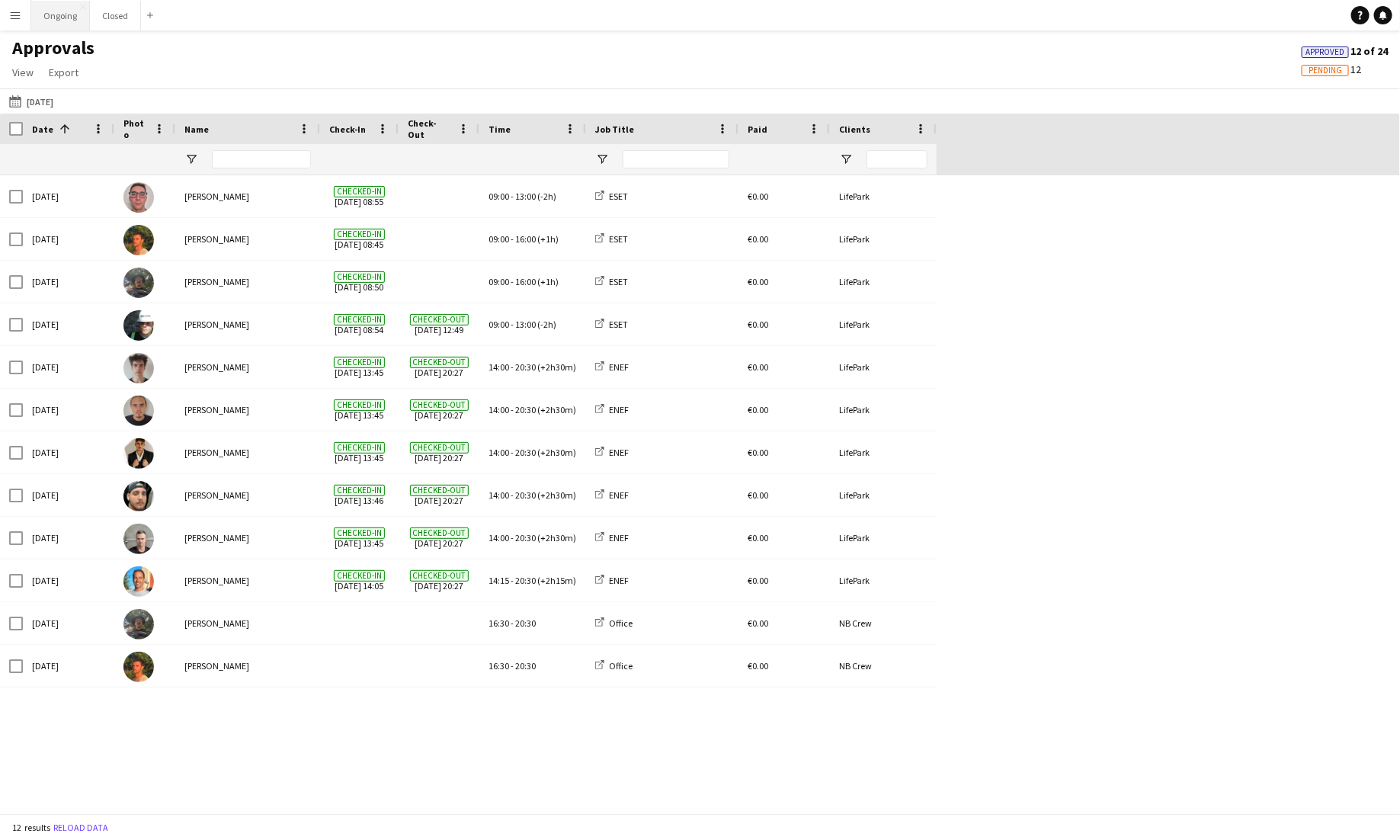
click at [62, 21] on button "Ongoing Close" at bounding box center [60, 16] width 59 height 29
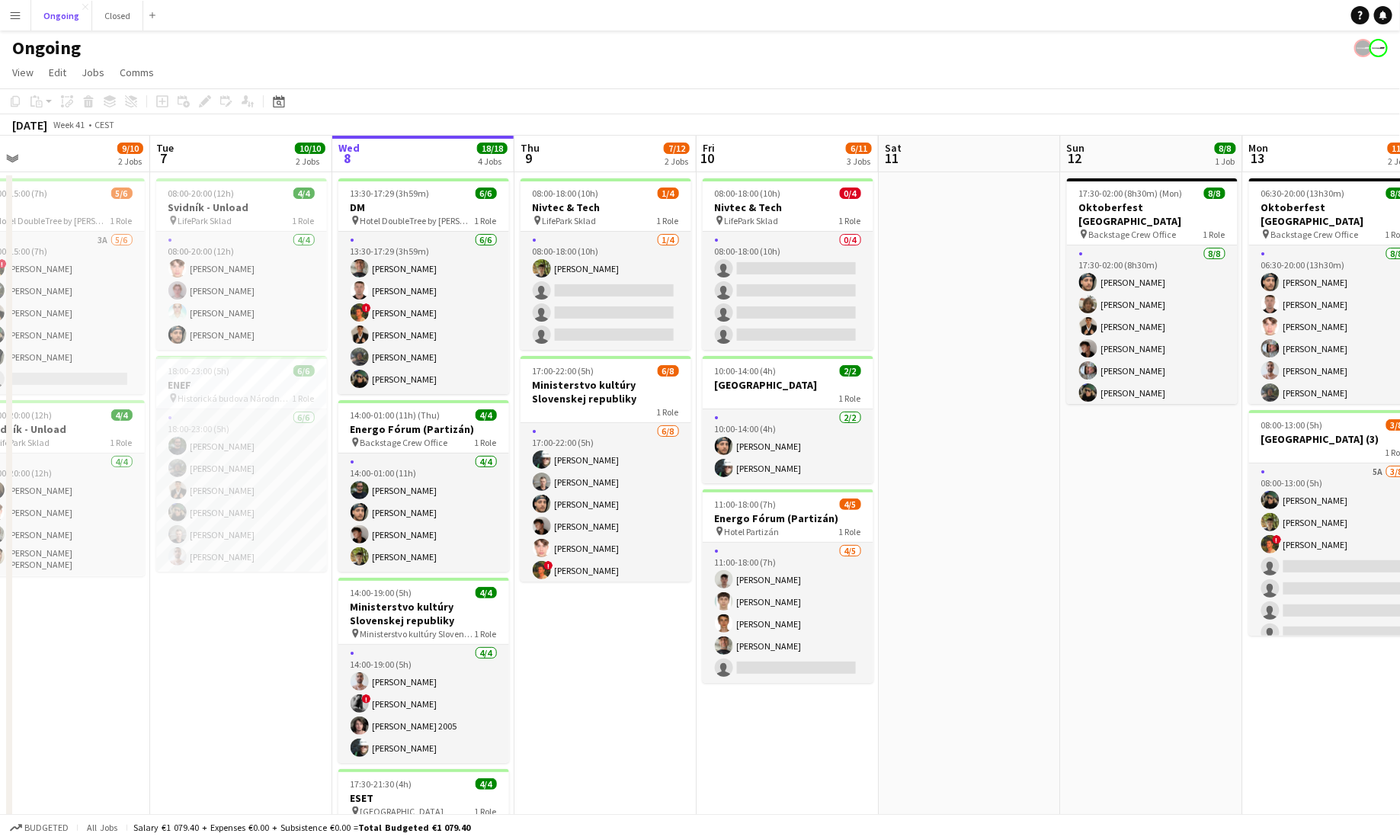
scroll to position [0, 378]
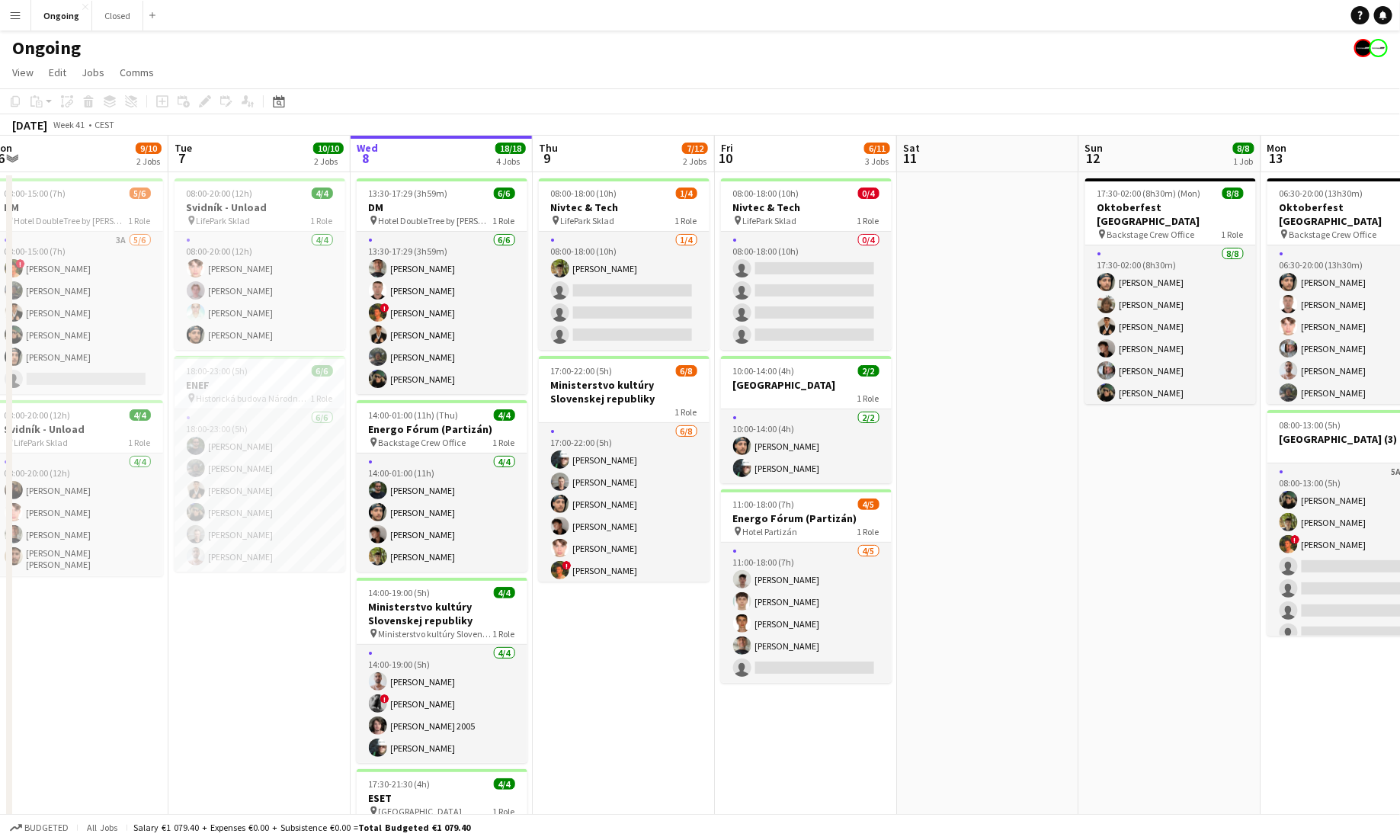
click at [16, 20] on app-icon "Menu" at bounding box center [16, 16] width 12 height 12
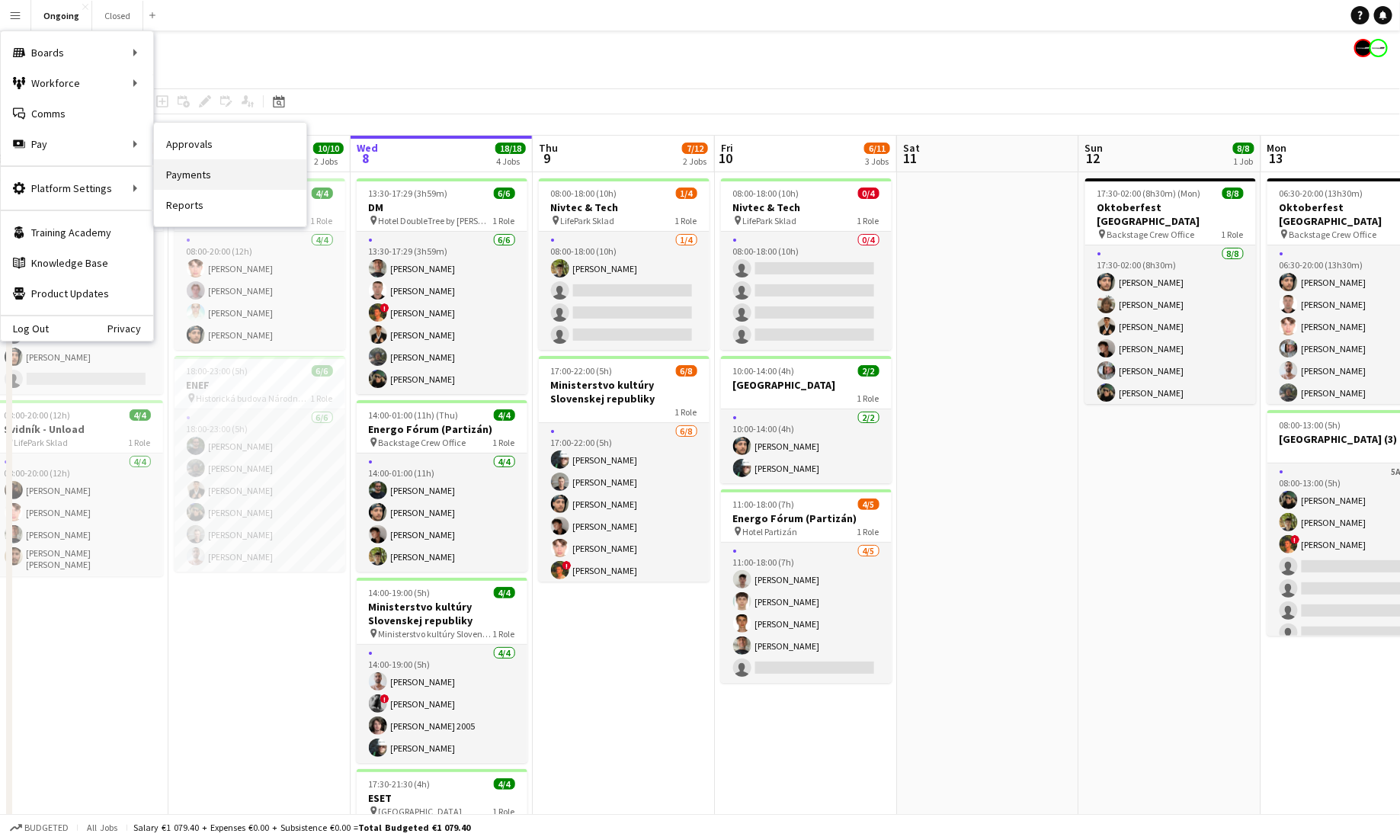
click at [173, 166] on link "Payments" at bounding box center [230, 174] width 153 height 30
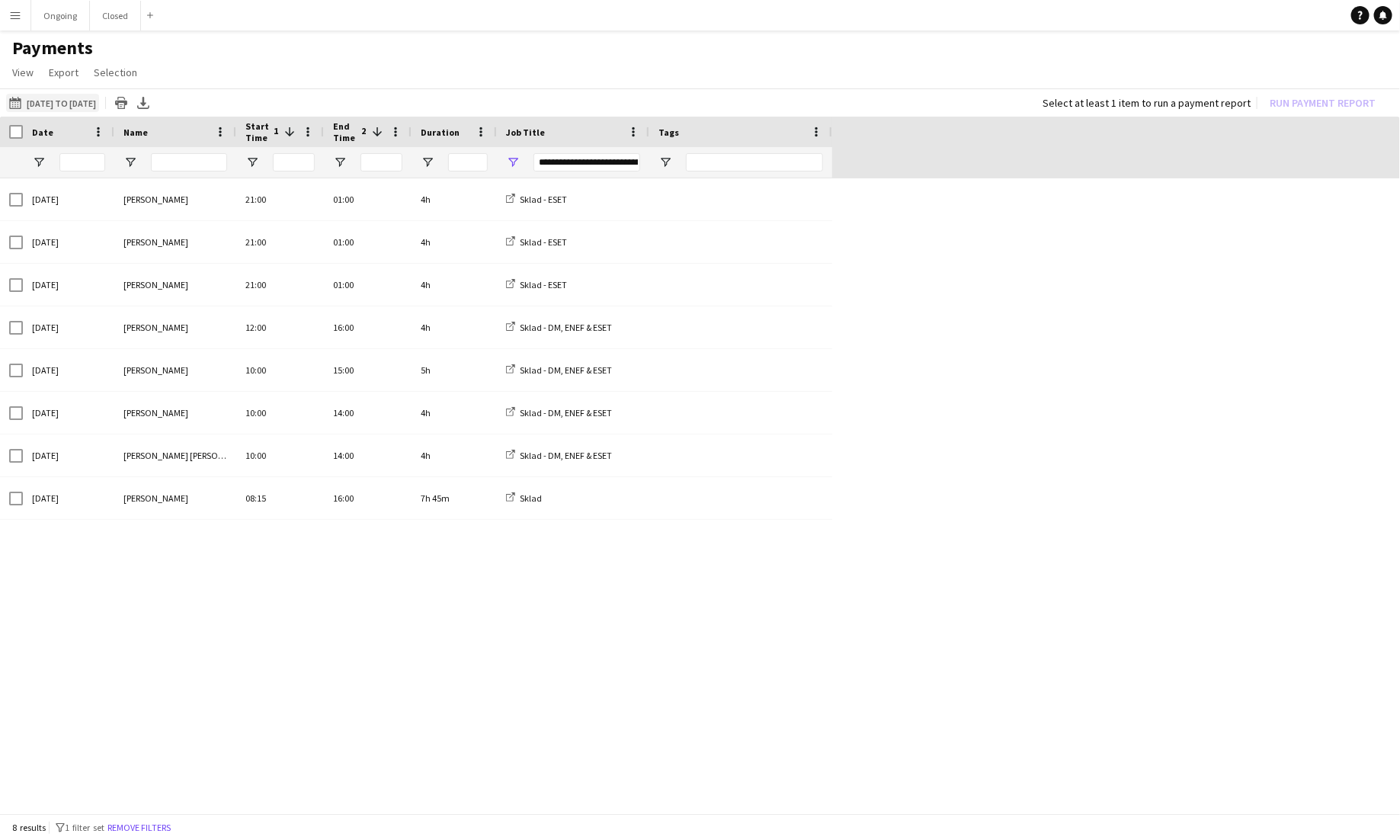
click at [66, 100] on button "[DATE] to [DATE] [DATE] to [DATE]" at bounding box center [53, 103] width 93 height 19
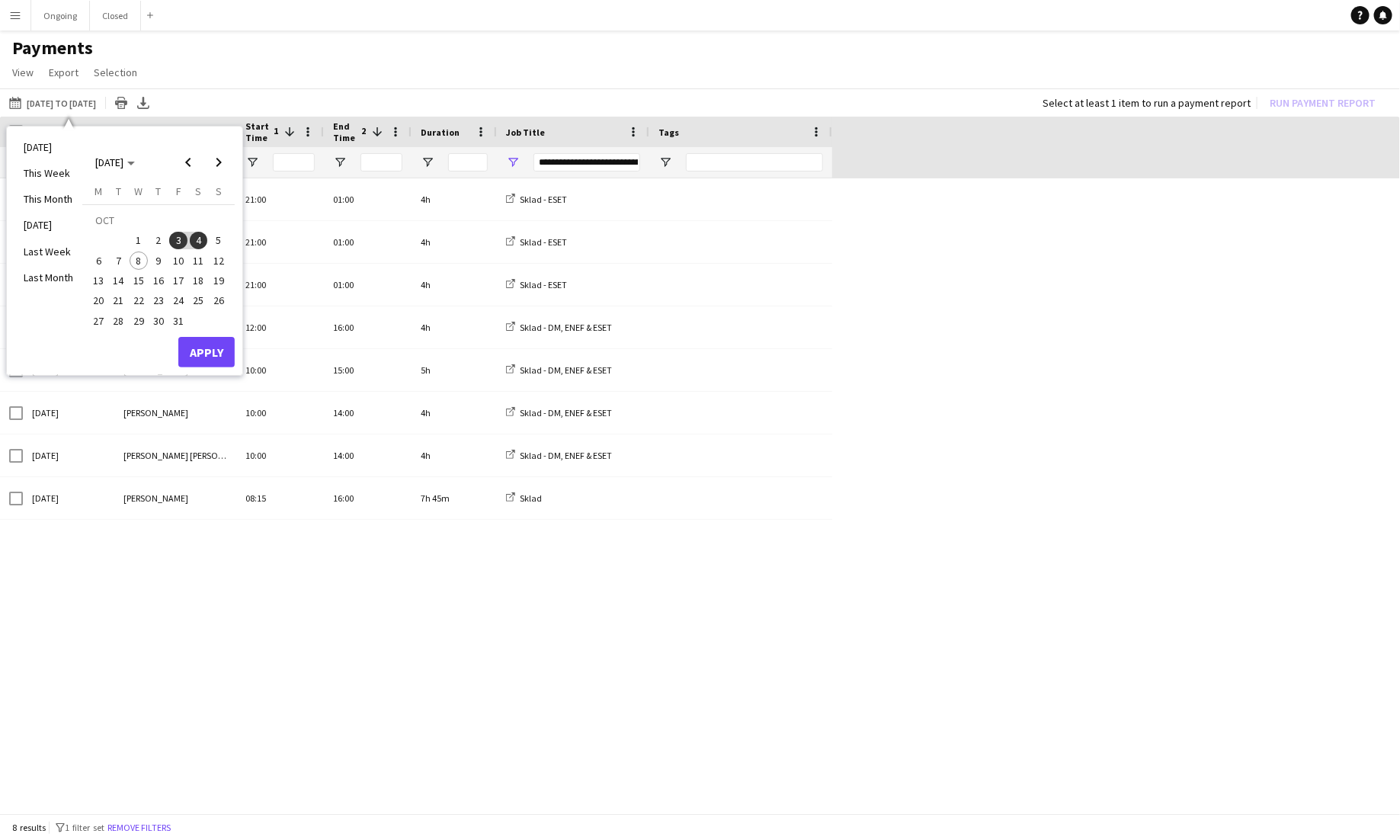
click at [218, 240] on span "5" at bounding box center [219, 241] width 19 height 19
click at [115, 258] on span "7" at bounding box center [119, 261] width 19 height 19
click at [202, 344] on button "Apply" at bounding box center [206, 351] width 57 height 30
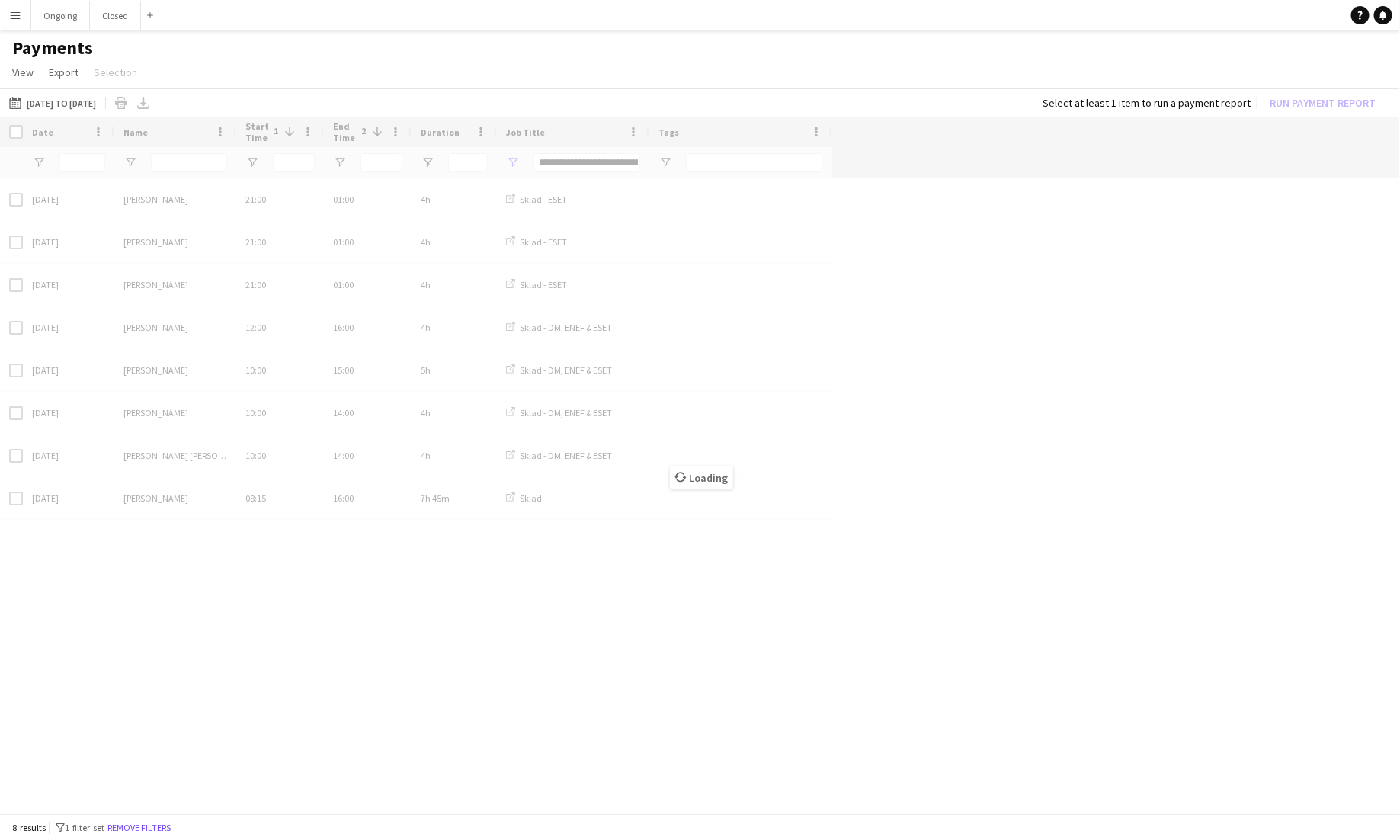
type input "***"
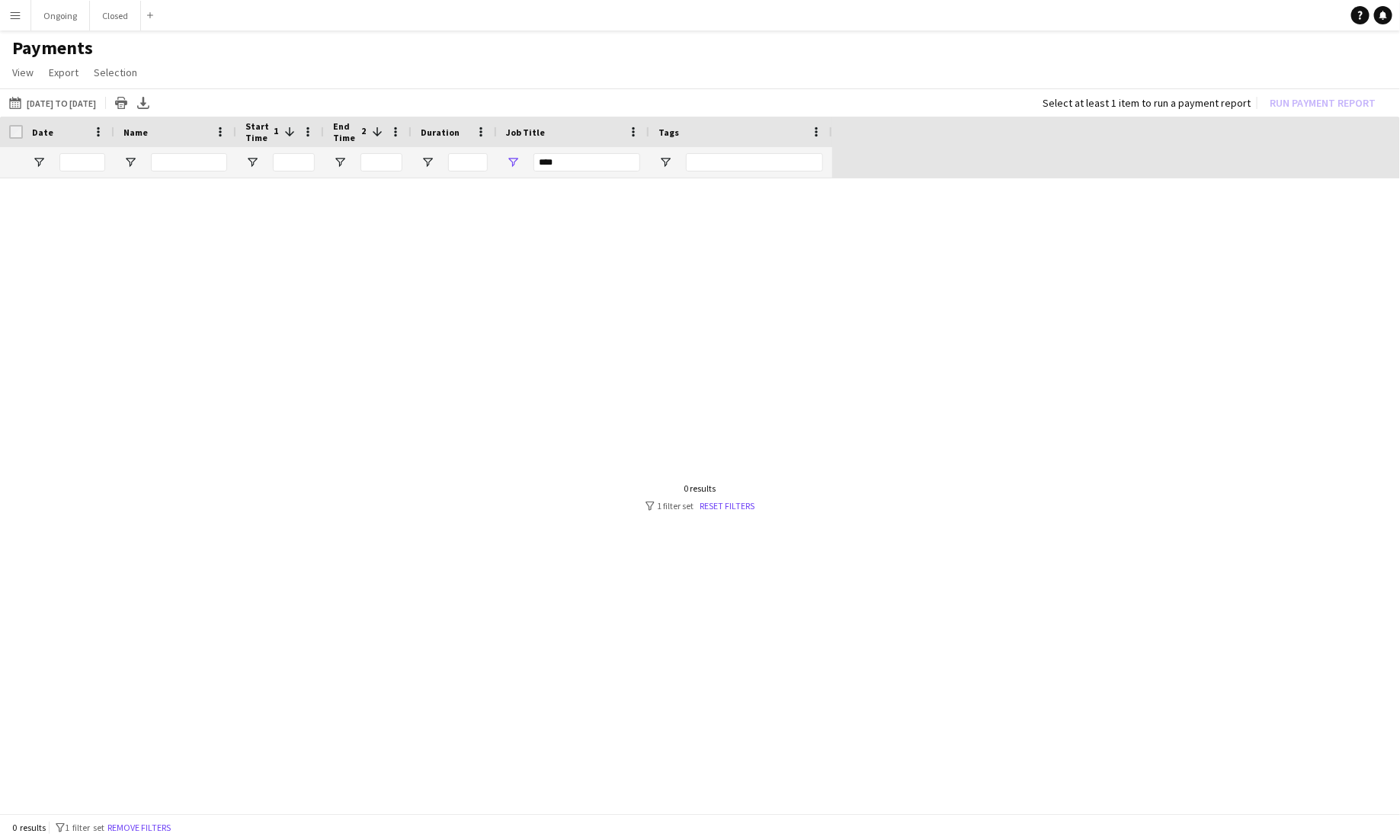
click at [555, 158] on div "***" at bounding box center [587, 163] width 107 height 19
click at [534, 254] on div "(Select All)" at bounding box center [590, 255] width 120 height 12
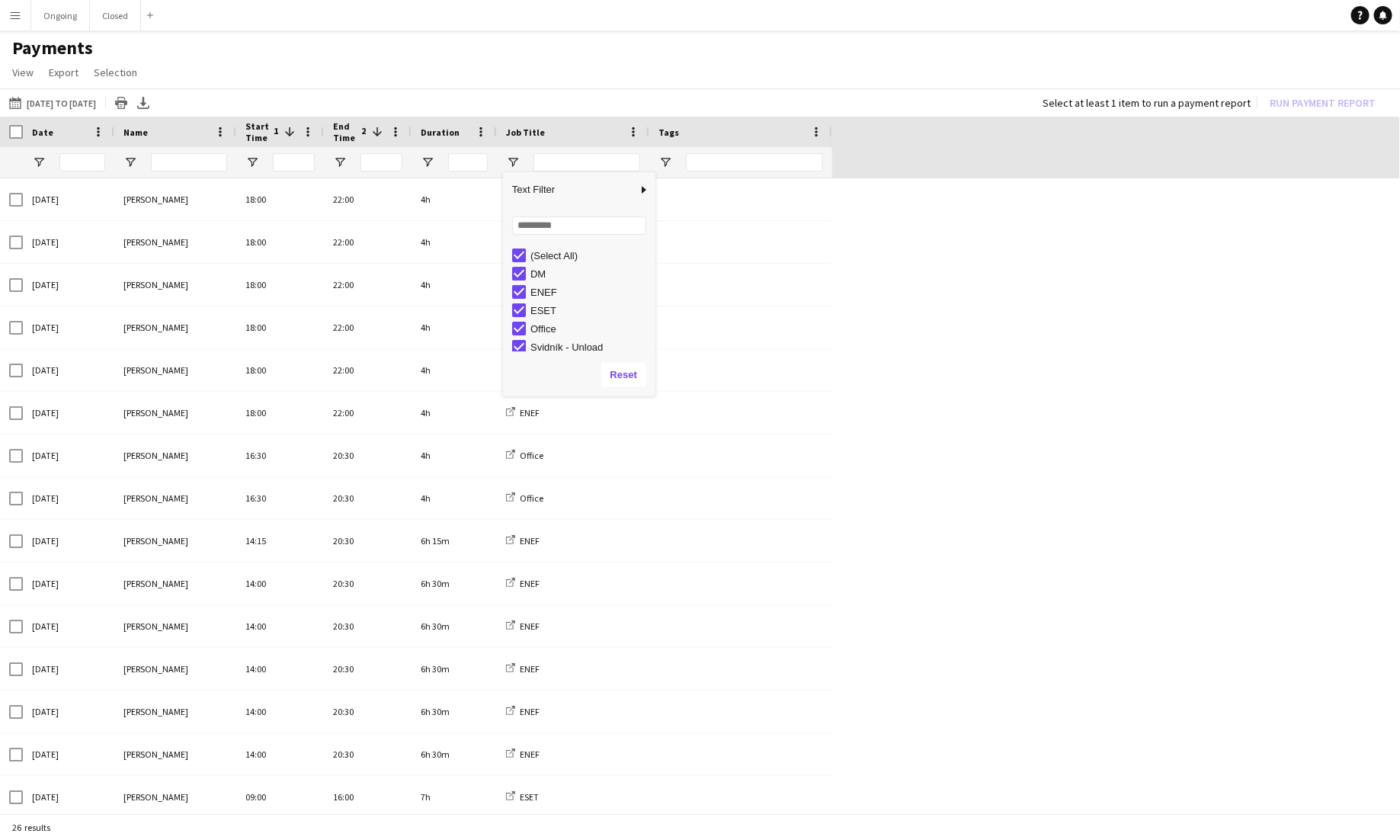
click at [535, 254] on div "(Select All)" at bounding box center [590, 255] width 120 height 12
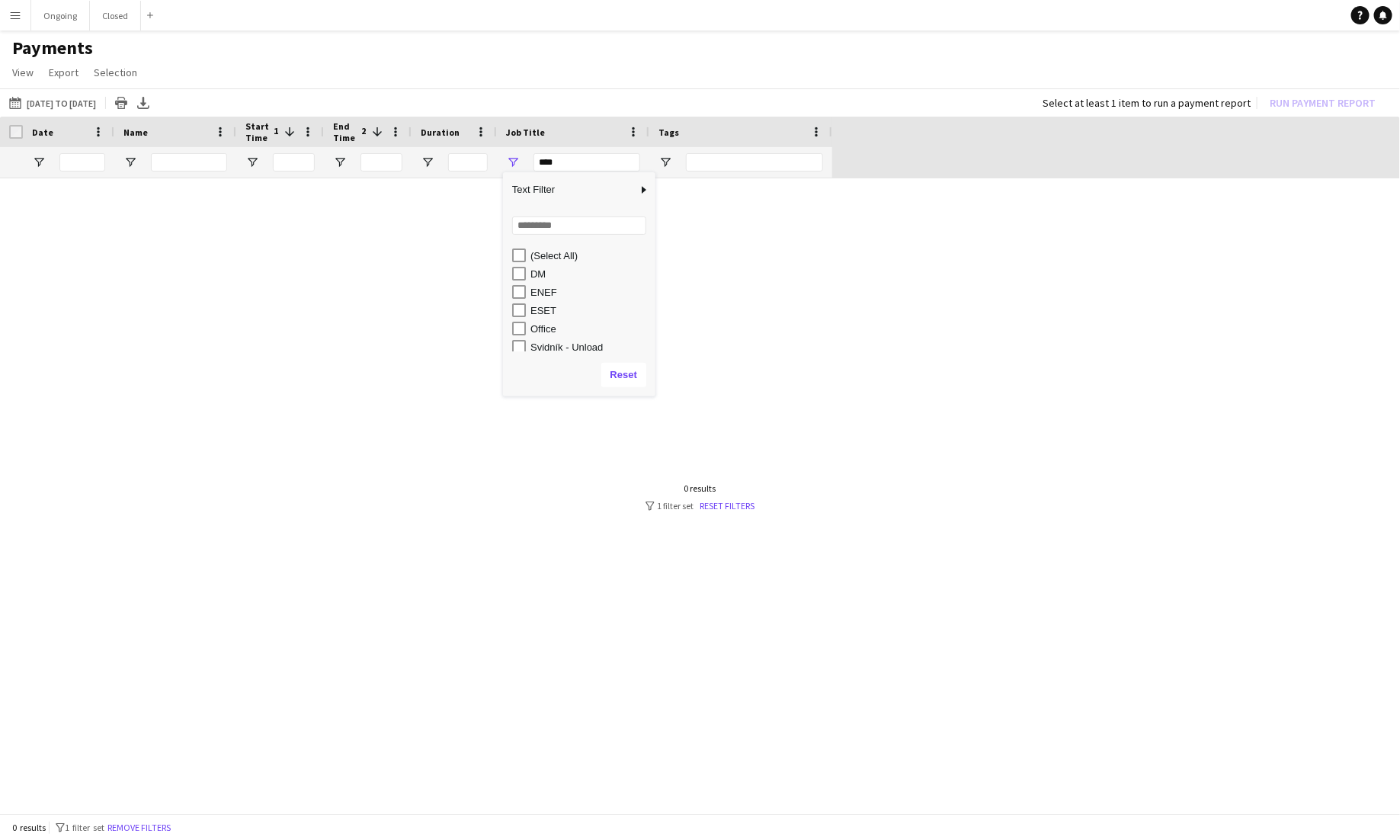
click at [541, 297] on div "ENEF" at bounding box center [583, 292] width 143 height 19
click at [527, 293] on div "ENEF" at bounding box center [583, 292] width 143 height 19
type input "********"
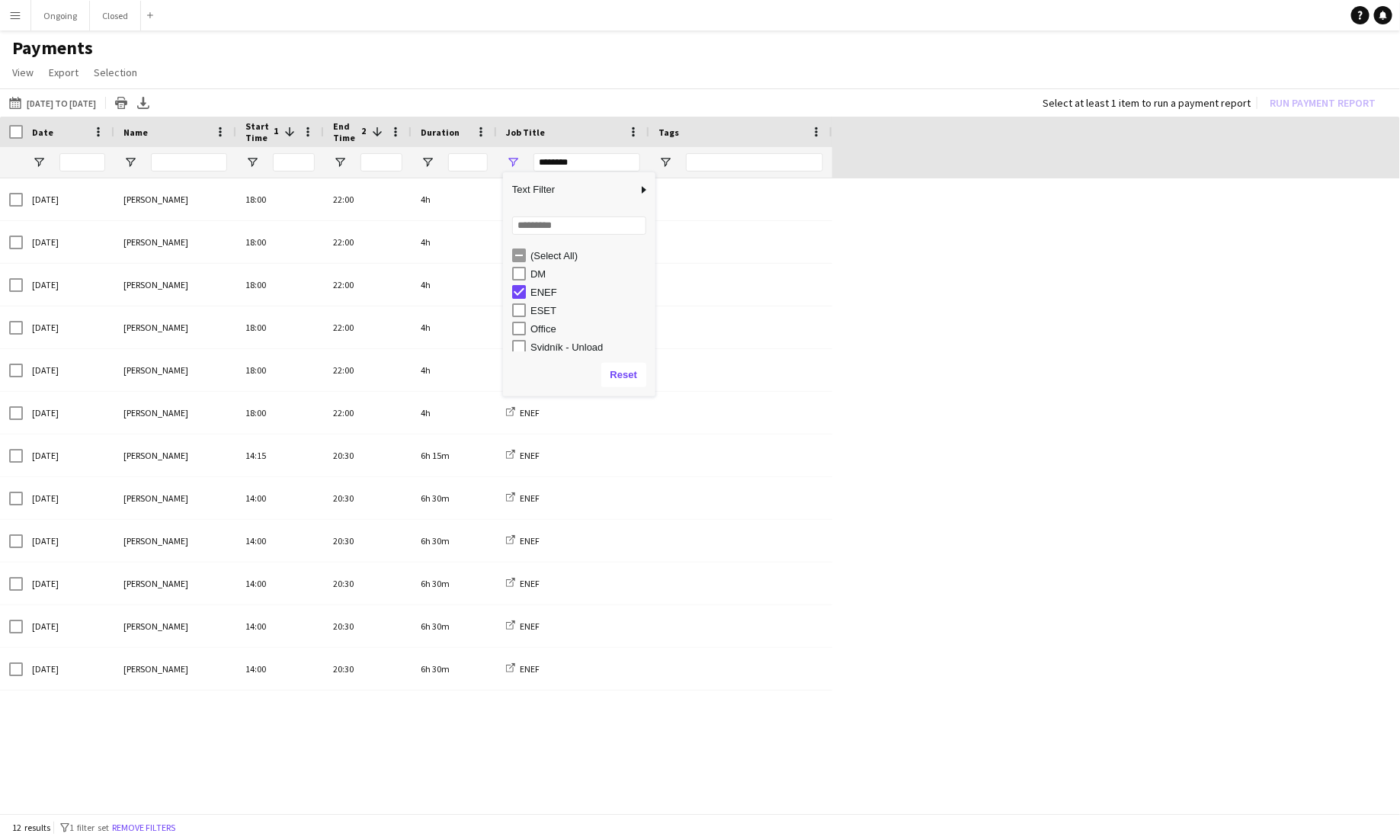
click at [875, 390] on div "[DATE] [PERSON_NAME] 18:00 22:00 4h ENEF [DATE] [PERSON_NAME] 18:00 22:00 4h EN…" at bounding box center [700, 497] width 1400 height 638
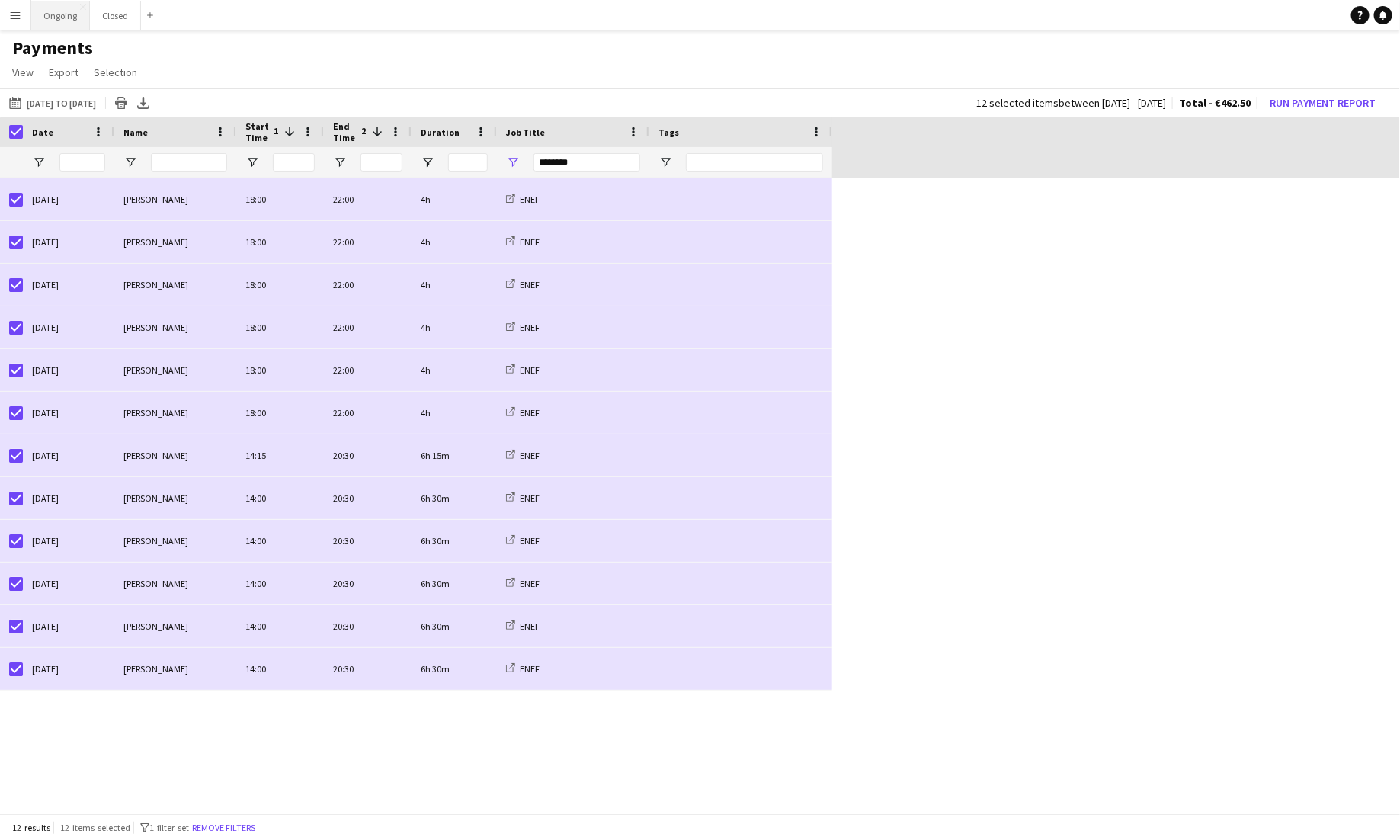
click at [76, 22] on button "Ongoing Close" at bounding box center [60, 16] width 59 height 29
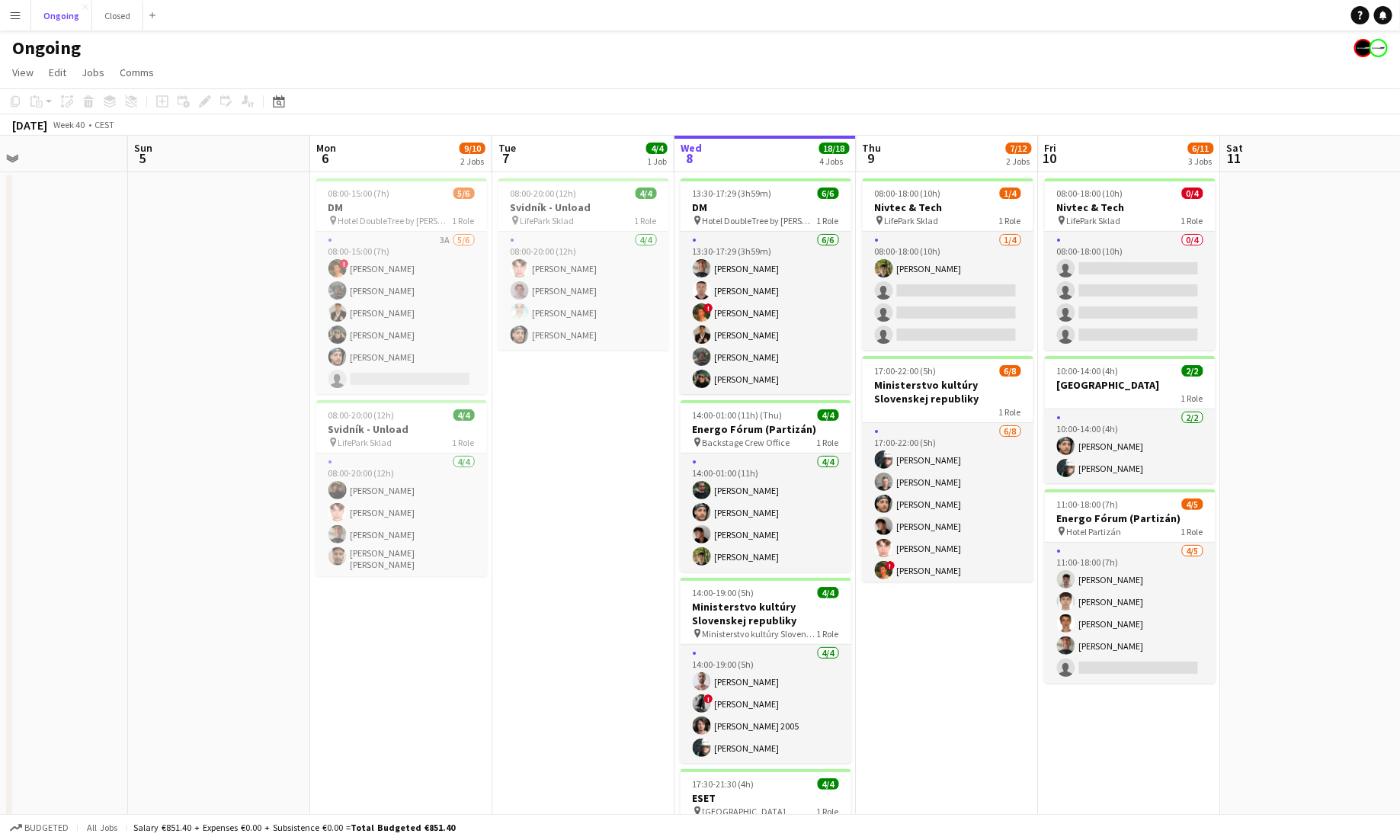
scroll to position [0, 602]
click at [9, 19] on button "Menu" at bounding box center [15, 15] width 30 height 30
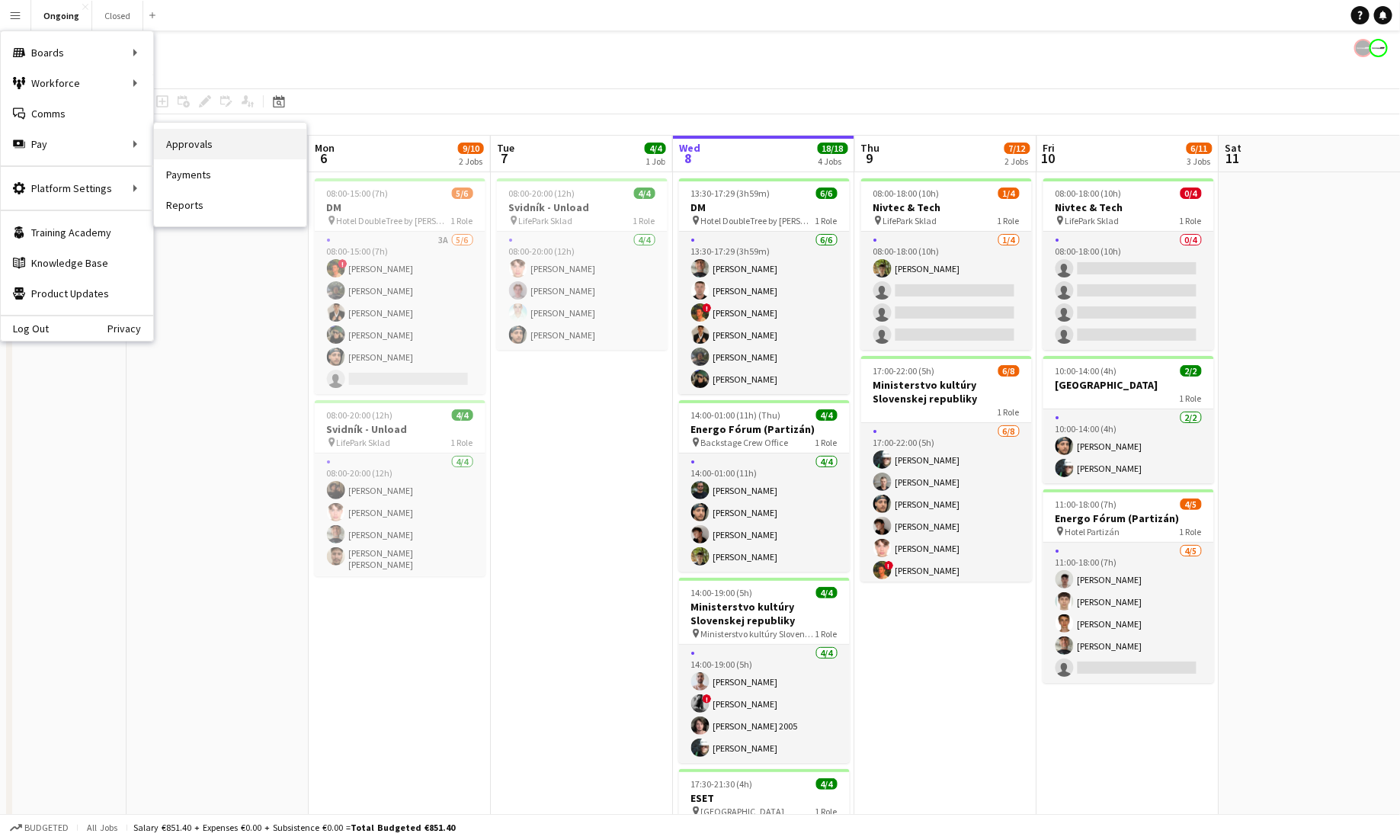
click at [185, 137] on link "Approvals" at bounding box center [230, 143] width 153 height 30
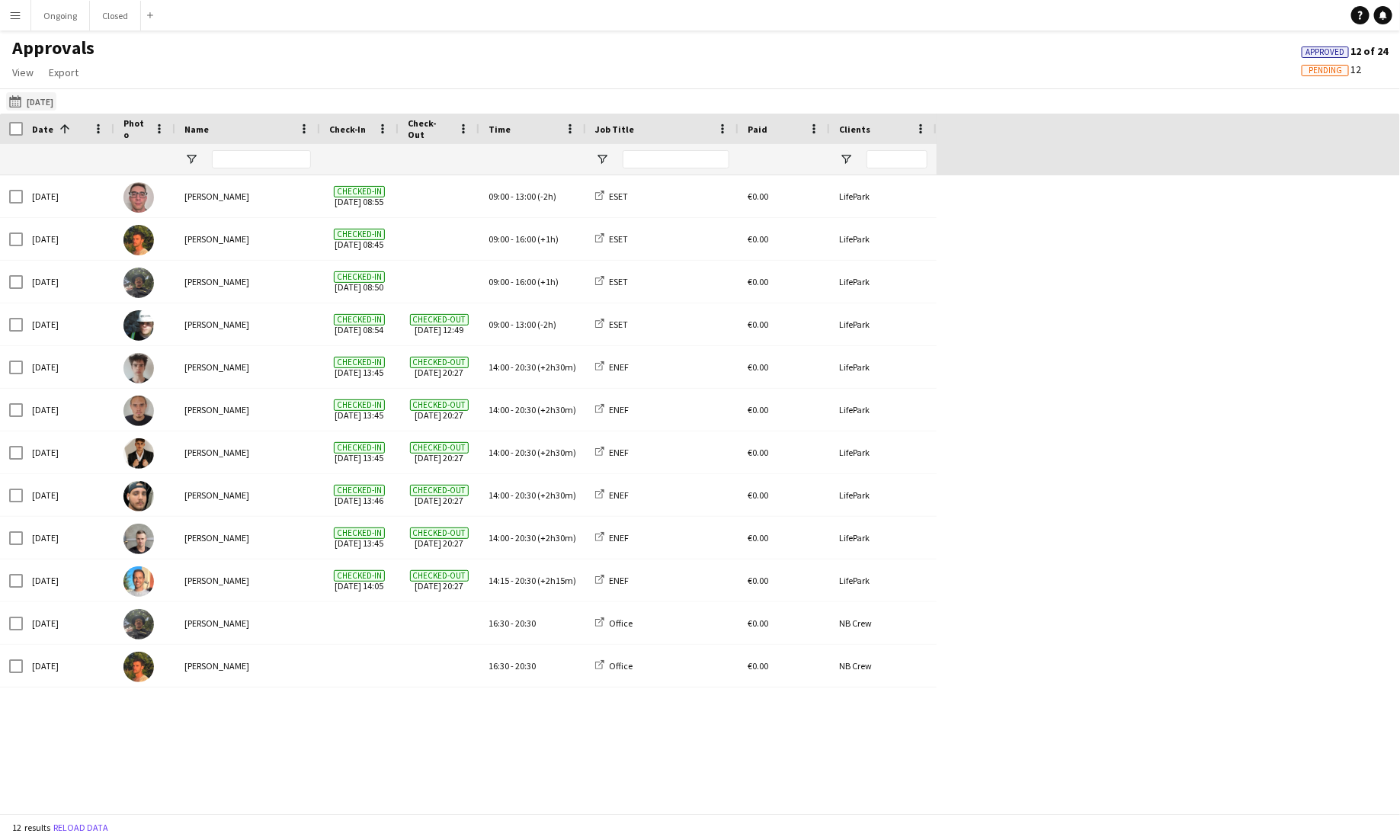
click at [57, 102] on button "[DATE] [DATE]" at bounding box center [31, 102] width 50 height 19
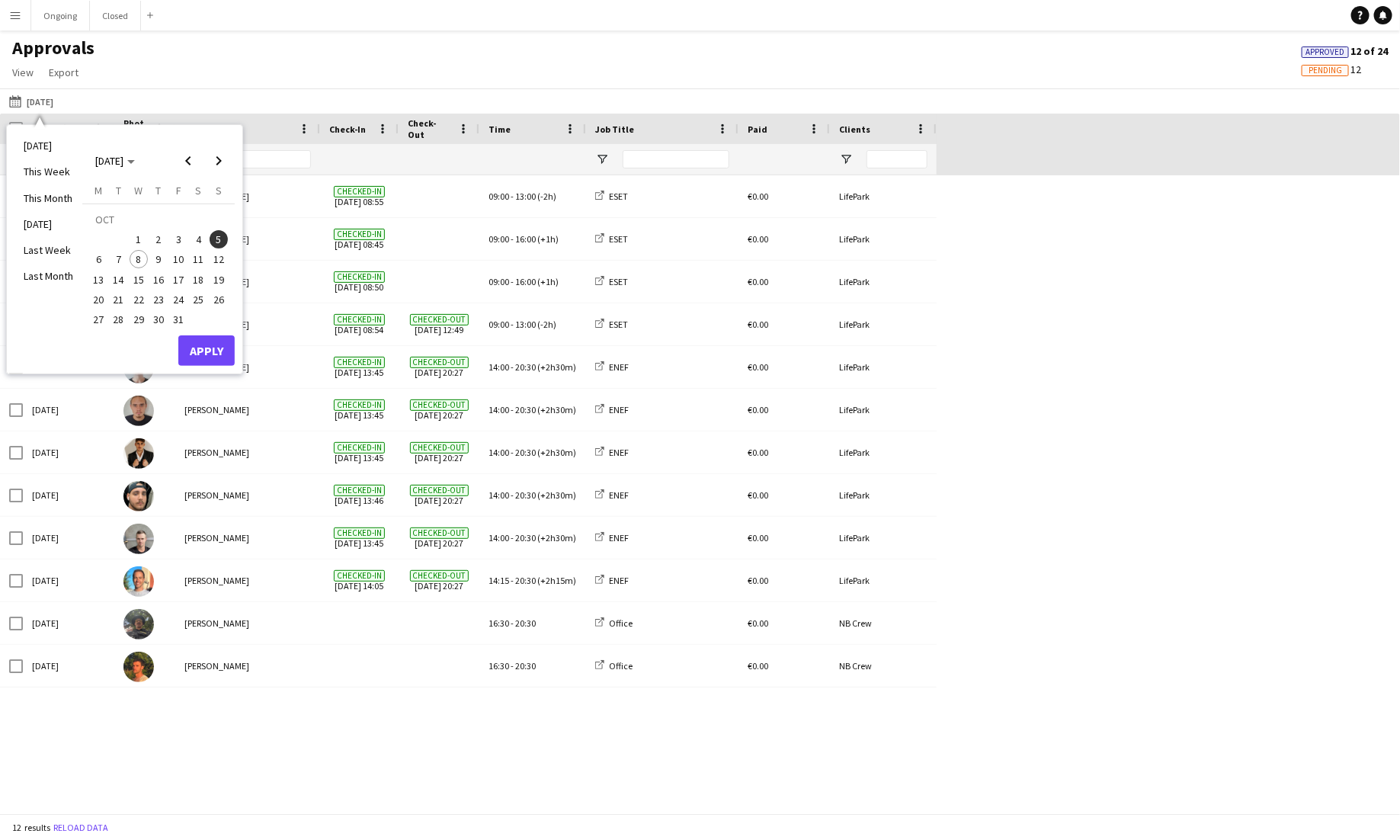
click at [102, 254] on span "6" at bounding box center [99, 259] width 19 height 19
click at [193, 350] on button "Apply" at bounding box center [206, 350] width 57 height 30
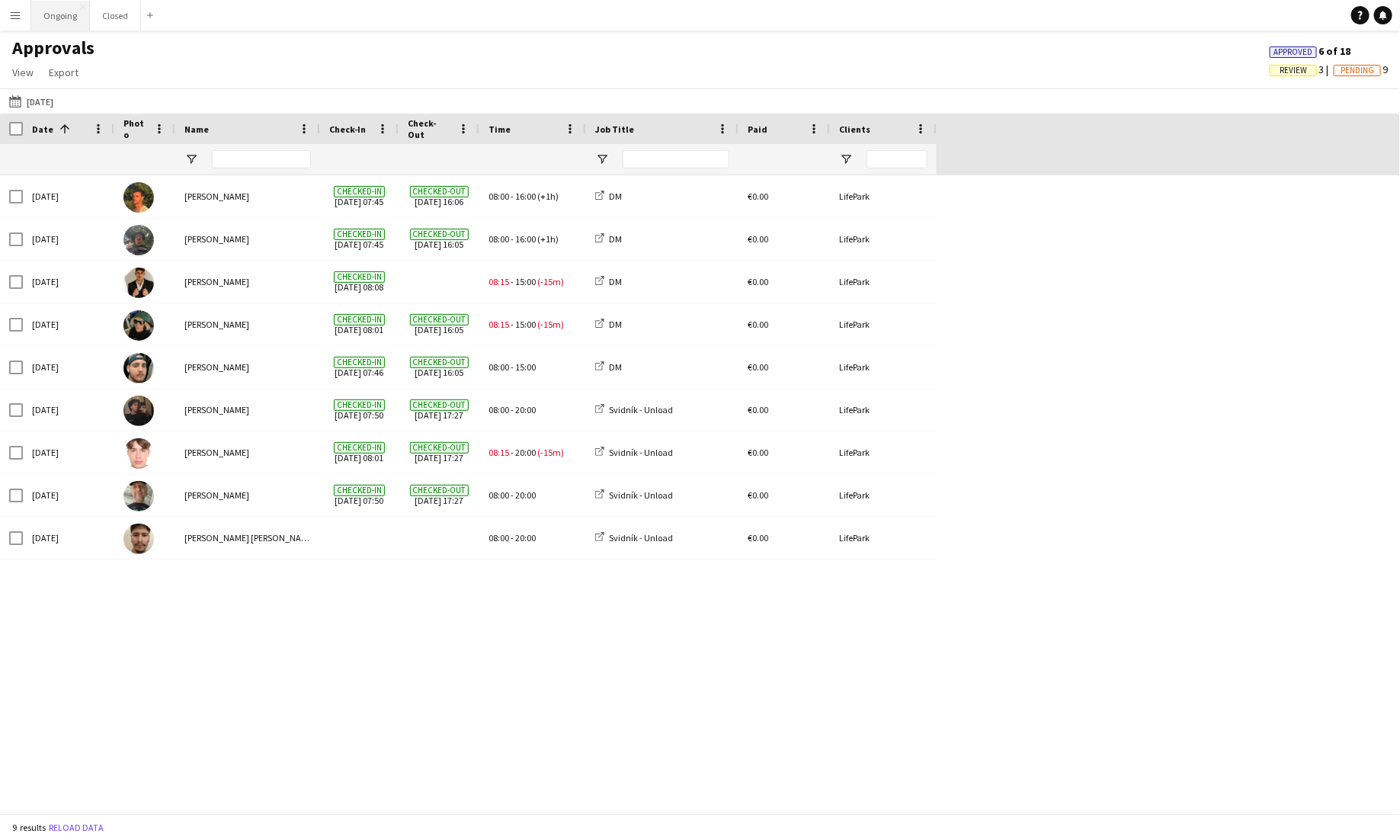
click at [67, 19] on button "Ongoing Close" at bounding box center [60, 16] width 59 height 29
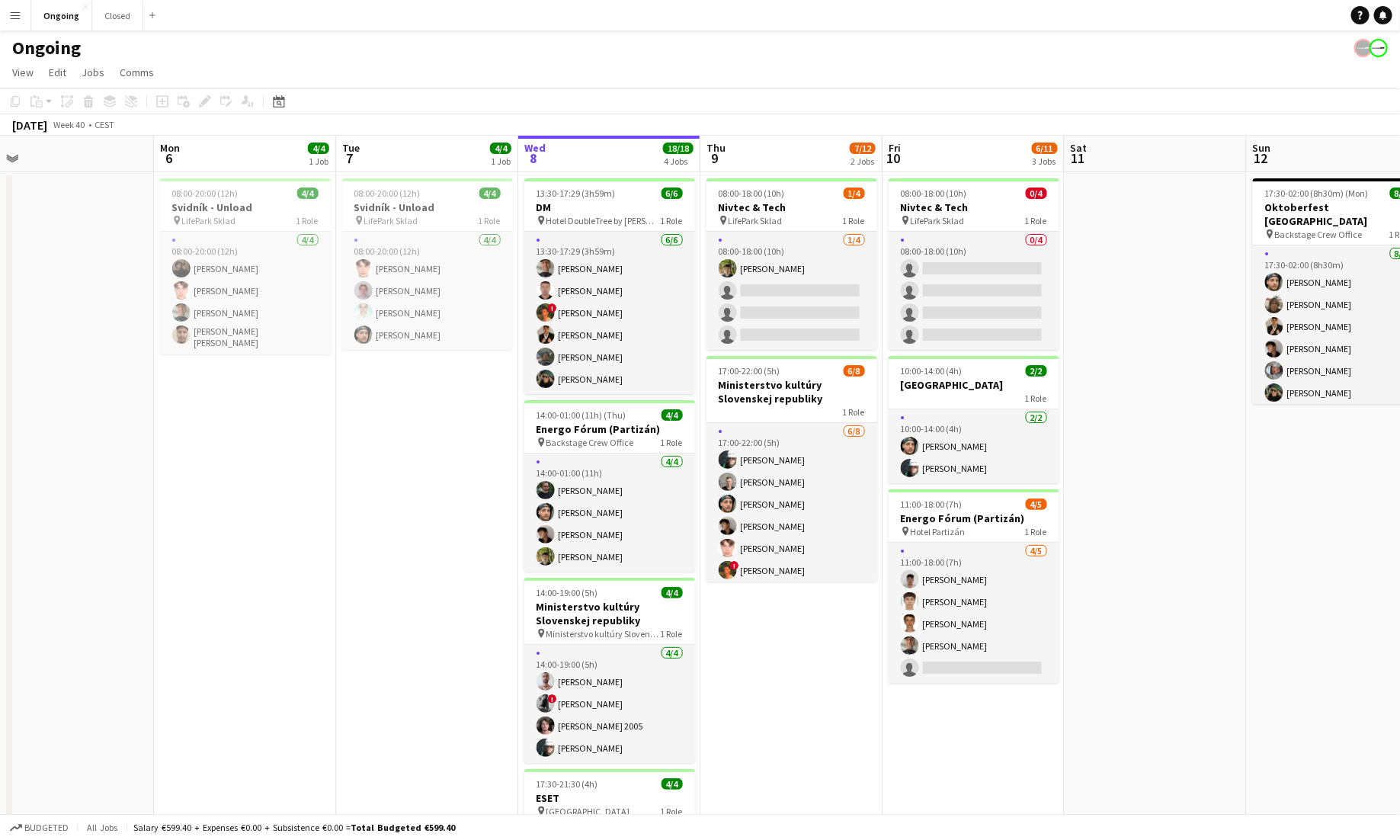
click at [14, 19] on app-icon "Menu" at bounding box center [16, 16] width 12 height 12
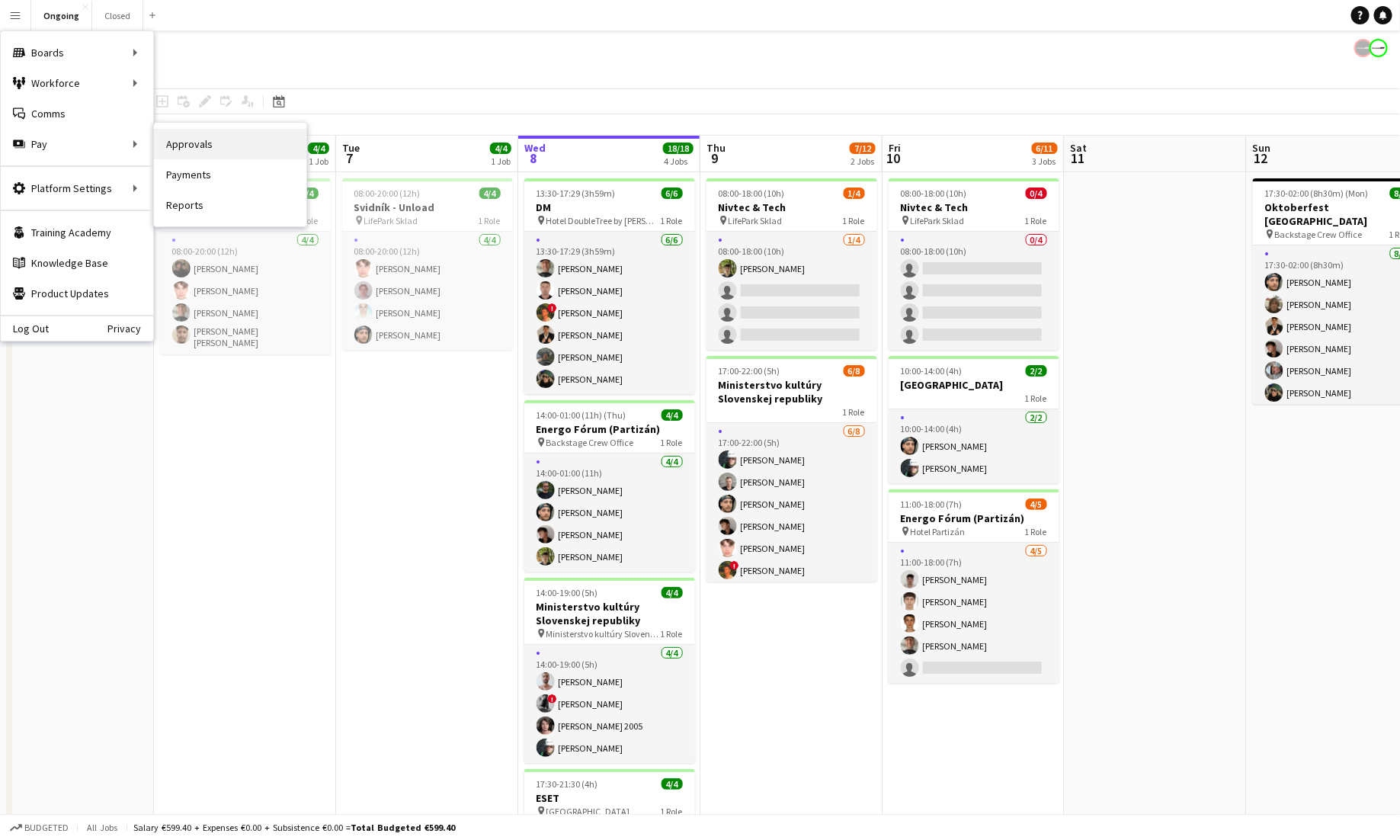
click at [194, 142] on link "Approvals" at bounding box center [230, 143] width 153 height 30
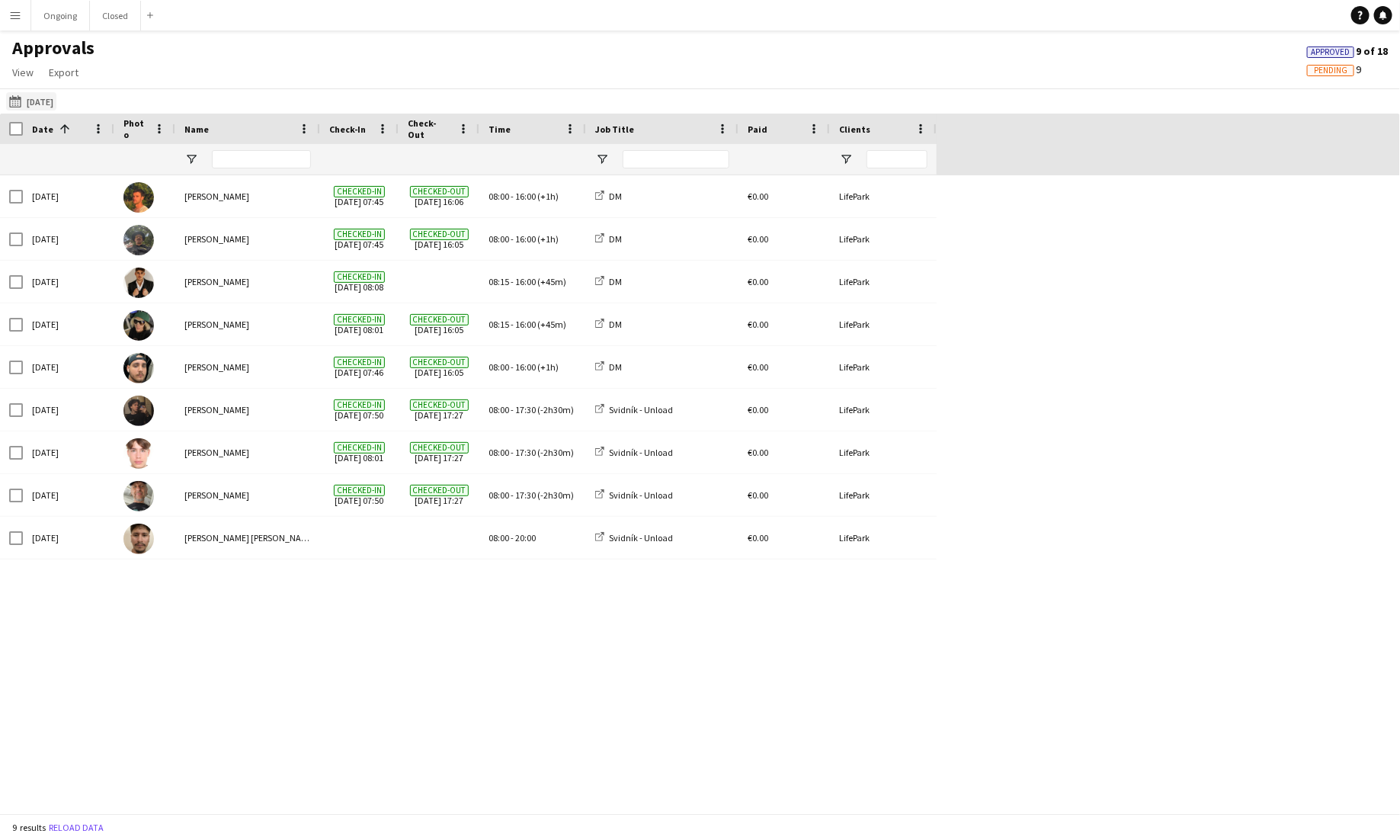
click at [56, 101] on button "[DATE] [DATE]" at bounding box center [31, 102] width 50 height 19
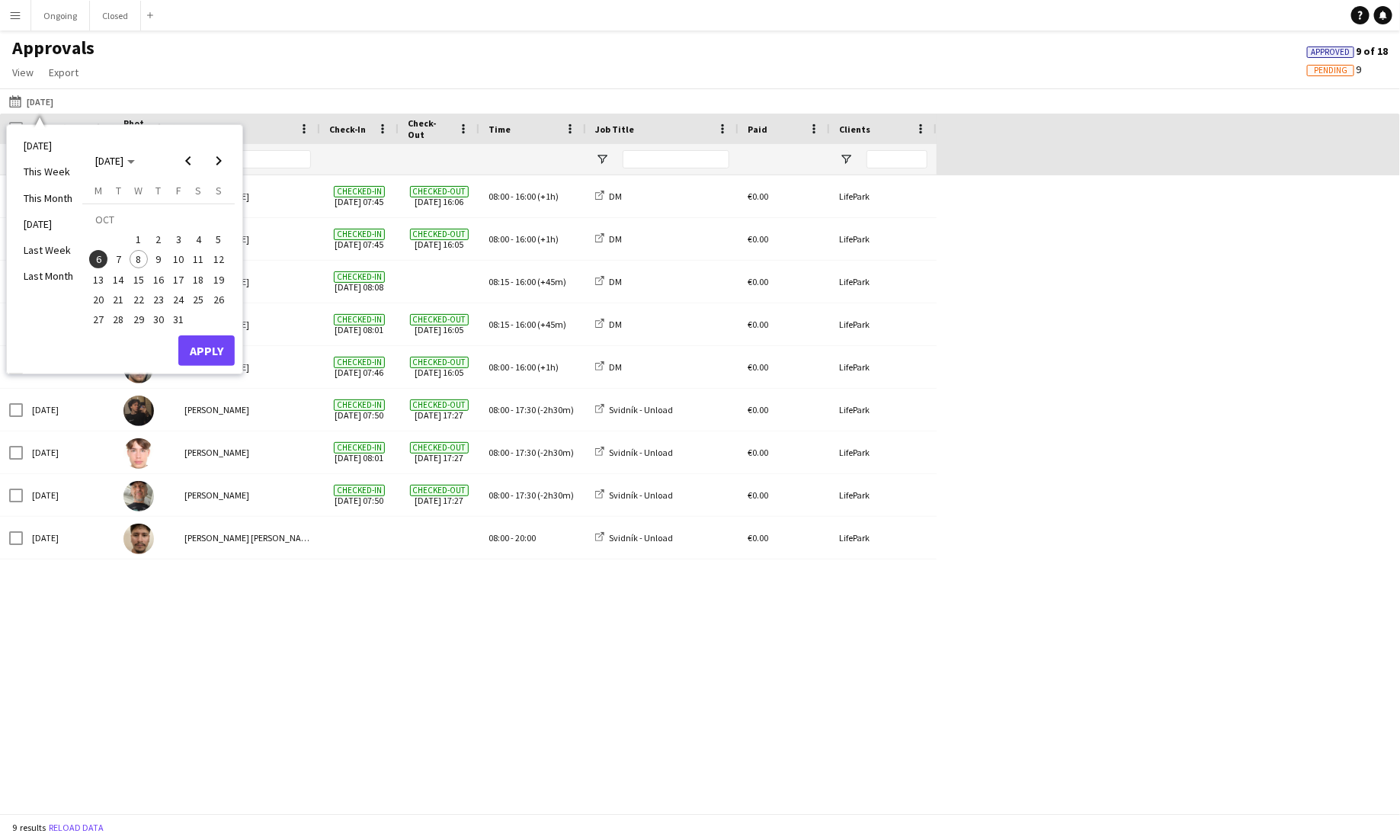
click at [121, 257] on span "7" at bounding box center [119, 259] width 19 height 19
click at [209, 354] on button "Apply" at bounding box center [206, 350] width 57 height 30
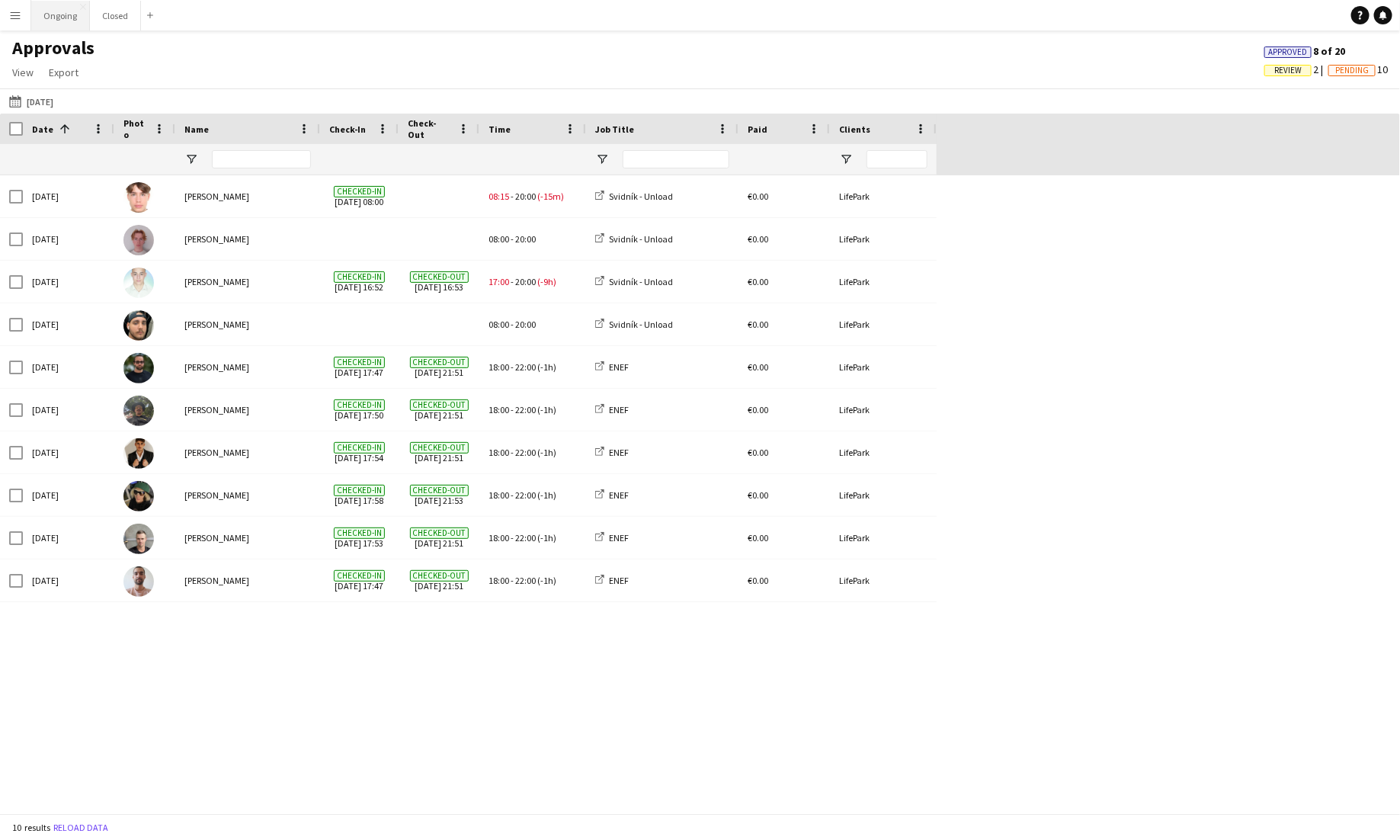
click at [54, 22] on button "Ongoing Close" at bounding box center [60, 16] width 59 height 29
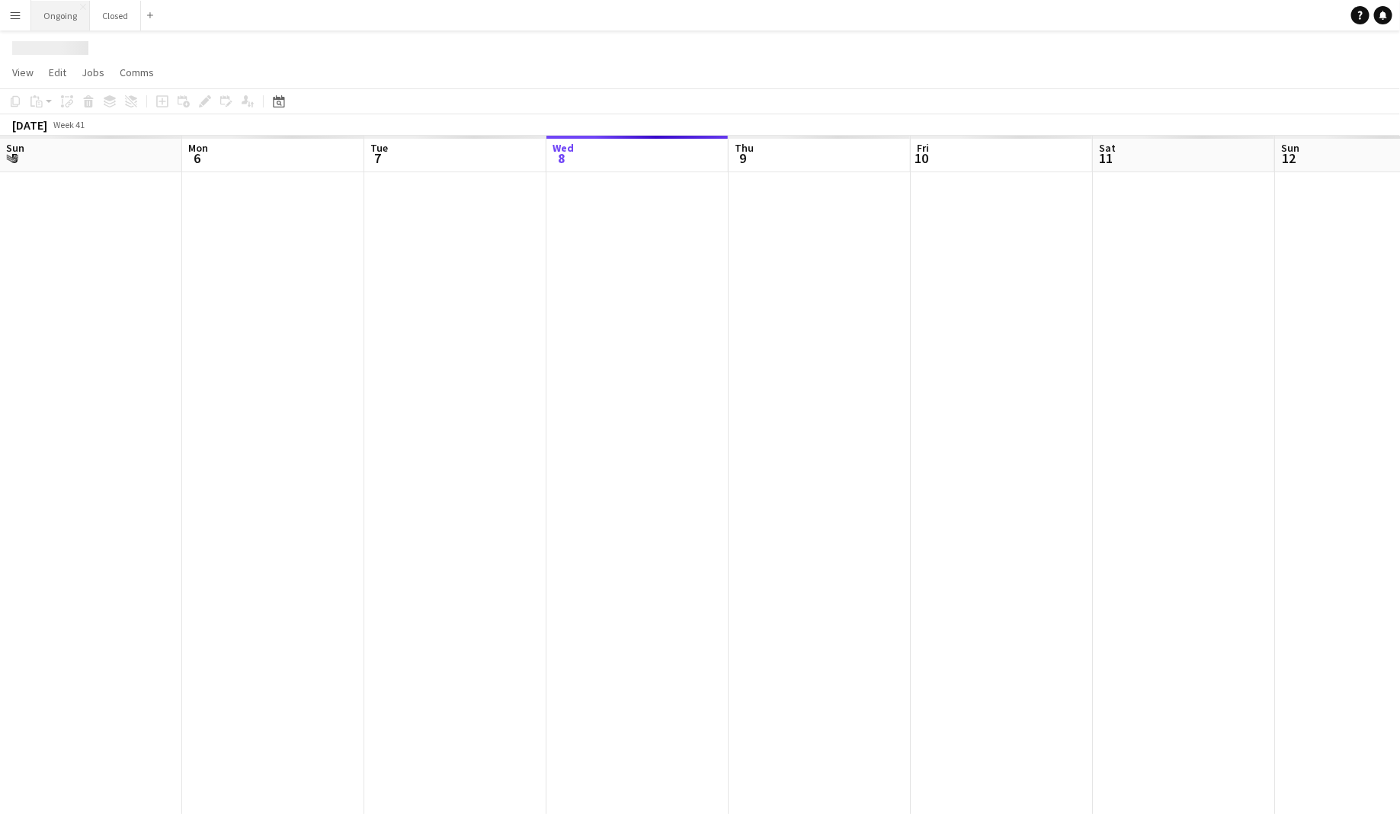
scroll to position [0, 365]
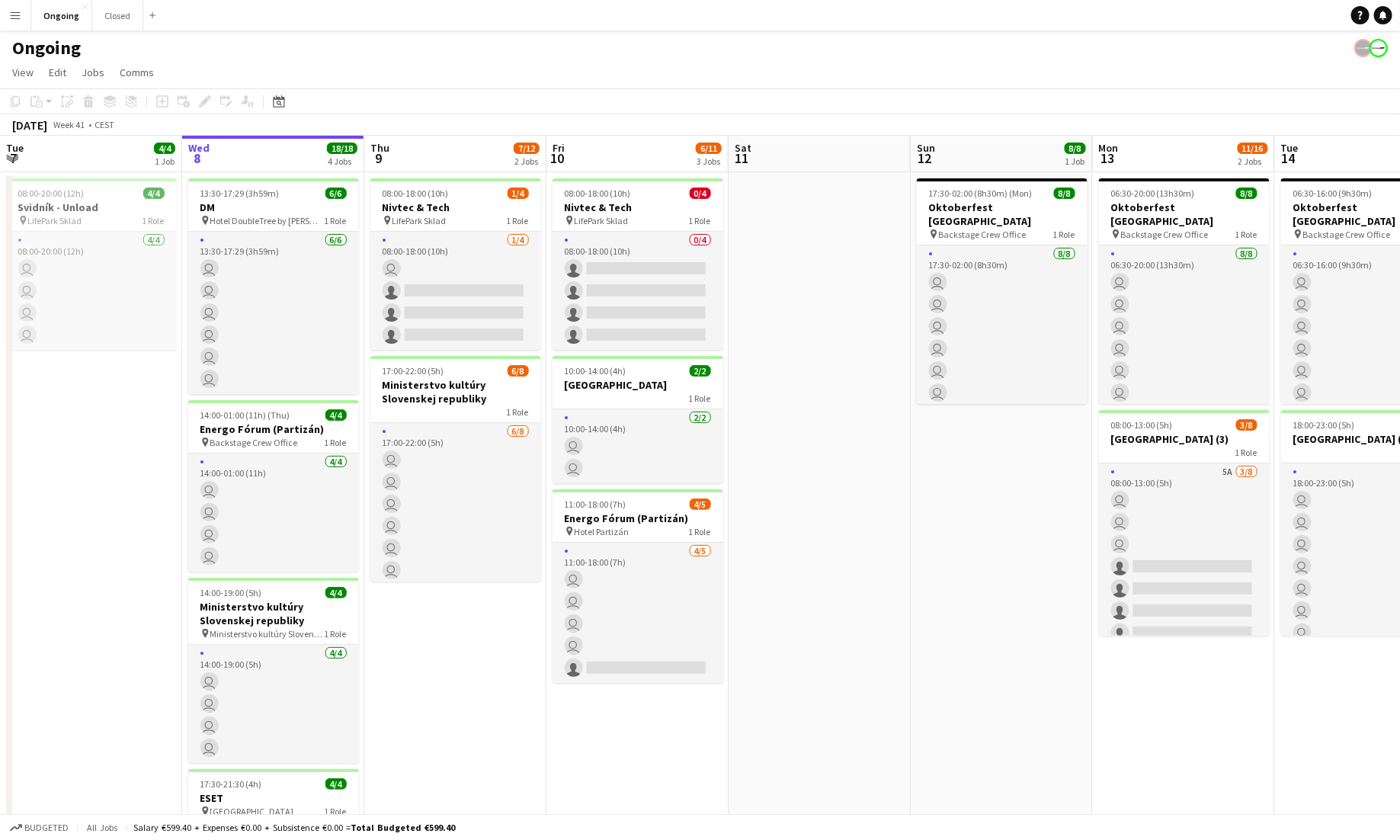
click at [14, 22] on button "Menu" at bounding box center [15, 15] width 30 height 30
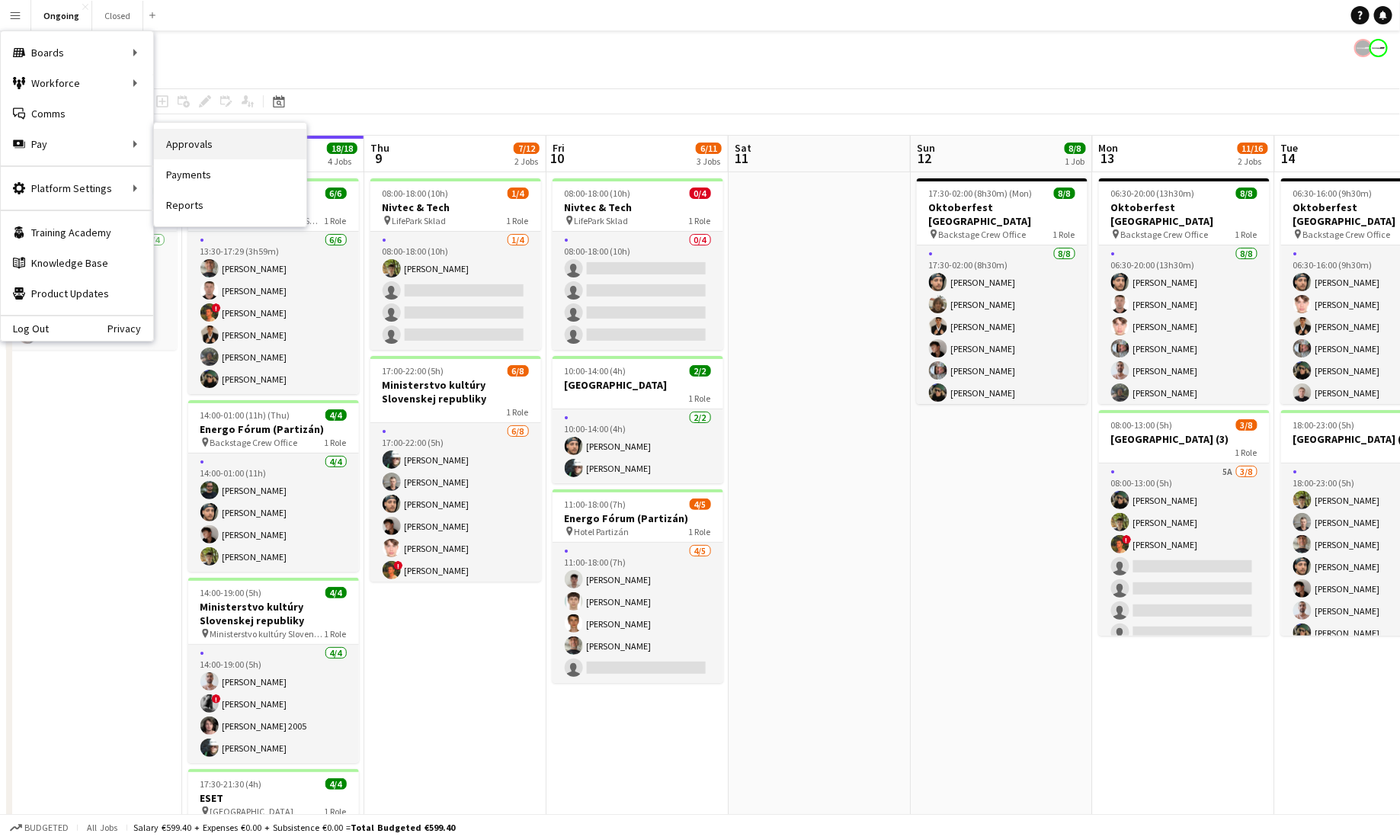
click at [177, 133] on link "Approvals" at bounding box center [230, 143] width 153 height 30
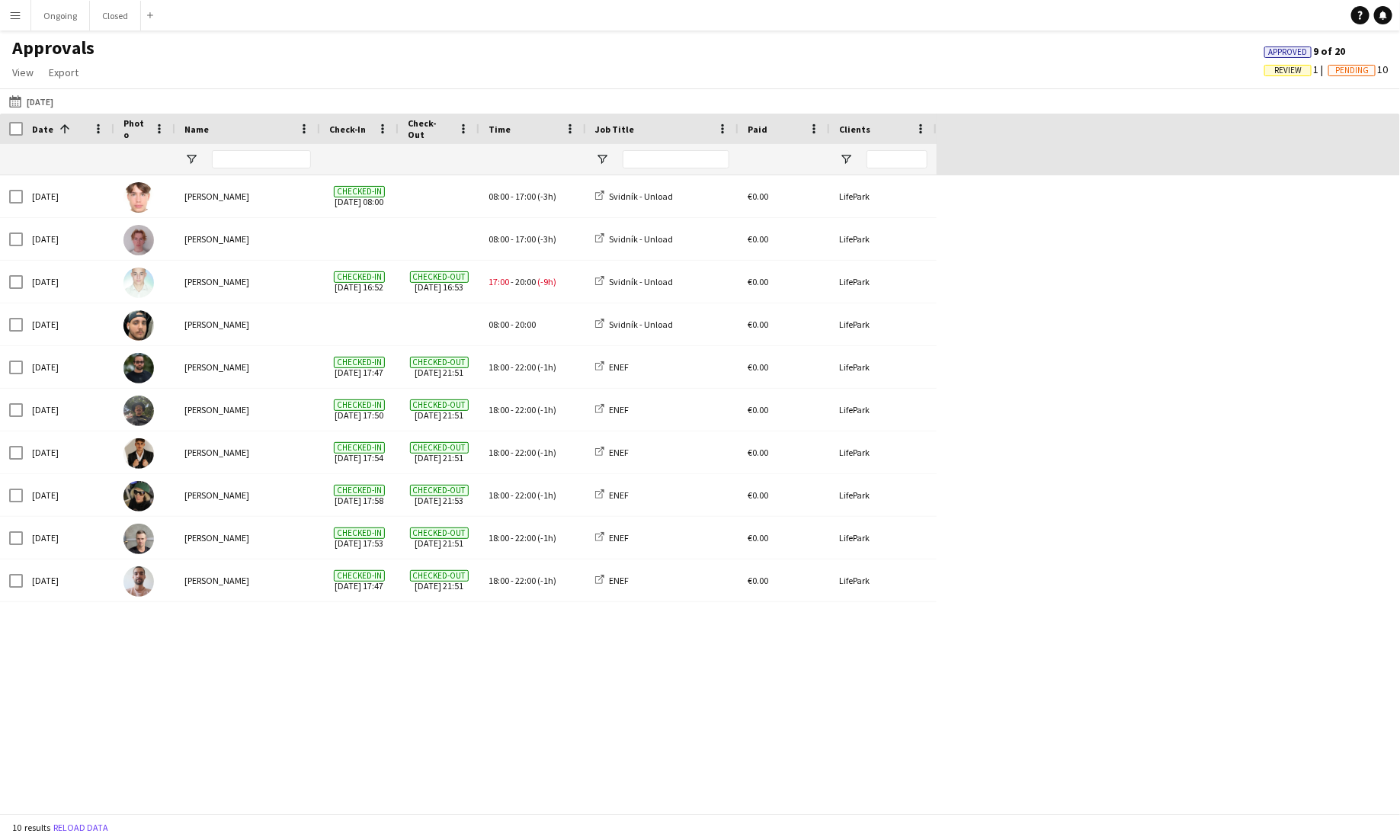
click at [6, 9] on button "Menu" at bounding box center [15, 15] width 30 height 30
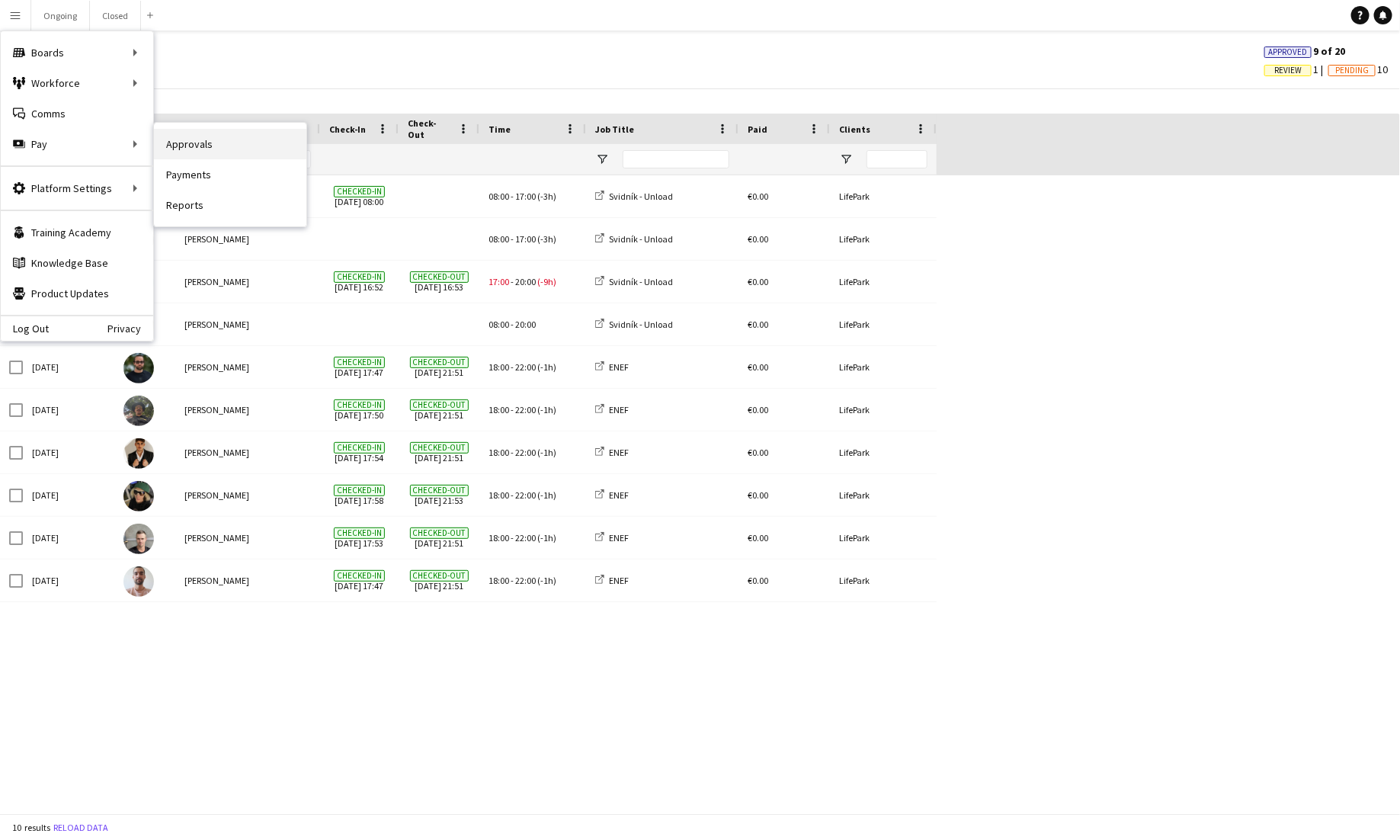
click at [167, 150] on link "Approvals" at bounding box center [230, 143] width 153 height 30
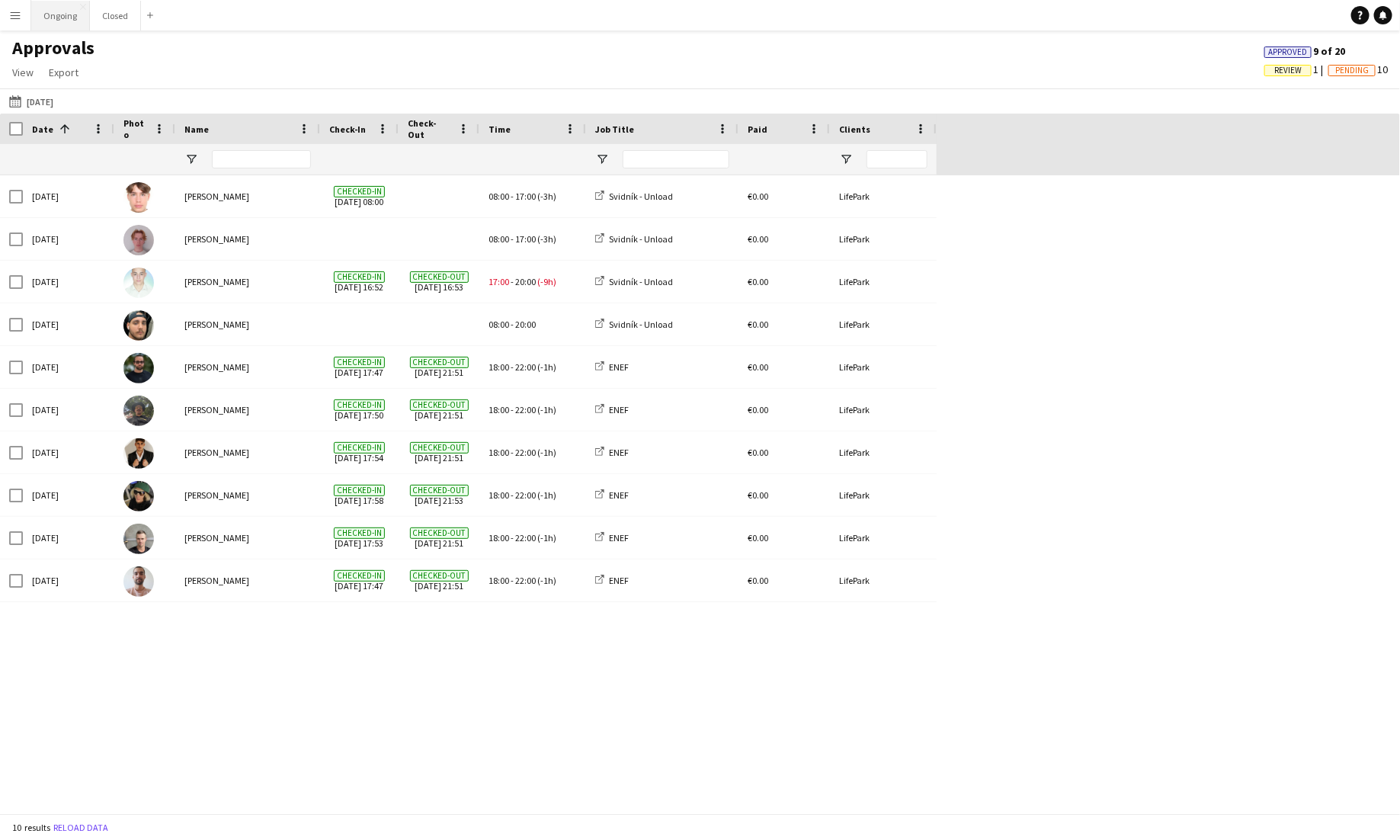
click at [59, 16] on button "Ongoing Close" at bounding box center [60, 16] width 59 height 29
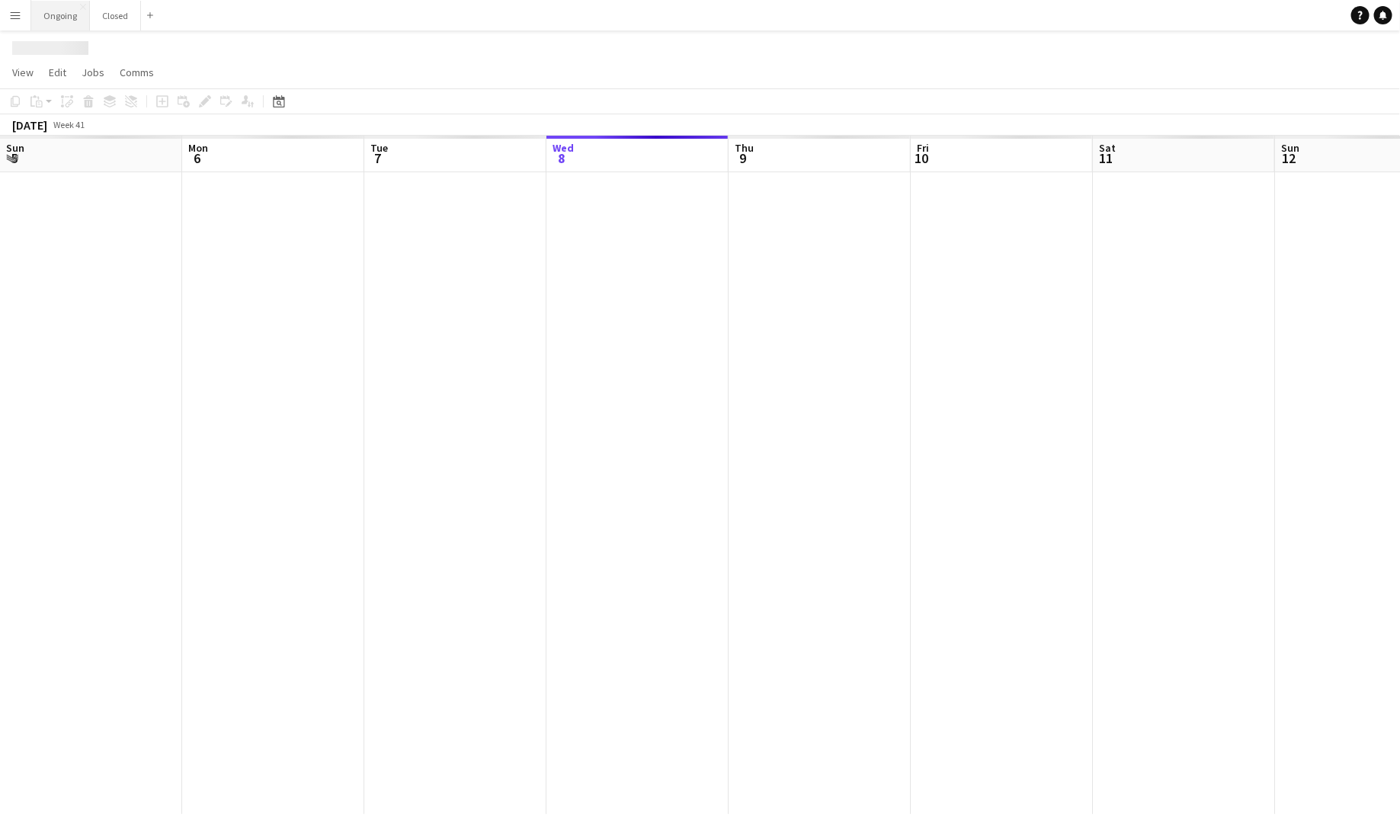
scroll to position [0, 365]
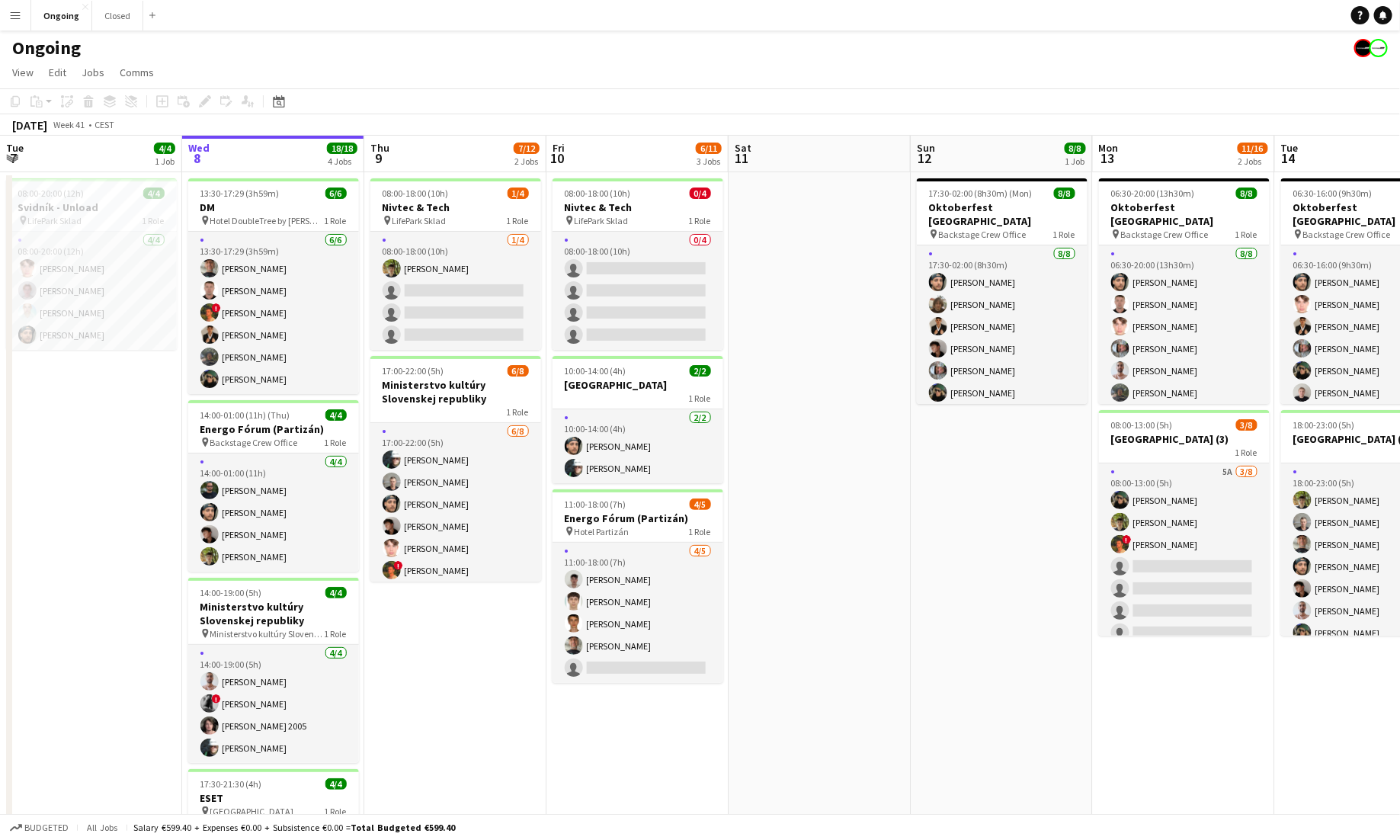
click at [10, 19] on app-icon "Menu" at bounding box center [16, 16] width 12 height 12
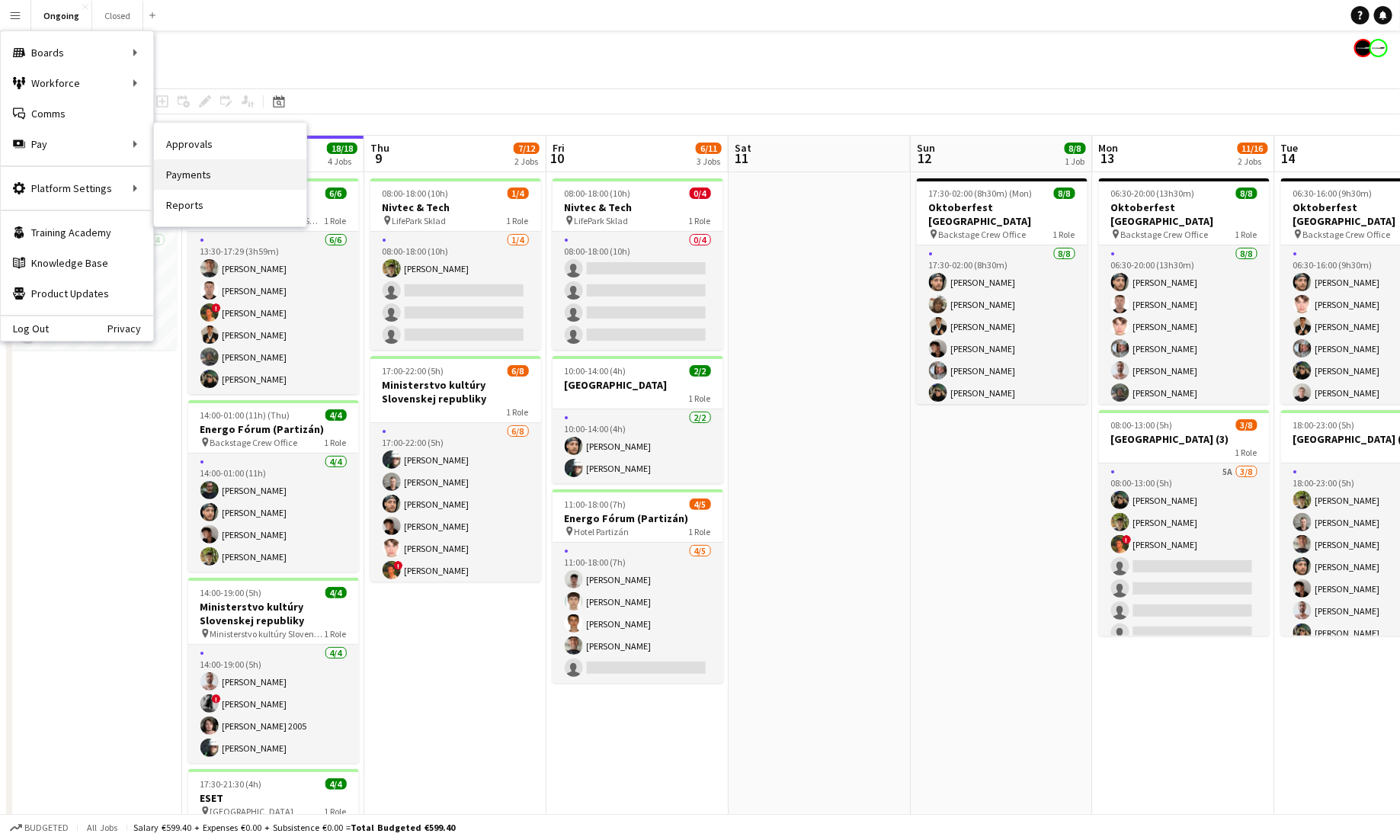
click at [188, 168] on link "Payments" at bounding box center [230, 174] width 153 height 30
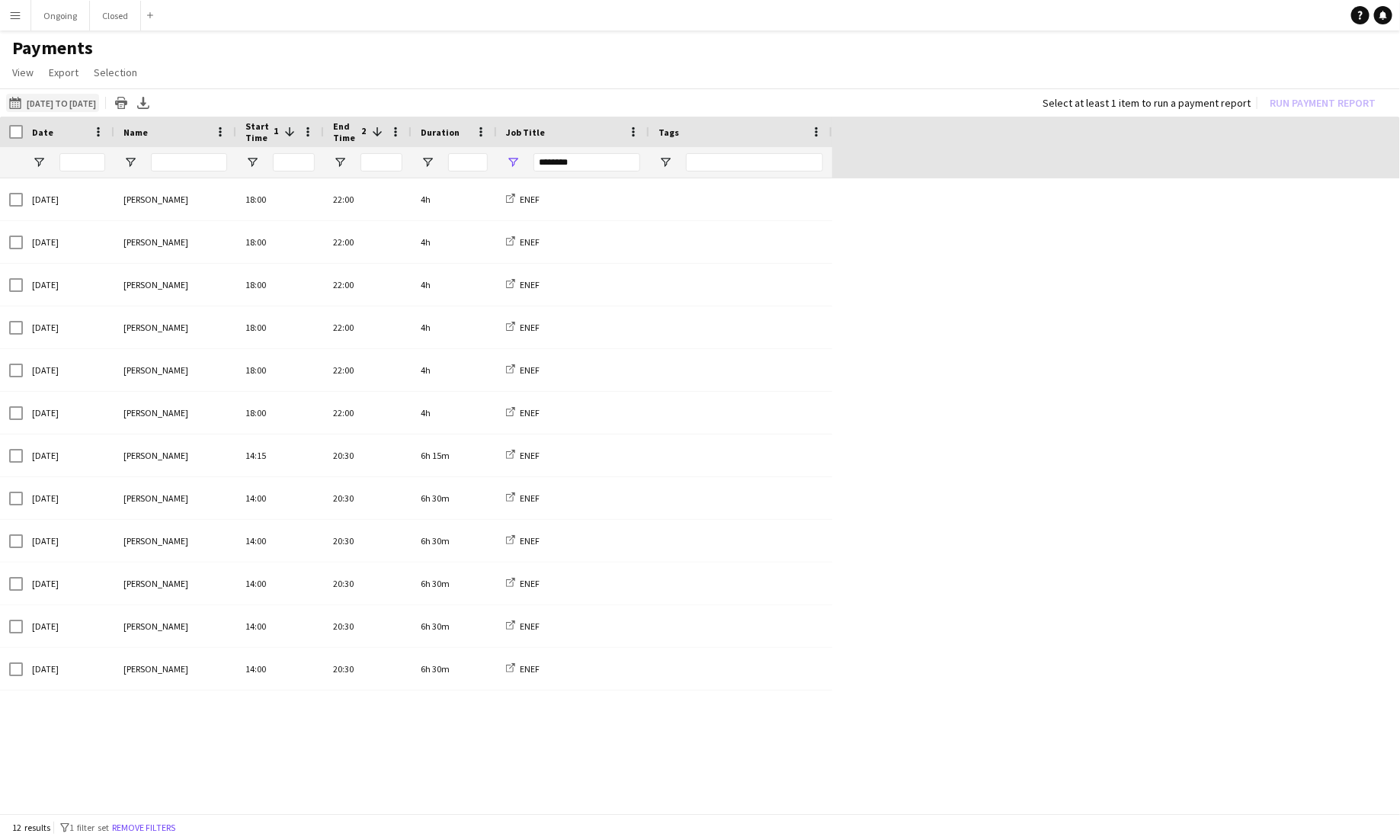
click at [37, 109] on button "05-10-2025 to 07-10-2025 05-10-2025 to 07-10-2025" at bounding box center [53, 103] width 93 height 19
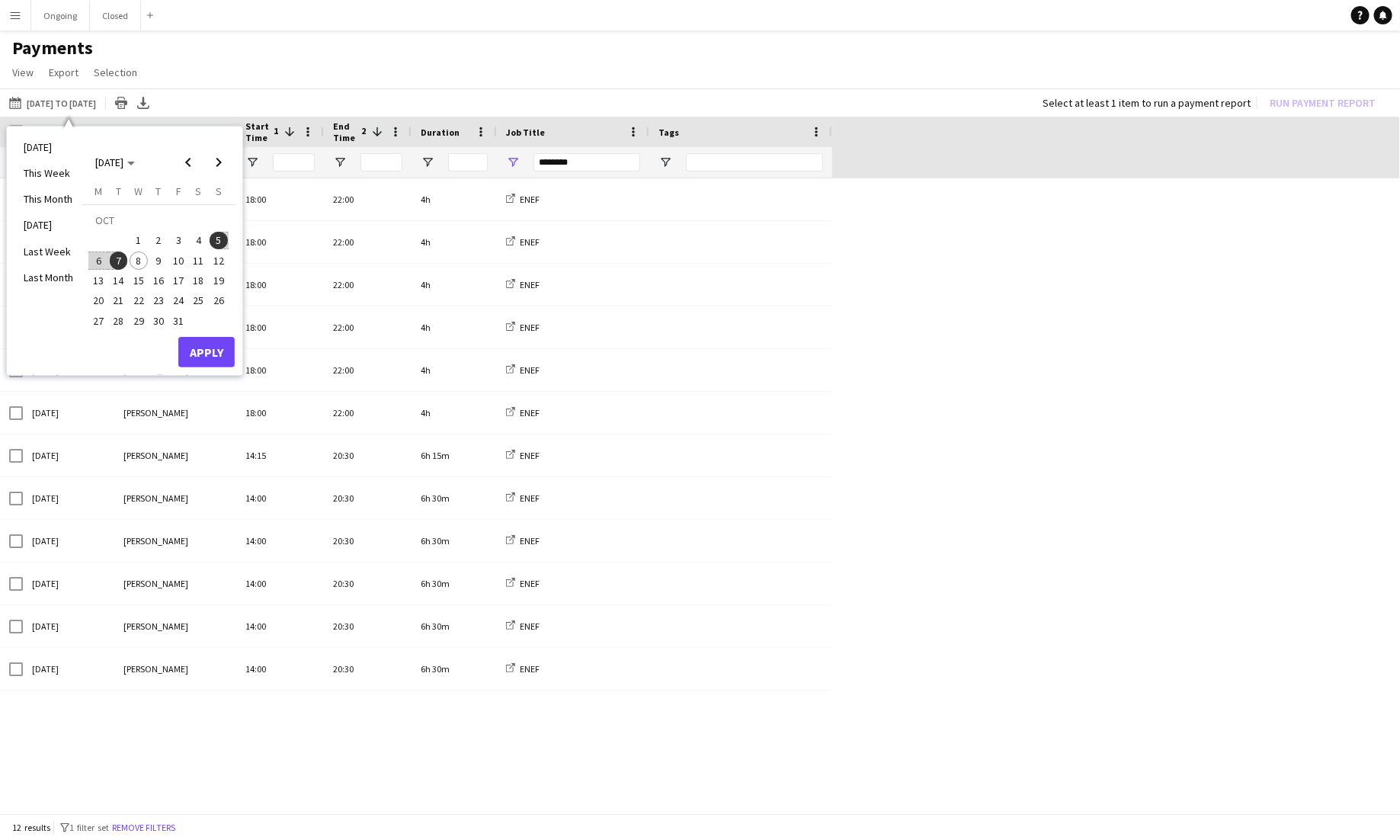
click at [97, 258] on span "6" at bounding box center [99, 261] width 19 height 19
click at [115, 258] on span "7" at bounding box center [119, 261] width 19 height 19
click at [202, 349] on button "Apply" at bounding box center [206, 351] width 57 height 30
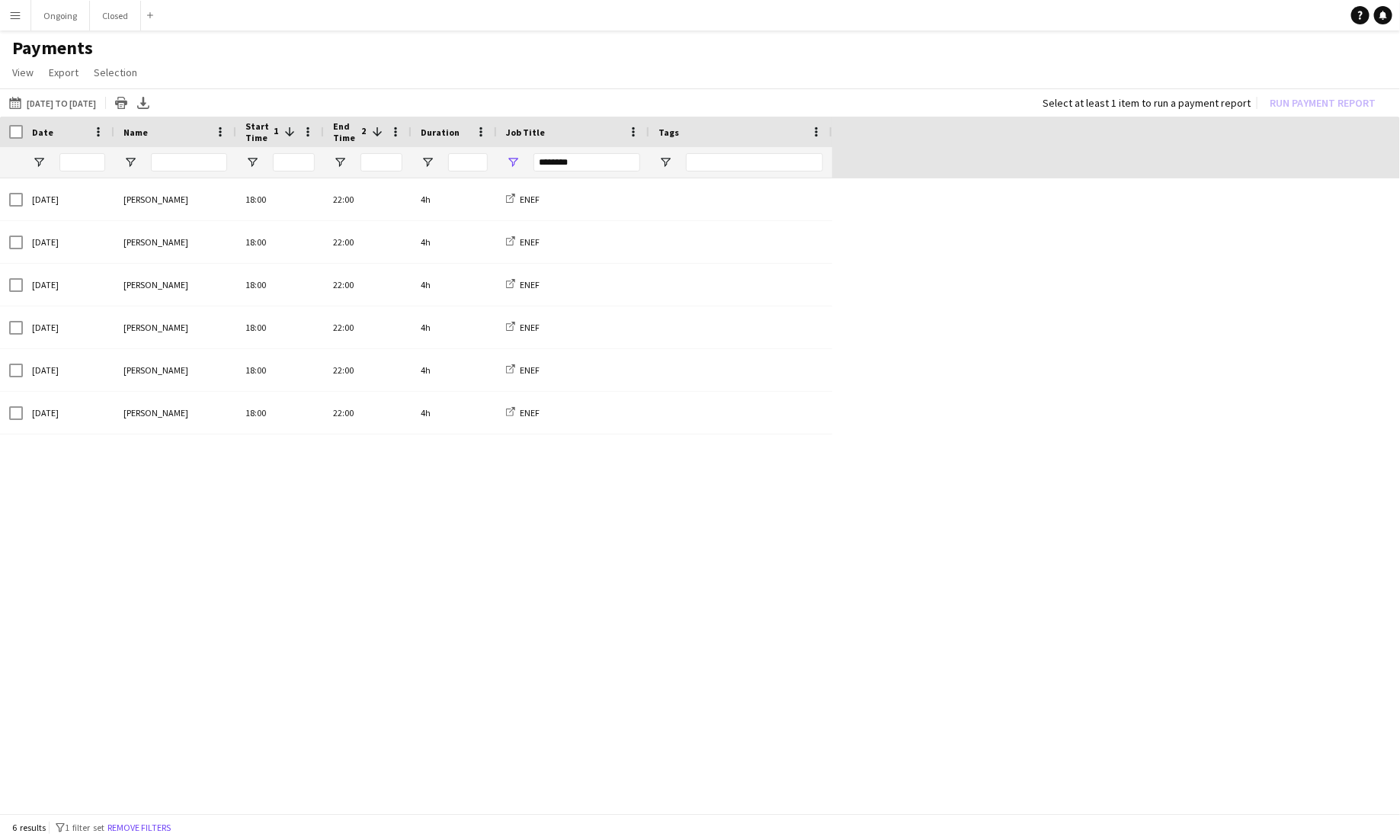
click at [603, 161] on div "********" at bounding box center [587, 163] width 107 height 19
click at [535, 292] on div "ENEF" at bounding box center [590, 292] width 120 height 12
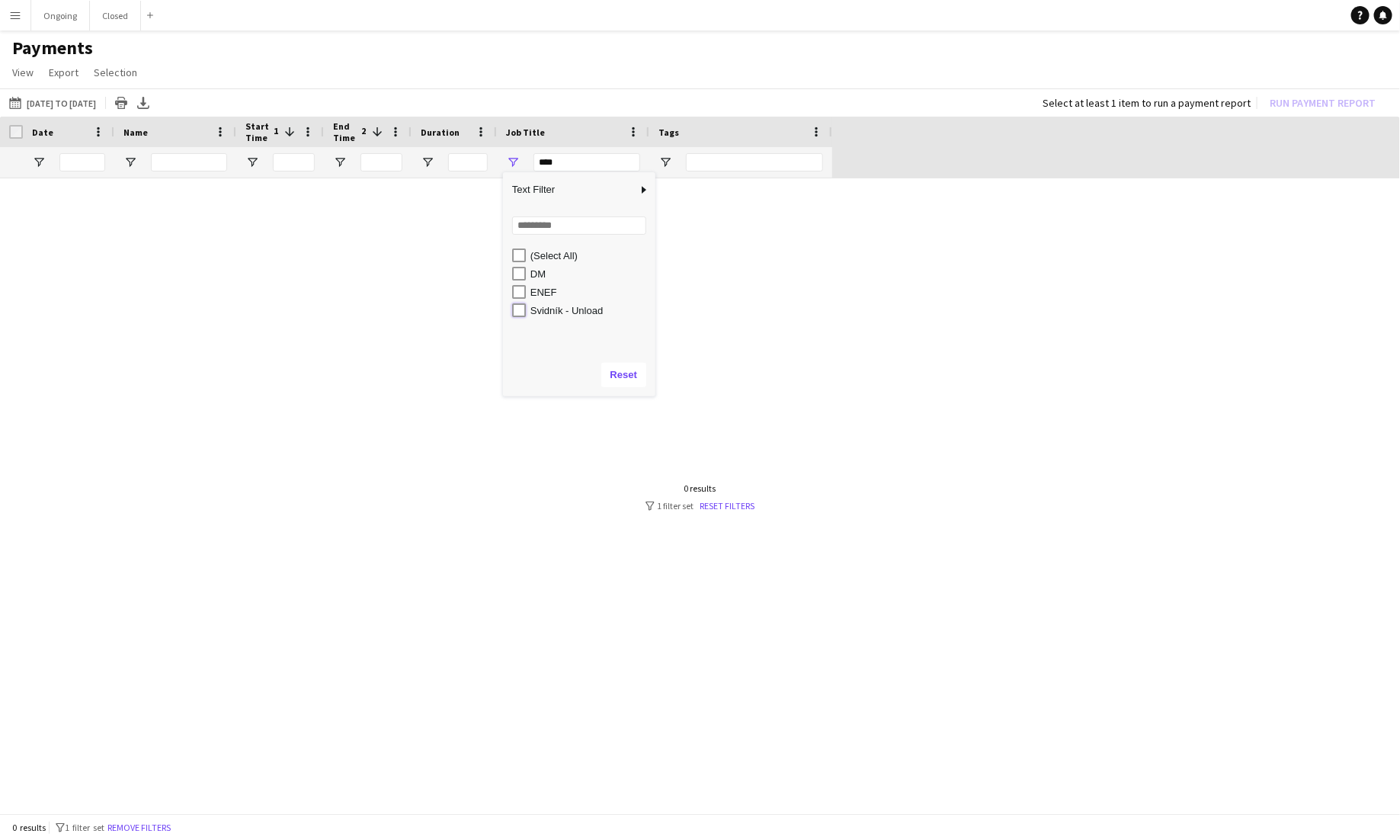
type input "**********"
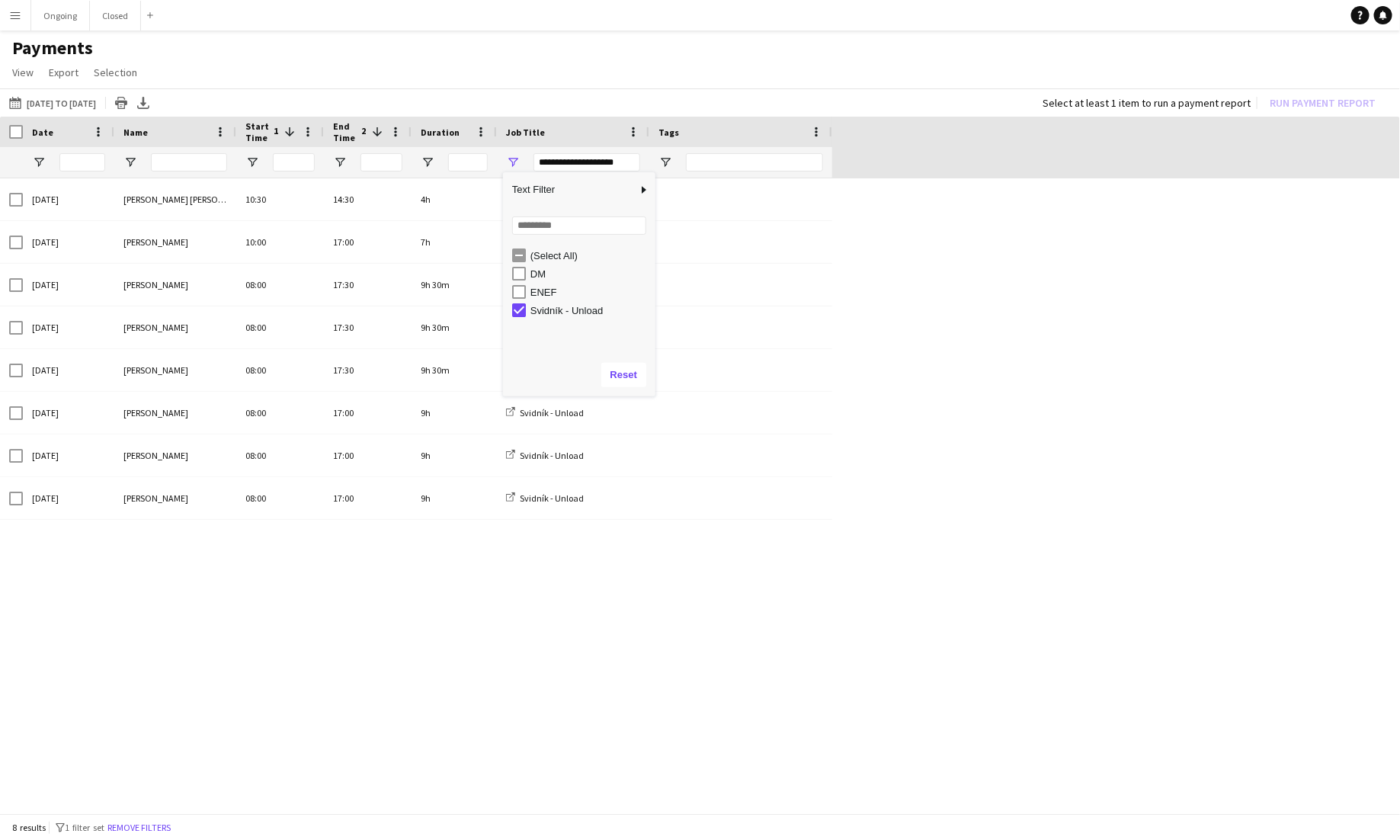
click at [914, 565] on div "06-10-2025 Alexander Edgar Cely 10:30 14:30 4h Svidník - Unload 07-10-2025 Gabr…" at bounding box center [700, 497] width 1400 height 638
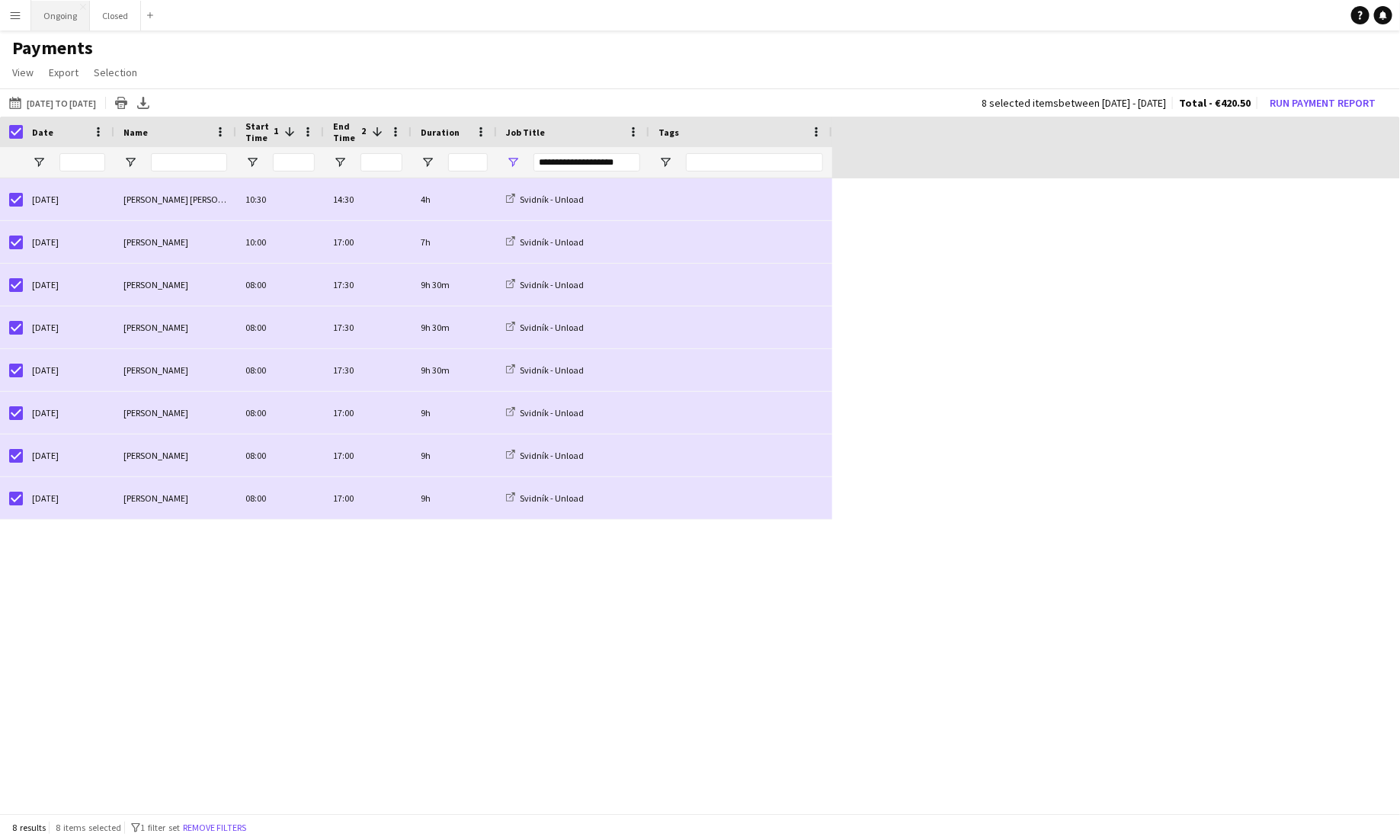
click at [59, 19] on button "Ongoing Close" at bounding box center [60, 16] width 59 height 29
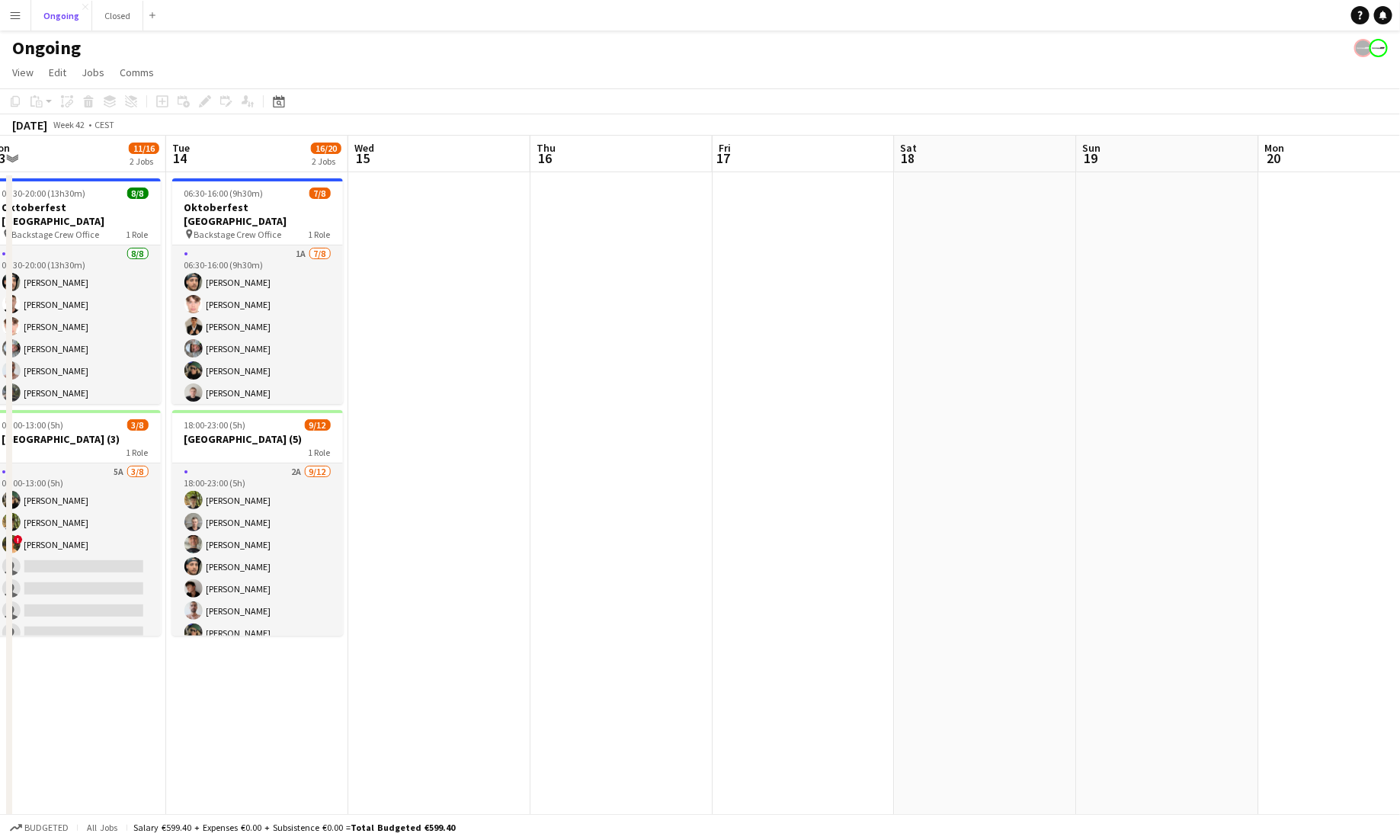
scroll to position [0, 565]
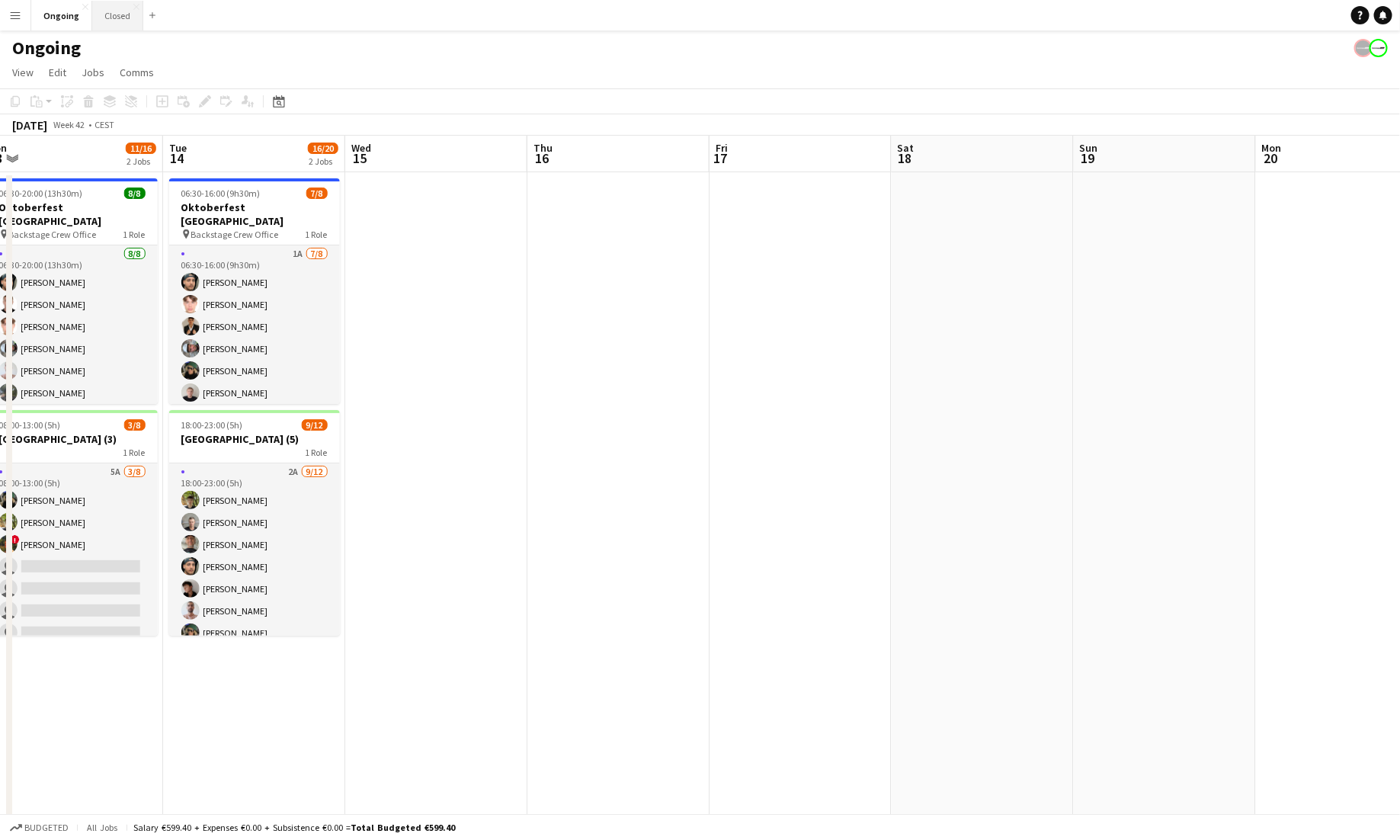
click at [112, 12] on button "Closed Close" at bounding box center [118, 16] width 51 height 29
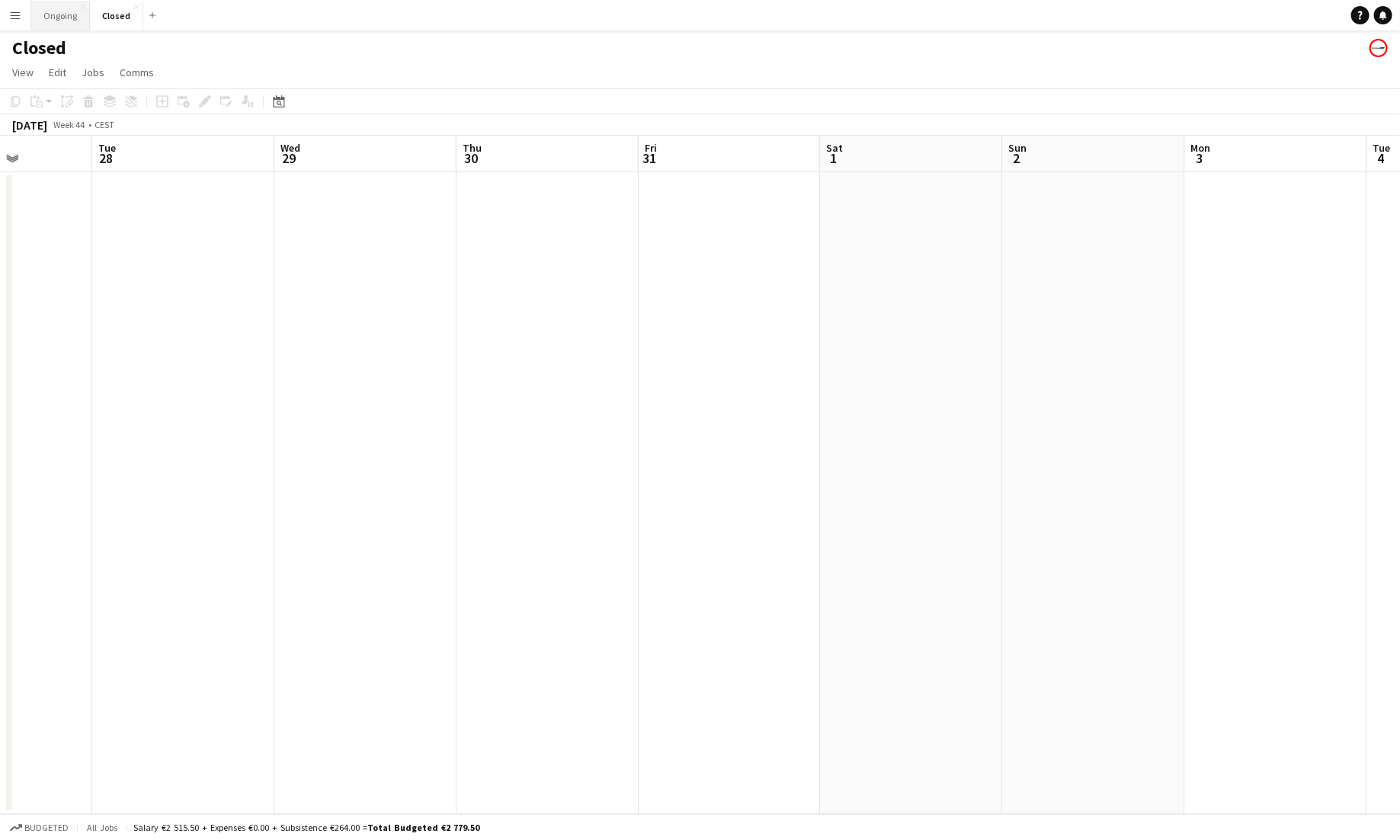
click at [73, 18] on button "Ongoing Close" at bounding box center [60, 16] width 59 height 29
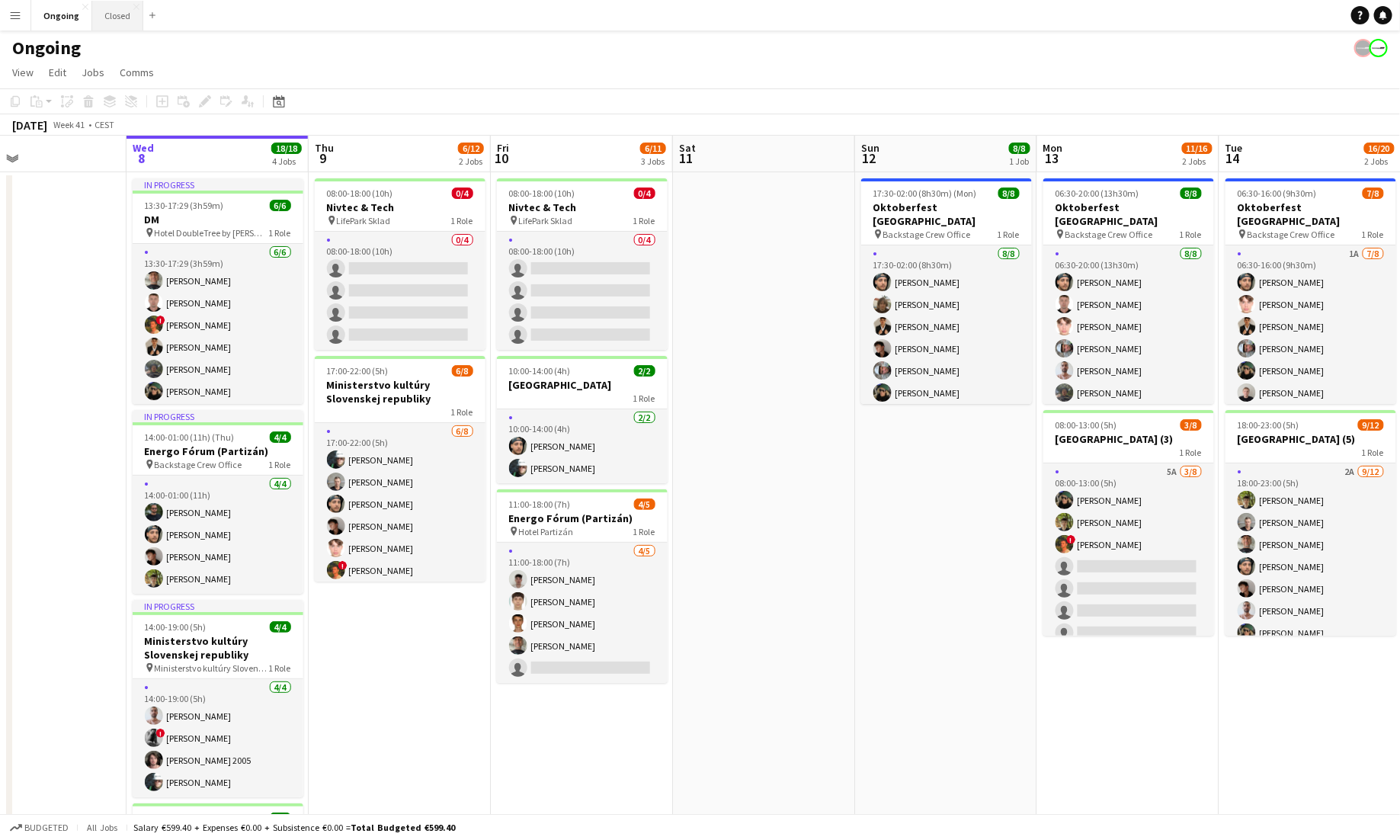
click at [114, 22] on button "Closed Close" at bounding box center [118, 16] width 51 height 29
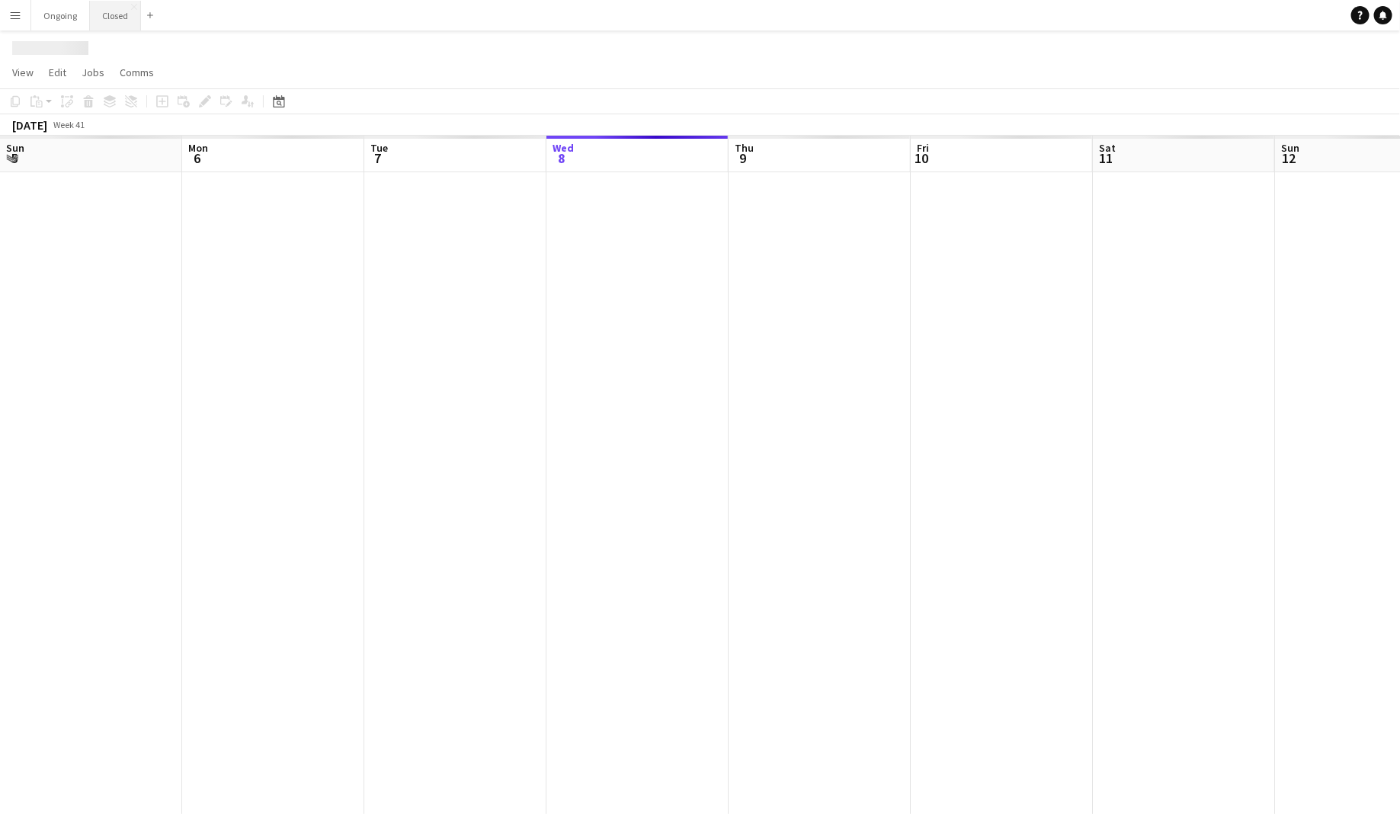
scroll to position [0, 365]
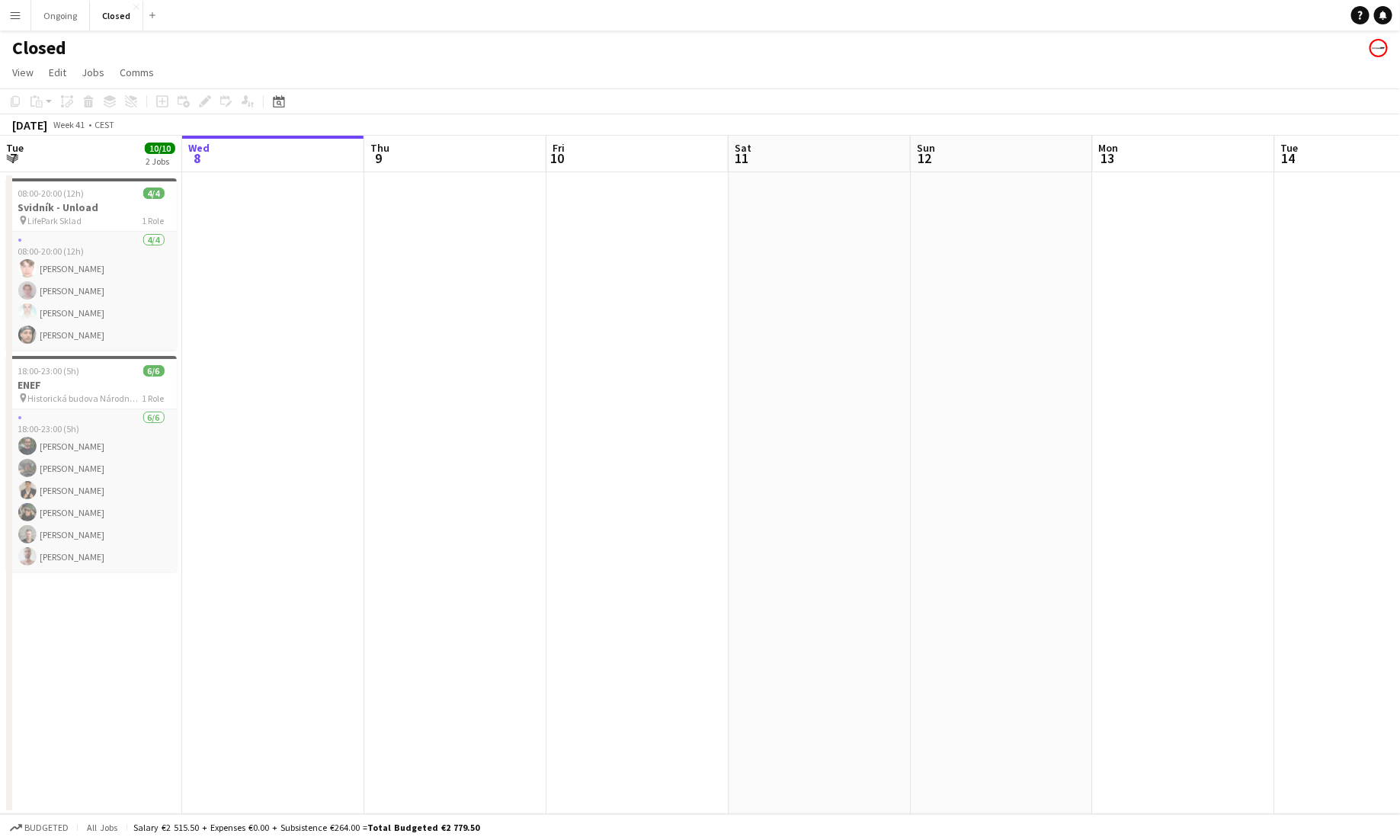
click at [12, 10] on app-icon "Menu" at bounding box center [16, 16] width 12 height 12
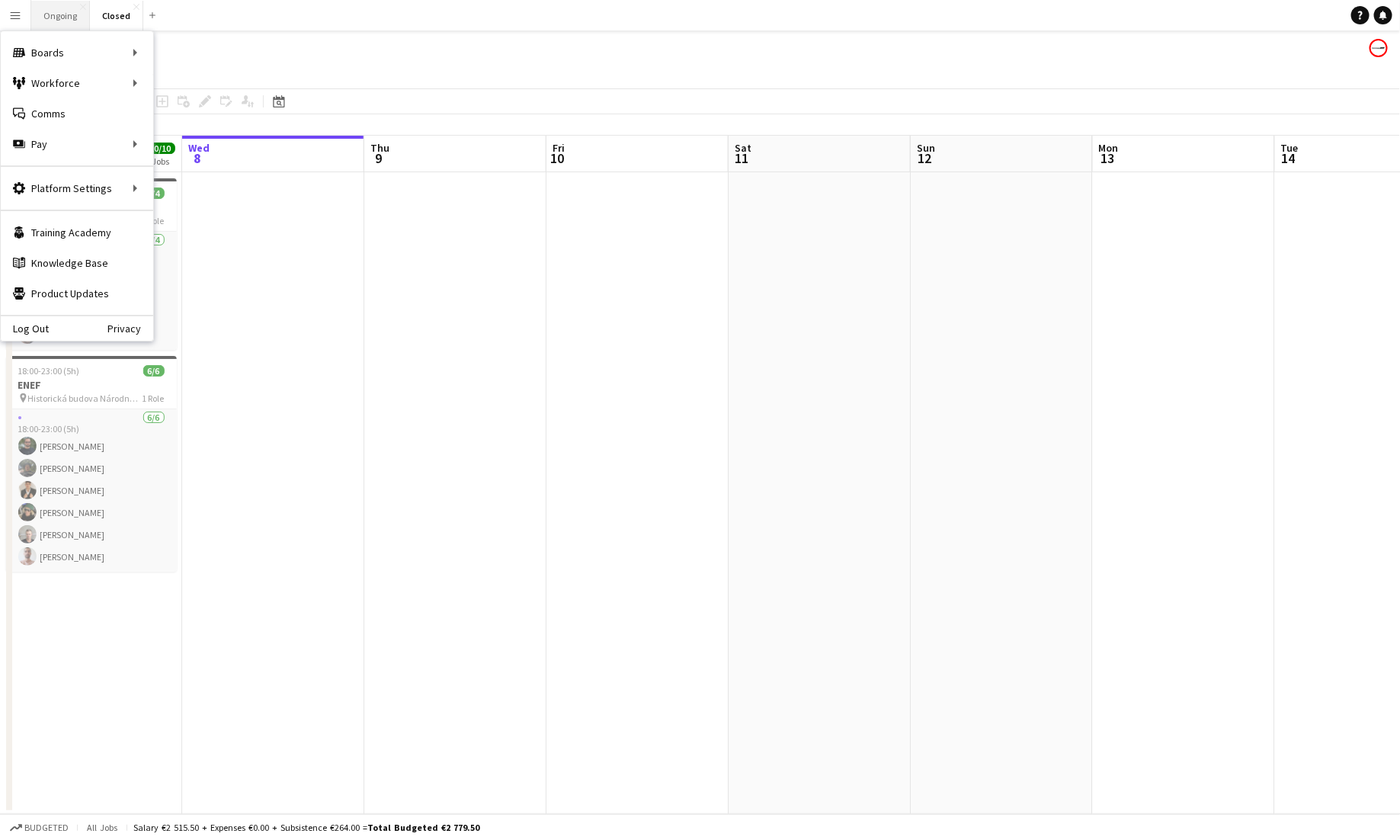
click at [57, 11] on button "Ongoing Close" at bounding box center [60, 16] width 59 height 29
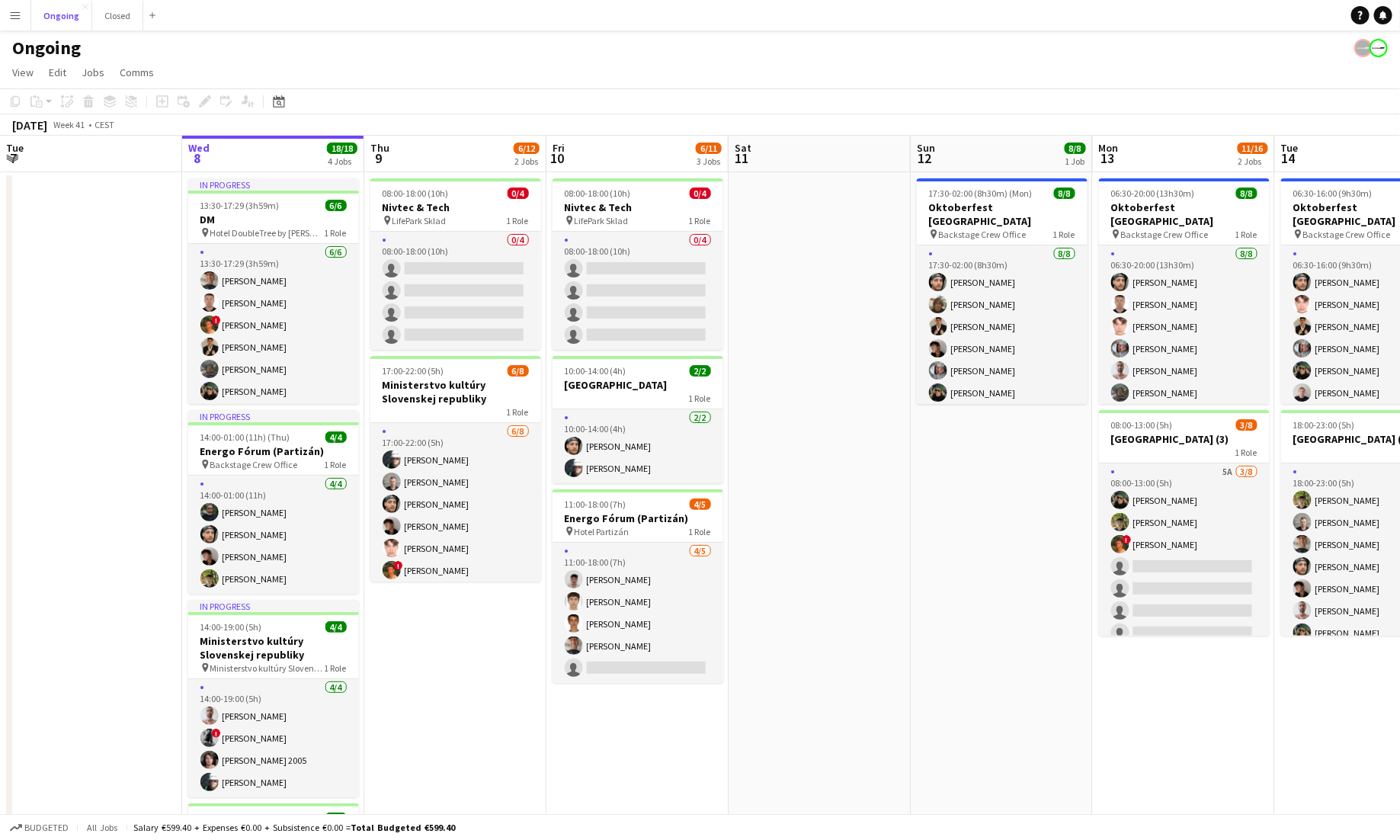
scroll to position [0, 377]
